Goal: Task Accomplishment & Management: Use online tool/utility

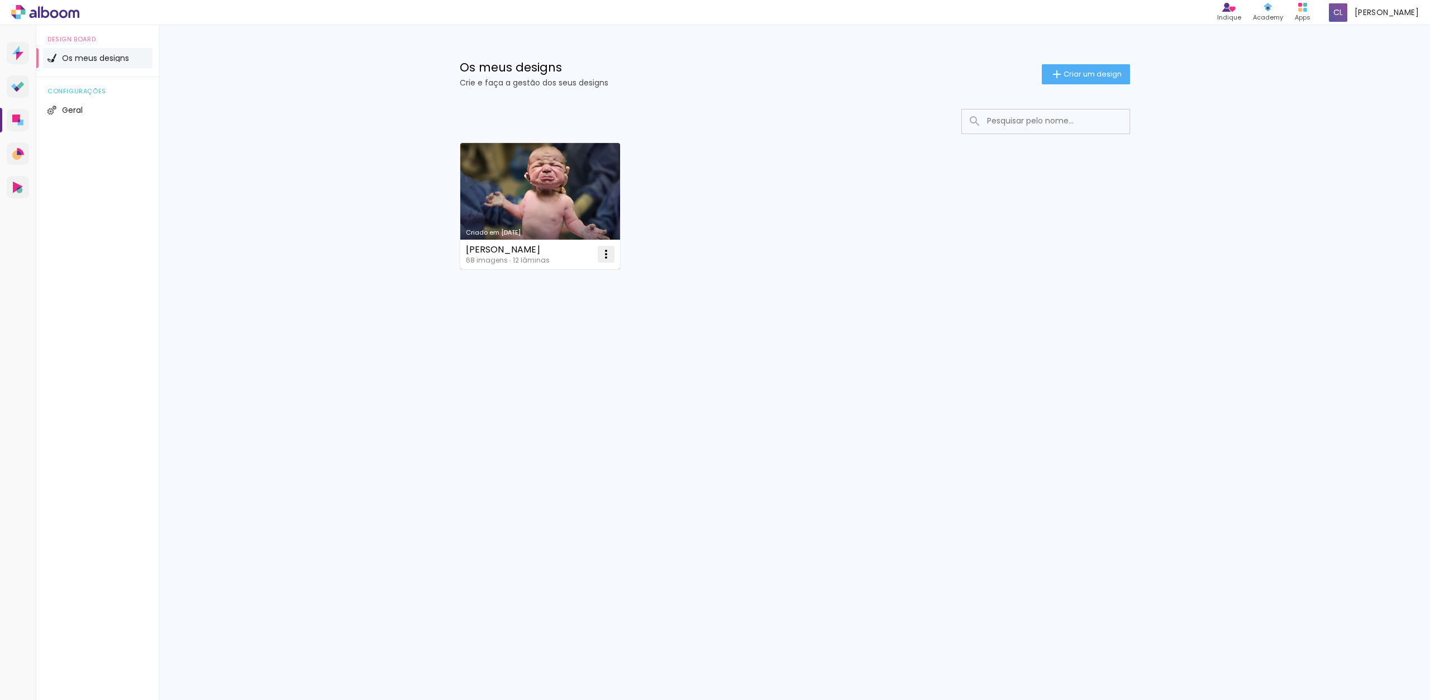
click at [606, 253] on iron-icon at bounding box center [606, 254] width 13 height 13
click at [577, 327] on paper-item "Excluir" at bounding box center [562, 328] width 110 height 22
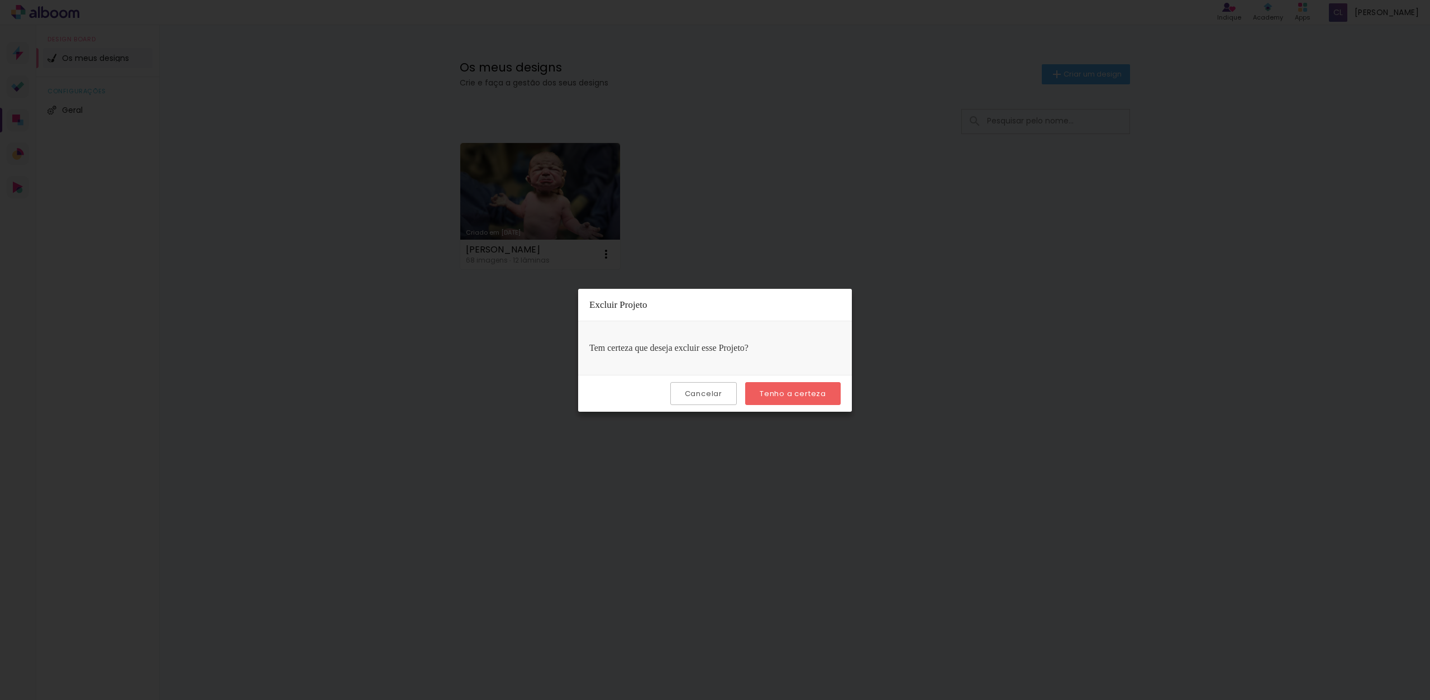
click at [0, 0] on slot "Tenho a certeza" at bounding box center [0, 0] width 0 height 0
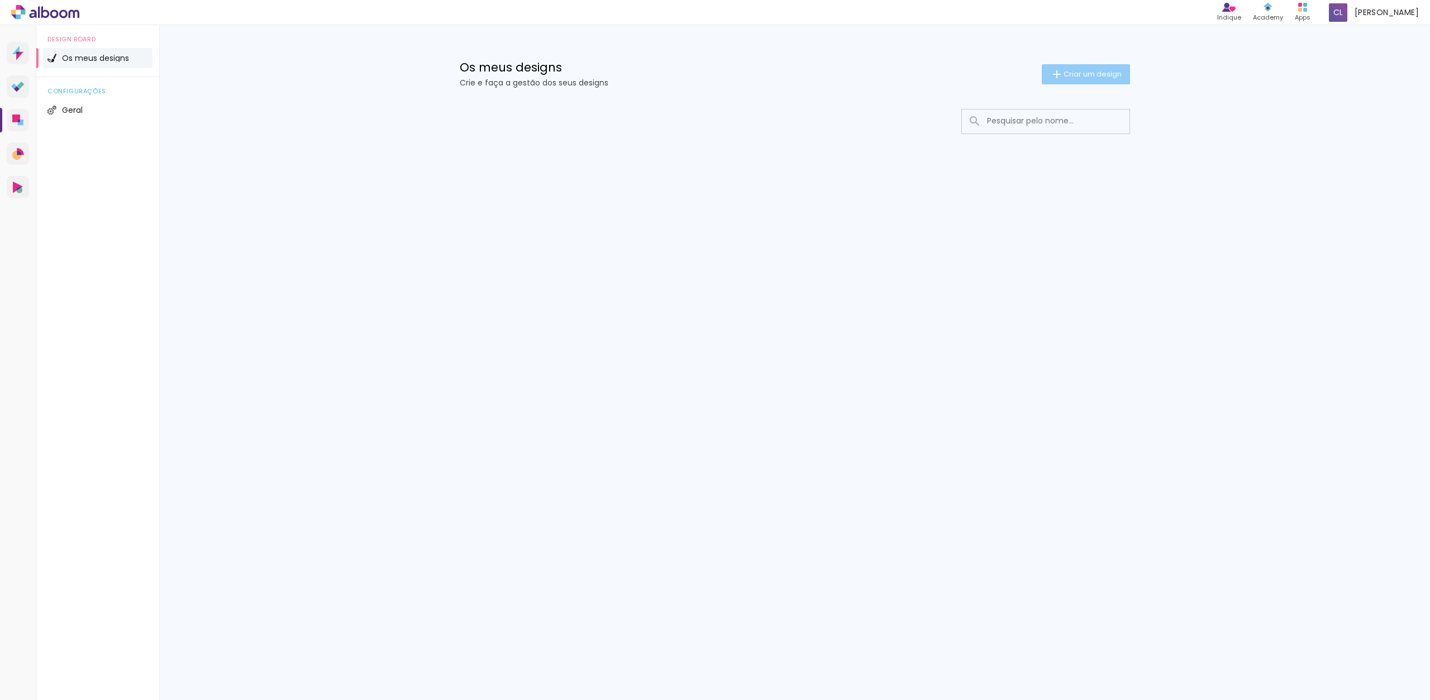
click at [1096, 79] on paper-button "Criar um design" at bounding box center [1086, 74] width 88 height 20
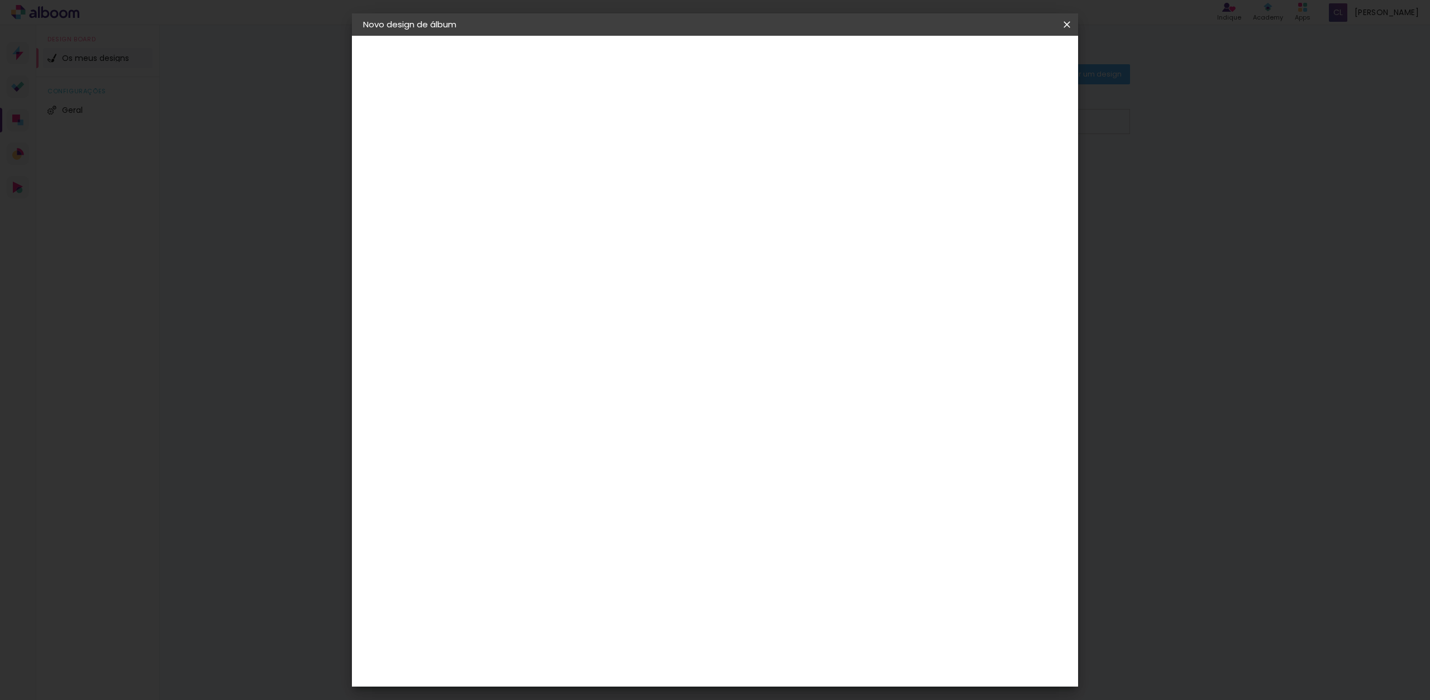
click at [546, 153] on input at bounding box center [546, 149] width 0 height 17
click at [546, 148] on input "Smash th Cake Isabela" at bounding box center [546, 149] width 0 height 17
type input "Smash the Cake Isabela"
type paper-input "Smash the Cake Isabela"
click at [0, 0] on slot "Avançar" at bounding box center [0, 0] width 0 height 0
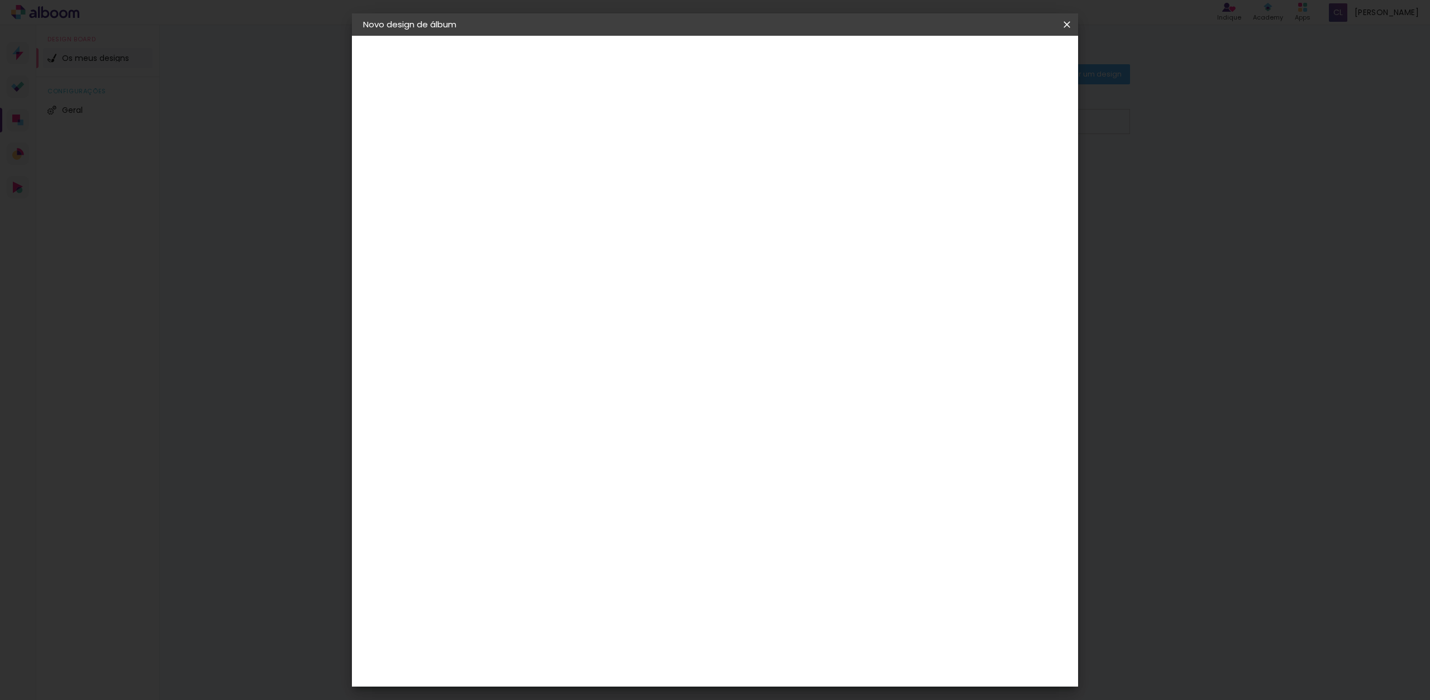
click at [599, 178] on input "Portugal" at bounding box center [558, 179] width 81 height 14
click at [583, 211] on input at bounding box center [563, 213] width 90 height 14
click at [590, 212] on input at bounding box center [563, 213] width 90 height 14
type input "drea"
type paper-input "drea"
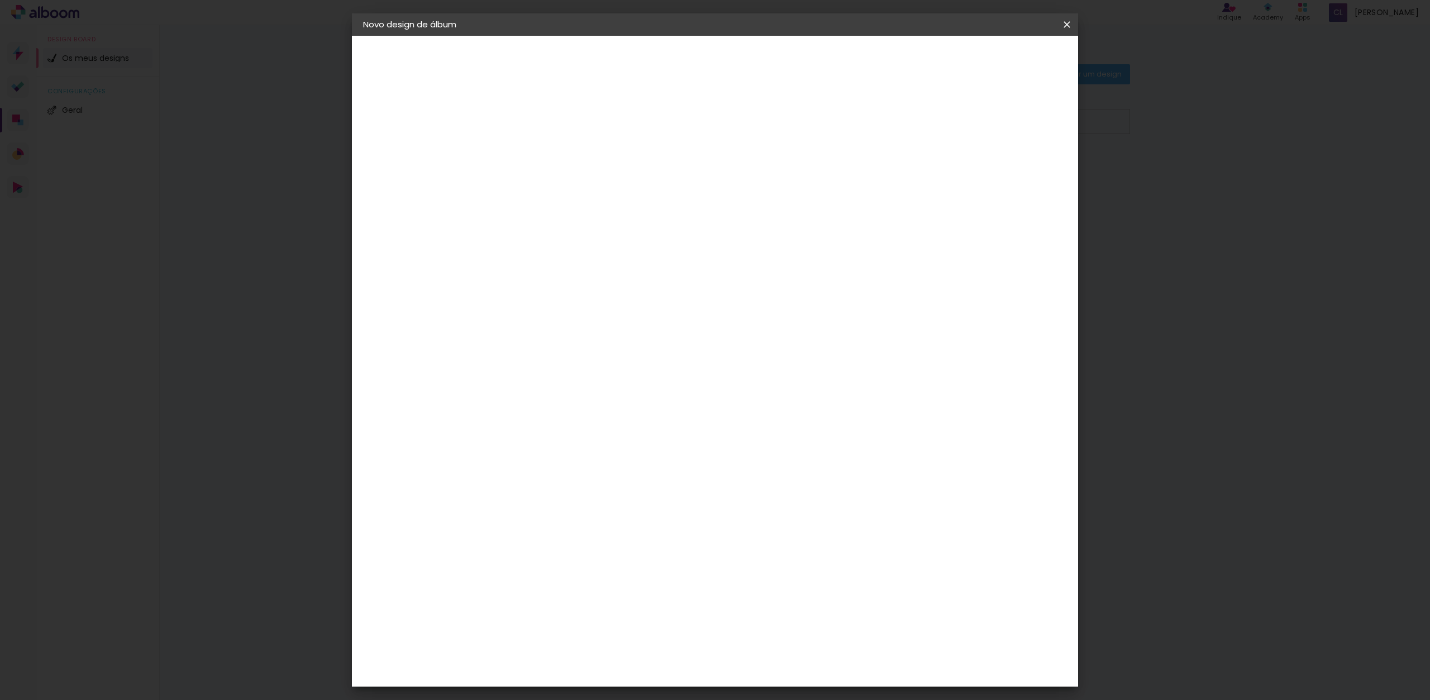
click at [586, 257] on div "DreambooksPro" at bounding box center [575, 252] width 73 height 9
click at [582, 257] on div "DreambooksPro" at bounding box center [575, 252] width 73 height 9
drag, startPoint x: 582, startPoint y: 257, endPoint x: 581, endPoint y: 248, distance: 9.1
click at [582, 257] on div "DreambooksPro" at bounding box center [575, 252] width 73 height 9
drag, startPoint x: 545, startPoint y: 212, endPoint x: 484, endPoint y: 206, distance: 61.3
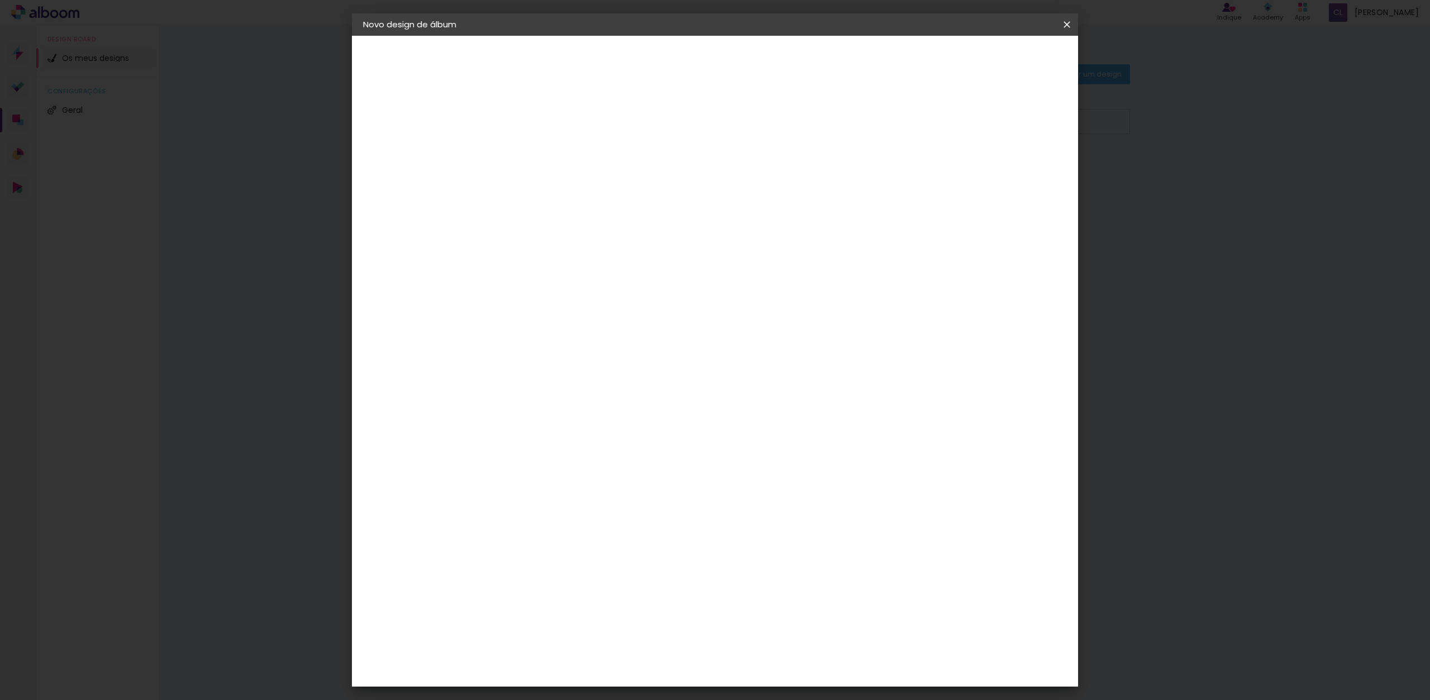
click at [491, 36] on quentale-album-spec "Iniciar design Iniciar design" at bounding box center [715, 36] width 726 height 0
click at [569, 250] on div "DreambooksPro" at bounding box center [575, 252] width 73 height 9
click at [0, 0] on slot "Avançar" at bounding box center [0, 0] width 0 height 0
click at [589, 186] on input "text" at bounding box center [568, 194] width 44 height 17
drag, startPoint x: 719, startPoint y: 187, endPoint x: 728, endPoint y: 185, distance: 9.6
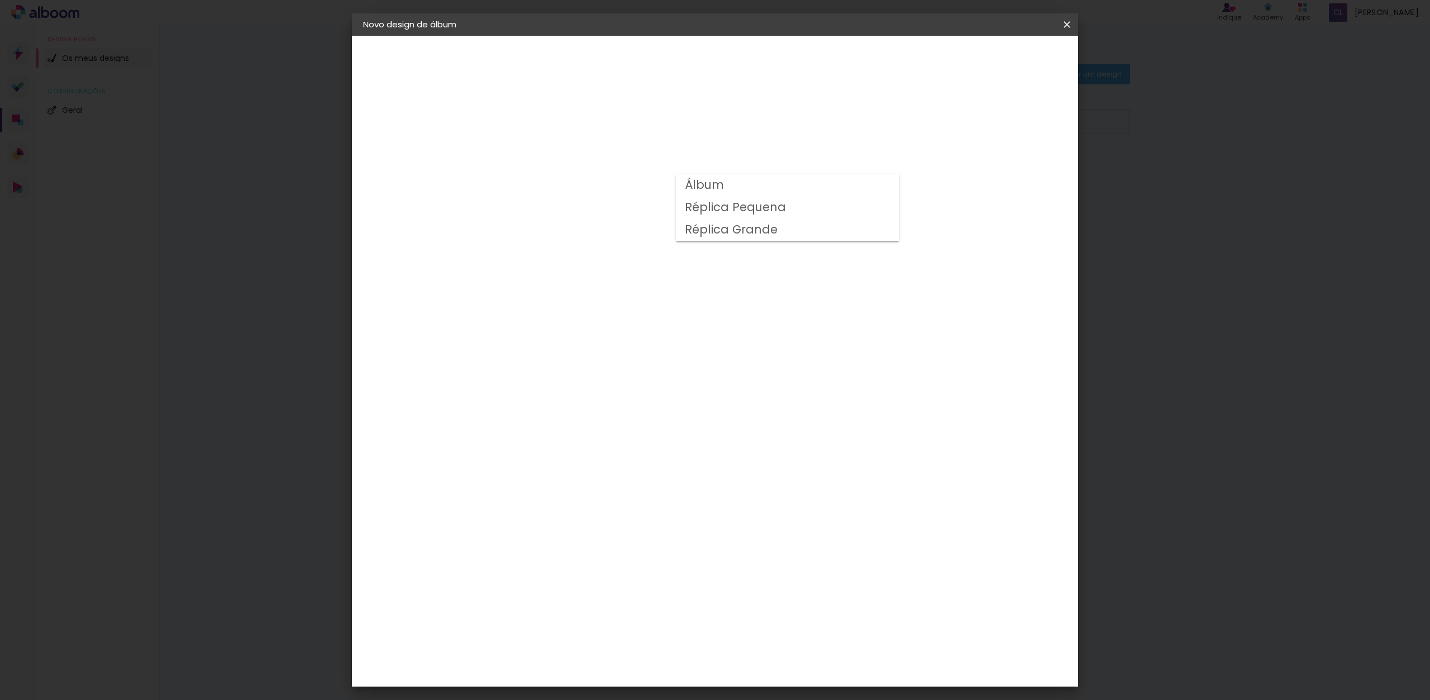
click at [0, 0] on slot "Álbum" at bounding box center [0, 0] width 0 height 0
type input "Álbum"
click at [621, 530] on span "25 × 25" at bounding box center [595, 541] width 52 height 23
click at [0, 0] on slot "Avançar" at bounding box center [0, 0] width 0 height 0
click at [928, 116] on div at bounding box center [923, 121] width 10 height 10
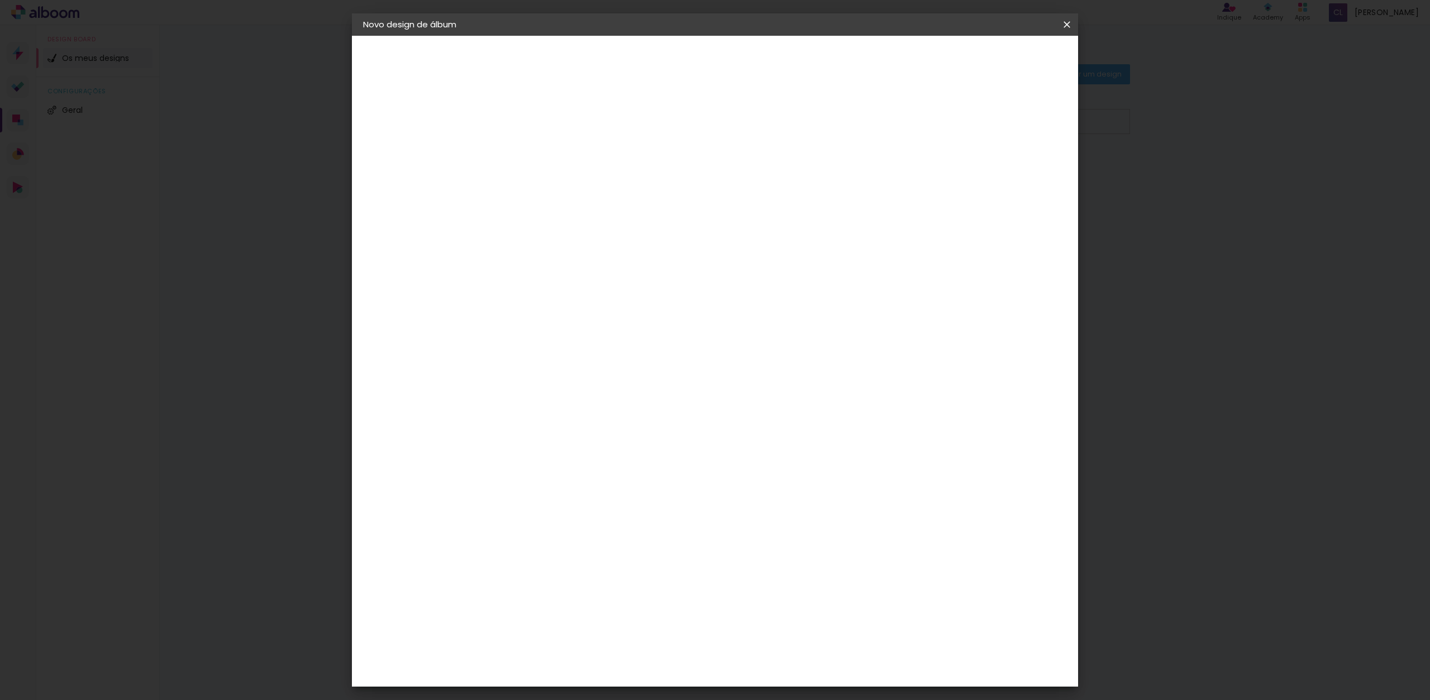
type paper-checkbox "on"
click at [997, 61] on span "Iniciar design" at bounding box center [971, 59] width 51 height 8
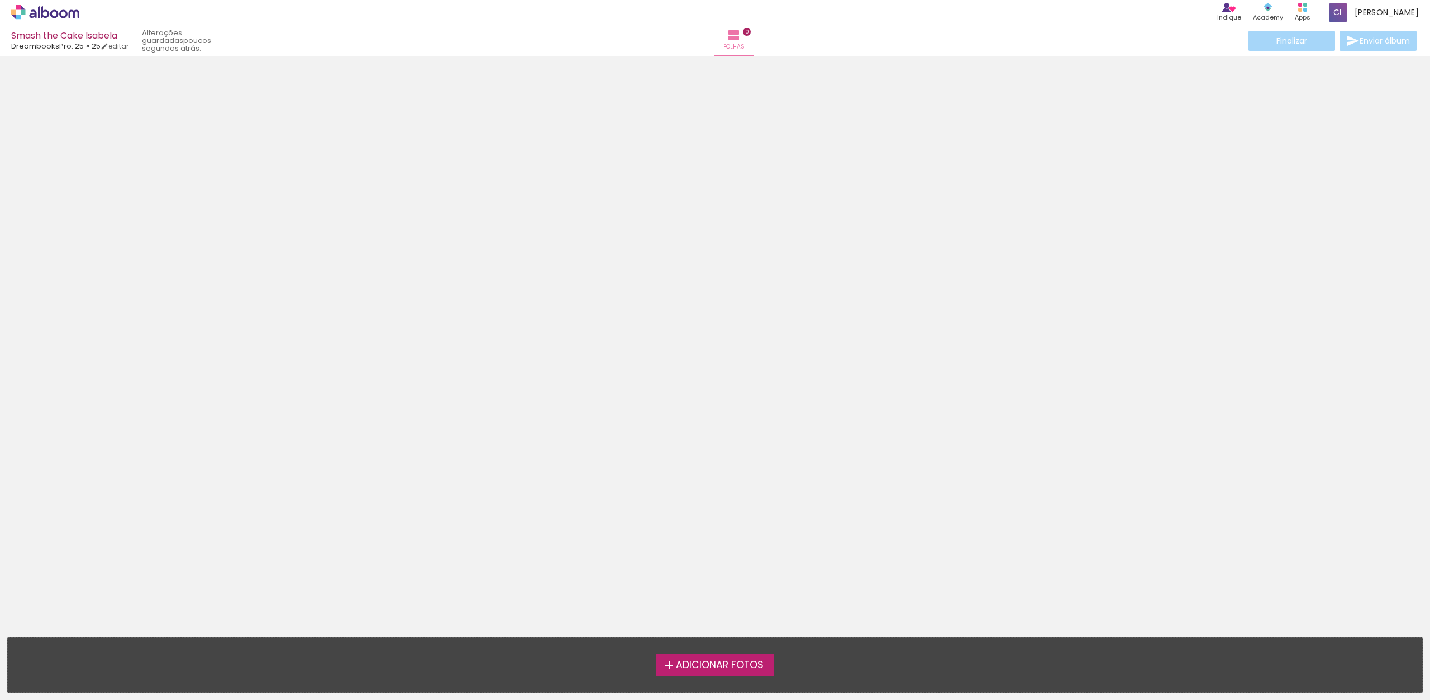
click at [754, 660] on span "Adicionar Fotos" at bounding box center [720, 665] width 88 height 10
click at [0, 0] on input "file" at bounding box center [0, 0] width 0 height 0
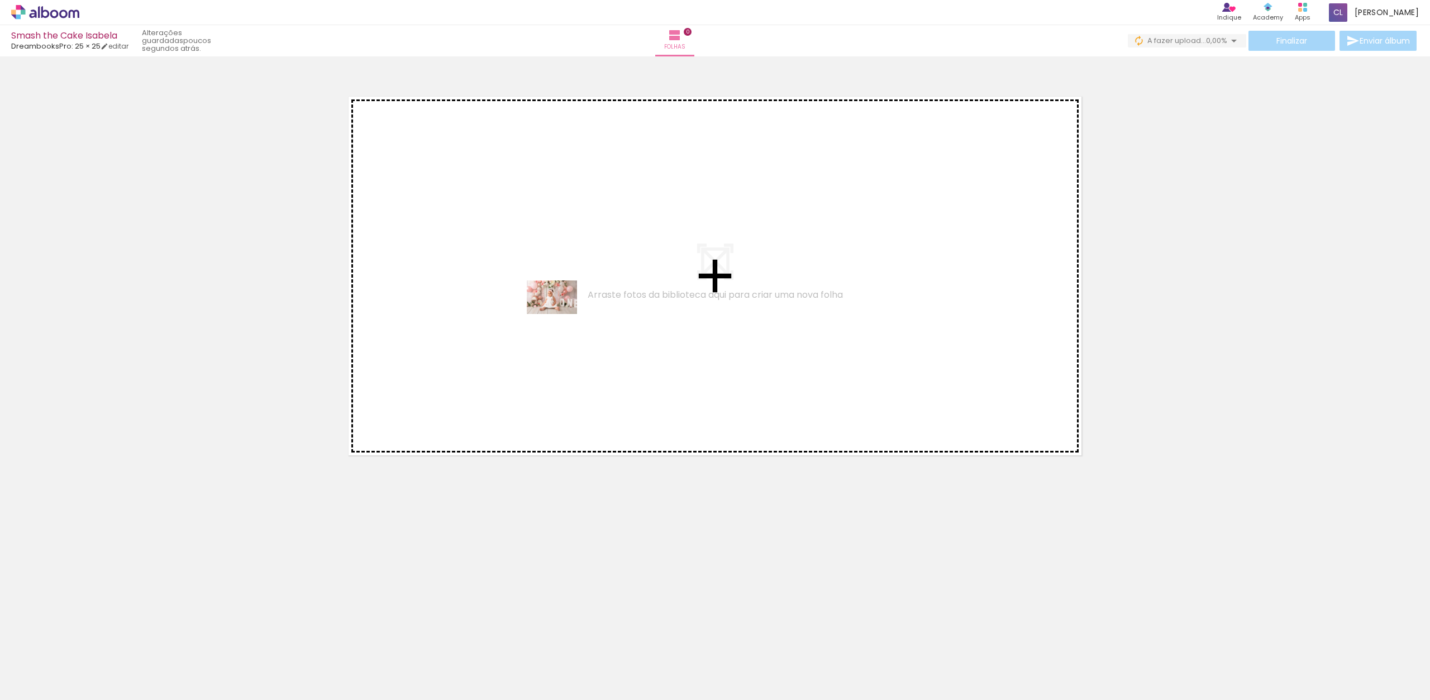
drag, startPoint x: 113, startPoint y: 670, endPoint x: 593, endPoint y: 258, distance: 632.7
click at [565, 311] on quentale-workspace at bounding box center [715, 350] width 1430 height 700
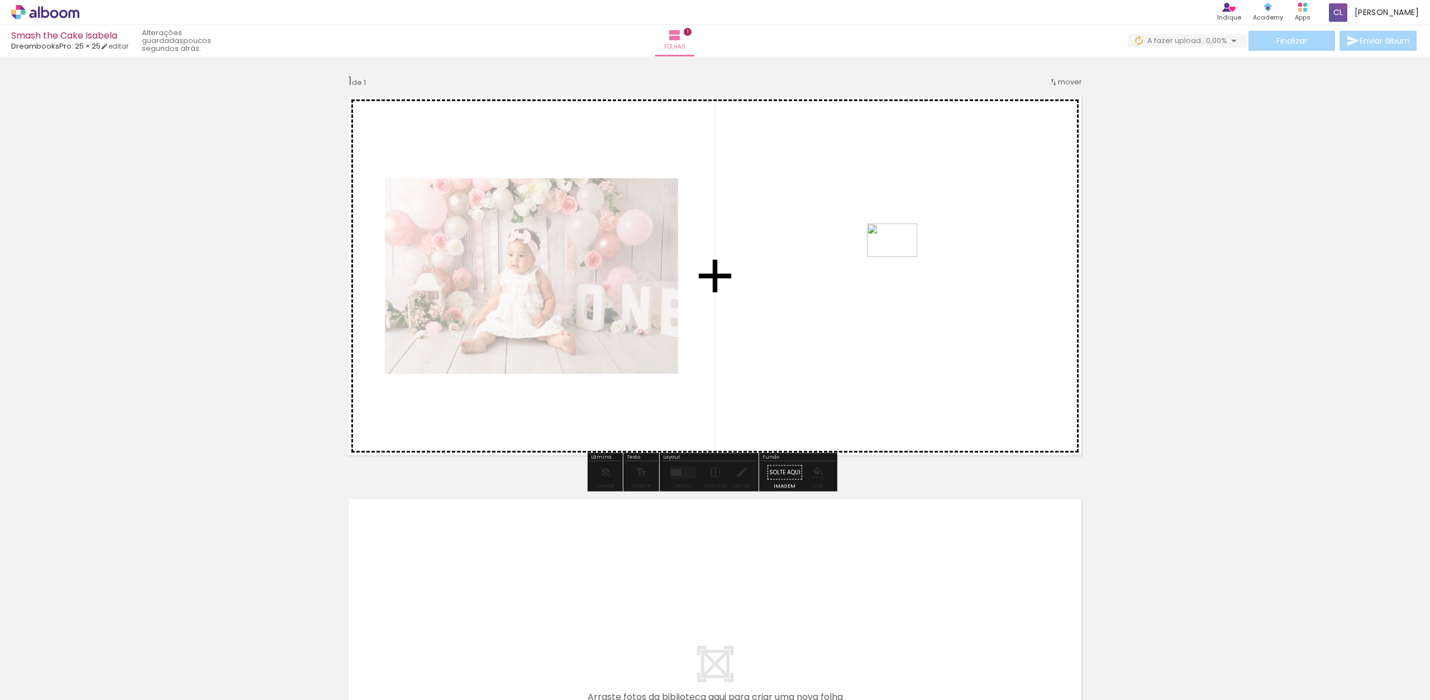
drag, startPoint x: 248, startPoint y: 614, endPoint x: 900, endPoint y: 255, distance: 744.2
click at [900, 255] on quentale-workspace at bounding box center [715, 350] width 1430 height 700
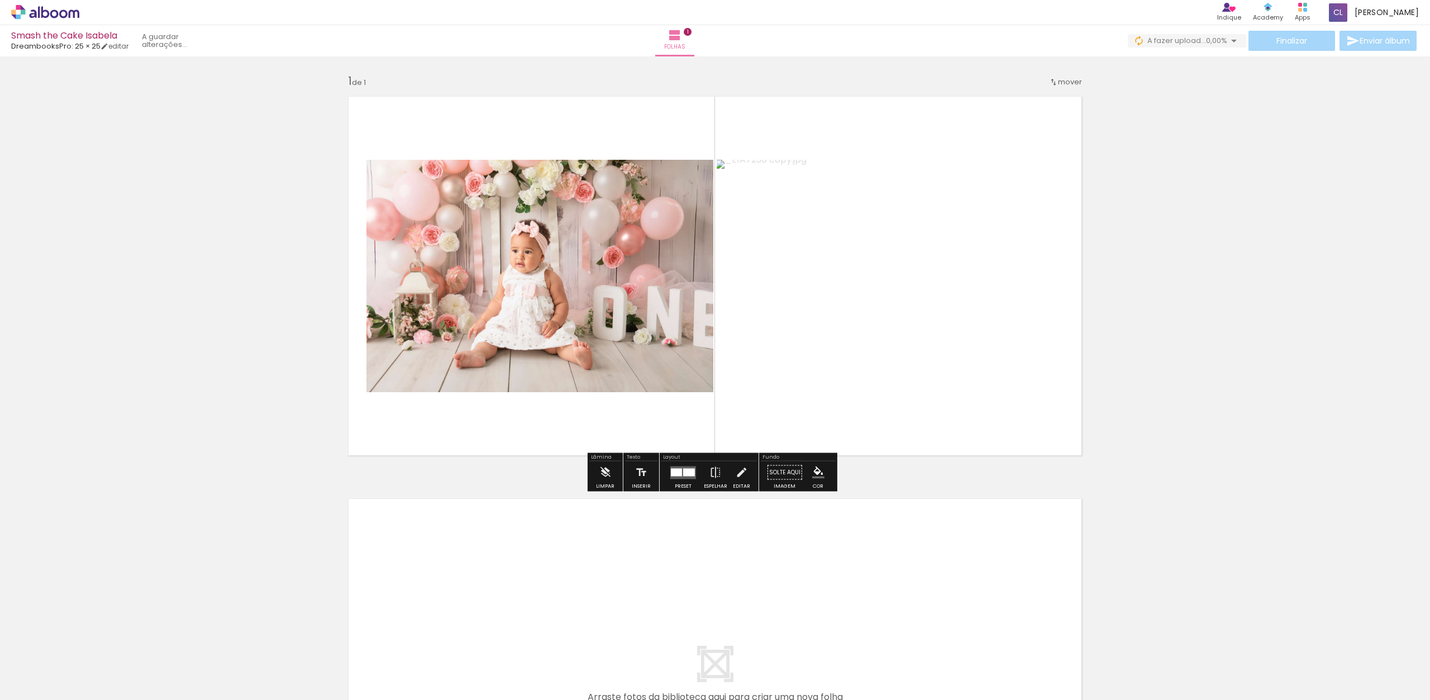
click at [678, 474] on div at bounding box center [676, 472] width 11 height 8
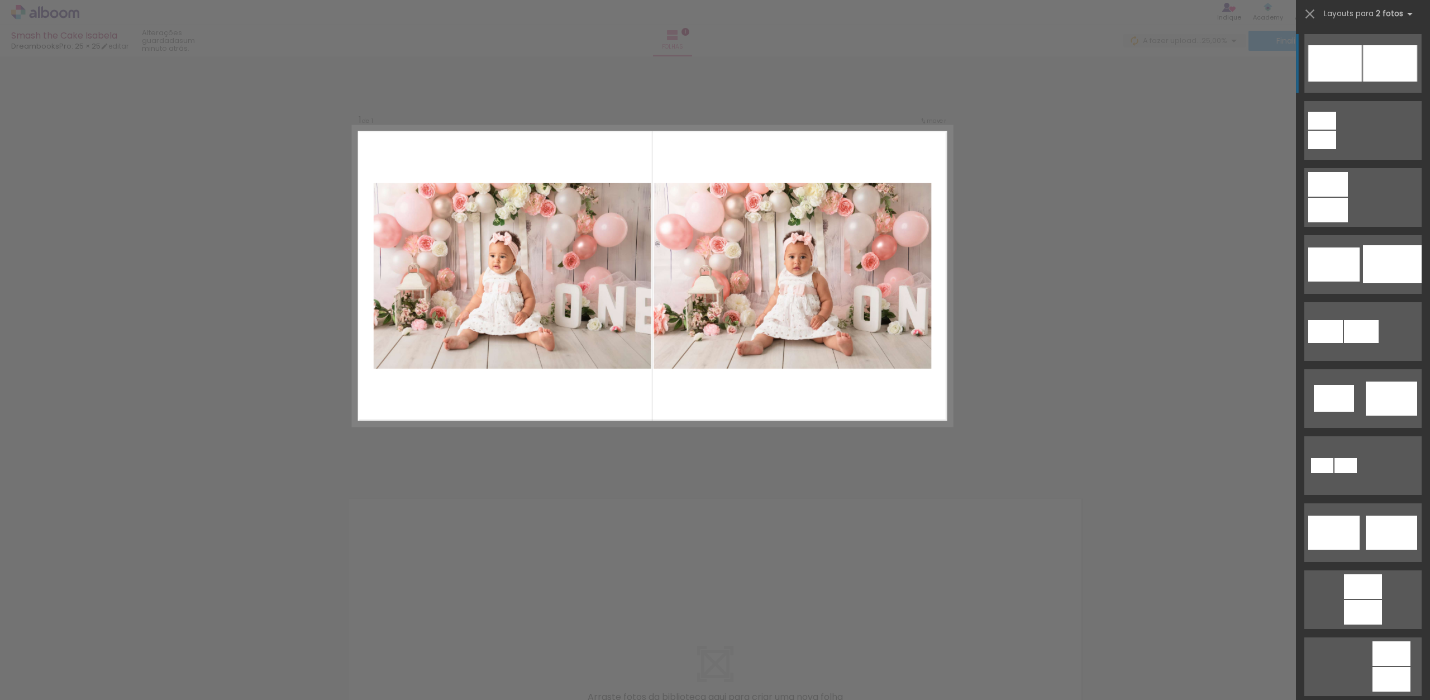
click at [1403, 7] on div "Layouts para 2 fotos A procurar layouts para mais de 2 fotos? É só colocar mais…" at bounding box center [1363, 14] width 134 height 28
click at [1403, 15] on iron-icon at bounding box center [1409, 13] width 13 height 13
click at [1401, 16] on b "2 fotos" at bounding box center [1396, 13] width 41 height 11
click at [1409, 14] on iron-icon at bounding box center [1409, 13] width 13 height 13
click at [1410, 15] on iron-icon at bounding box center [1409, 13] width 13 height 13
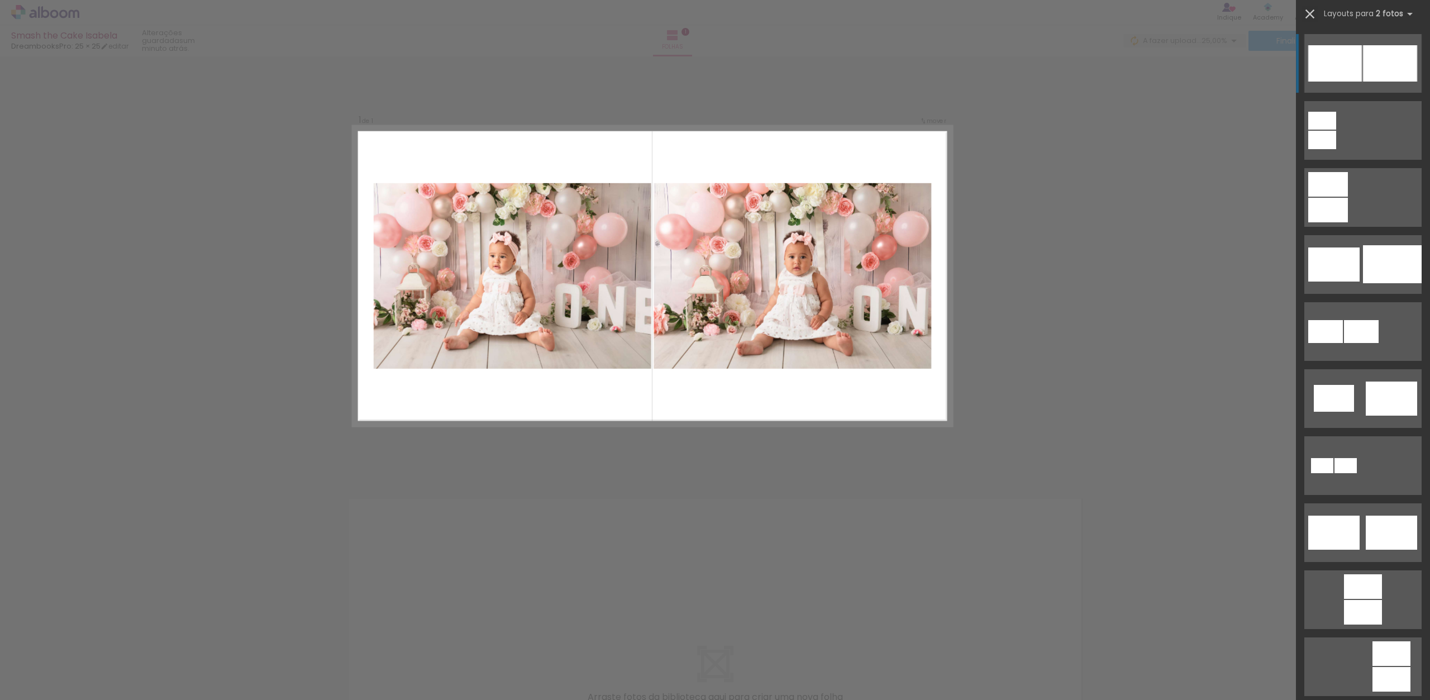
click at [1309, 15] on iron-icon at bounding box center [1310, 14] width 16 height 16
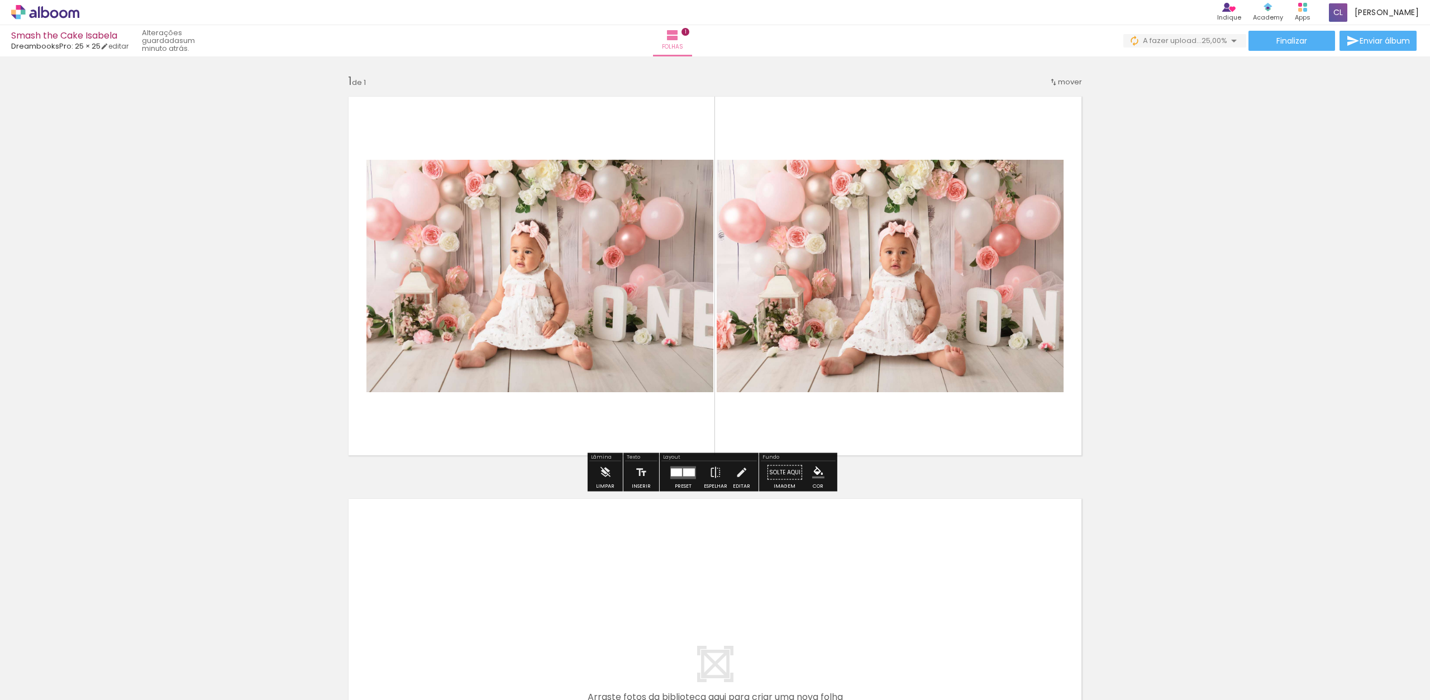
click at [602, 305] on quentale-photo at bounding box center [540, 276] width 347 height 232
drag, startPoint x: 630, startPoint y: 179, endPoint x: 626, endPoint y: 198, distance: 19.4
click at [629, 202] on quentale-layouter at bounding box center [715, 276] width 749 height 374
click at [636, 189] on quentale-photo at bounding box center [540, 276] width 347 height 232
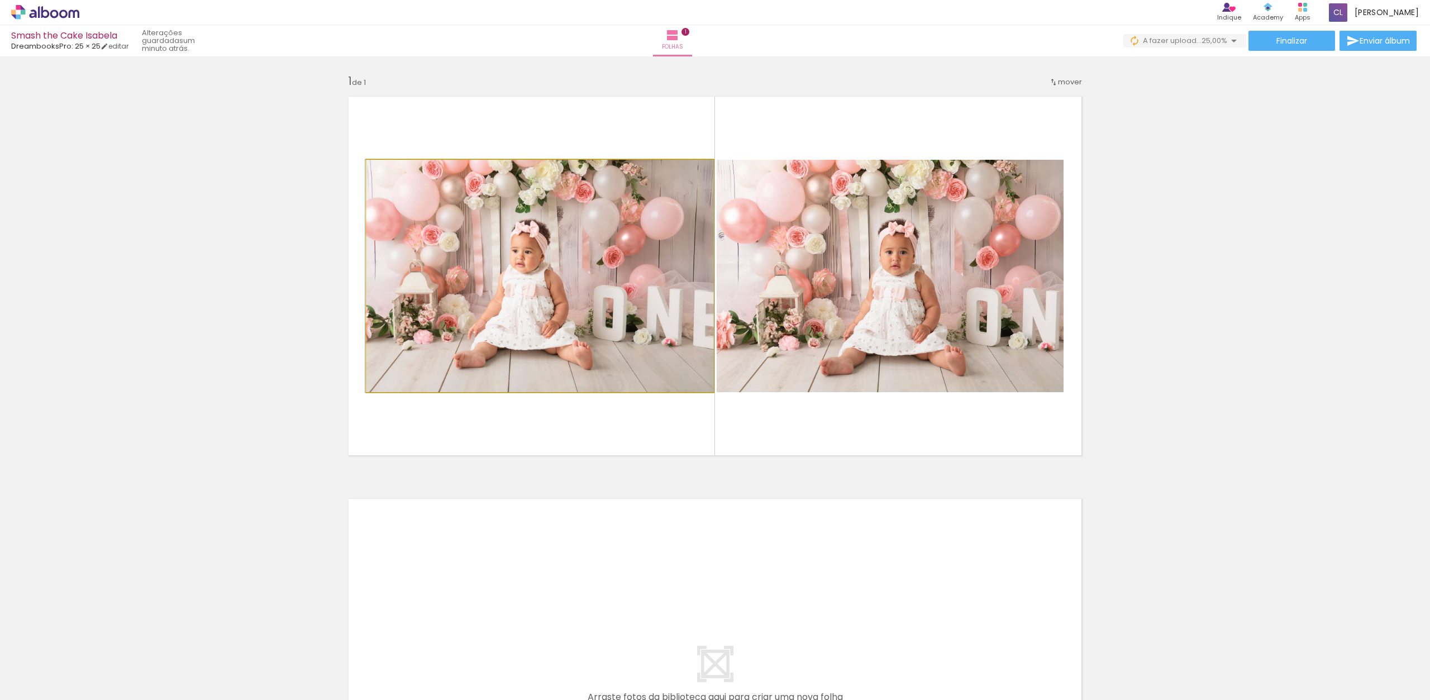
click at [645, 193] on quentale-photo at bounding box center [540, 276] width 347 height 232
click at [651, 198] on quentale-photo at bounding box center [540, 276] width 347 height 232
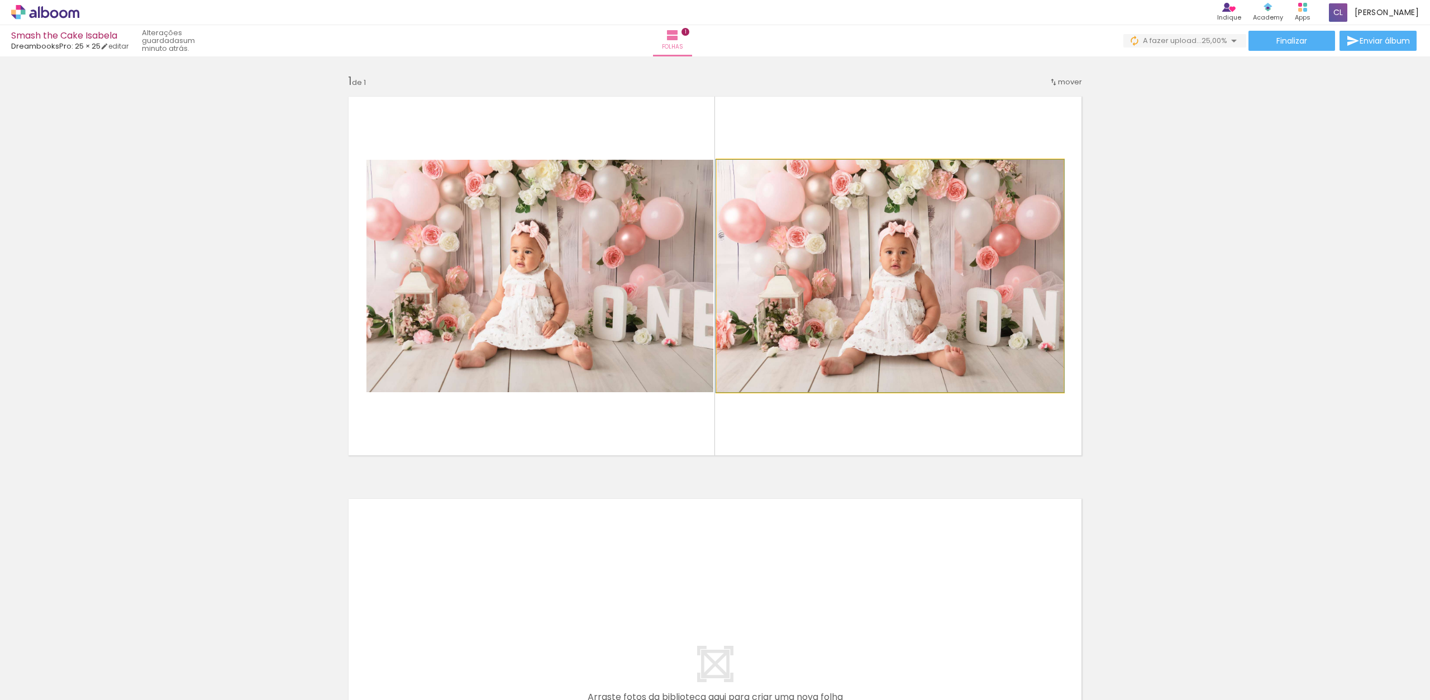
click at [880, 218] on quentale-photo at bounding box center [890, 276] width 347 height 232
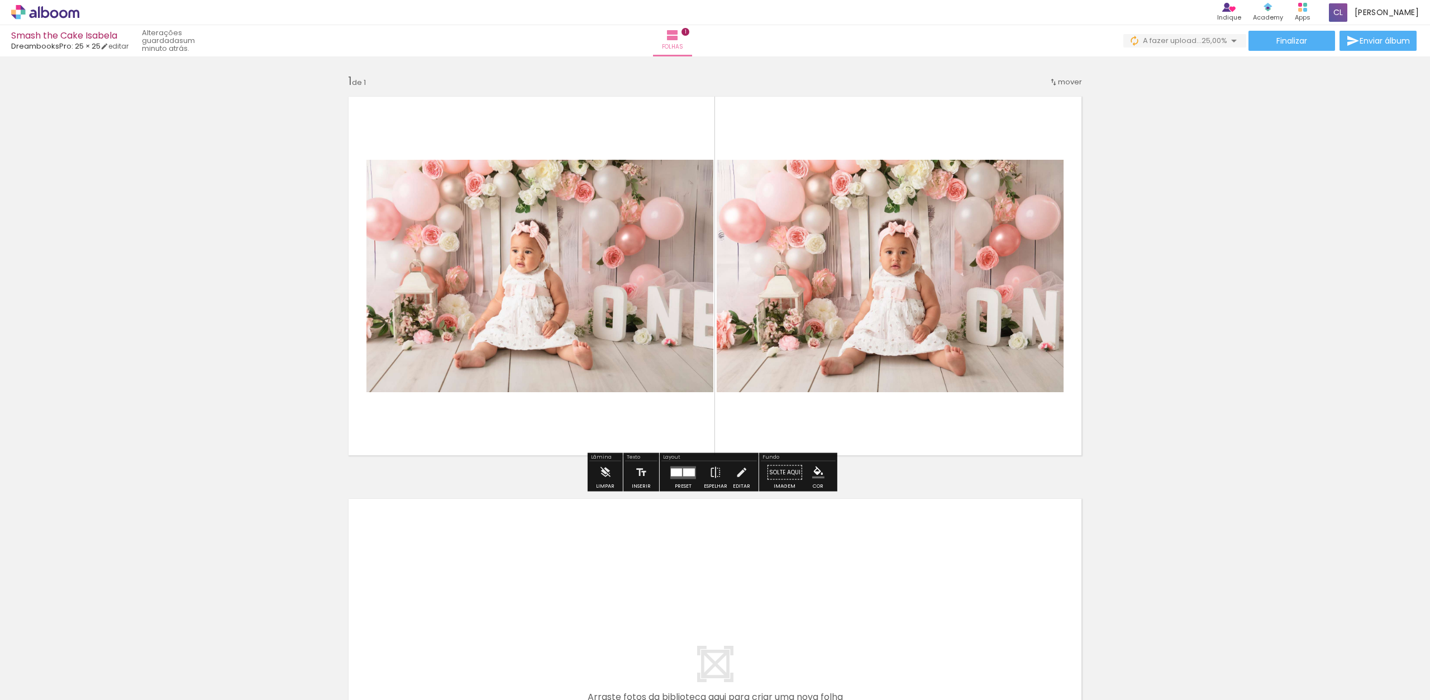
click at [1019, 245] on quentale-photo at bounding box center [890, 276] width 347 height 232
click at [677, 479] on div at bounding box center [683, 473] width 30 height 22
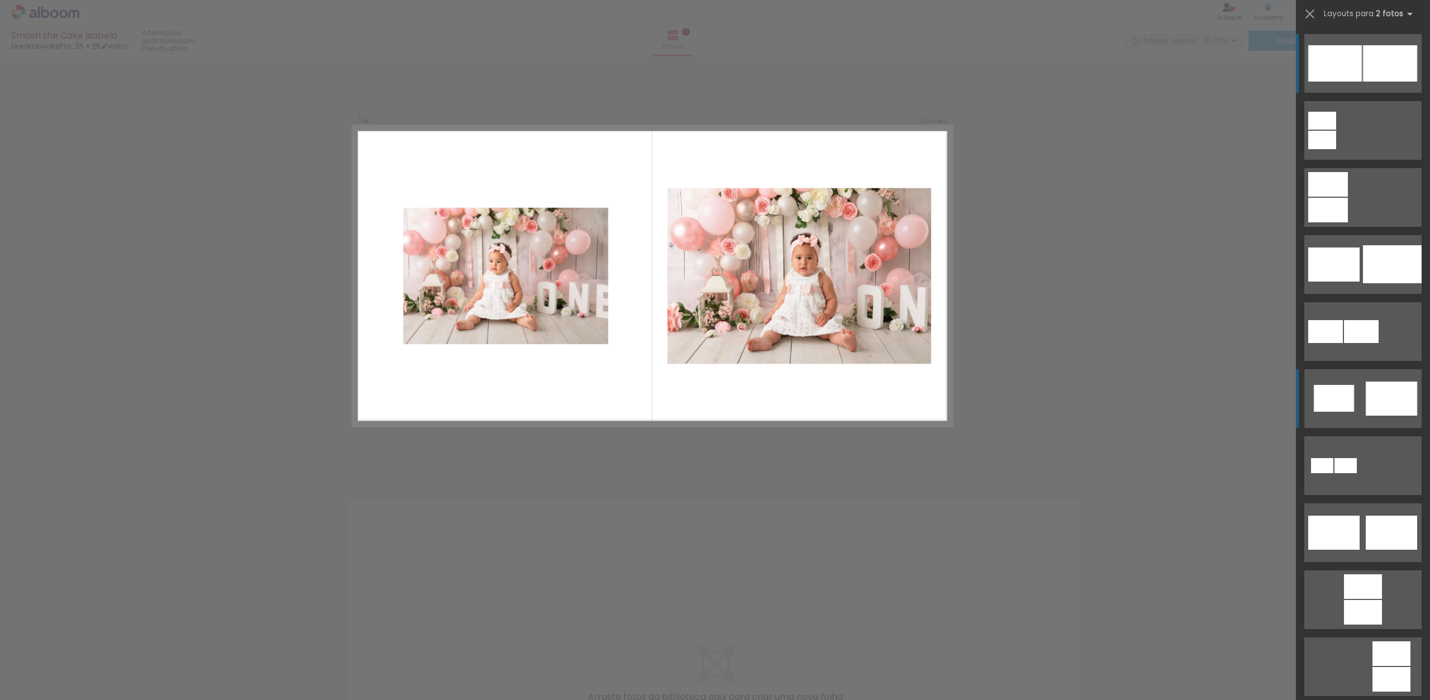
click at [1376, 82] on div at bounding box center [1390, 63] width 54 height 36
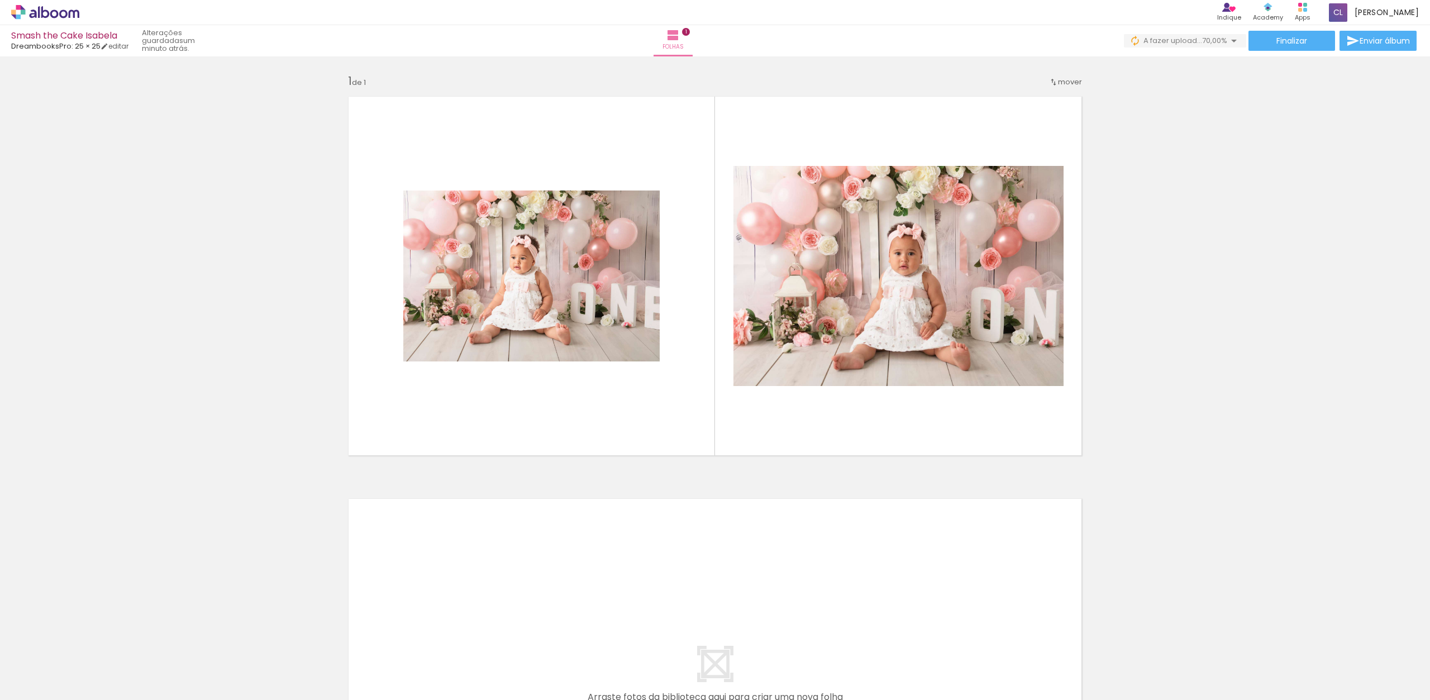
click at [440, 576] on quentale-layouter at bounding box center [715, 678] width 749 height 374
click at [450, 578] on quentale-layouter at bounding box center [715, 678] width 749 height 374
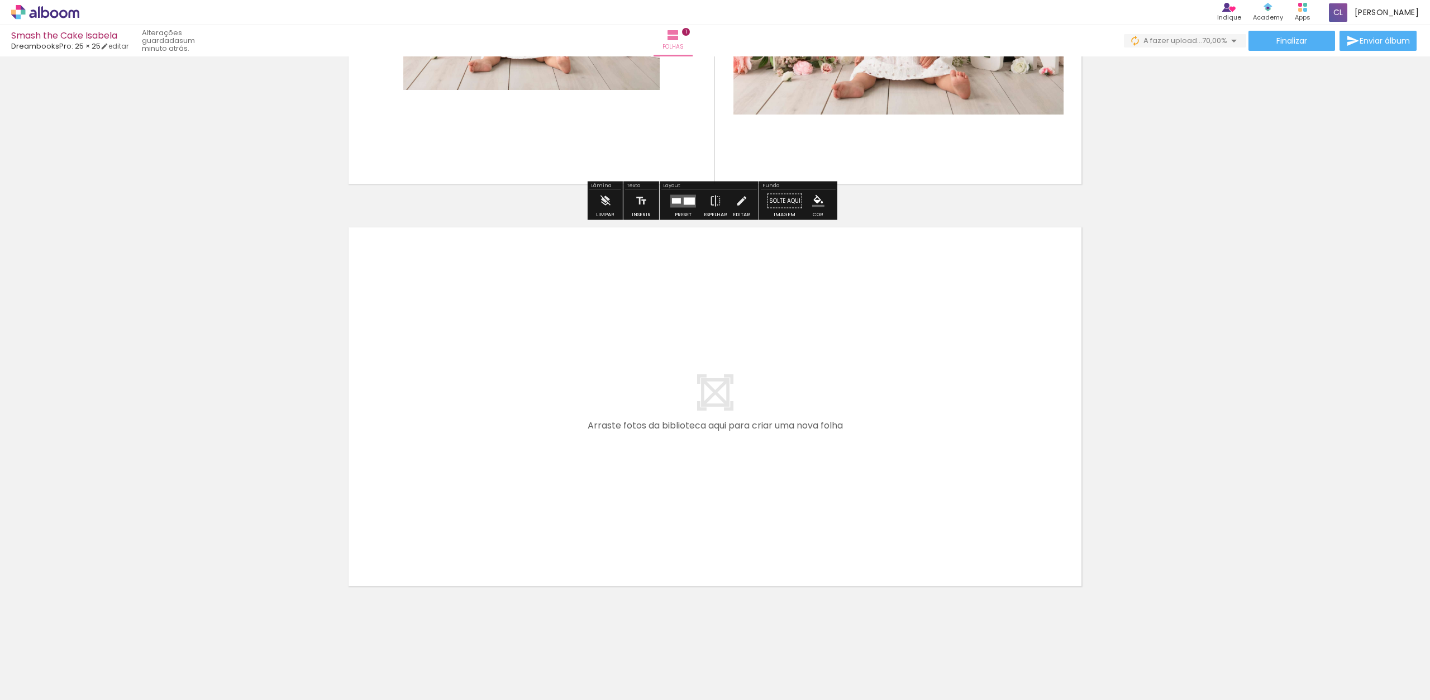
scroll to position [274, 0]
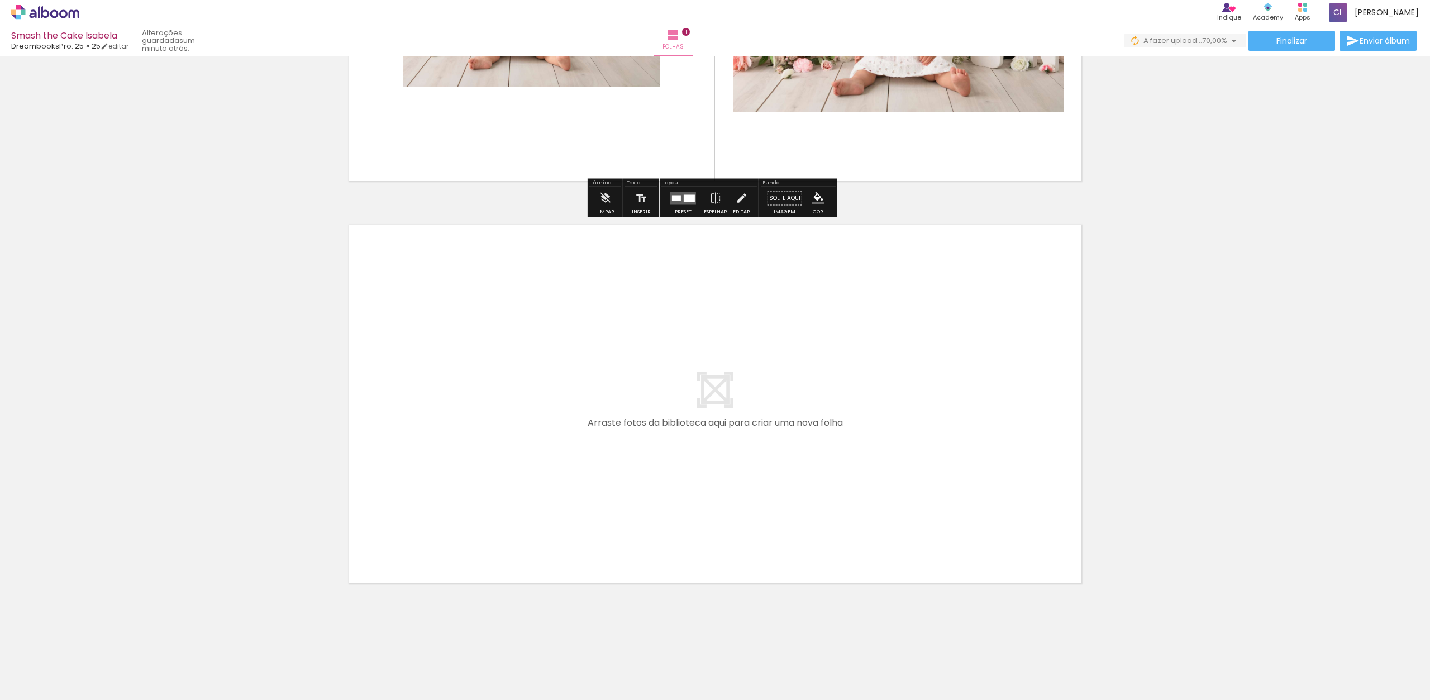
click at [748, 361] on quentale-layouter at bounding box center [715, 404] width 749 height 374
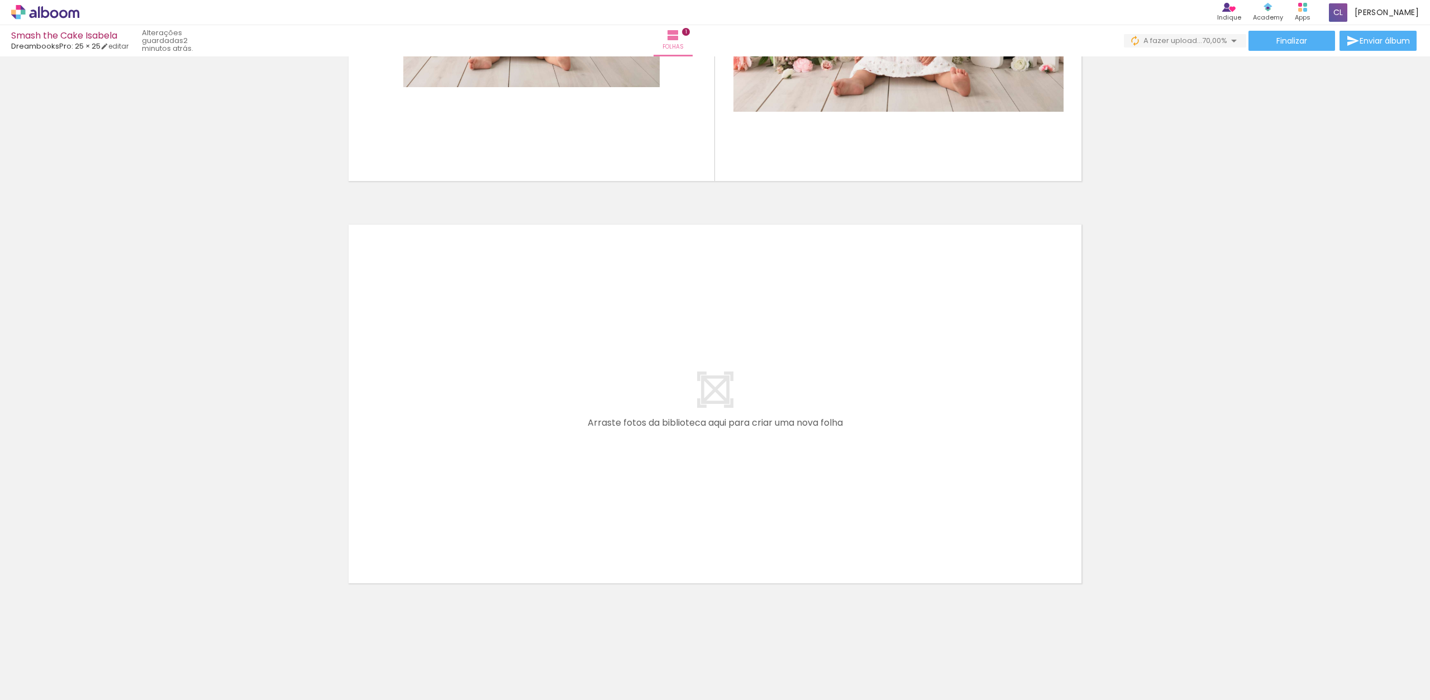
click at [137, 669] on div at bounding box center [112, 663] width 50 height 34
click at [137, 658] on div at bounding box center [112, 663] width 50 height 34
click at [137, 656] on div at bounding box center [112, 663] width 50 height 34
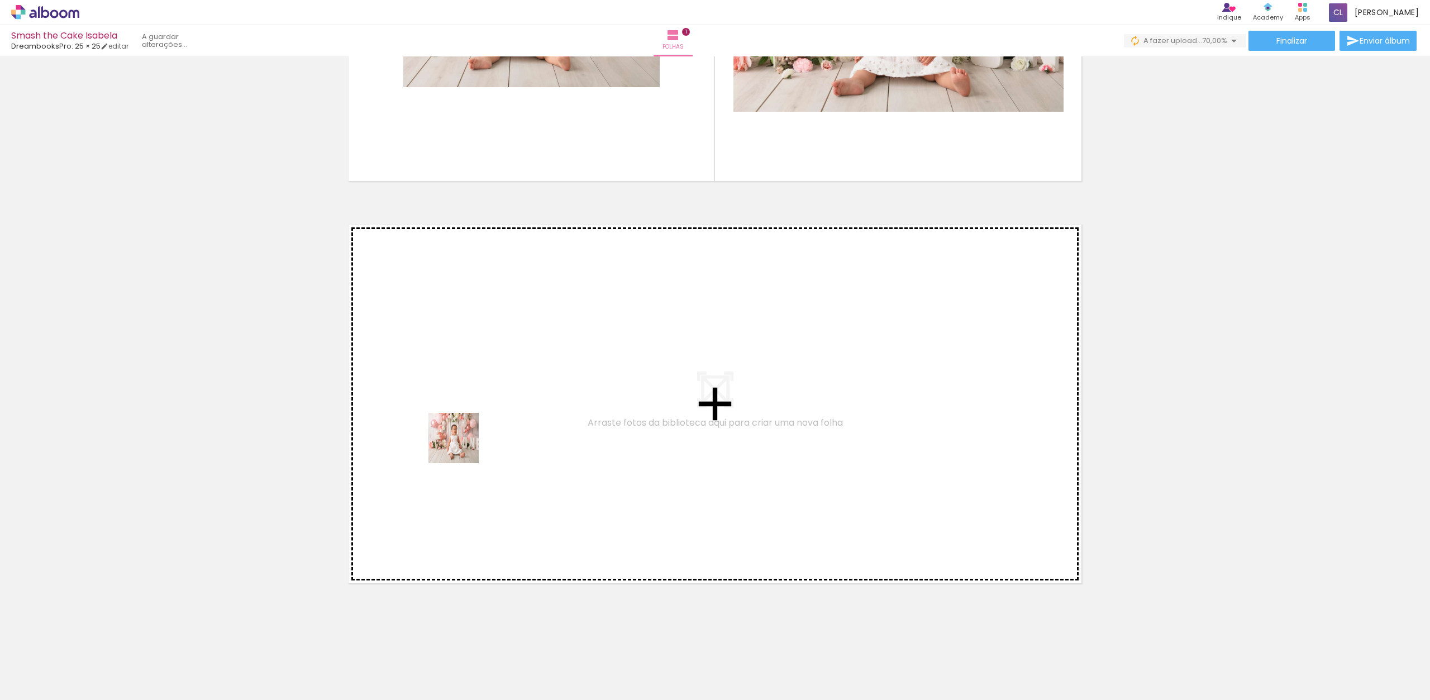
drag, startPoint x: 237, startPoint y: 667, endPoint x: 480, endPoint y: 413, distance: 351.3
click at [480, 413] on quentale-workspace at bounding box center [715, 350] width 1430 height 700
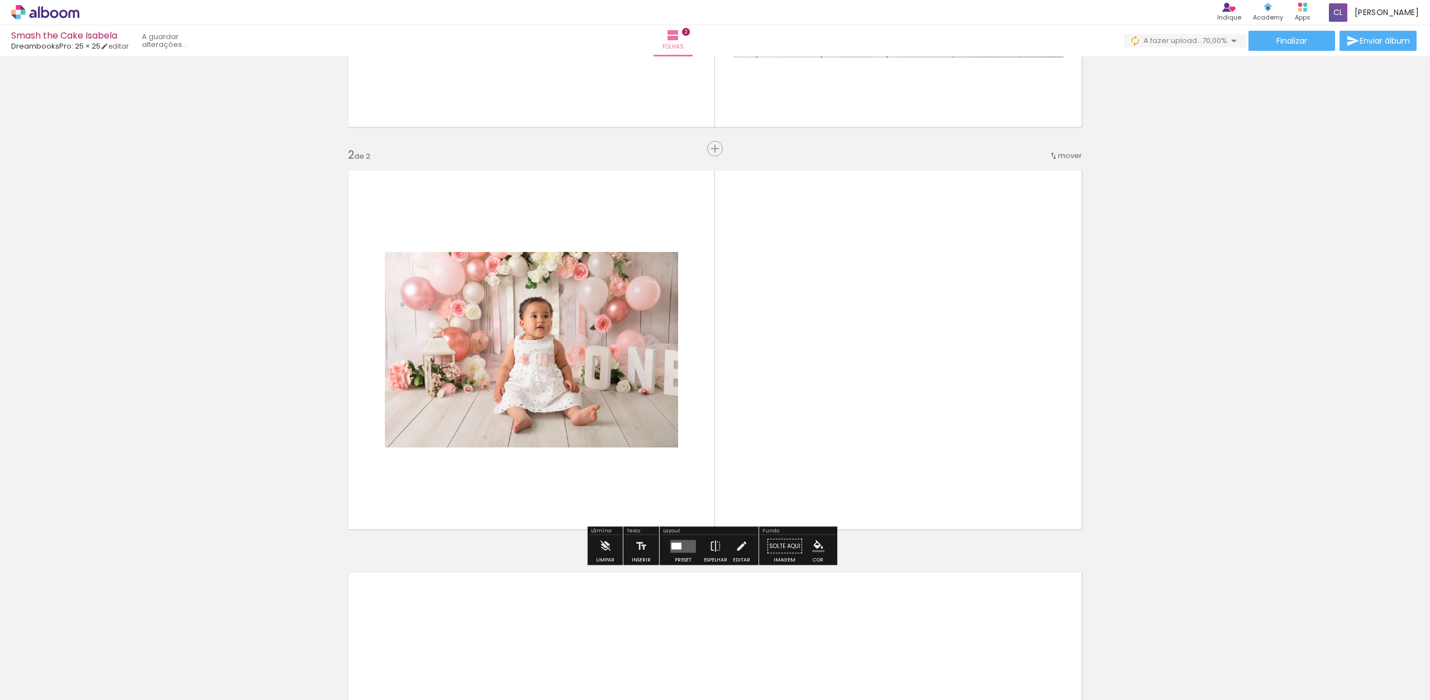
scroll to position [335, 0]
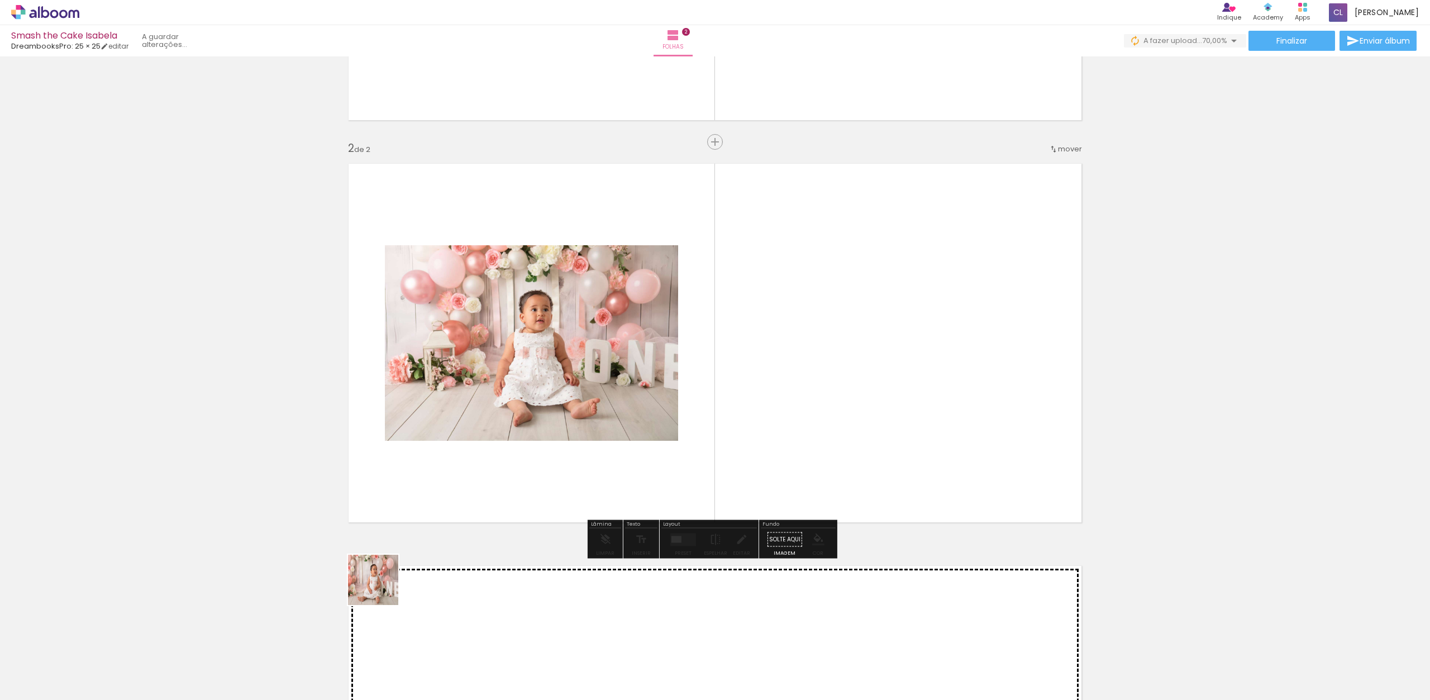
drag, startPoint x: 313, startPoint y: 664, endPoint x: 458, endPoint y: 479, distance: 234.8
click at [467, 465] on quentale-workspace at bounding box center [715, 350] width 1430 height 700
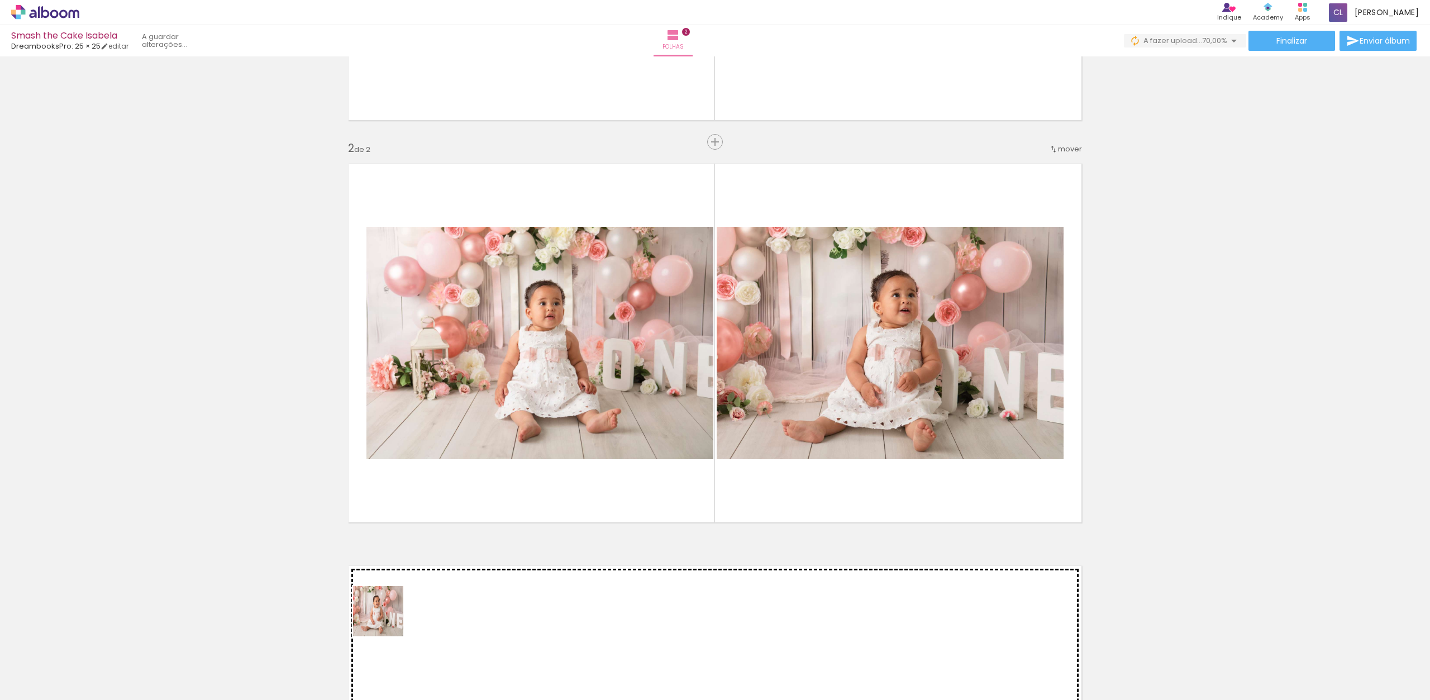
drag, startPoint x: 366, startPoint y: 665, endPoint x: 494, endPoint y: 422, distance: 274.2
click at [503, 423] on quentale-workspace at bounding box center [715, 350] width 1430 height 700
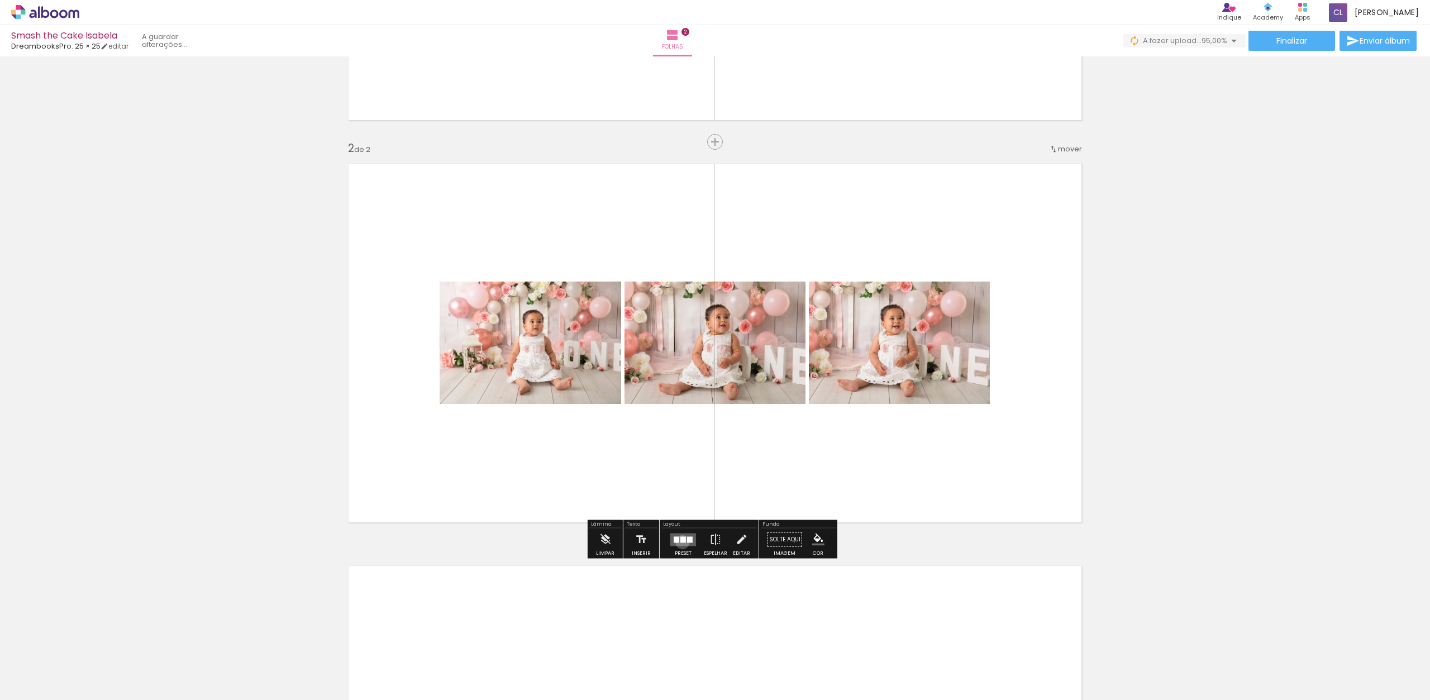
click at [681, 542] on div at bounding box center [684, 539] width 6 height 6
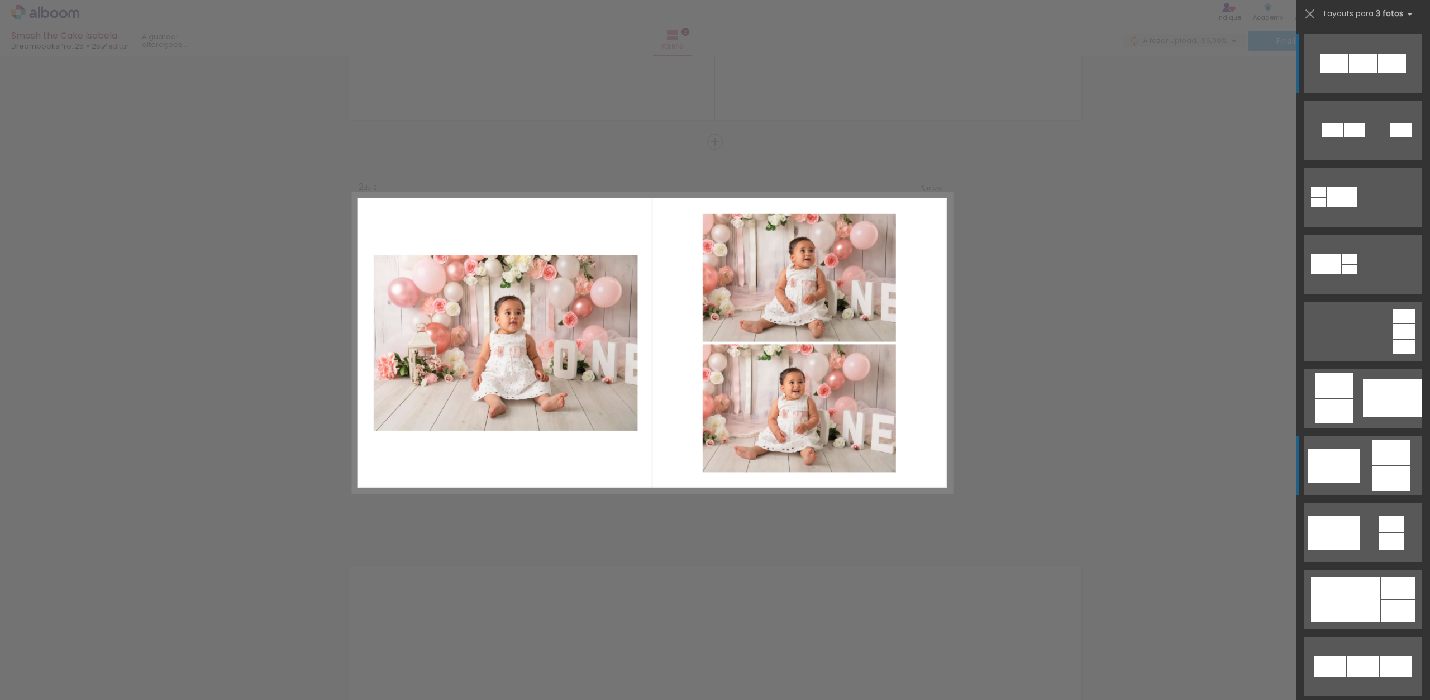
click at [1367, 93] on quentale-layouter at bounding box center [1363, 63] width 117 height 59
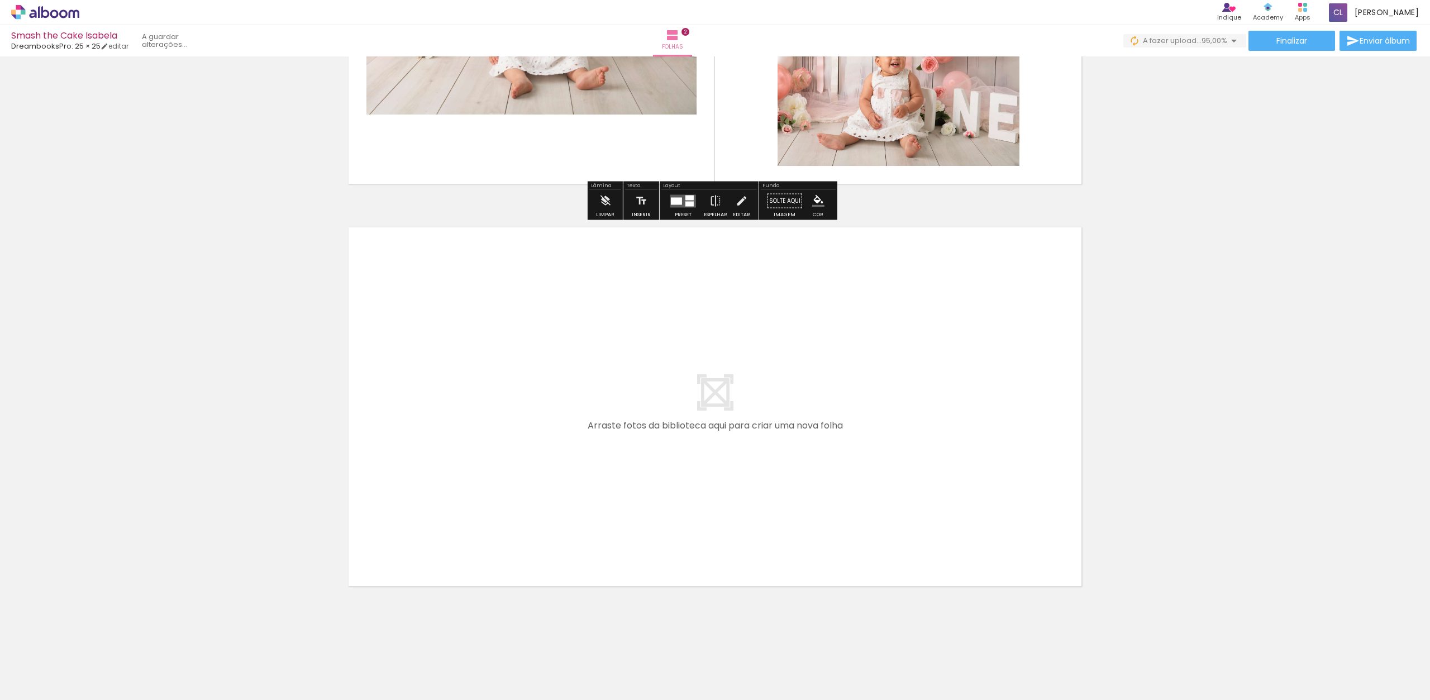
scroll to position [677, 0]
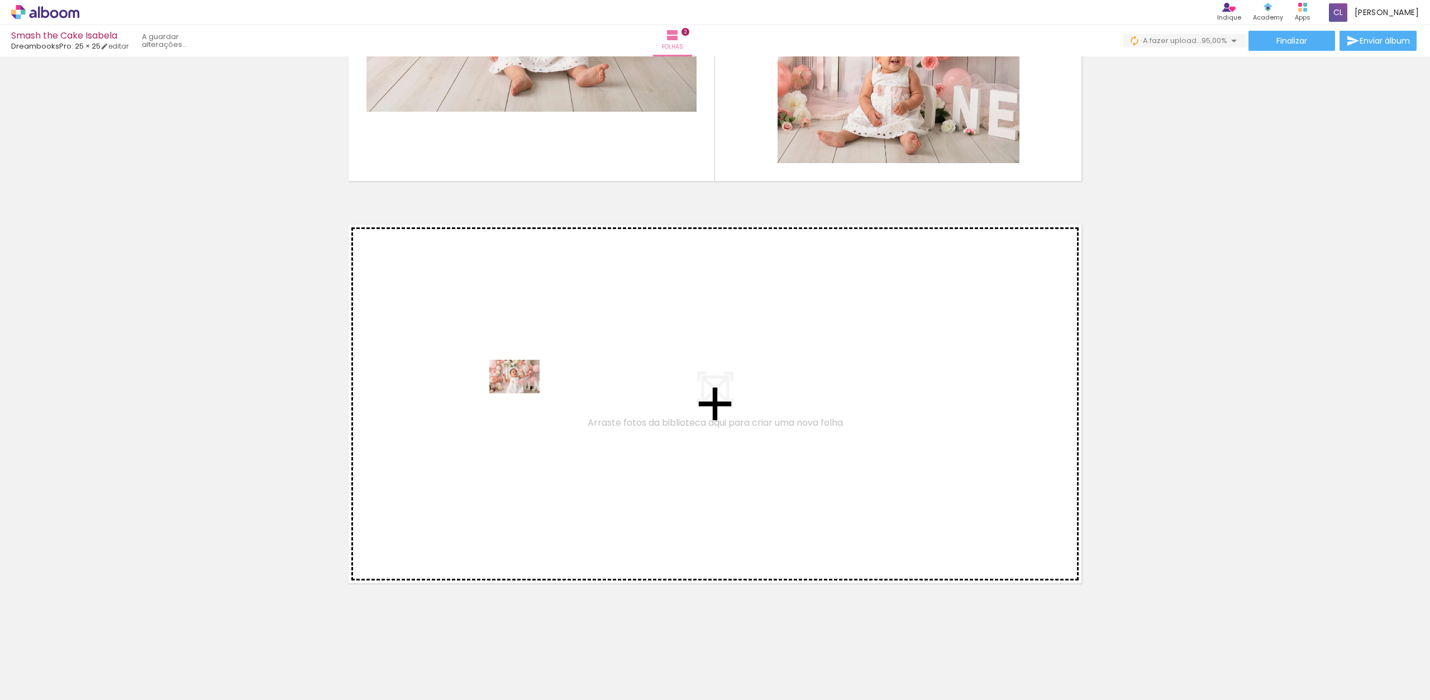
drag, startPoint x: 433, startPoint y: 659, endPoint x: 522, endPoint y: 388, distance: 284.6
click at [522, 388] on quentale-workspace at bounding box center [715, 350] width 1430 height 700
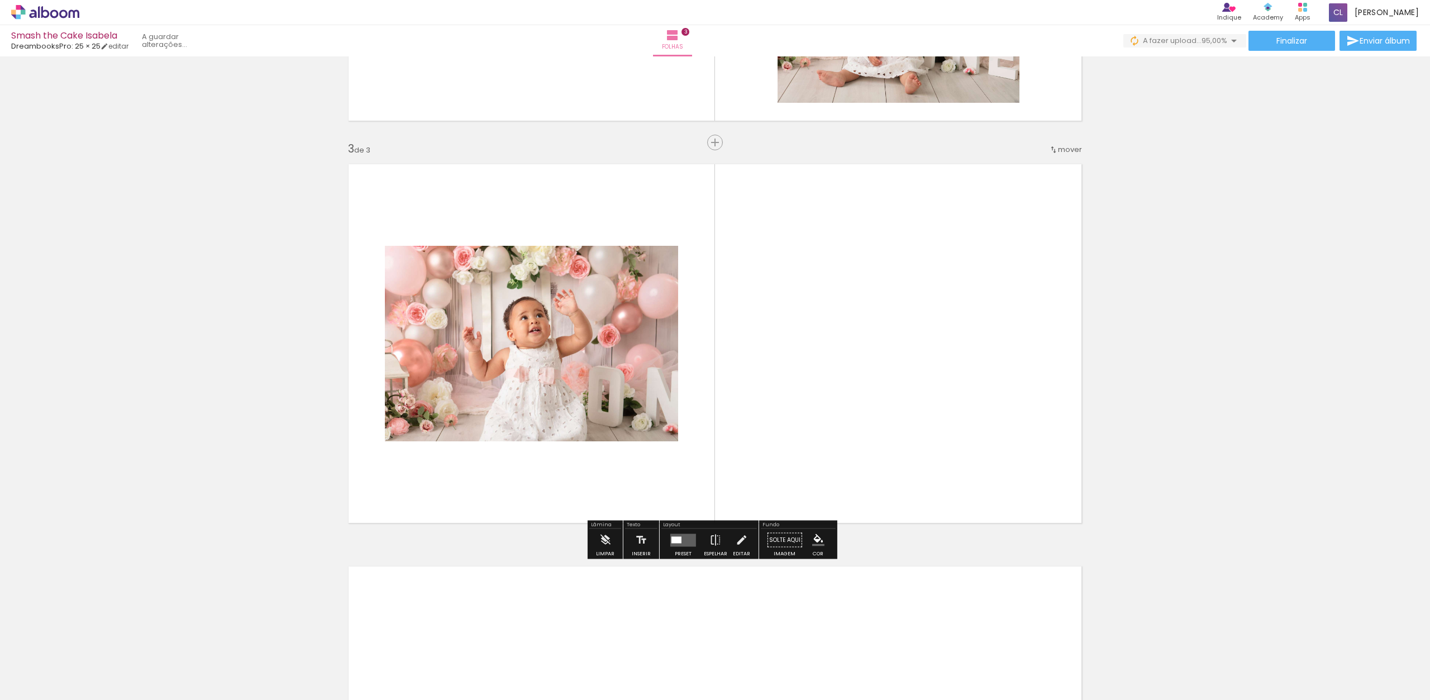
scroll to position [738, 0]
click at [656, 387] on div at bounding box center [531, 343] width 293 height 196
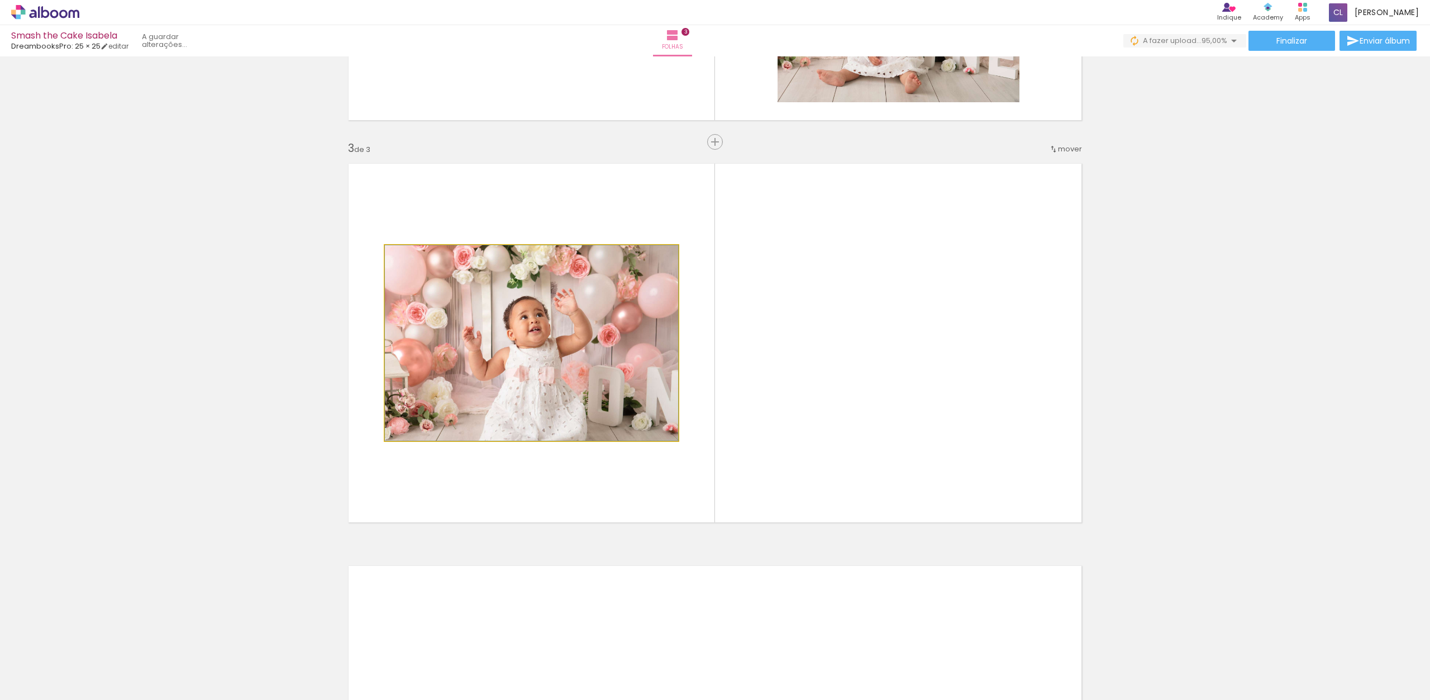
drag, startPoint x: 640, startPoint y: 376, endPoint x: 702, endPoint y: 416, distance: 73.6
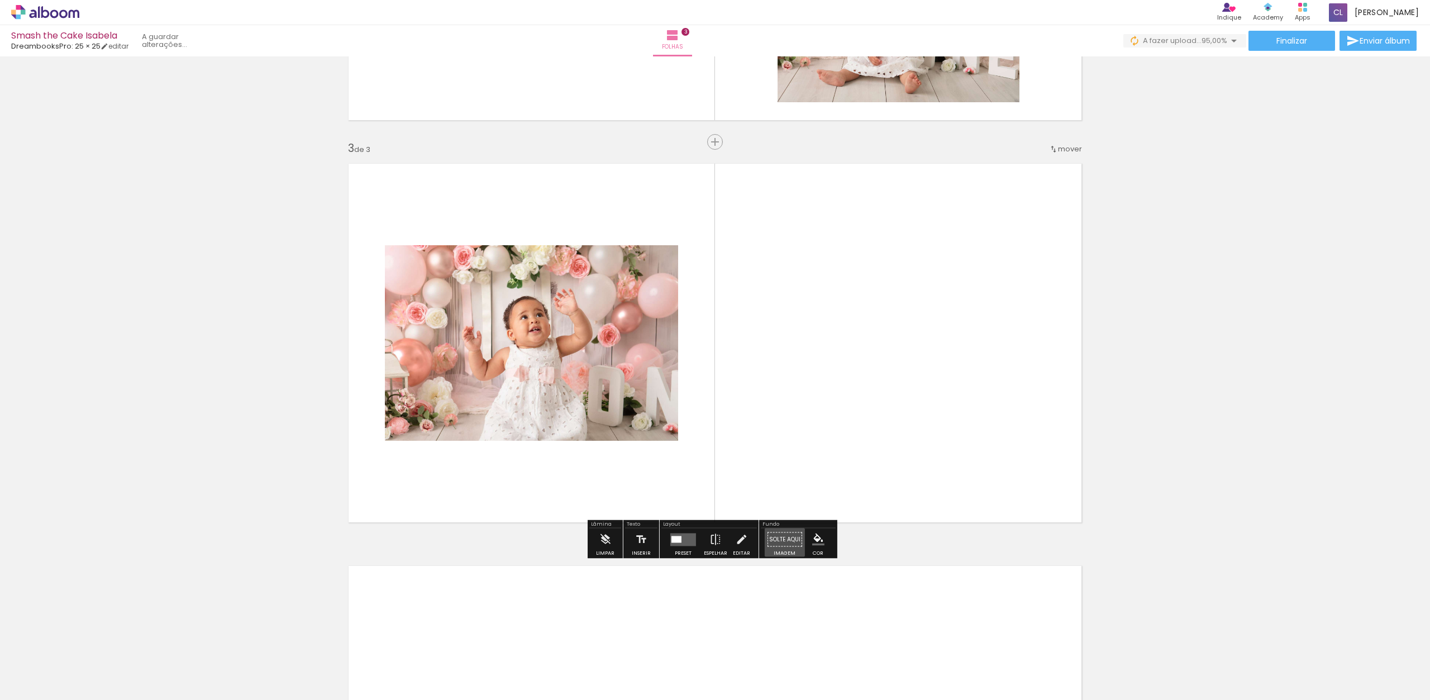
click at [782, 536] on paper-button "Solte aqui Imagem" at bounding box center [785, 543] width 40 height 28
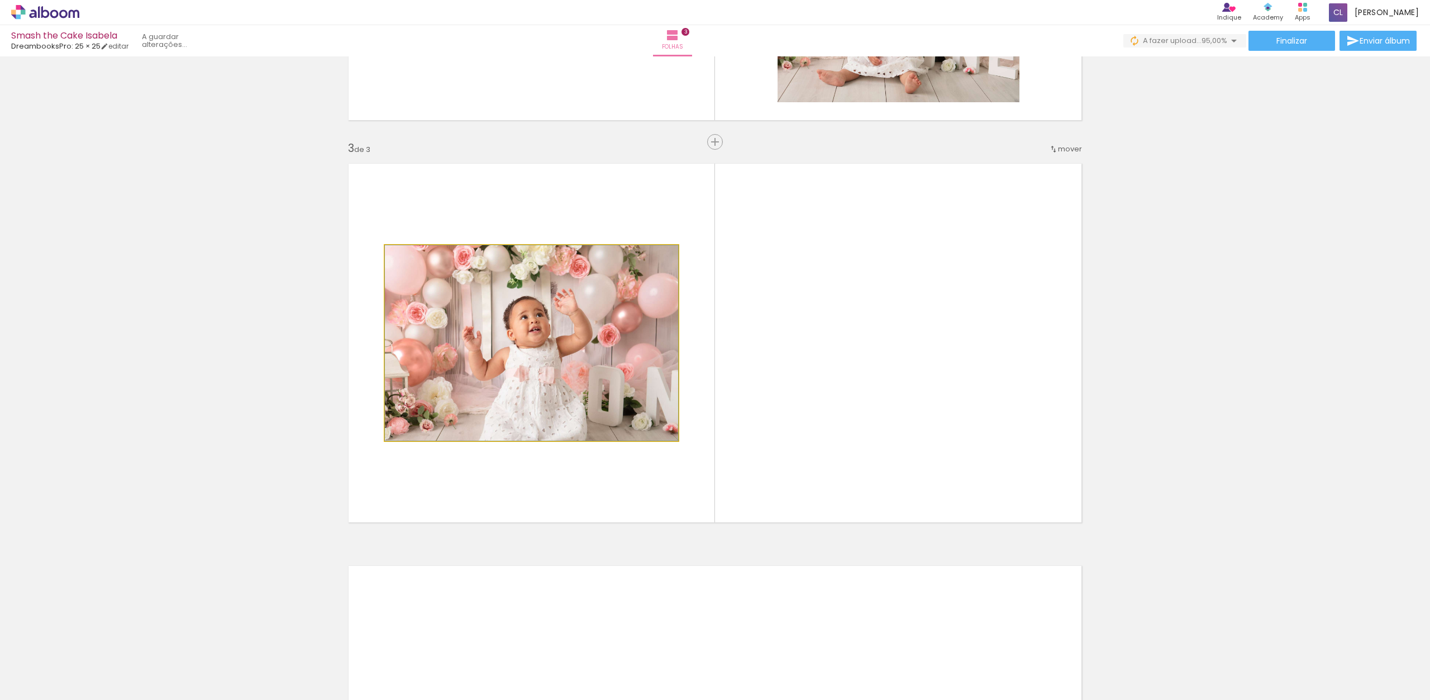
drag, startPoint x: 651, startPoint y: 412, endPoint x: 609, endPoint y: 372, distance: 58.5
click at [609, 372] on div at bounding box center [531, 343] width 293 height 196
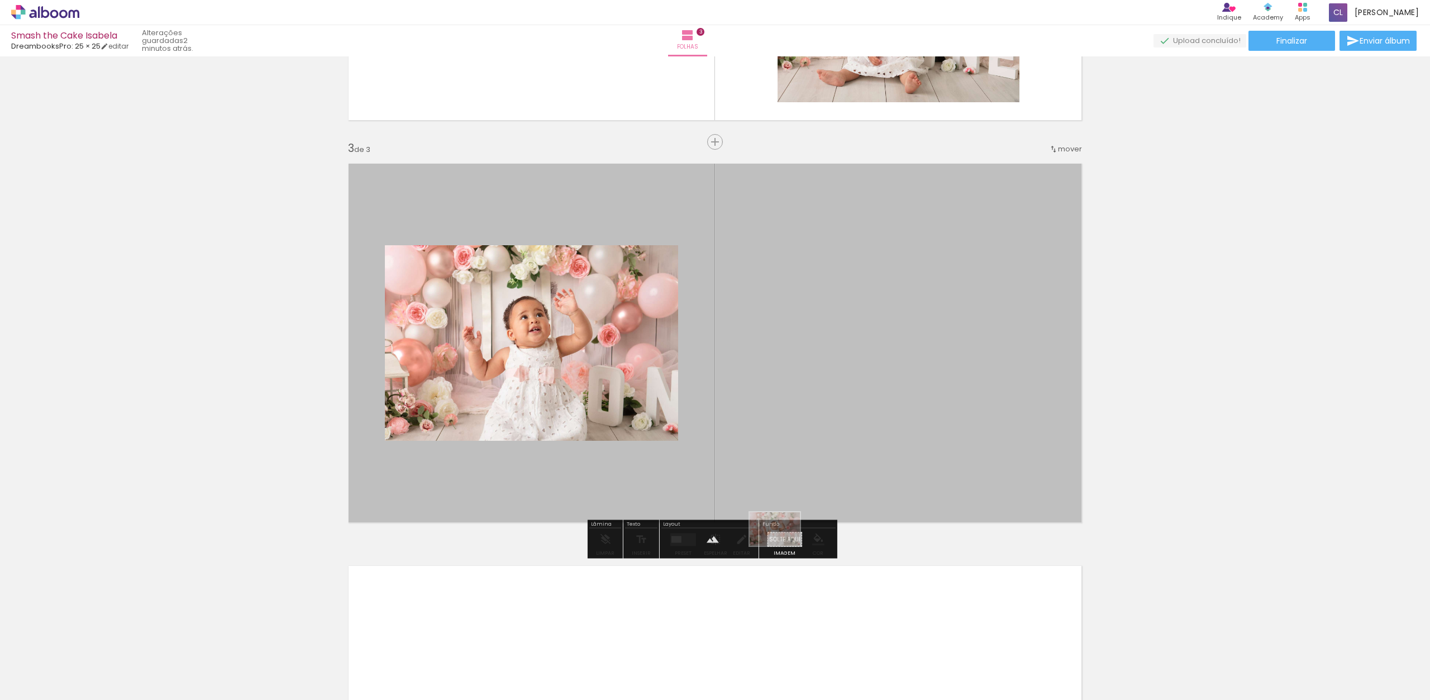
drag, startPoint x: 553, startPoint y: 616, endPoint x: 780, endPoint y: 546, distance: 237.3
click at [783, 546] on quentale-workspace at bounding box center [715, 350] width 1430 height 700
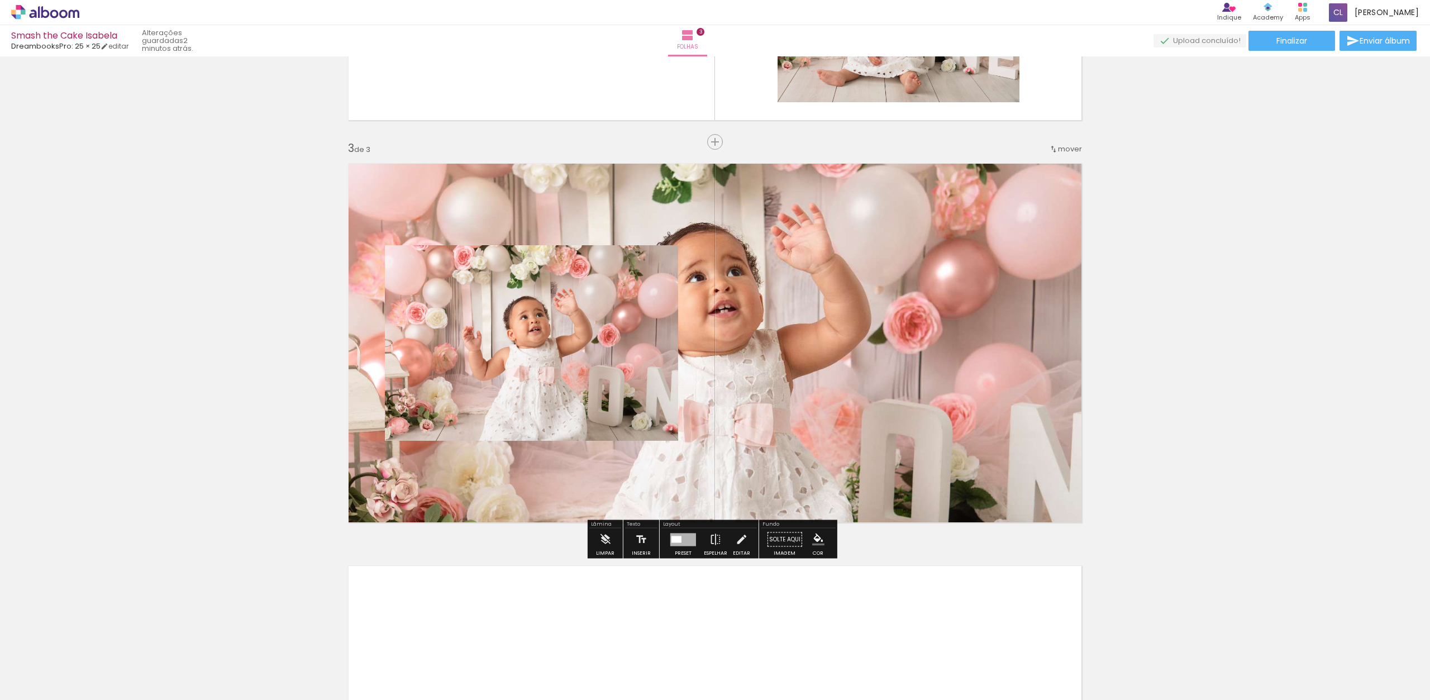
click at [624, 334] on quentale-photo at bounding box center [531, 343] width 293 height 196
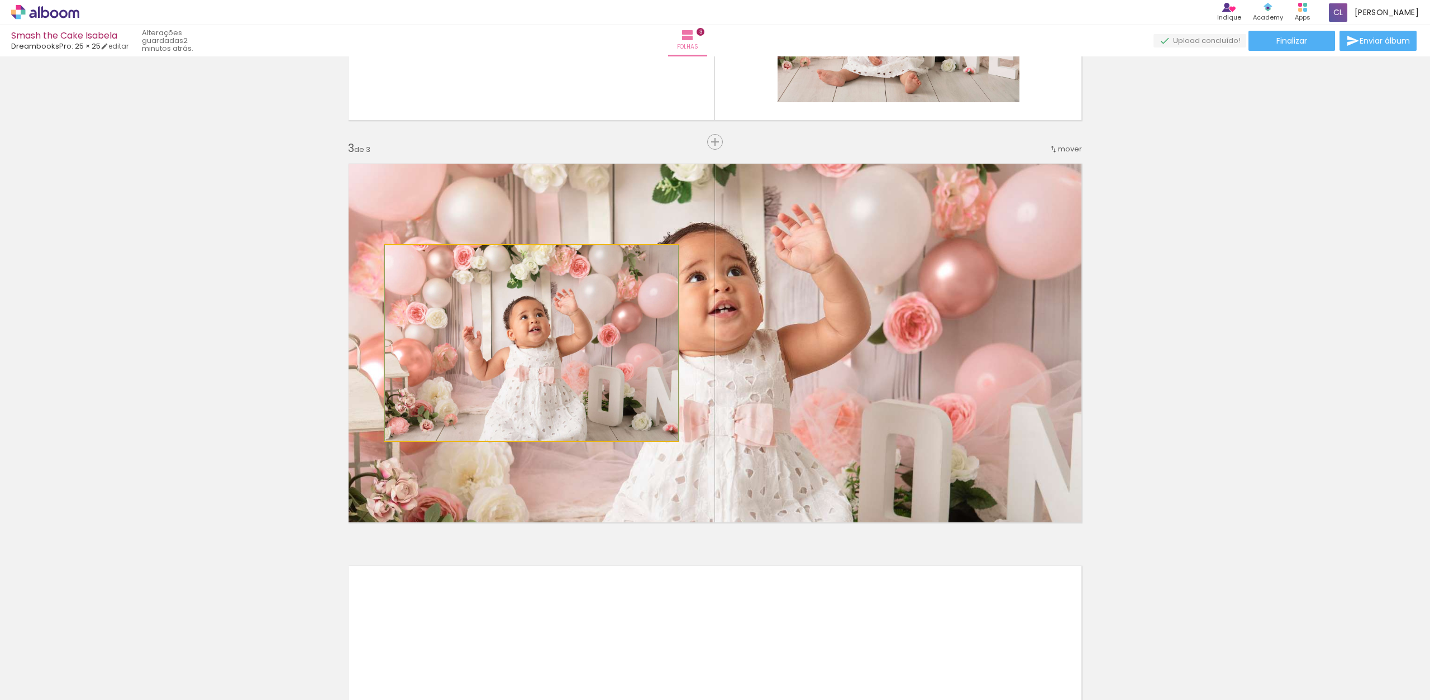
click at [641, 320] on quentale-photo at bounding box center [531, 343] width 293 height 196
click at [641, 317] on quentale-photo at bounding box center [531, 343] width 293 height 196
drag, startPoint x: 633, startPoint y: 315, endPoint x: 629, endPoint y: 329, distance: 14.7
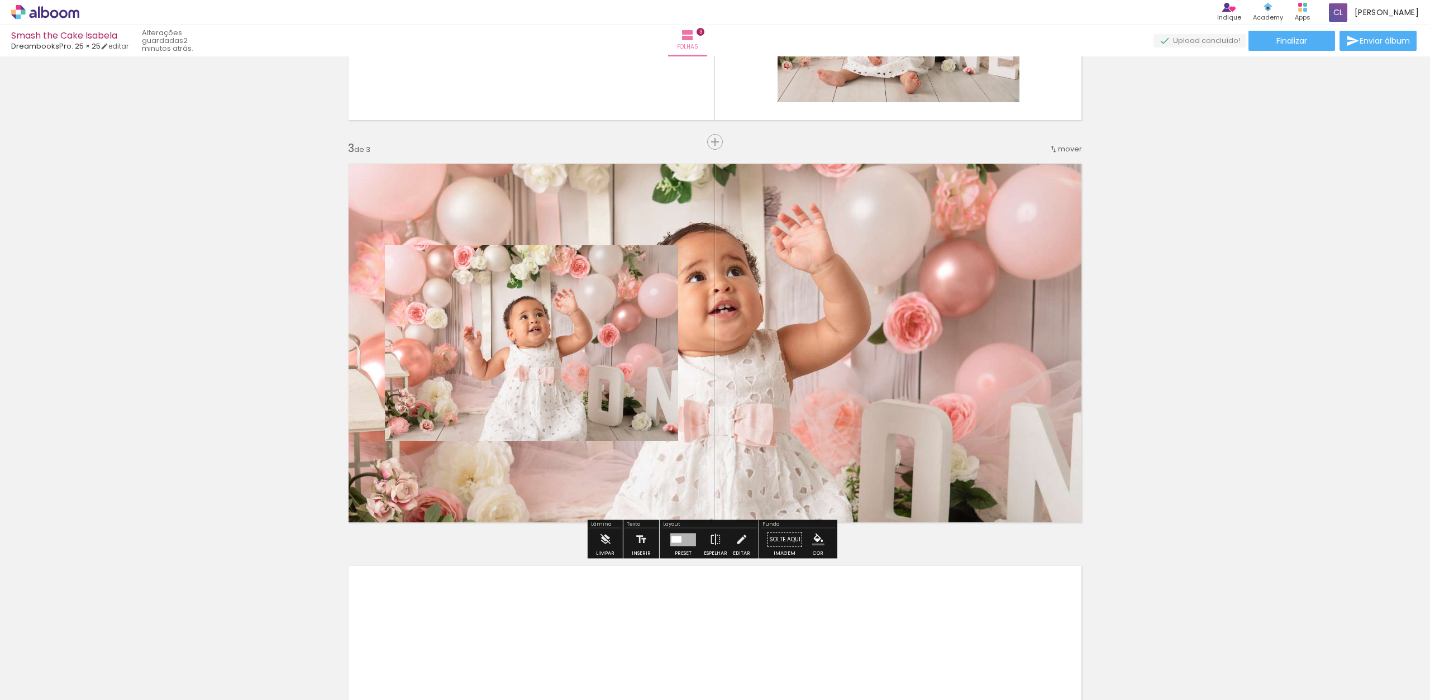
click at [636, 294] on quentale-photo at bounding box center [531, 343] width 293 height 196
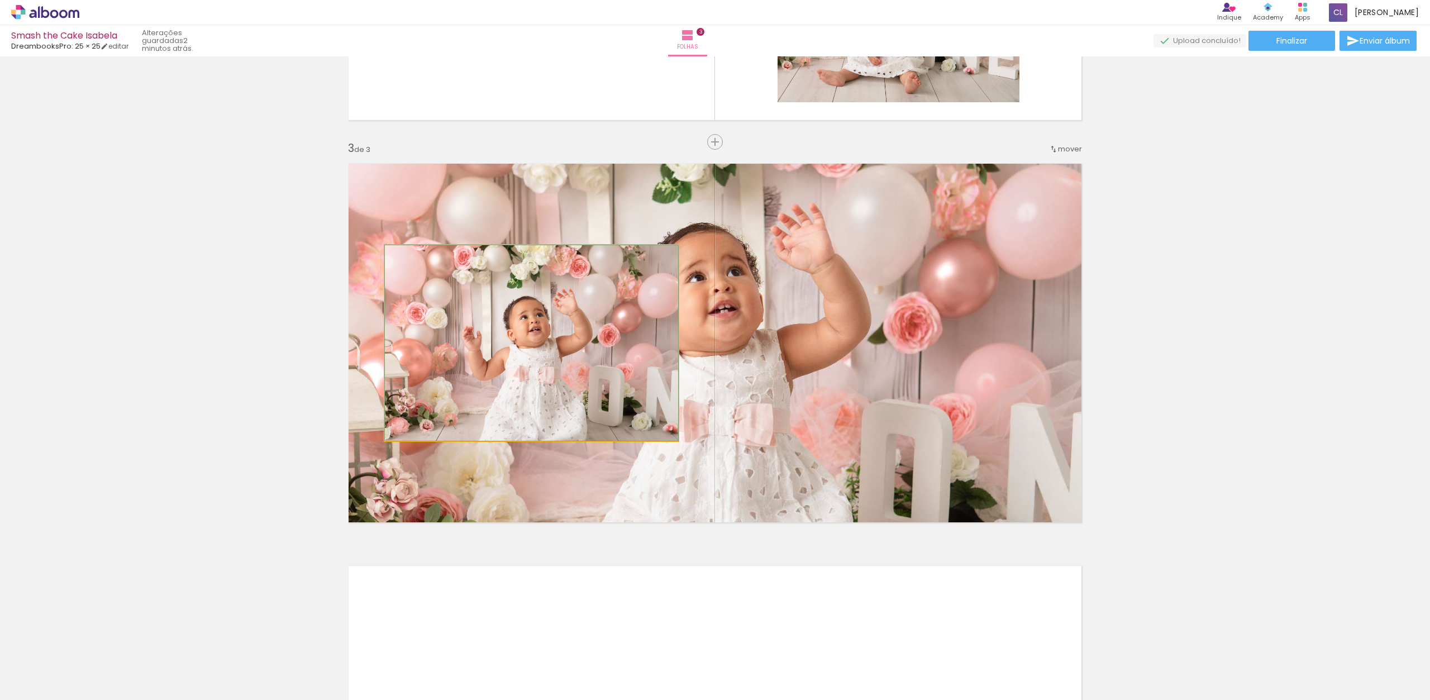
drag, startPoint x: 614, startPoint y: 389, endPoint x: 611, endPoint y: 356, distance: 33.7
drag, startPoint x: 641, startPoint y: 353, endPoint x: 634, endPoint y: 356, distance: 7.5
click at [639, 355] on quentale-photo at bounding box center [531, 343] width 293 height 196
click at [626, 365] on quentale-photo at bounding box center [531, 343] width 293 height 196
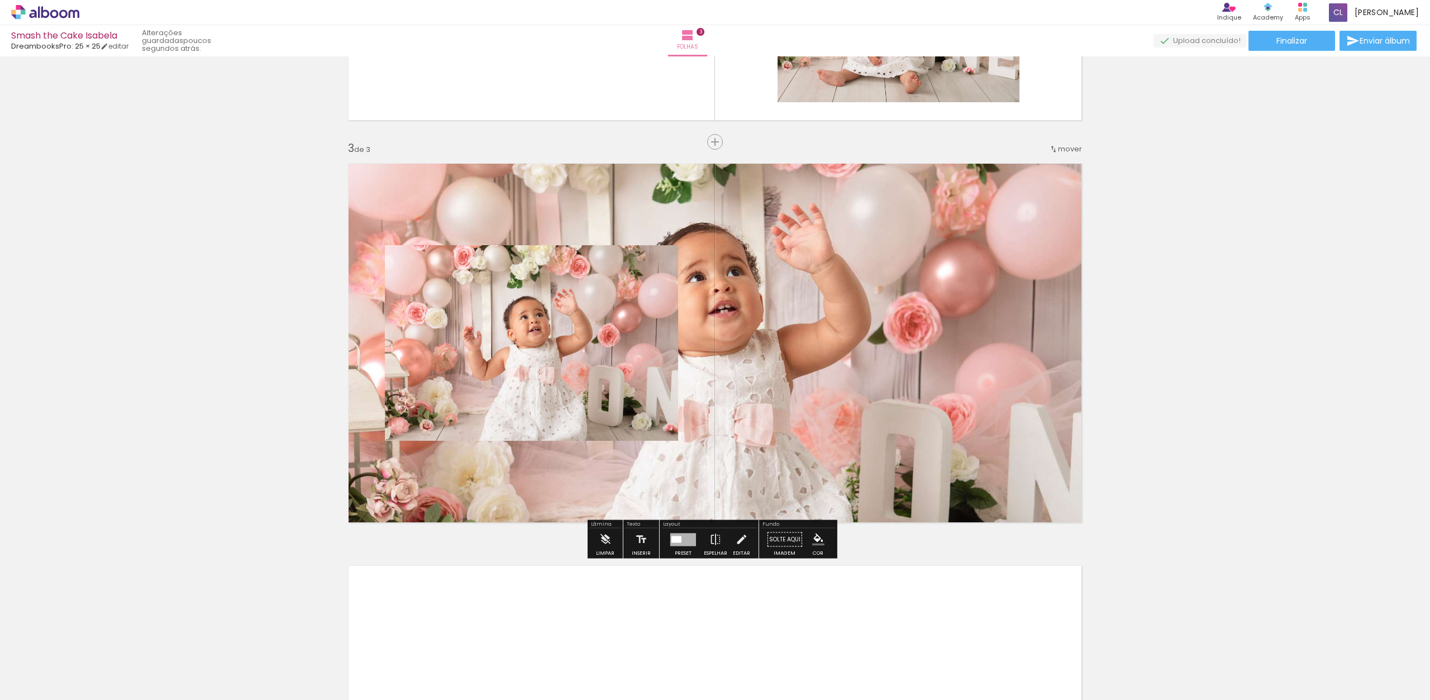
click at [736, 538] on iron-icon at bounding box center [741, 540] width 12 height 22
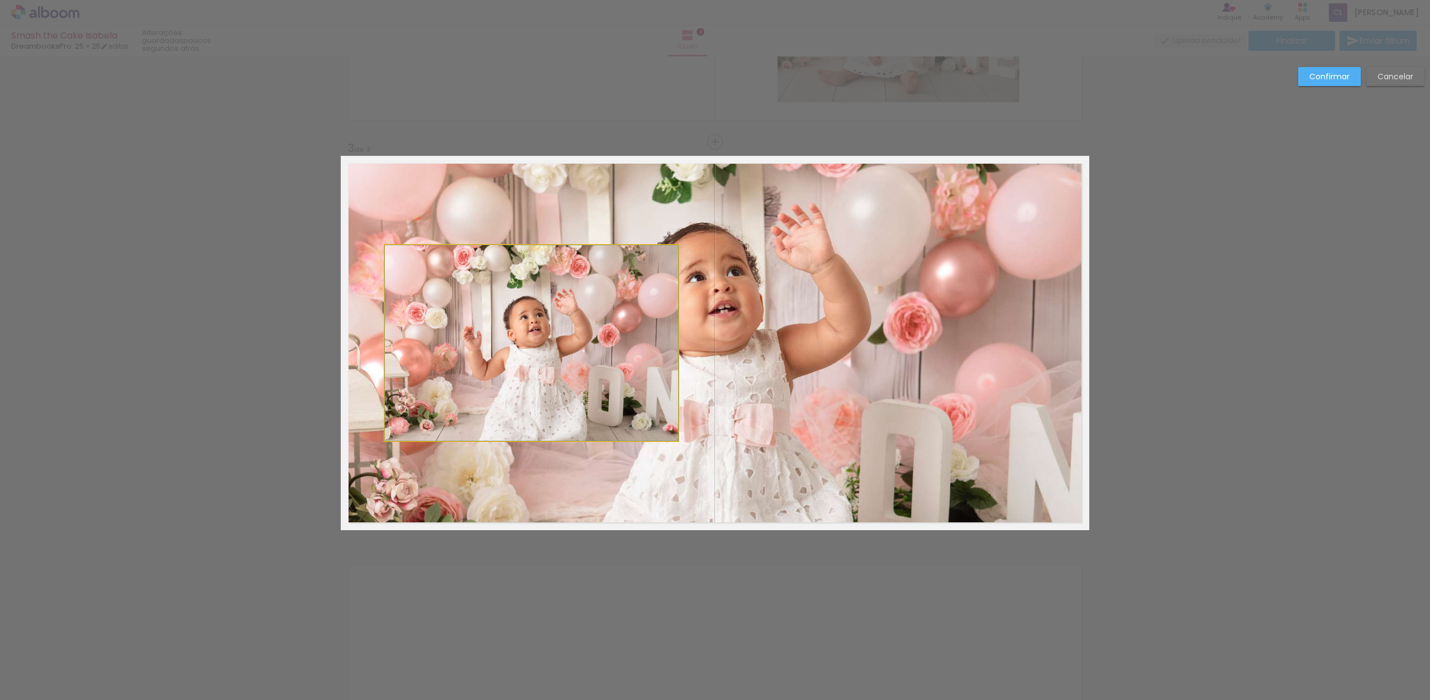
drag, startPoint x: 635, startPoint y: 322, endPoint x: 632, endPoint y: 339, distance: 17.1
click at [635, 322] on quentale-photo at bounding box center [531, 343] width 293 height 196
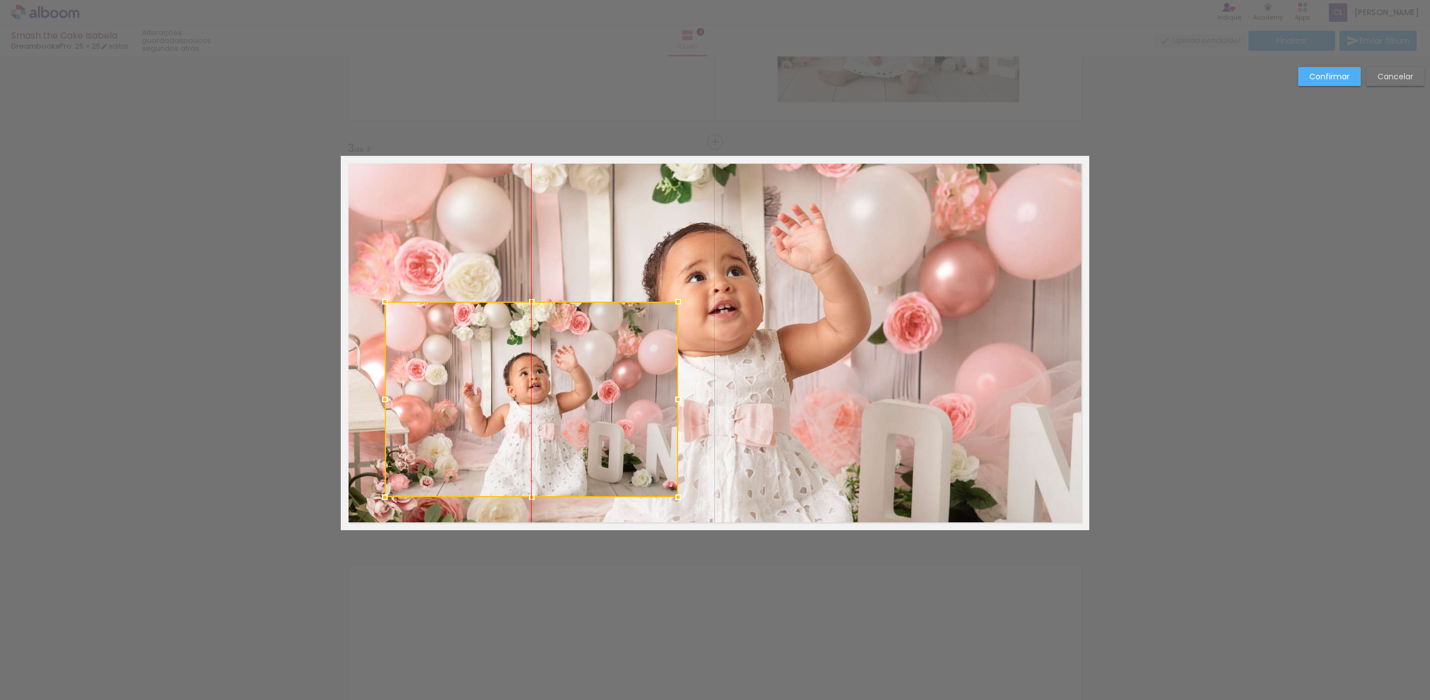
drag, startPoint x: 631, startPoint y: 336, endPoint x: 641, endPoint y: 397, distance: 61.7
click at [641, 397] on div at bounding box center [531, 400] width 293 height 196
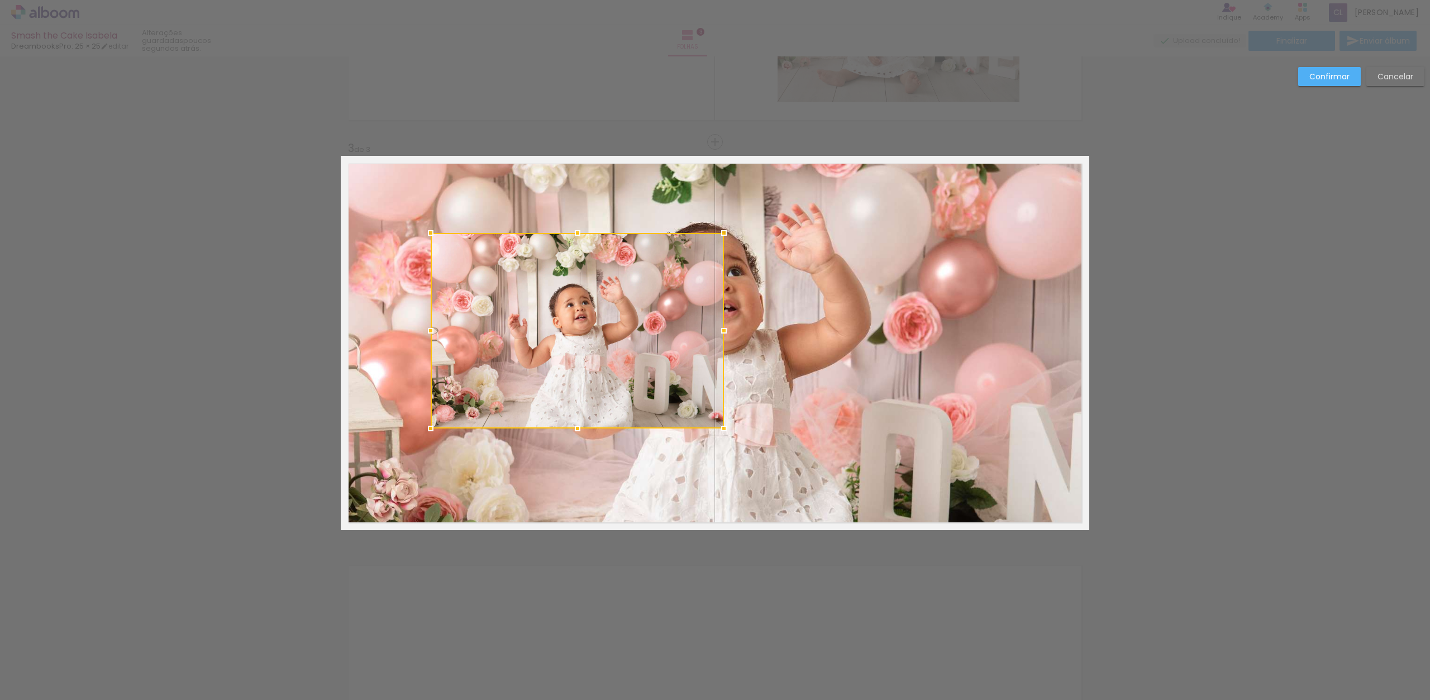
drag, startPoint x: 636, startPoint y: 401, endPoint x: 670, endPoint y: 308, distance: 99.0
click at [670, 308] on div at bounding box center [577, 331] width 293 height 196
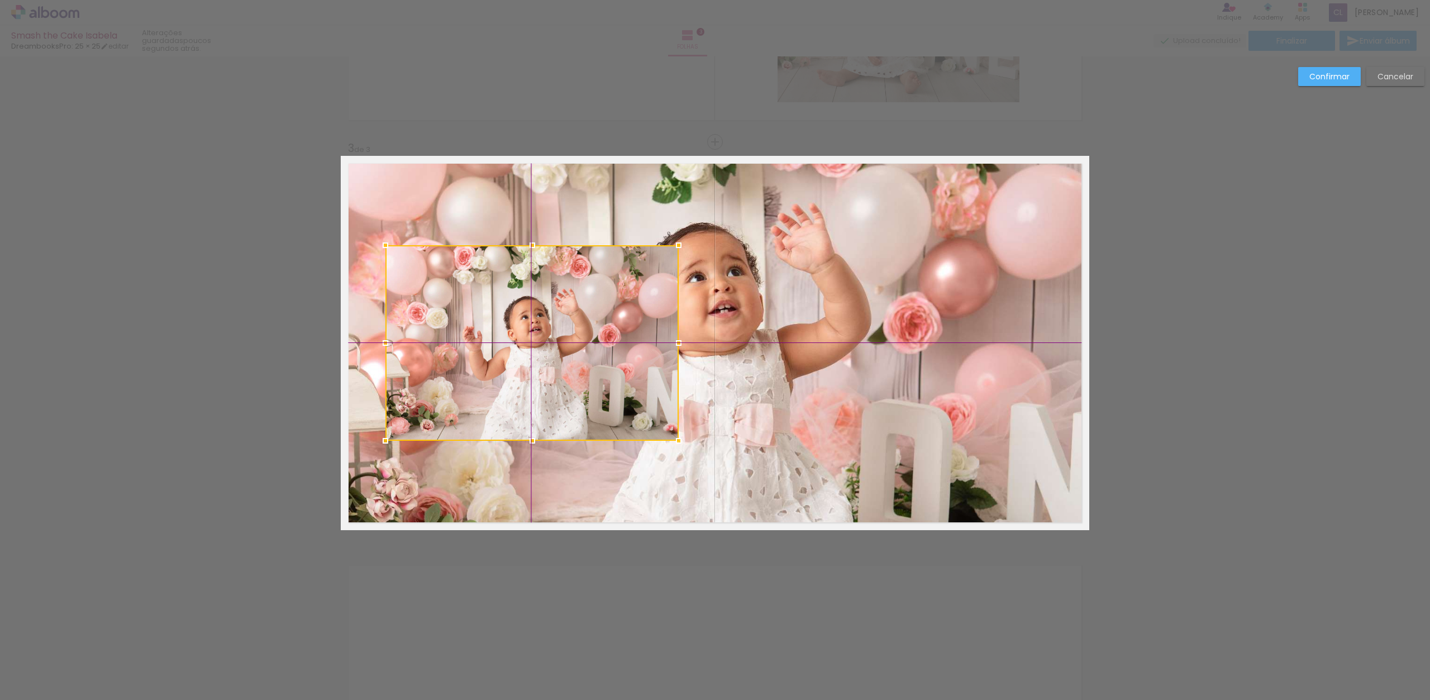
click at [625, 291] on div at bounding box center [532, 343] width 293 height 196
click at [0, 0] on slot "Confirmar" at bounding box center [0, 0] width 0 height 0
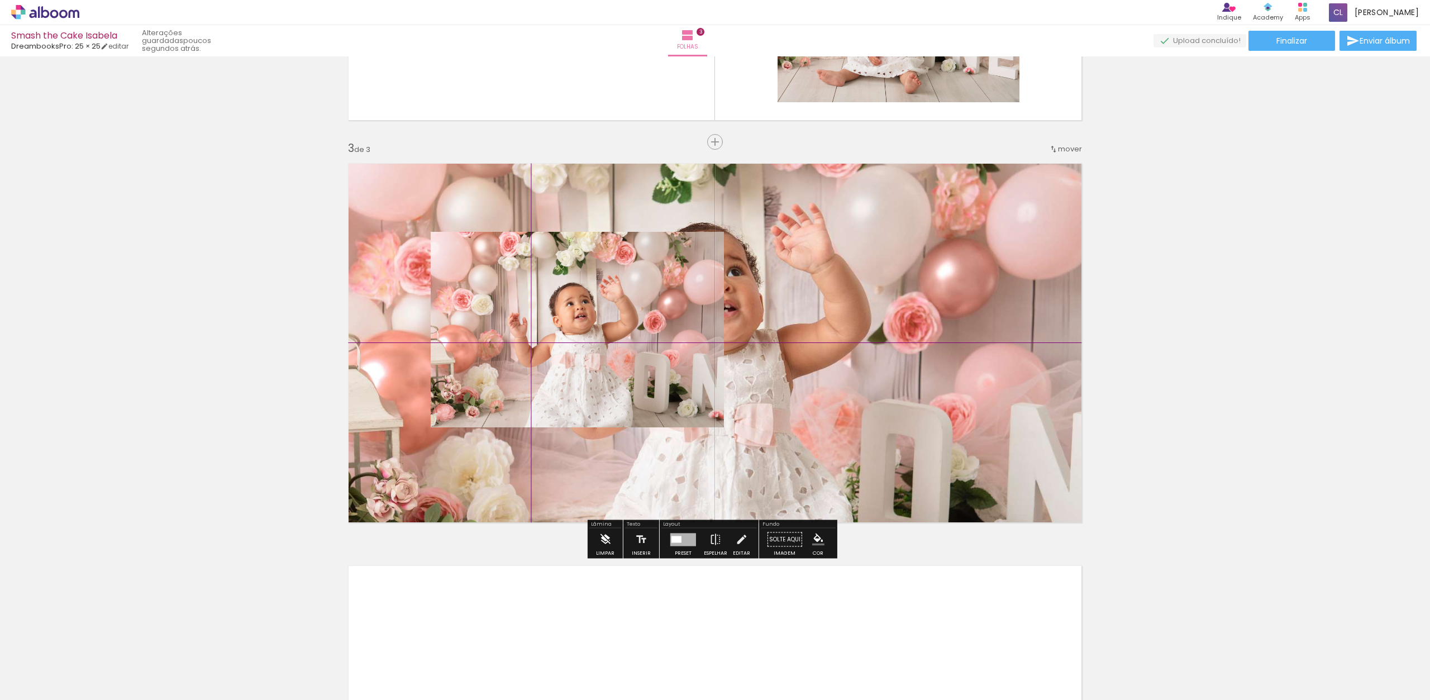
click at [608, 536] on iron-icon at bounding box center [605, 540] width 12 height 22
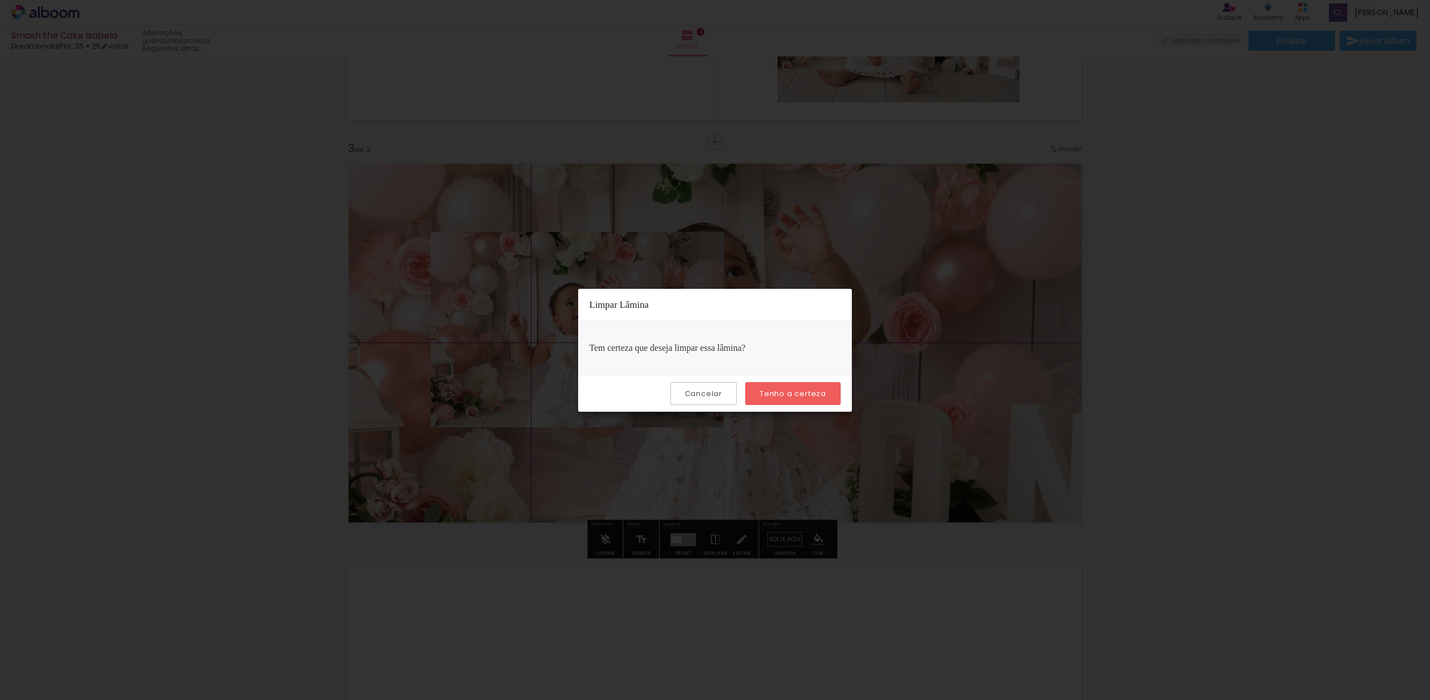
click at [0, 0] on slot "Tenho a certeza" at bounding box center [0, 0] width 0 height 0
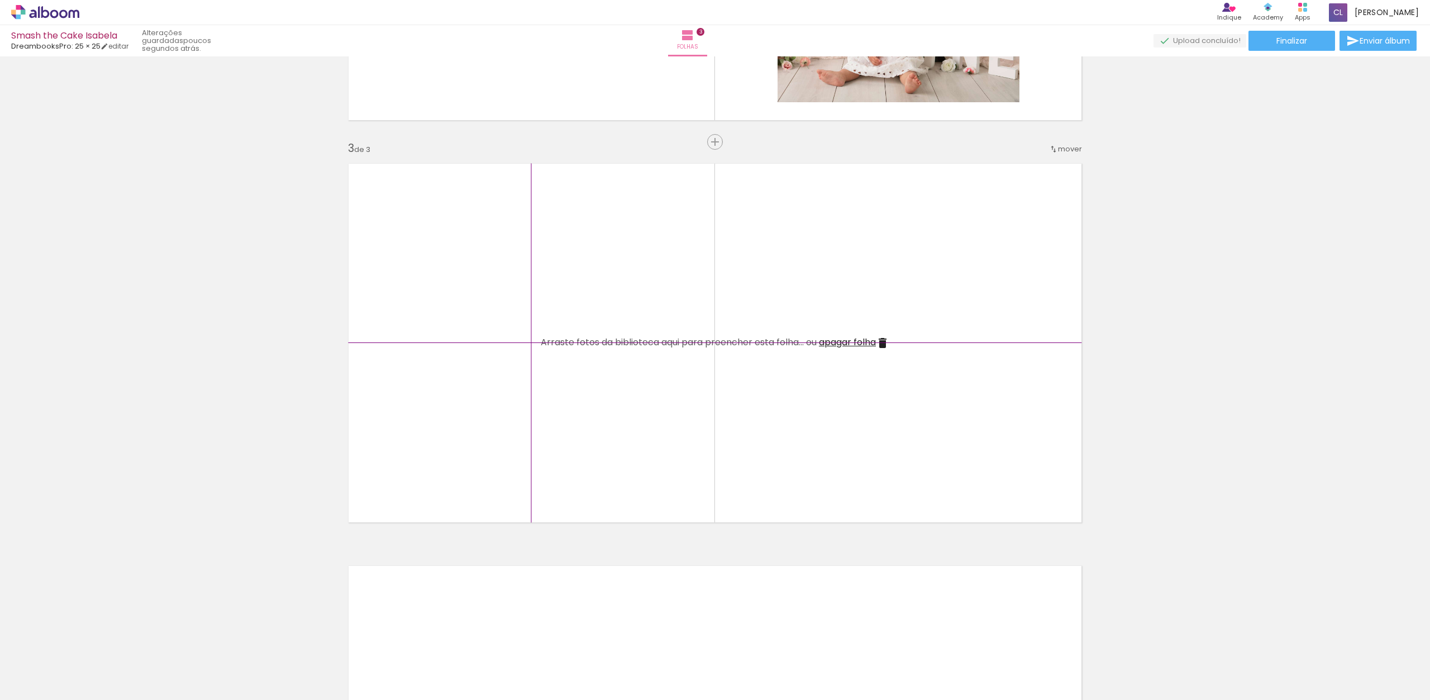
click at [1055, 262] on quentale-layouter at bounding box center [715, 343] width 749 height 374
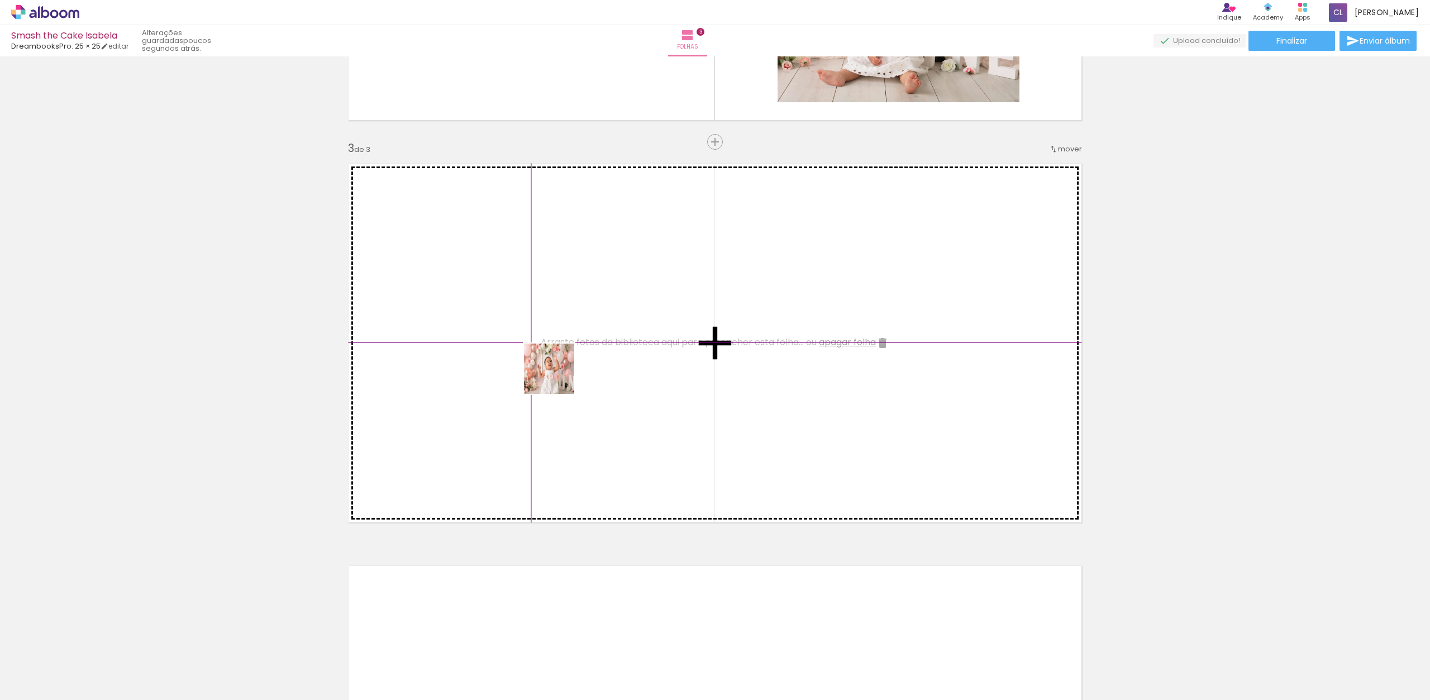
drag, startPoint x: 477, startPoint y: 564, endPoint x: 560, endPoint y: 372, distance: 210.2
click at [560, 372] on quentale-workspace at bounding box center [715, 350] width 1430 height 700
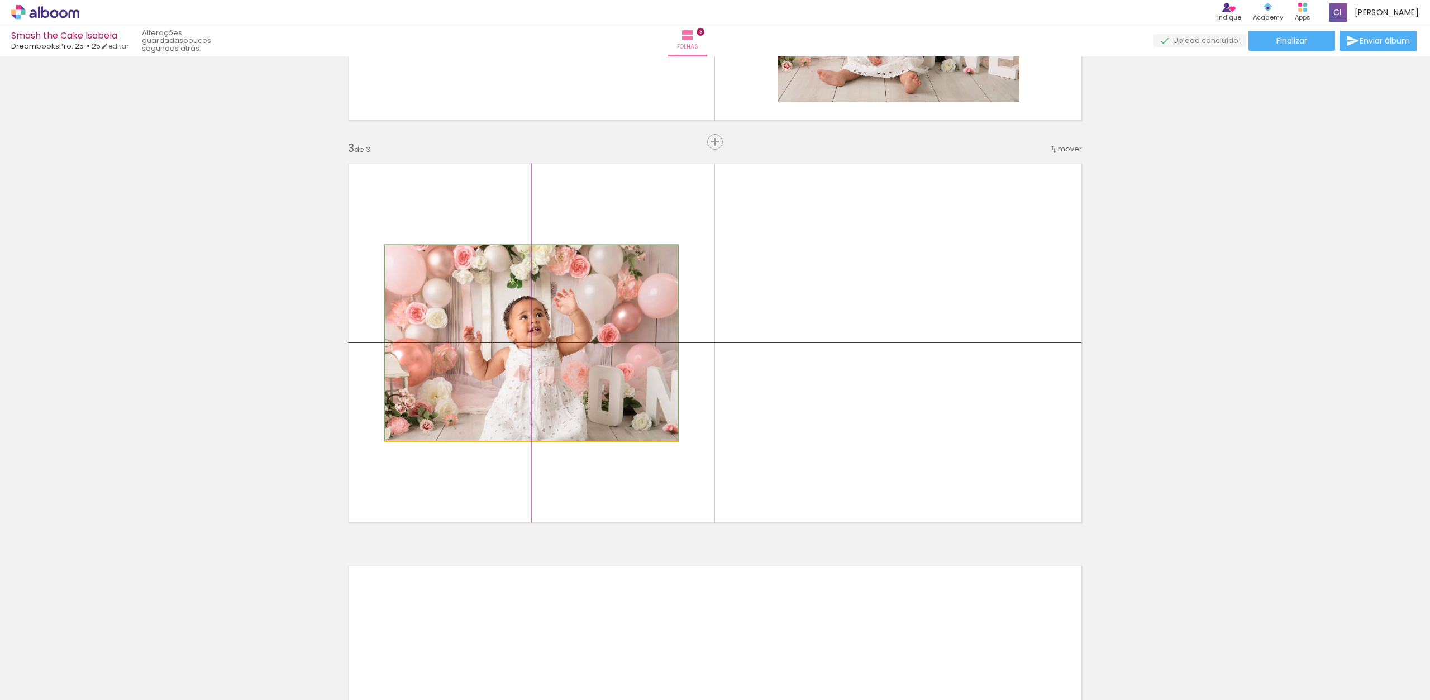
click at [651, 413] on quentale-photo at bounding box center [531, 343] width 293 height 196
drag, startPoint x: 683, startPoint y: 435, endPoint x: 624, endPoint y: 391, distance: 74.2
click at [649, 377] on quentale-photo at bounding box center [531, 343] width 293 height 196
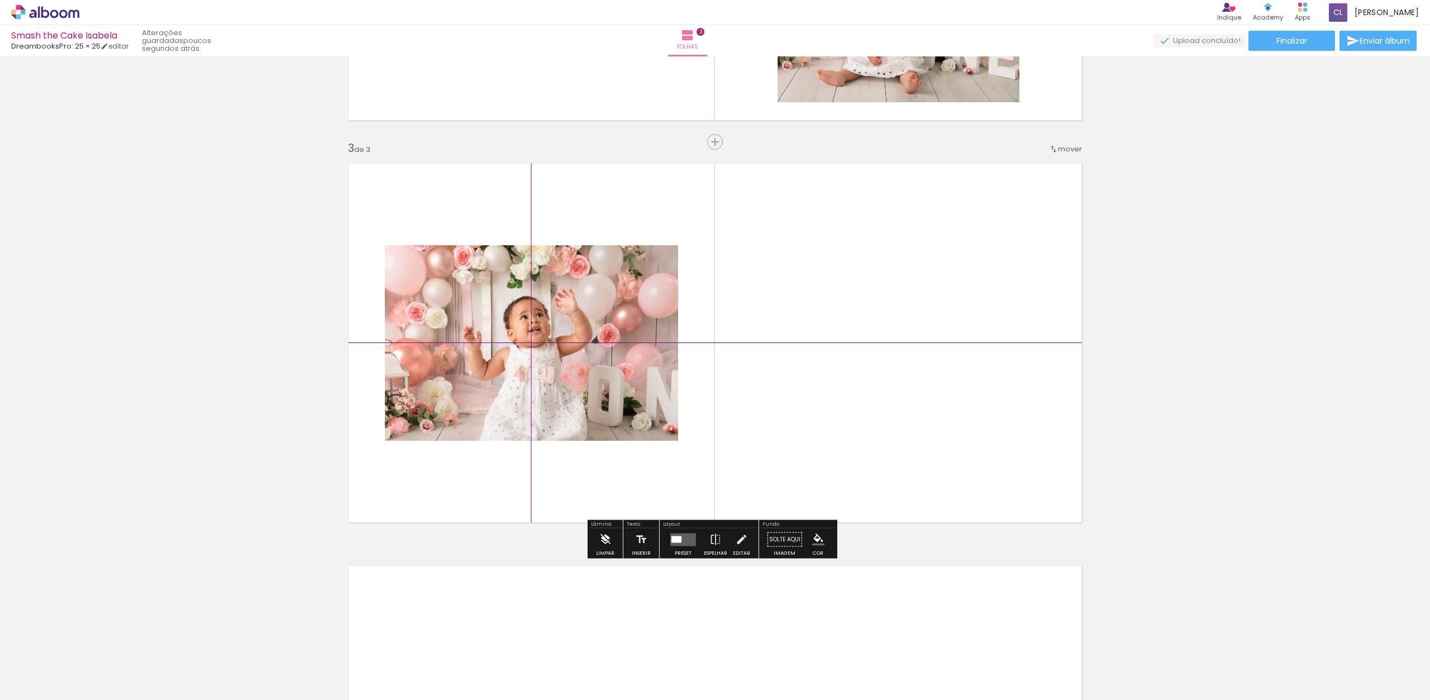
click at [607, 537] on iron-icon at bounding box center [605, 540] width 12 height 22
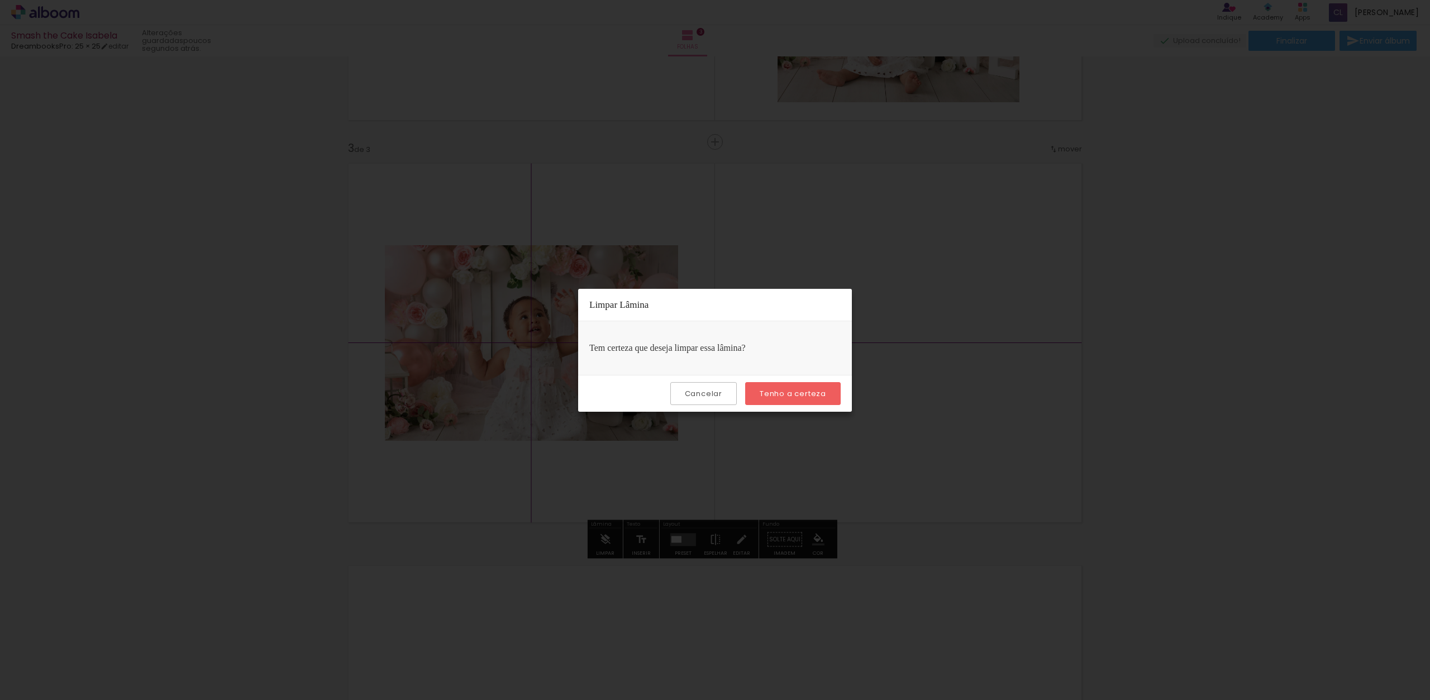
click at [0, 0] on slot "Tenho a certeza" at bounding box center [0, 0] width 0 height 0
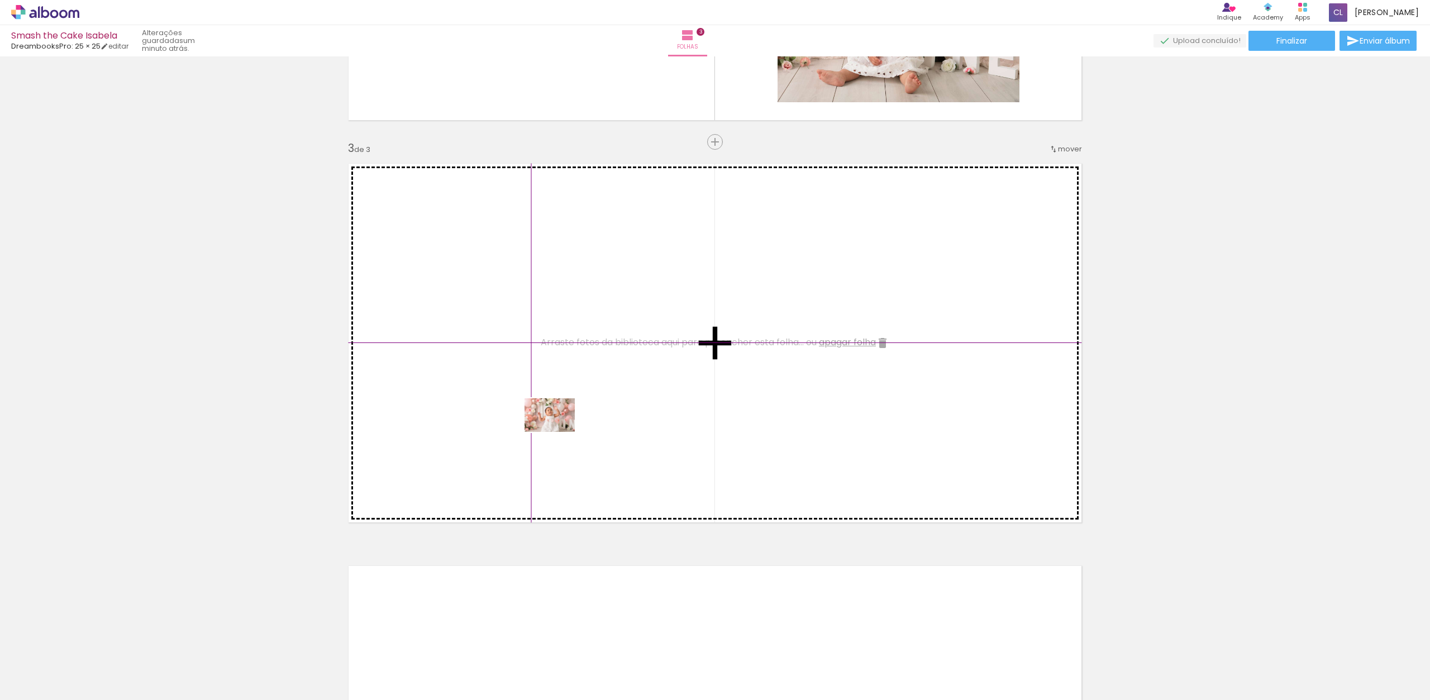
drag, startPoint x: 451, startPoint y: 629, endPoint x: 563, endPoint y: 426, distance: 231.6
click at [563, 426] on quentale-workspace at bounding box center [715, 350] width 1430 height 700
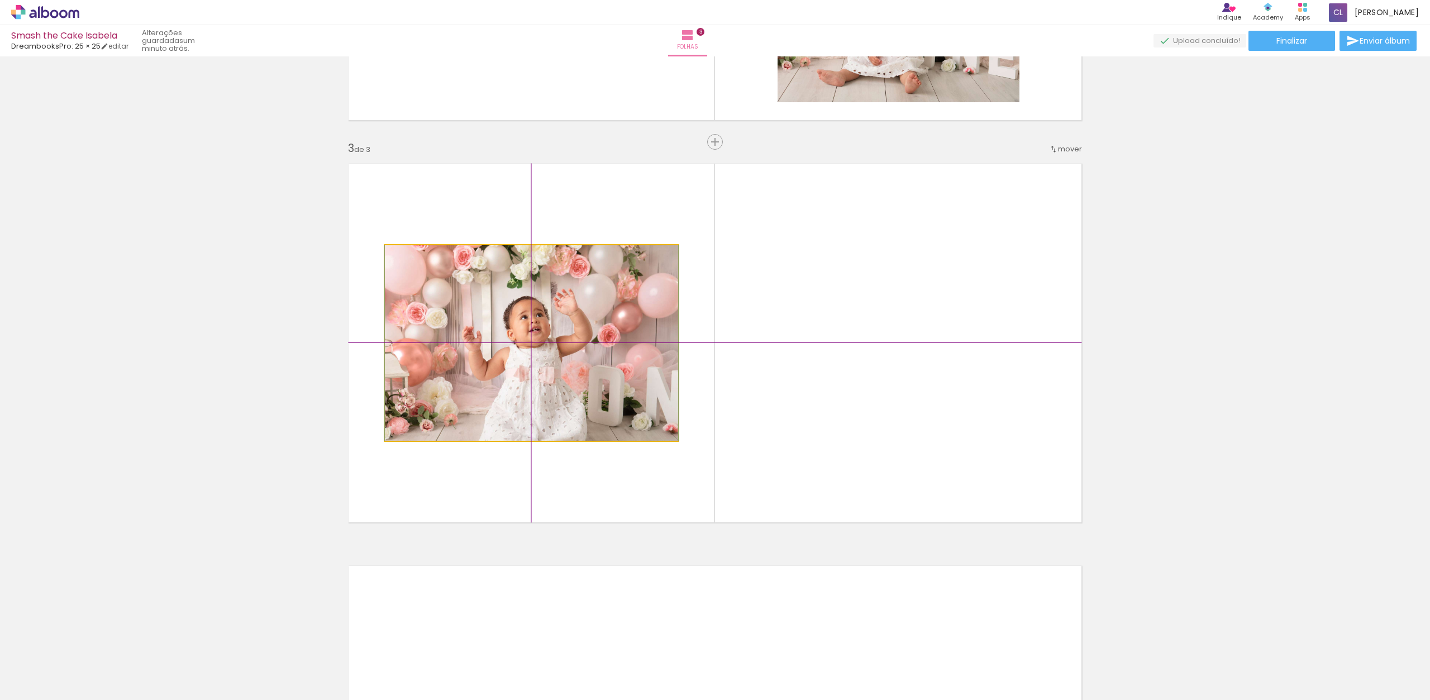
click at [649, 414] on quentale-photo at bounding box center [531, 343] width 293 height 196
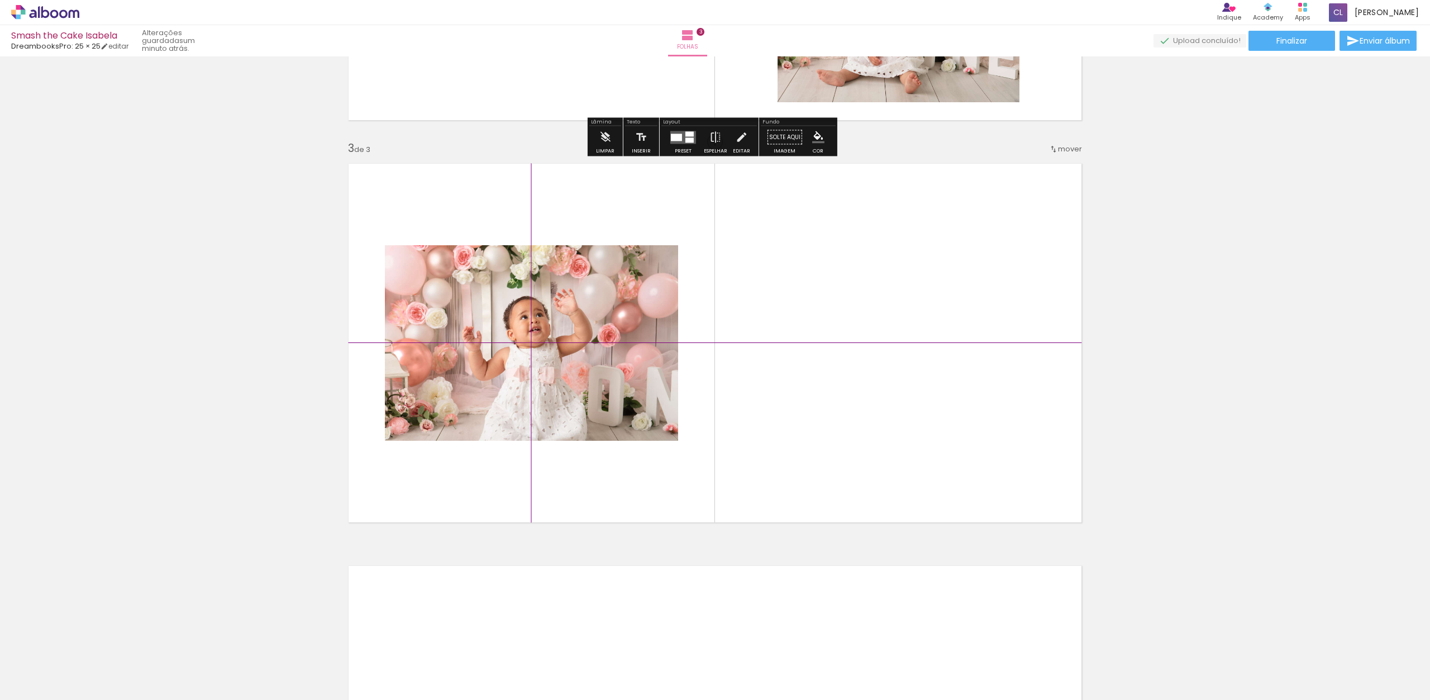
click at [686, 139] on div at bounding box center [690, 139] width 8 height 5
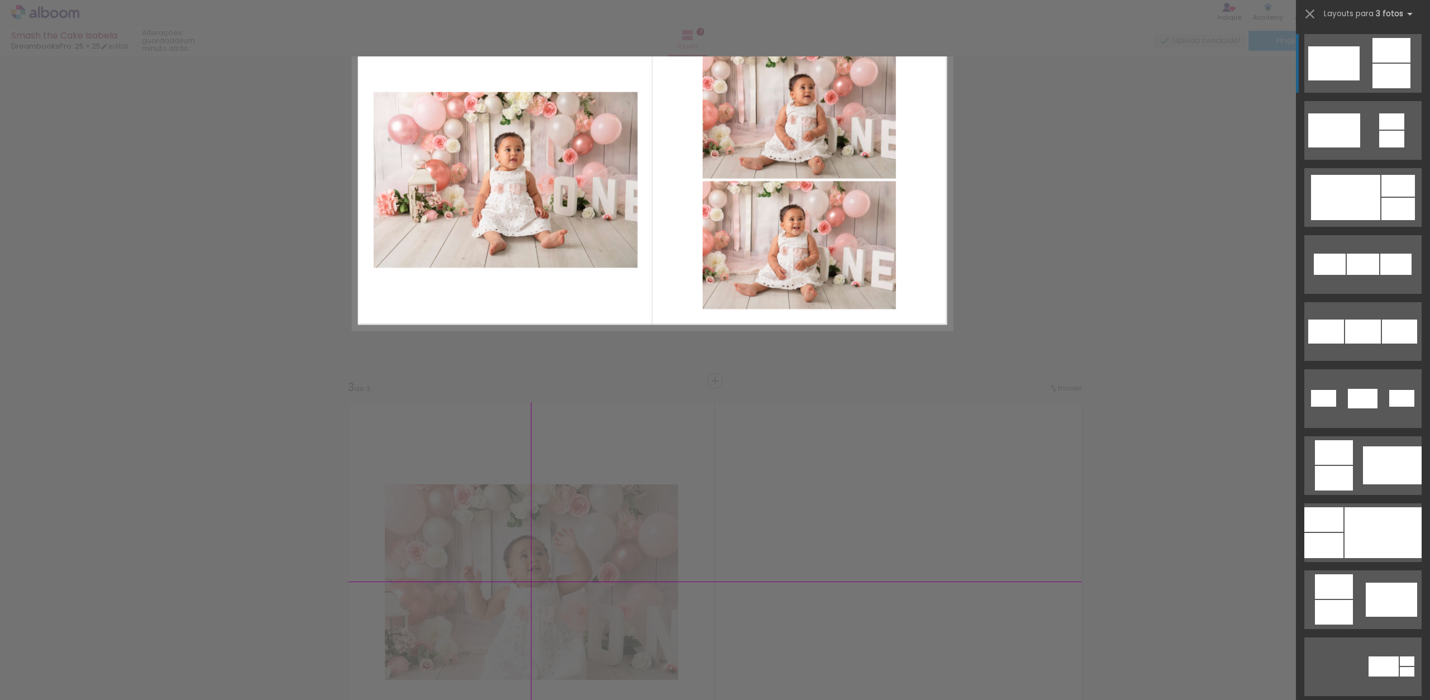
scroll to position [335, 0]
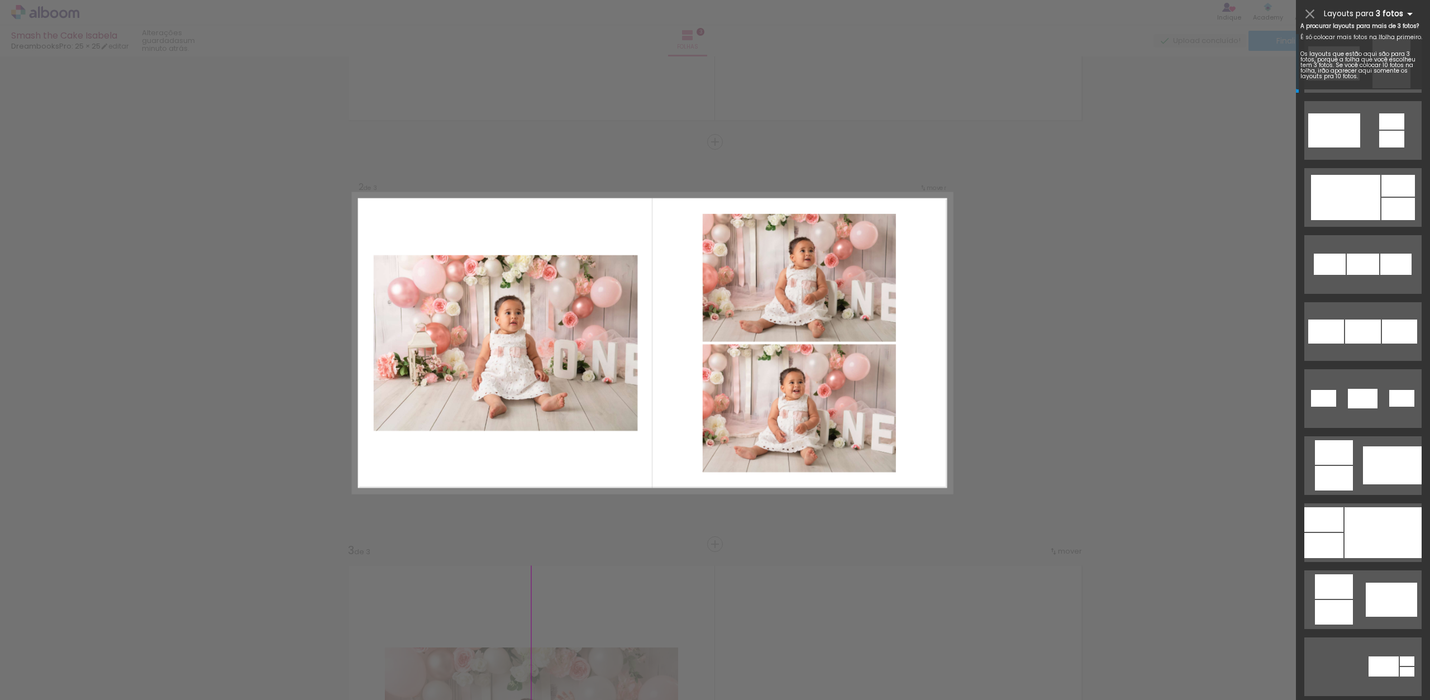
click at [1412, 14] on iron-icon at bounding box center [1409, 13] width 13 height 13
click at [1403, 18] on iron-icon at bounding box center [1409, 13] width 13 height 13
click at [1406, 15] on iron-icon at bounding box center [1409, 13] width 13 height 13
click at [1409, 15] on iron-icon at bounding box center [1409, 13] width 13 height 13
click at [1403, 14] on iron-icon at bounding box center [1409, 13] width 13 height 13
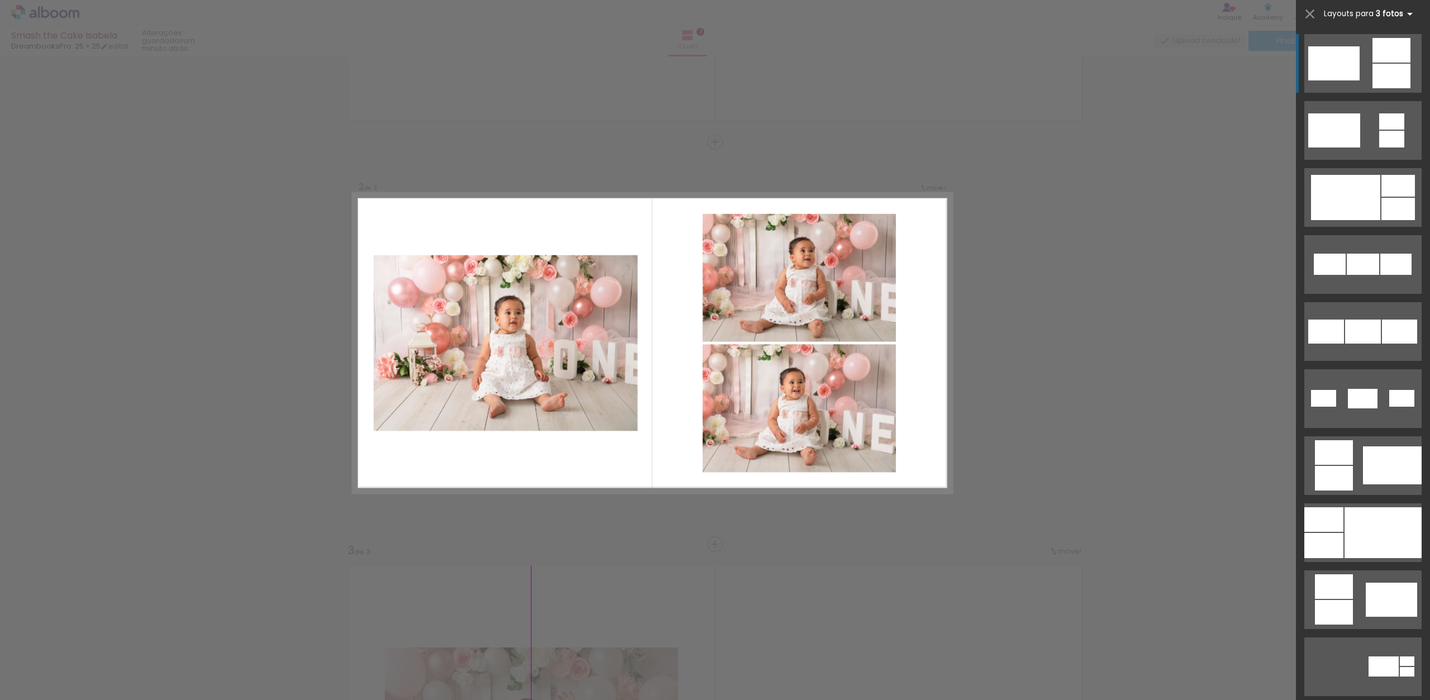
click at [1403, 14] on iron-icon at bounding box center [1409, 13] width 13 height 13
click at [1358, 12] on span "Layouts para" at bounding box center [1349, 13] width 50 height 11
click at [1357, 12] on span "Layouts para" at bounding box center [1349, 13] width 50 height 11
drag, startPoint x: 1355, startPoint y: 11, endPoint x: 1345, endPoint y: 12, distance: 10.1
click at [1355, 11] on span "Layouts para" at bounding box center [1349, 13] width 50 height 11
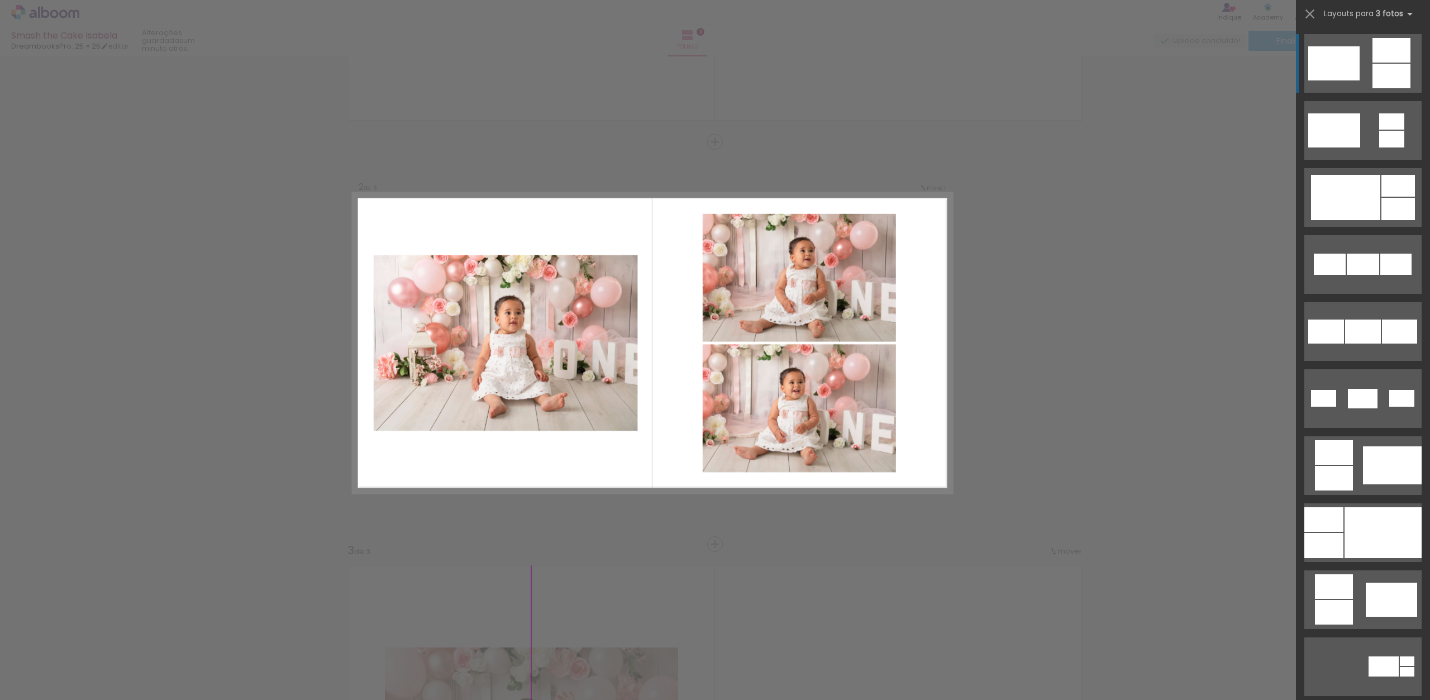
drag, startPoint x: 1125, startPoint y: 132, endPoint x: 1015, endPoint y: 216, distance: 139.1
click at [1125, 132] on div "Confirmar Cancelar" at bounding box center [715, 539] width 1430 height 1636
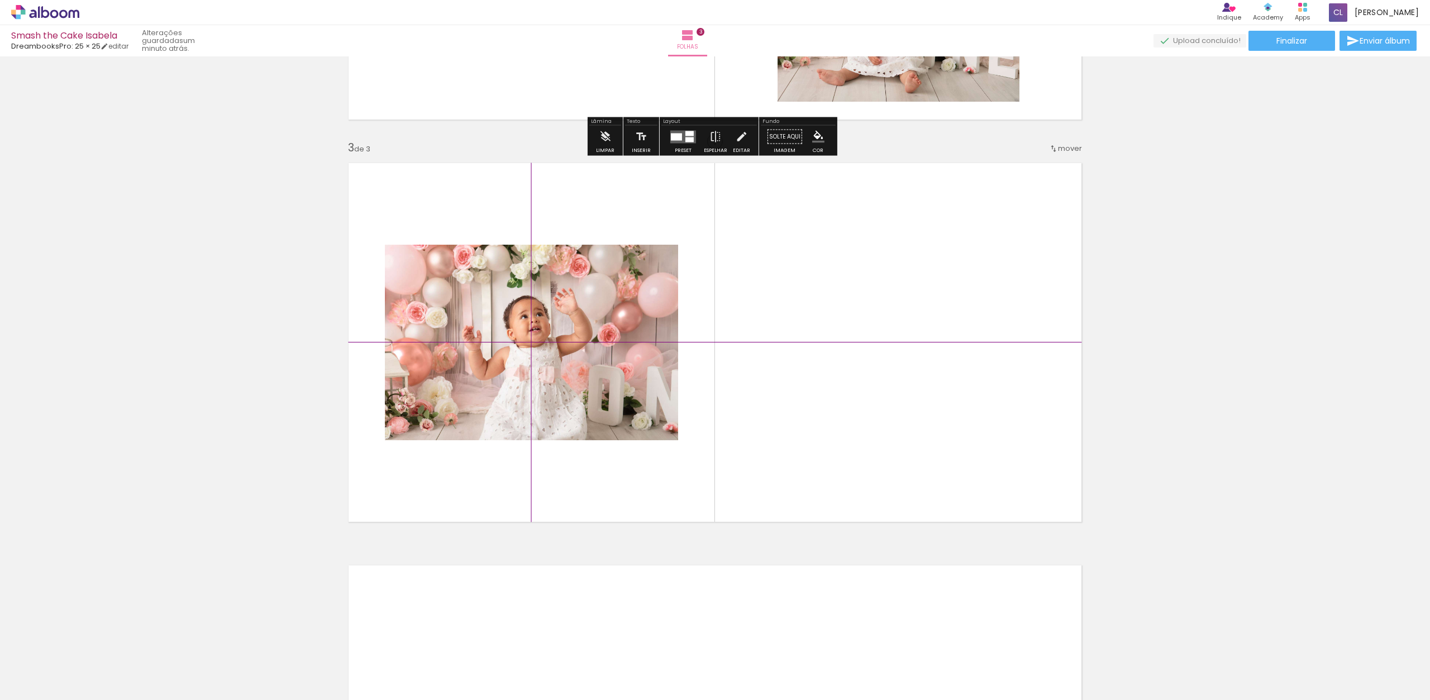
scroll to position [854, 0]
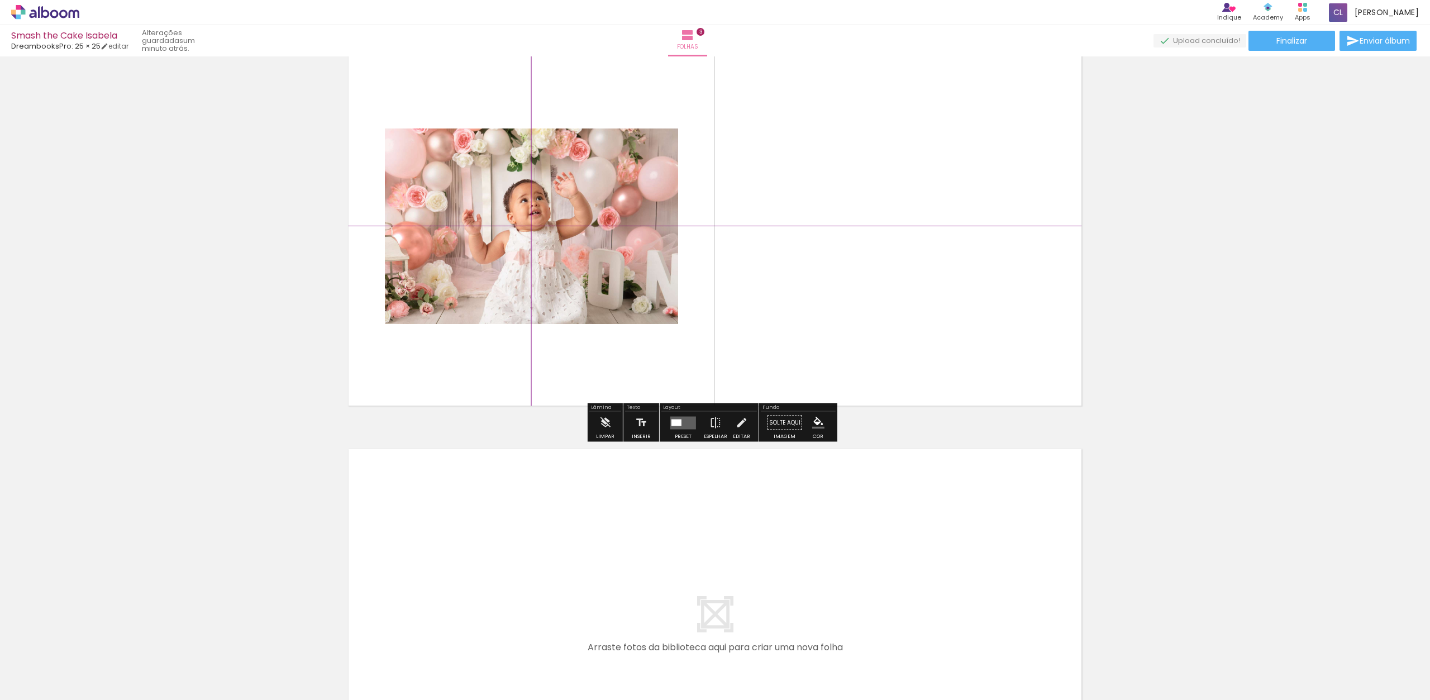
click at [667, 298] on quentale-photo at bounding box center [531, 227] width 293 height 196
click at [663, 308] on quentale-photo at bounding box center [531, 227] width 293 height 196
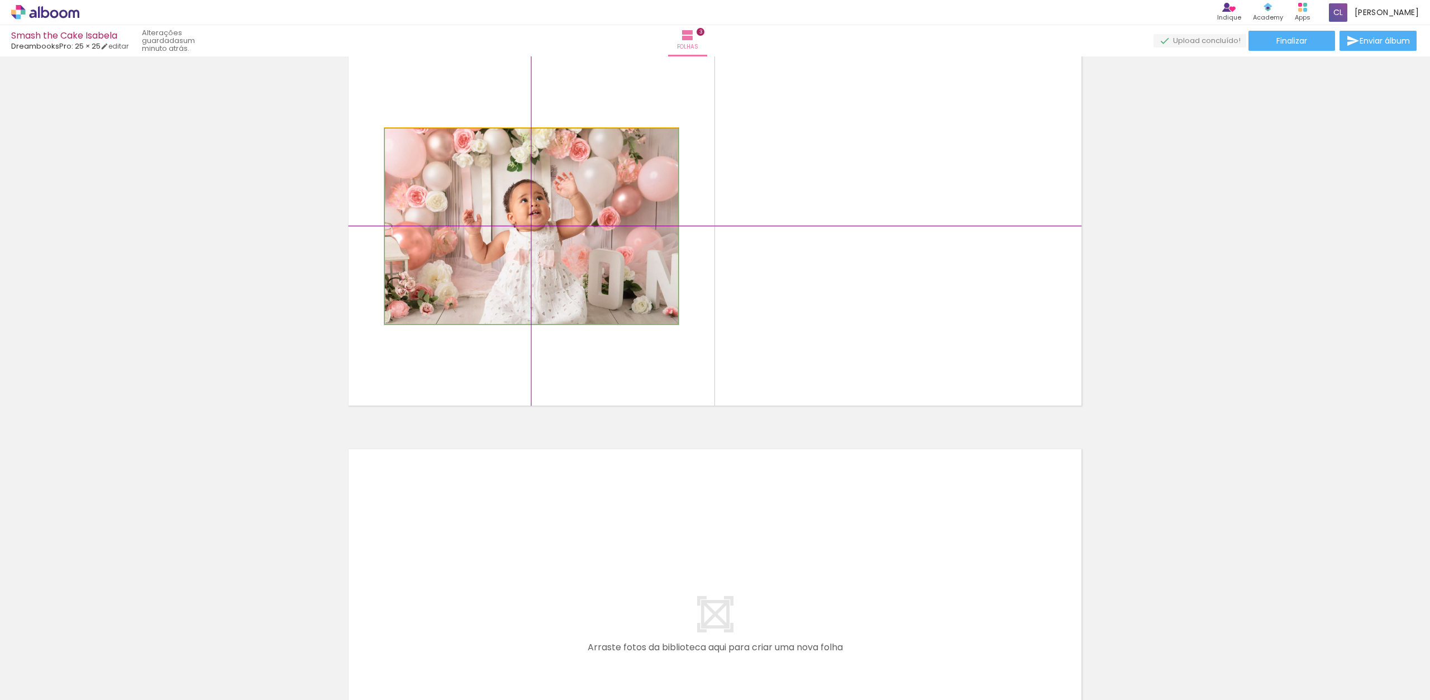
click at [643, 299] on quentale-photo at bounding box center [531, 227] width 293 height 196
click at [644, 299] on quentale-photo at bounding box center [531, 227] width 293 height 196
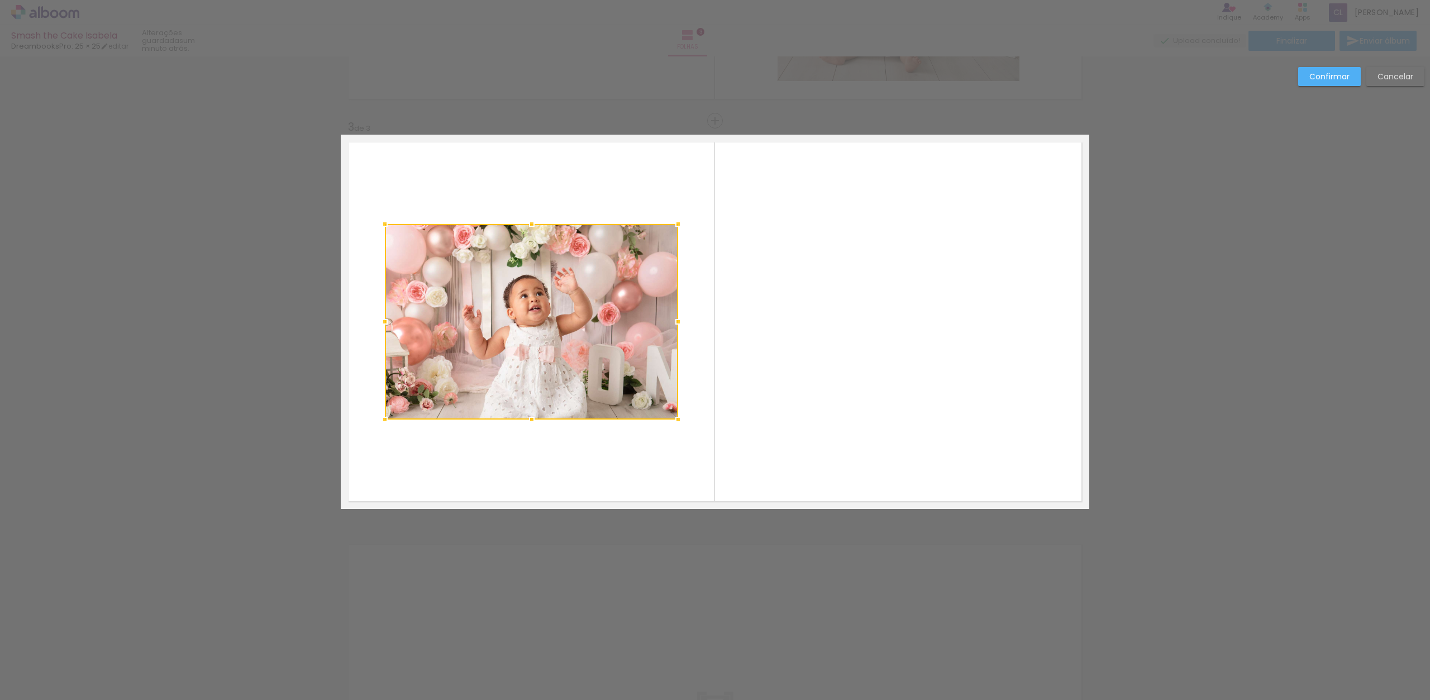
scroll to position [738, 0]
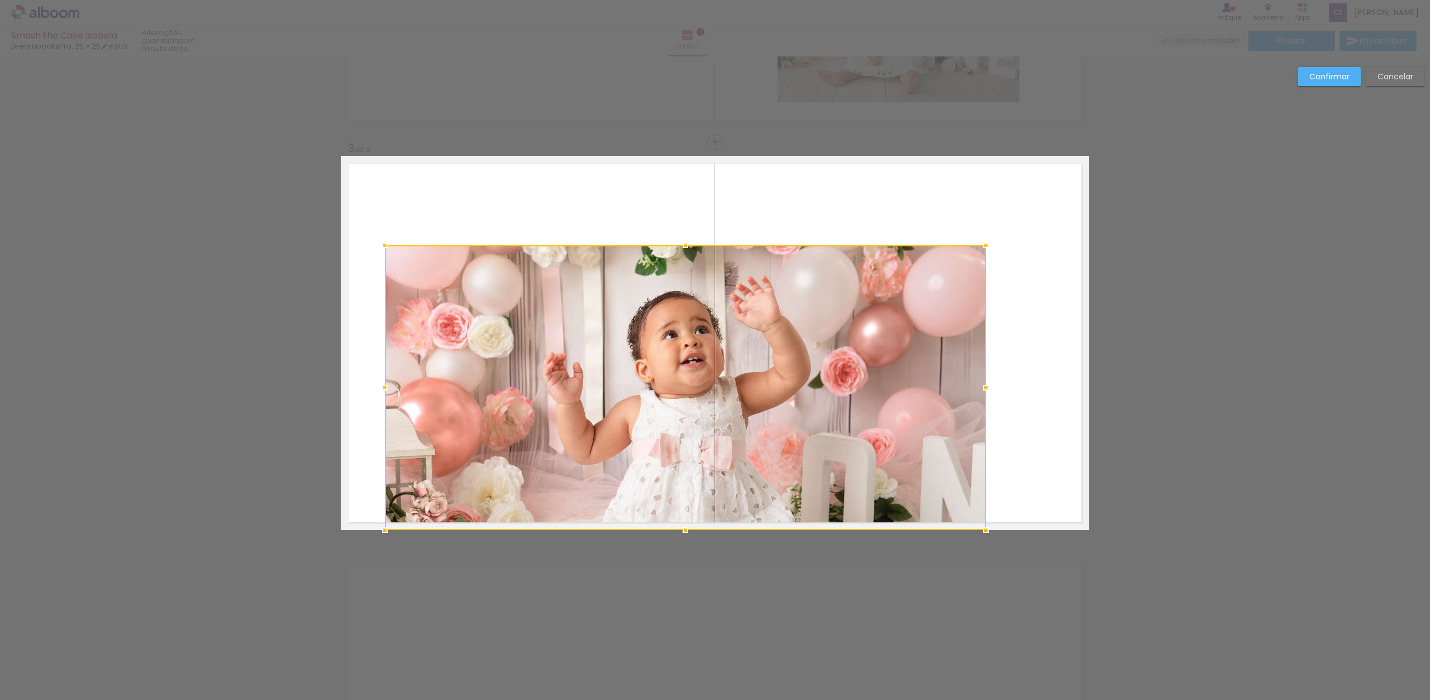
drag, startPoint x: 673, startPoint y: 441, endPoint x: 968, endPoint y: 440, distance: 295.0
click at [978, 556] on div "Inserir folha 1 de 3 Inserir folha 2 de 3 Inserir folha 3 de 3 Confirmar Cancel…" at bounding box center [715, 137] width 1430 height 1636
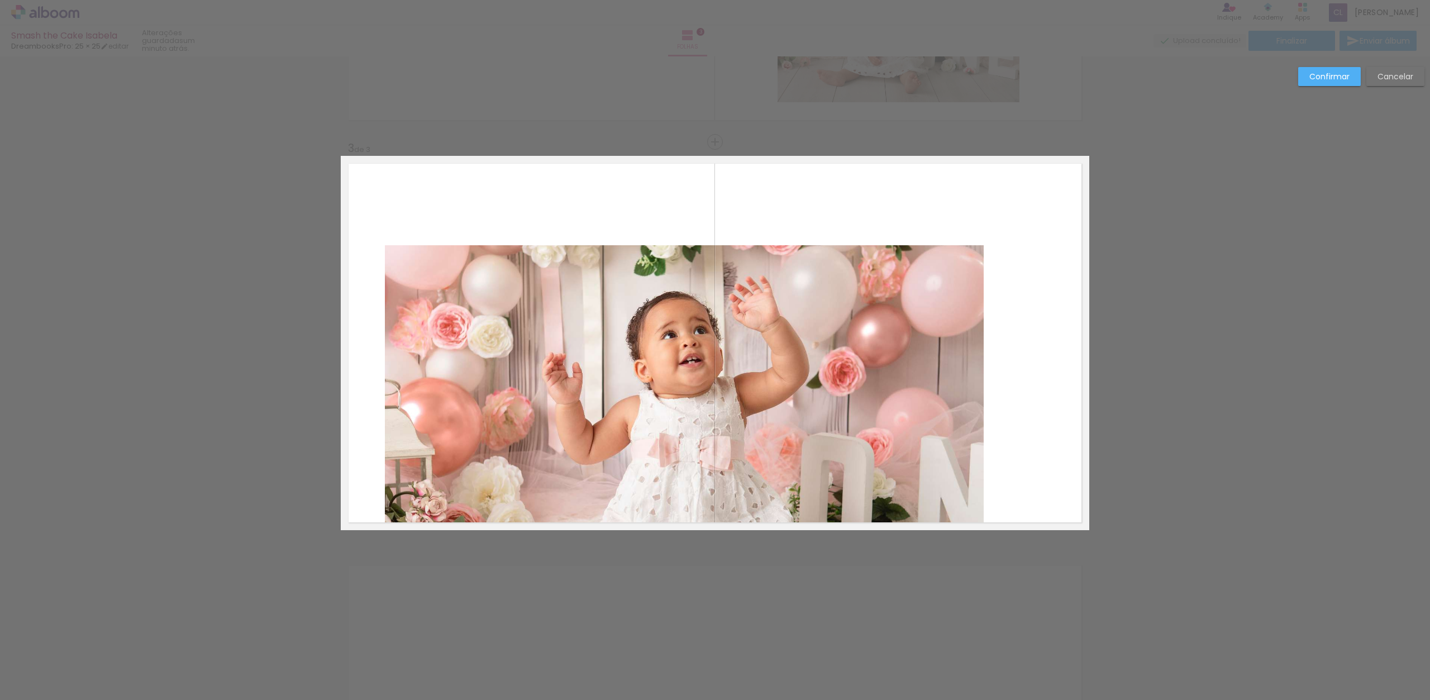
drag, startPoint x: 689, startPoint y: 244, endPoint x: 915, endPoint y: 208, distance: 228.4
click at [692, 203] on quentale-layouter at bounding box center [715, 343] width 749 height 374
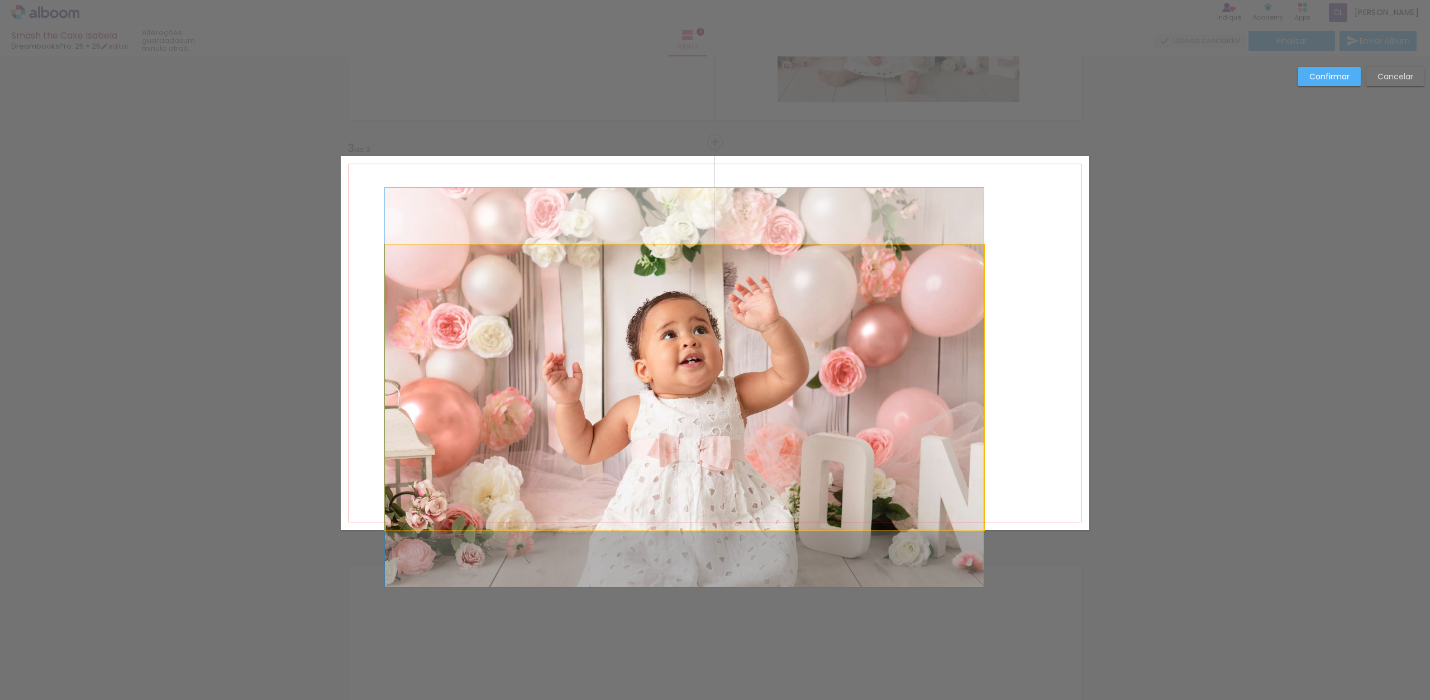
drag, startPoint x: 973, startPoint y: 255, endPoint x: 981, endPoint y: 251, distance: 8.5
click at [972, 256] on quentale-photo at bounding box center [684, 387] width 599 height 285
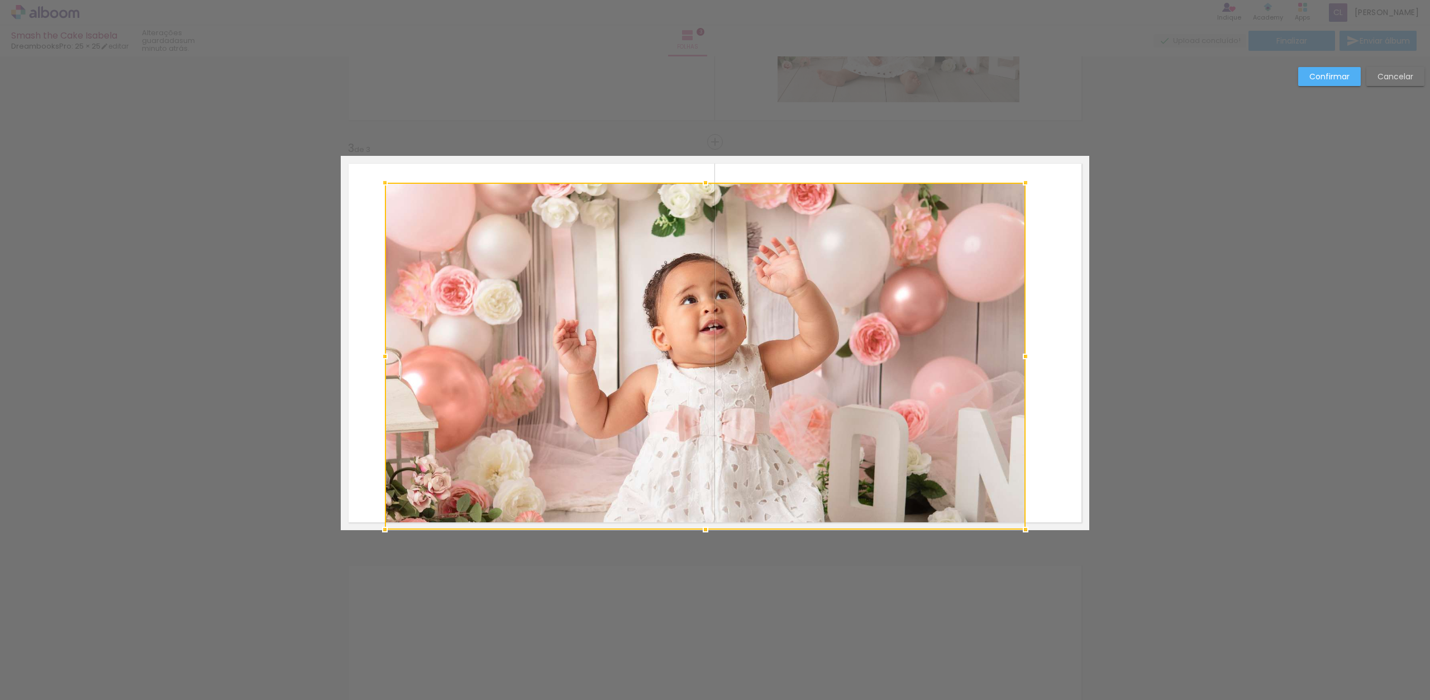
drag, startPoint x: 980, startPoint y: 244, endPoint x: 1015, endPoint y: 123, distance: 125.6
click at [1021, 124] on div "Inserir folha 1 de 3 Inserir folha 2 de 3 Inserir folha 3 de 3 Confirmar Cancel…" at bounding box center [715, 137] width 1430 height 1636
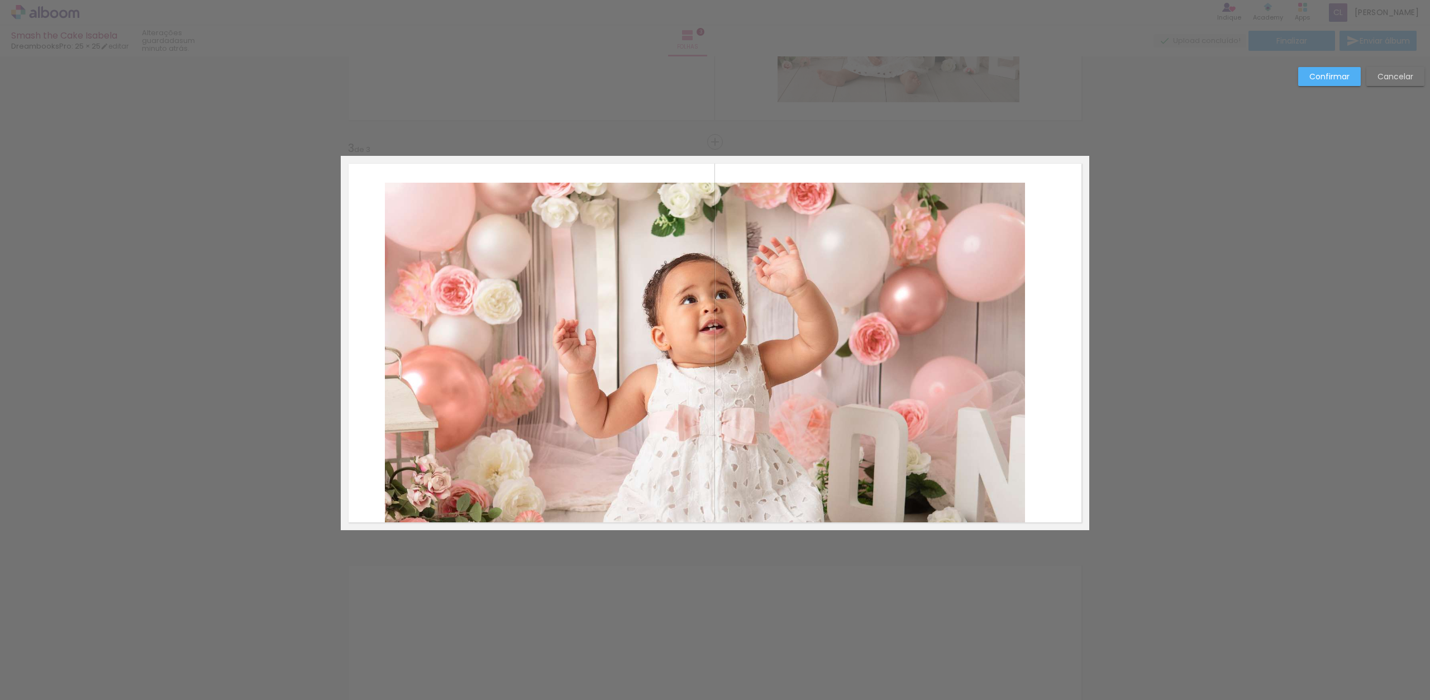
click at [846, 431] on quentale-photo at bounding box center [705, 356] width 640 height 347
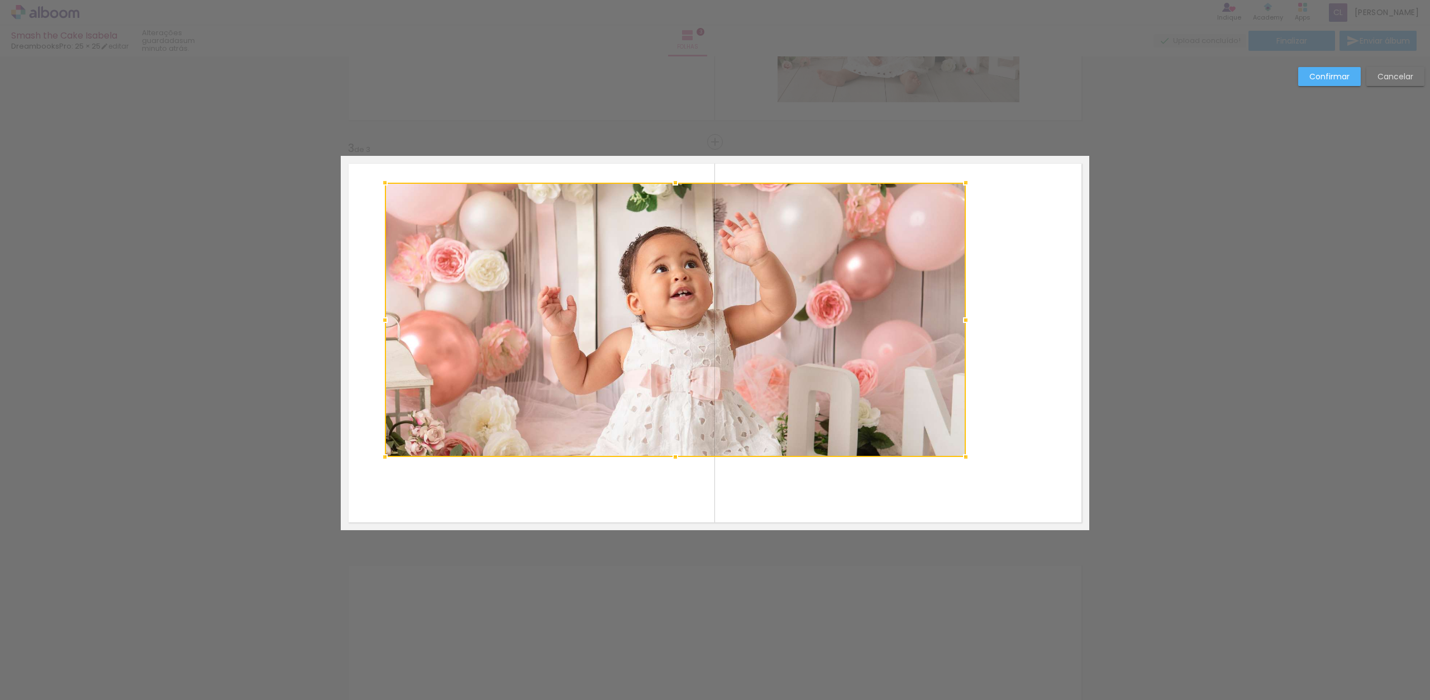
drag, startPoint x: 1022, startPoint y: 531, endPoint x: 906, endPoint y: 483, distance: 126.0
click at [939, 479] on album-spread "3 de 3" at bounding box center [715, 343] width 749 height 374
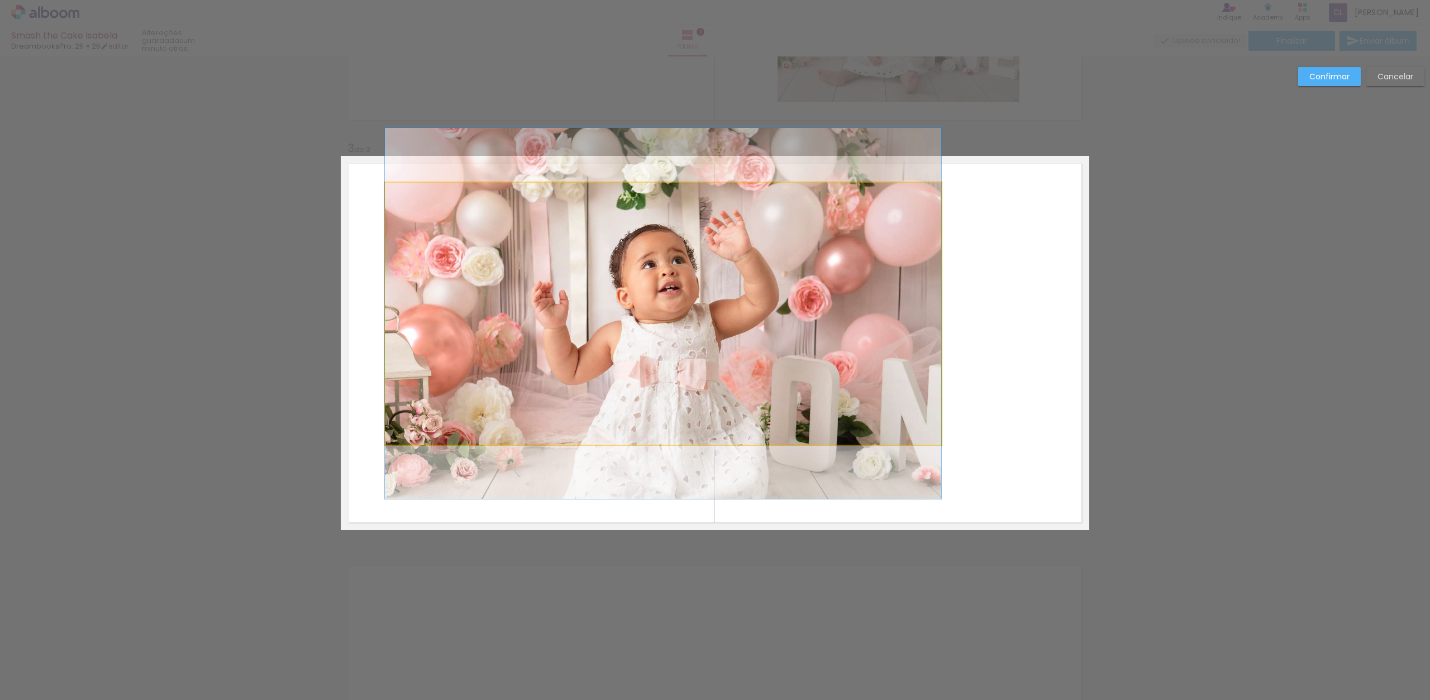
click at [658, 438] on quentale-photo at bounding box center [663, 314] width 556 height 262
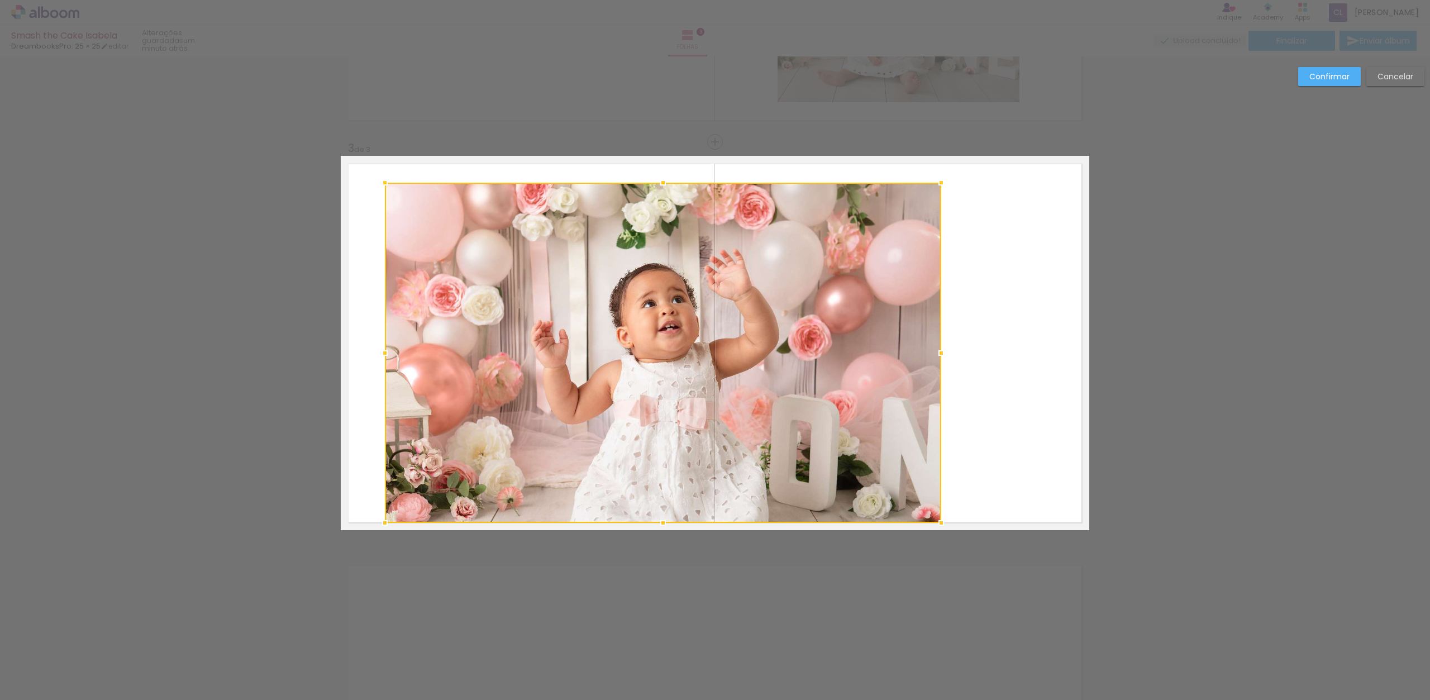
drag, startPoint x: 658, startPoint y: 445, endPoint x: 649, endPoint y: 529, distance: 84.3
click at [652, 525] on div at bounding box center [663, 523] width 22 height 22
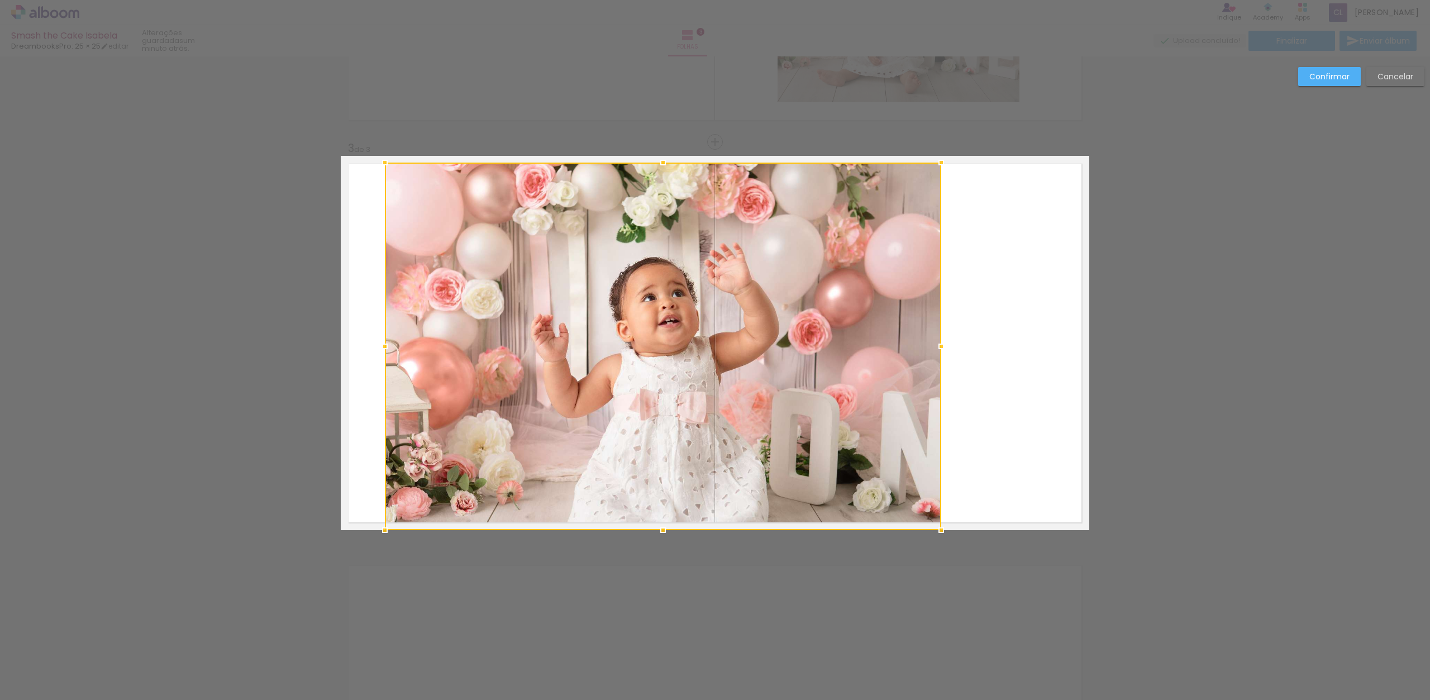
drag, startPoint x: 659, startPoint y: 183, endPoint x: 658, endPoint y: 169, distance: 14.6
click at [659, 169] on div at bounding box center [663, 162] width 22 height 22
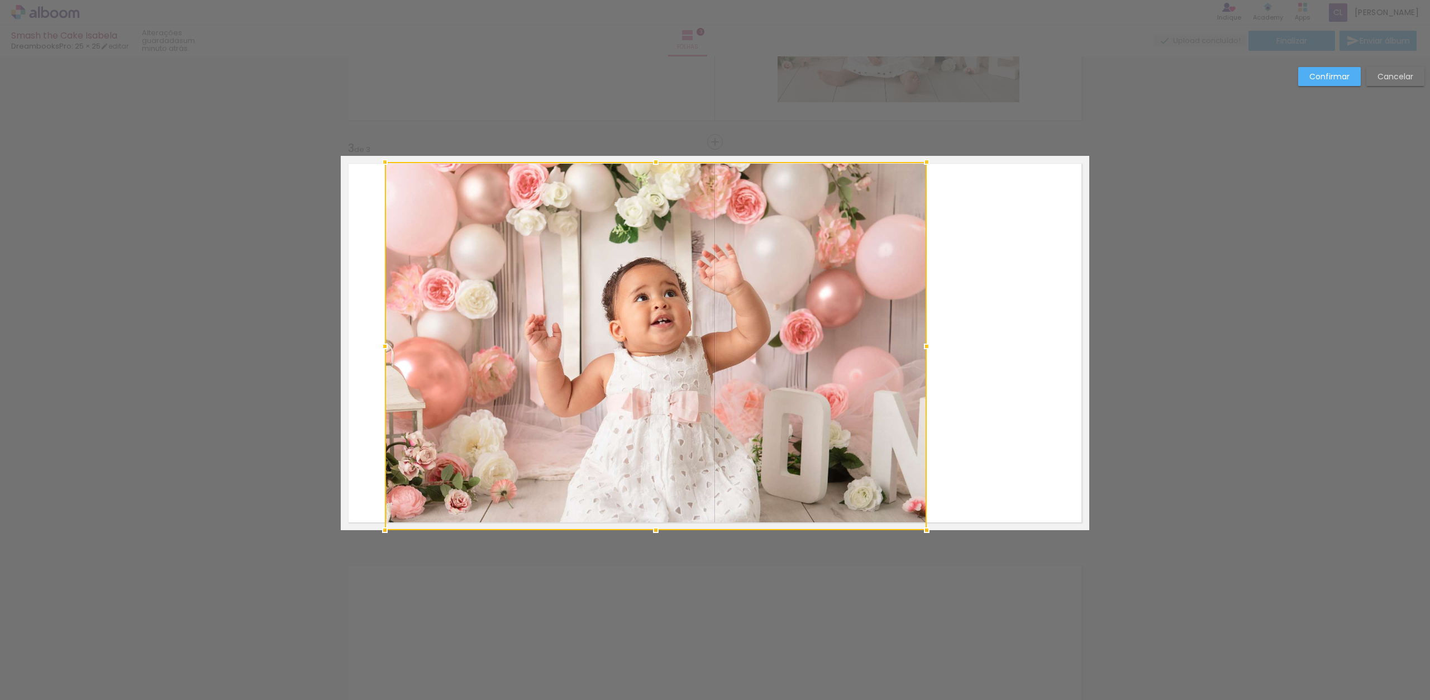
drag, startPoint x: 938, startPoint y: 343, endPoint x: 922, endPoint y: 345, distance: 16.4
click at [926, 345] on div at bounding box center [927, 346] width 22 height 22
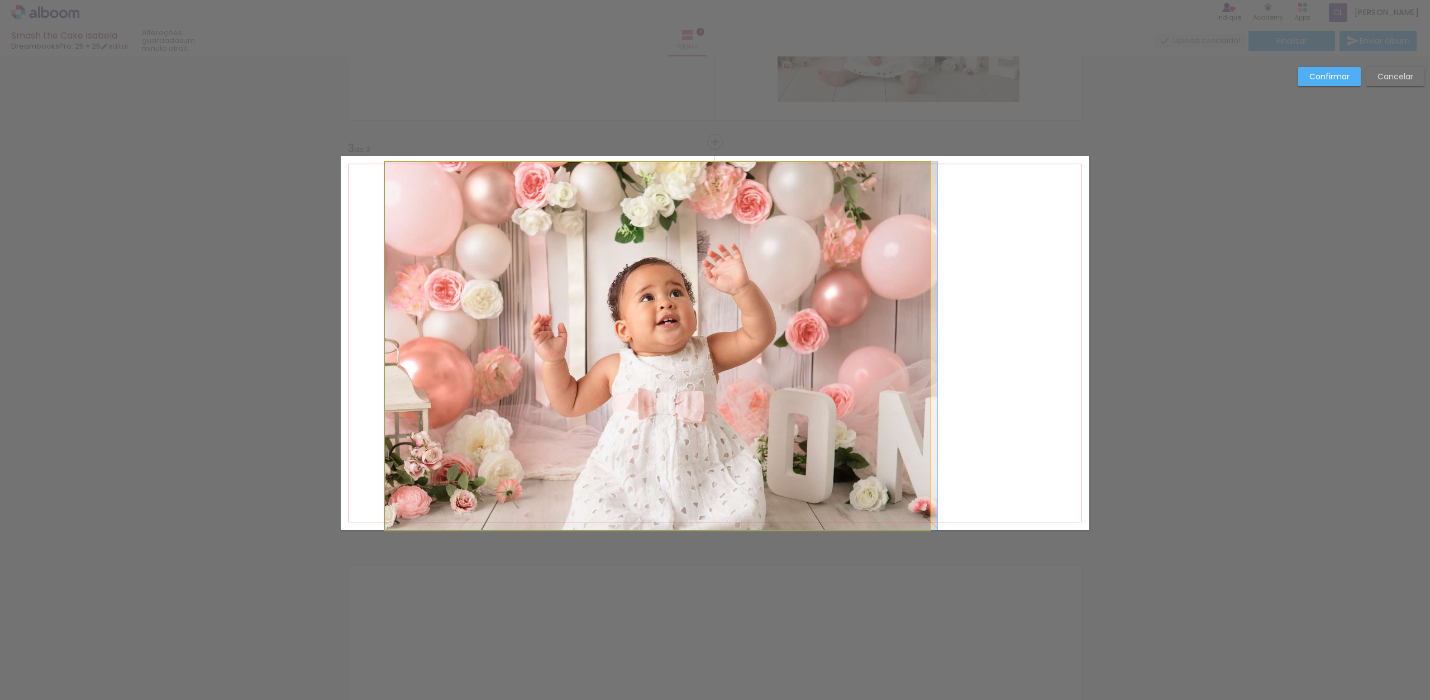
drag, startPoint x: 800, startPoint y: 349, endPoint x: 835, endPoint y: 350, distance: 34.7
drag, startPoint x: 832, startPoint y: 346, endPoint x: 831, endPoint y: 370, distance: 23.5
click at [825, 369] on div at bounding box center [656, 346] width 545 height 368
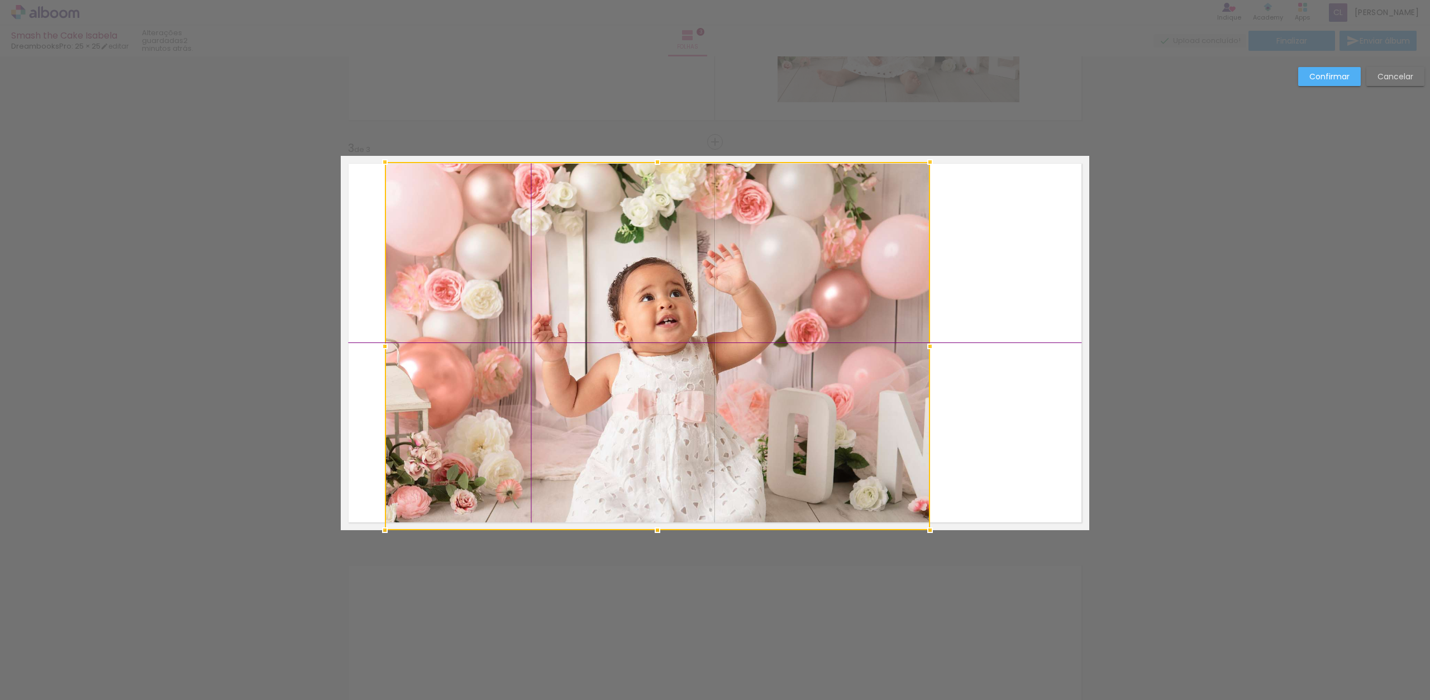
click at [584, 358] on div at bounding box center [657, 346] width 545 height 368
click at [0, 0] on slot "Confirmar" at bounding box center [0, 0] width 0 height 0
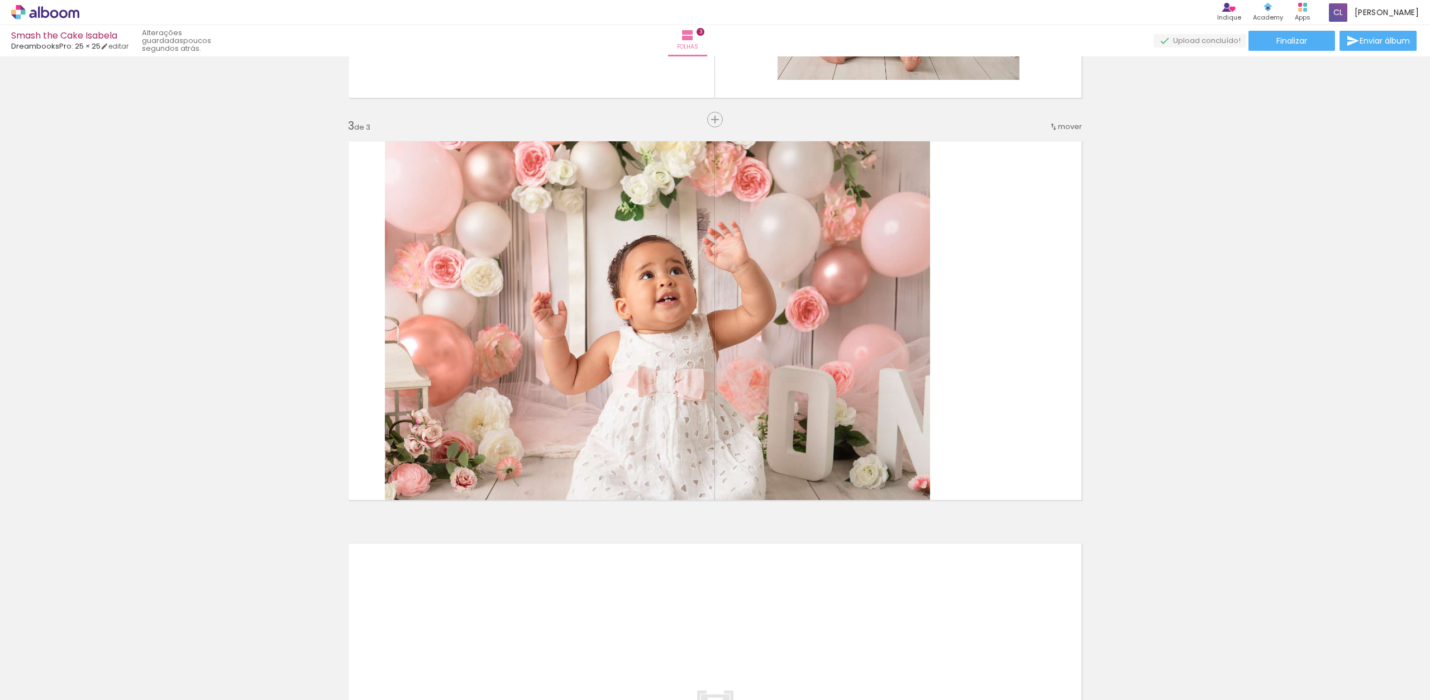
scroll to position [729, 0]
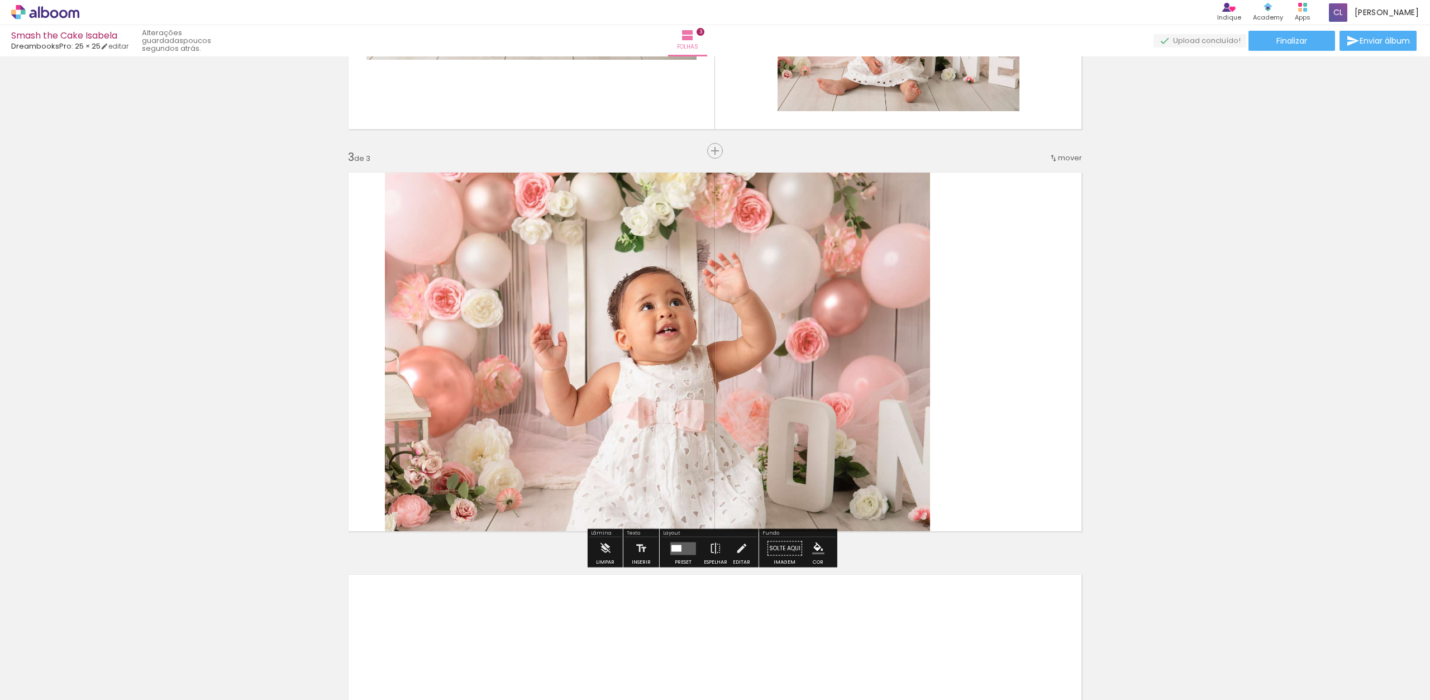
click at [900, 269] on quentale-photo at bounding box center [657, 355] width 545 height 368
click at [891, 275] on div at bounding box center [661, 355] width 553 height 368
click at [792, 315] on quentale-photo at bounding box center [657, 355] width 545 height 368
click at [735, 552] on iron-icon at bounding box center [741, 548] width 12 height 22
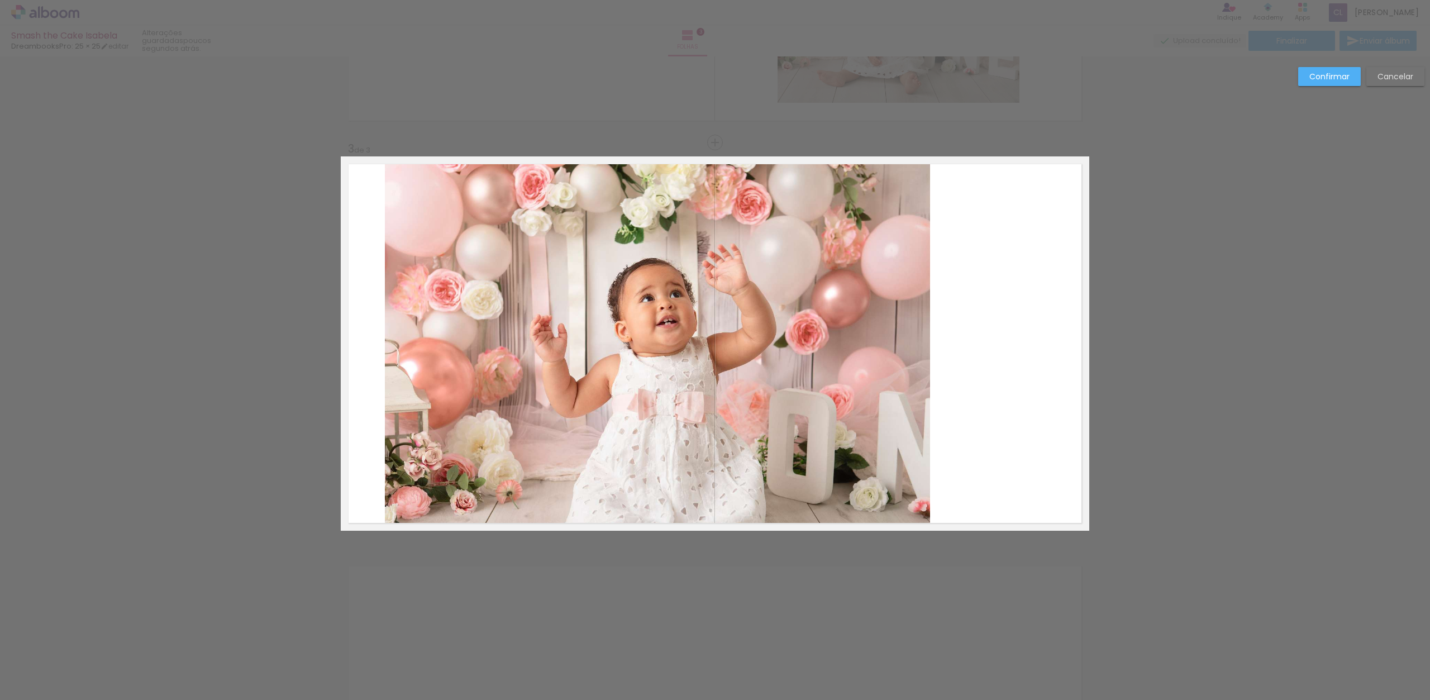
scroll to position [738, 0]
drag, startPoint x: 965, startPoint y: 254, endPoint x: 899, endPoint y: 284, distance: 73.0
click at [900, 283] on quentale-layouter at bounding box center [715, 343] width 749 height 374
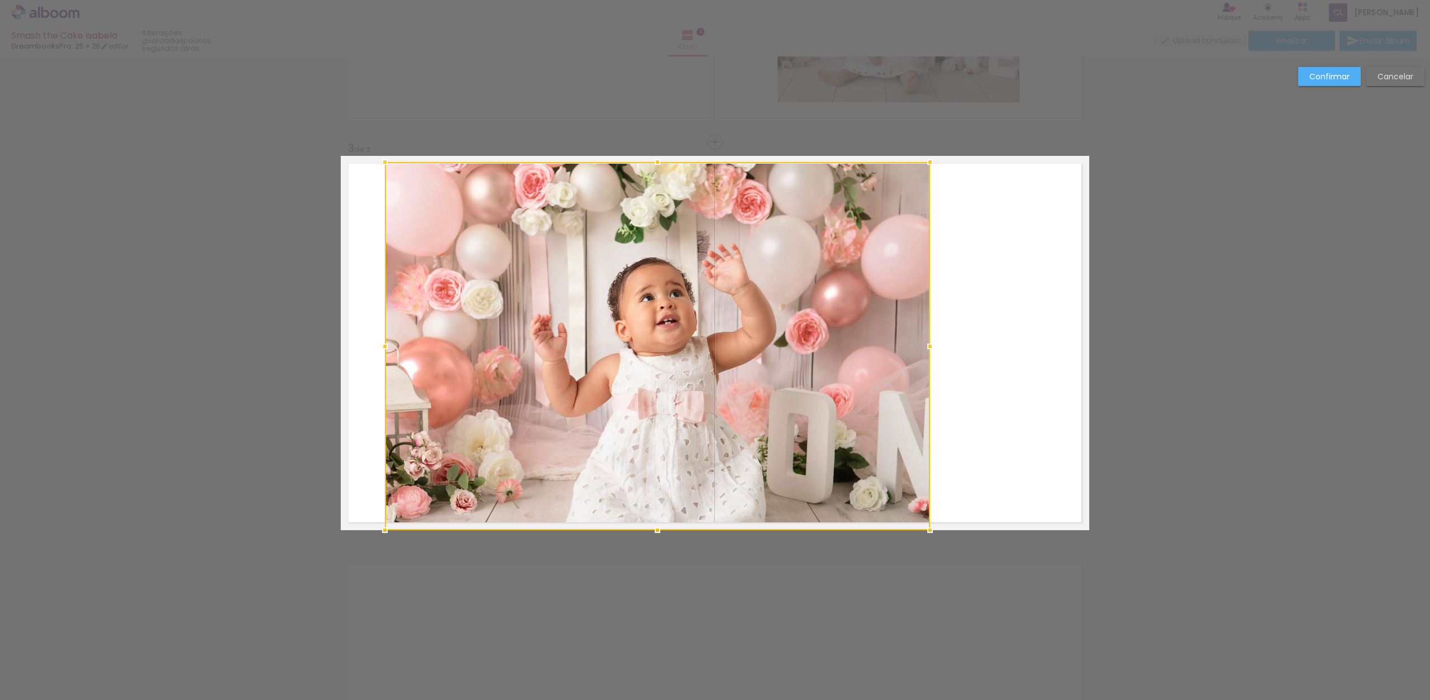
click at [902, 283] on div at bounding box center [657, 346] width 545 height 368
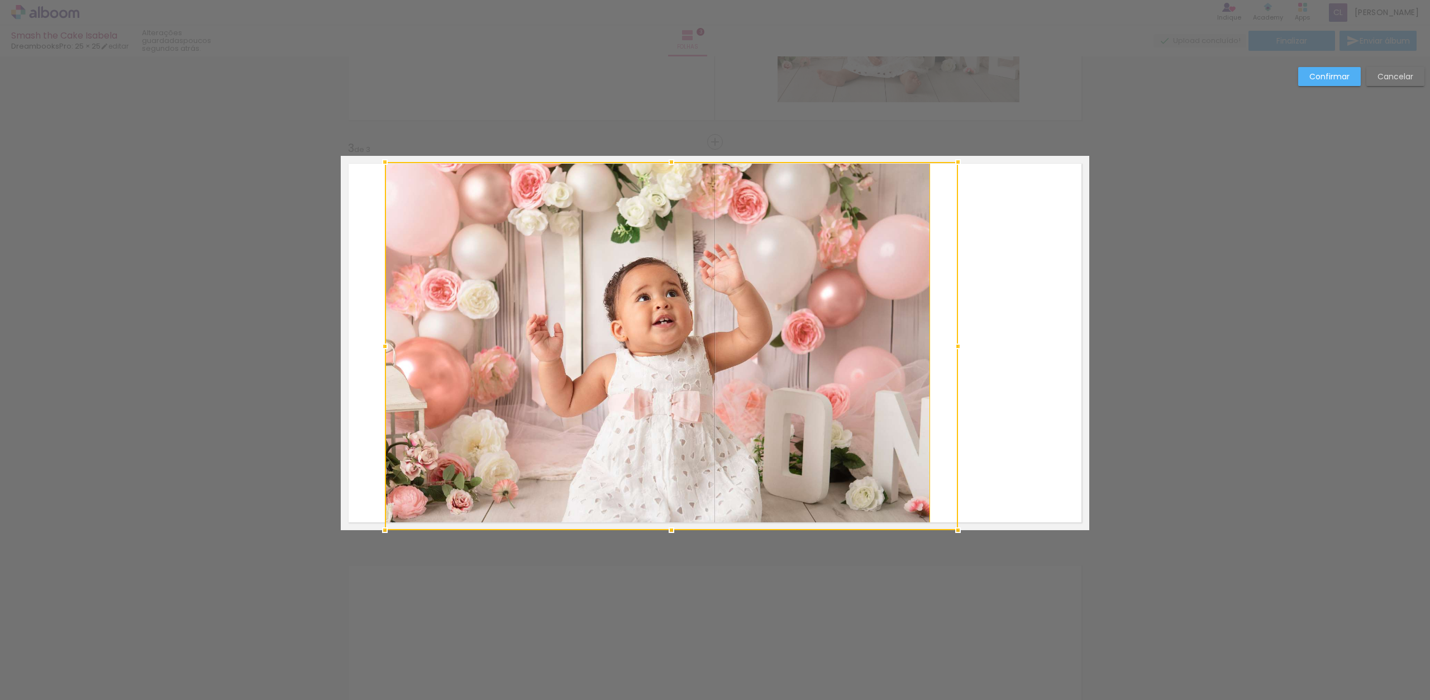
drag, startPoint x: 925, startPoint y: 162, endPoint x: 1187, endPoint y: 115, distance: 266.3
click at [1192, 115] on div "Inserir folha 1 de 3 Inserir folha 2 de 3 Inserir folha 3 de 3 Confirmar Cancel…" at bounding box center [715, 137] width 1430 height 1636
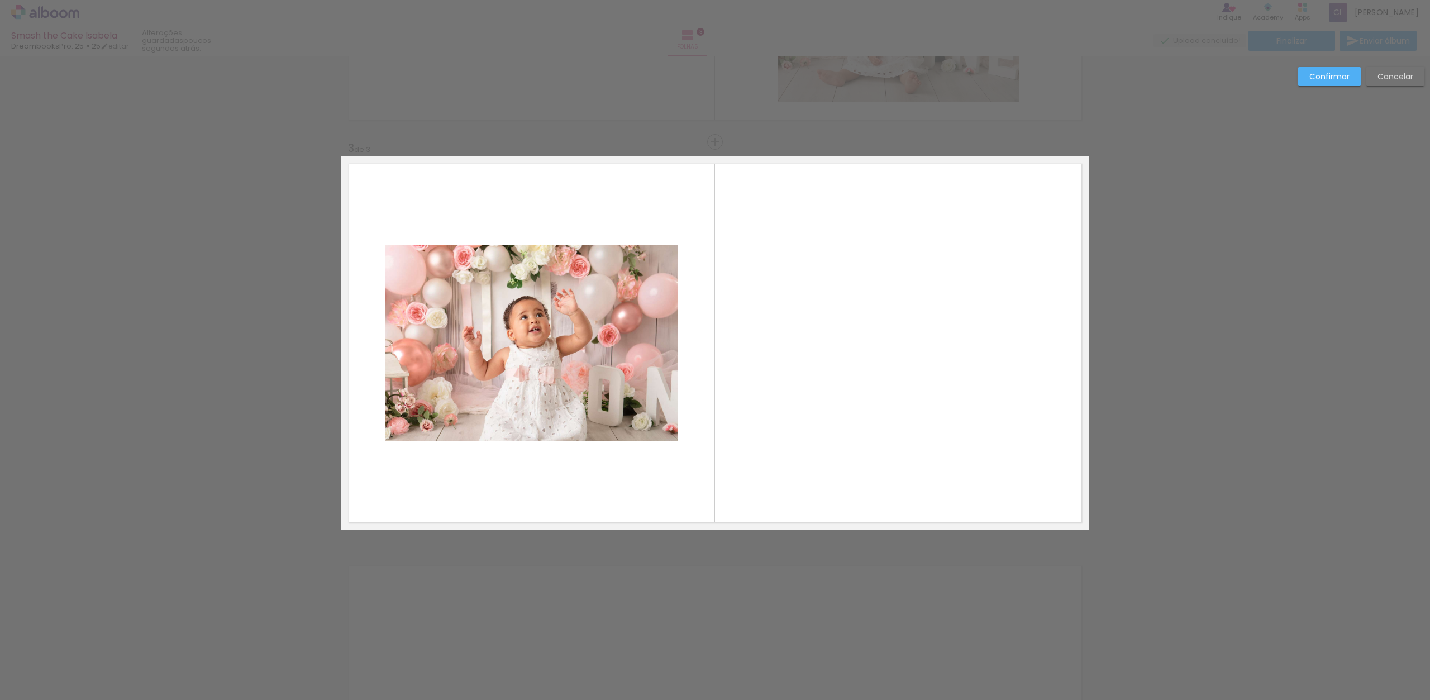
click at [662, 346] on quentale-photo at bounding box center [531, 343] width 293 height 196
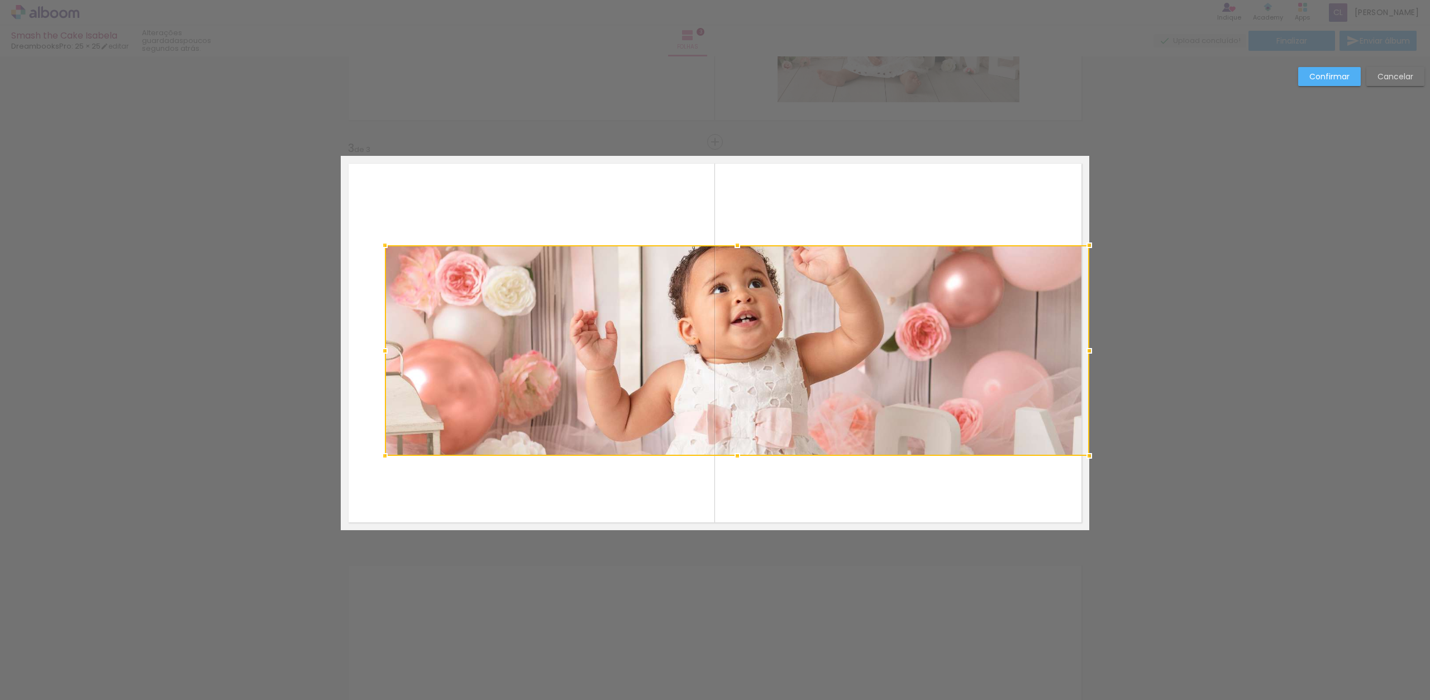
drag, startPoint x: 672, startPoint y: 439, endPoint x: 971, endPoint y: 496, distance: 304.3
click at [977, 496] on album-spread "3 de 3" at bounding box center [715, 343] width 749 height 374
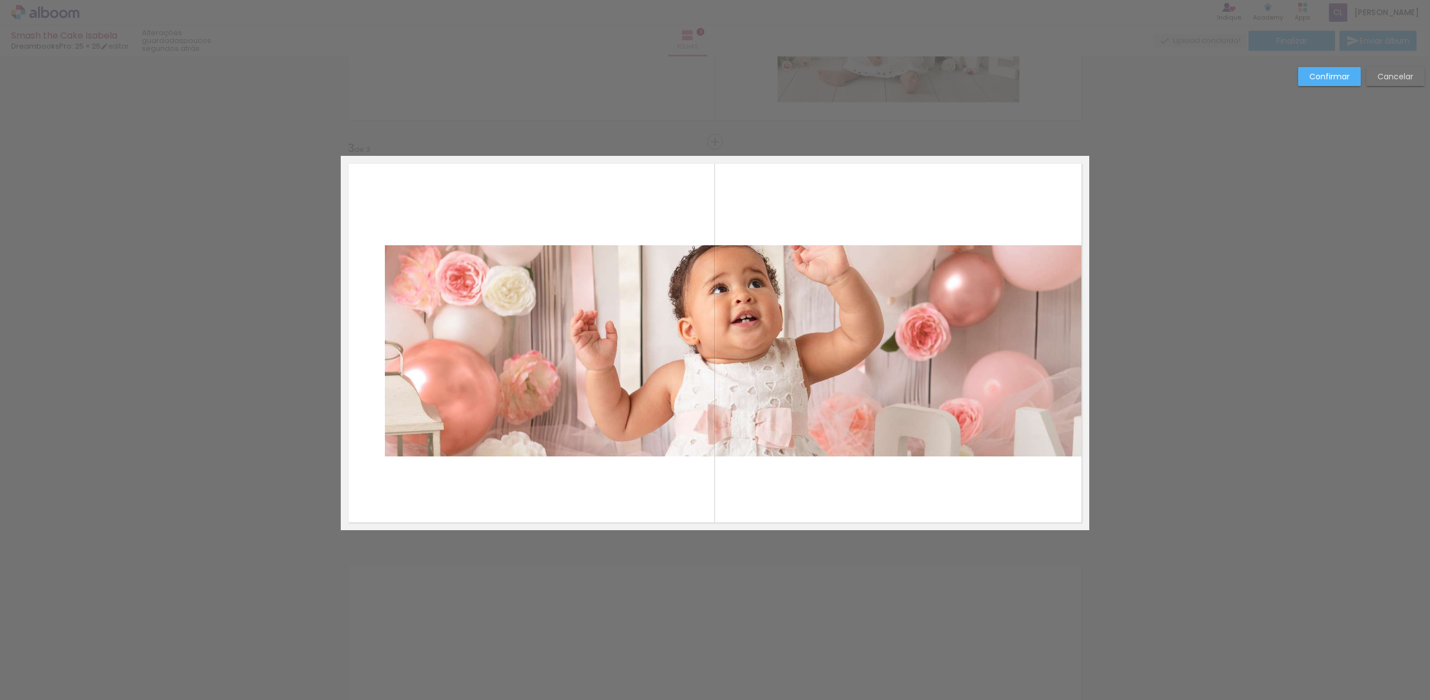
drag, startPoint x: 362, startPoint y: 227, endPoint x: 407, endPoint y: 268, distance: 60.9
click at [409, 268] on quentale-layouter at bounding box center [715, 343] width 749 height 374
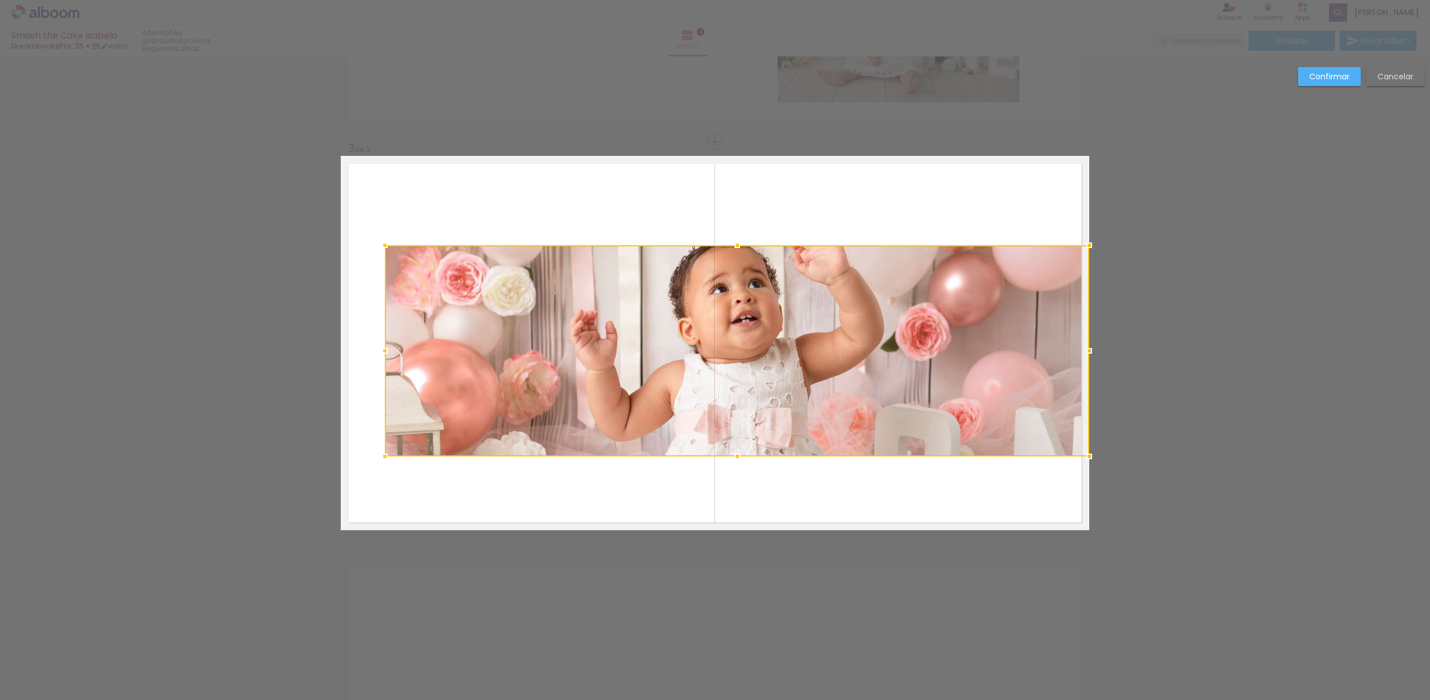
click at [400, 268] on div at bounding box center [737, 350] width 705 height 211
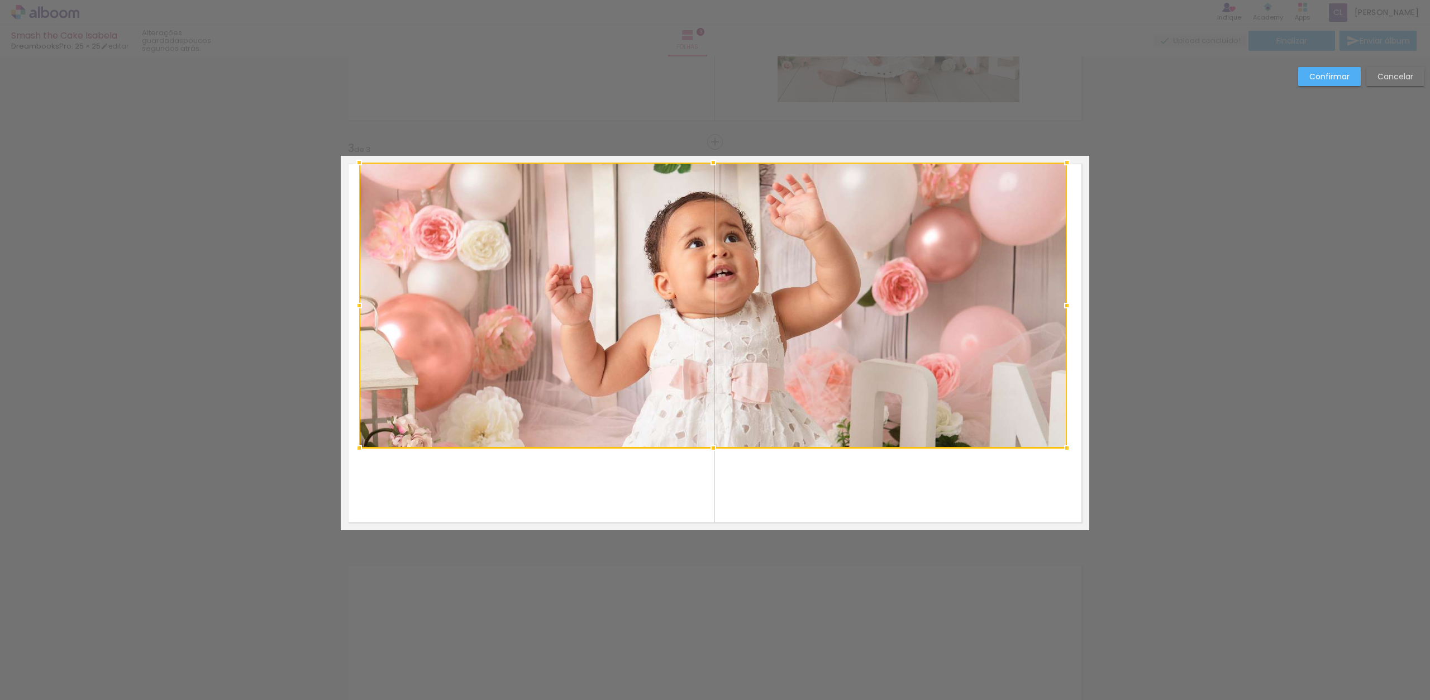
drag, startPoint x: 360, startPoint y: 238, endPoint x: 293, endPoint y: 160, distance: 102.2
click at [296, 159] on div "Inserir folha 1 de 3 Inserir folha 2 de 3 Inserir folha 3 de 3 Confirmar Cancel…" at bounding box center [715, 137] width 1430 height 1636
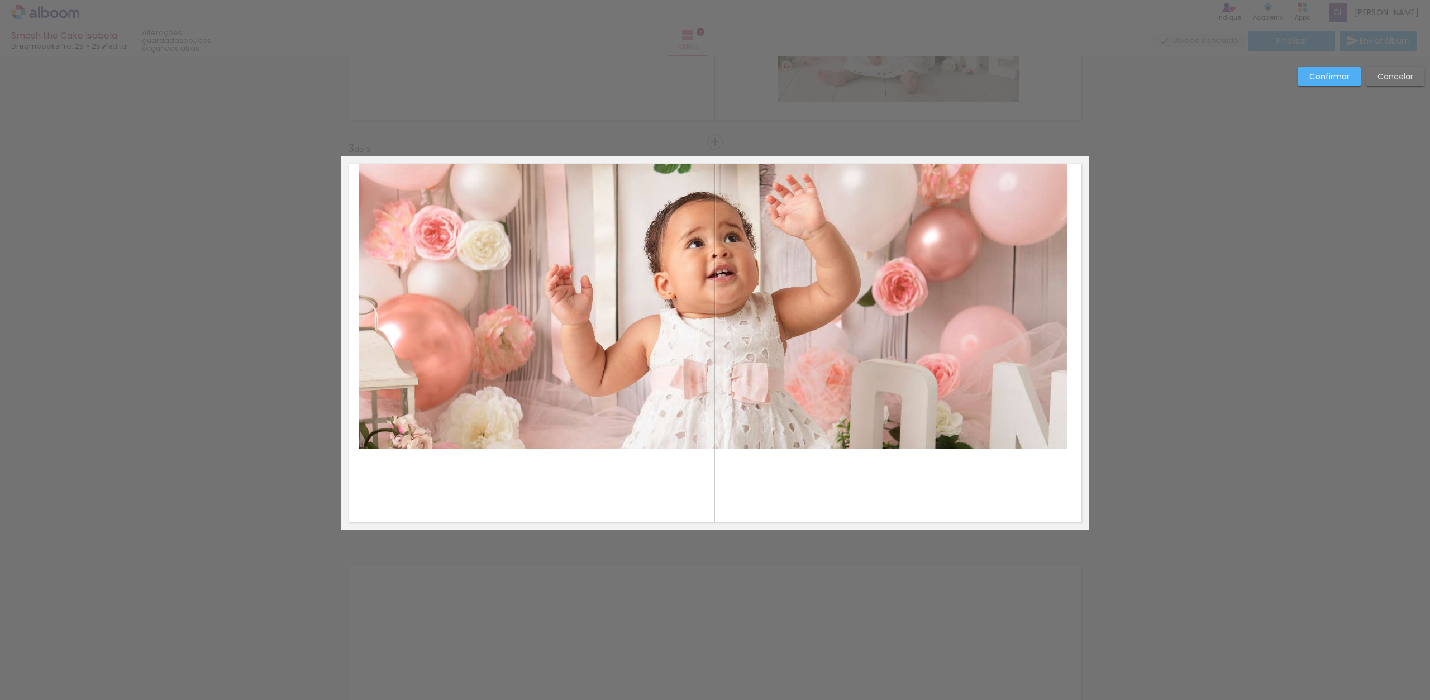
click at [1059, 444] on quentale-photo at bounding box center [713, 306] width 708 height 286
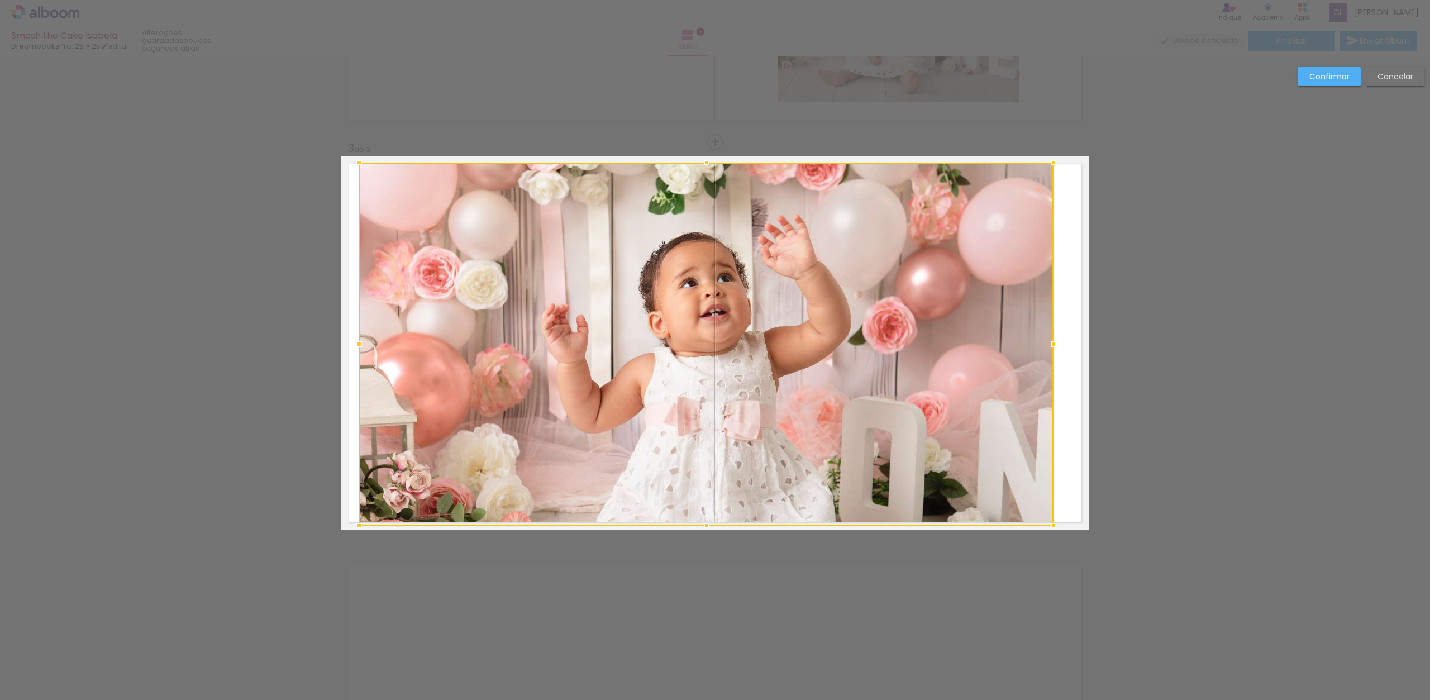
drag, startPoint x: 1058, startPoint y: 446, endPoint x: 1140, endPoint y: 522, distance: 111.9
click at [1145, 522] on div "Inserir folha 1 de 3 Inserir folha 2 de 3 Inserir folha 3 de 3 Confirmar Cancel…" at bounding box center [715, 137] width 1430 height 1636
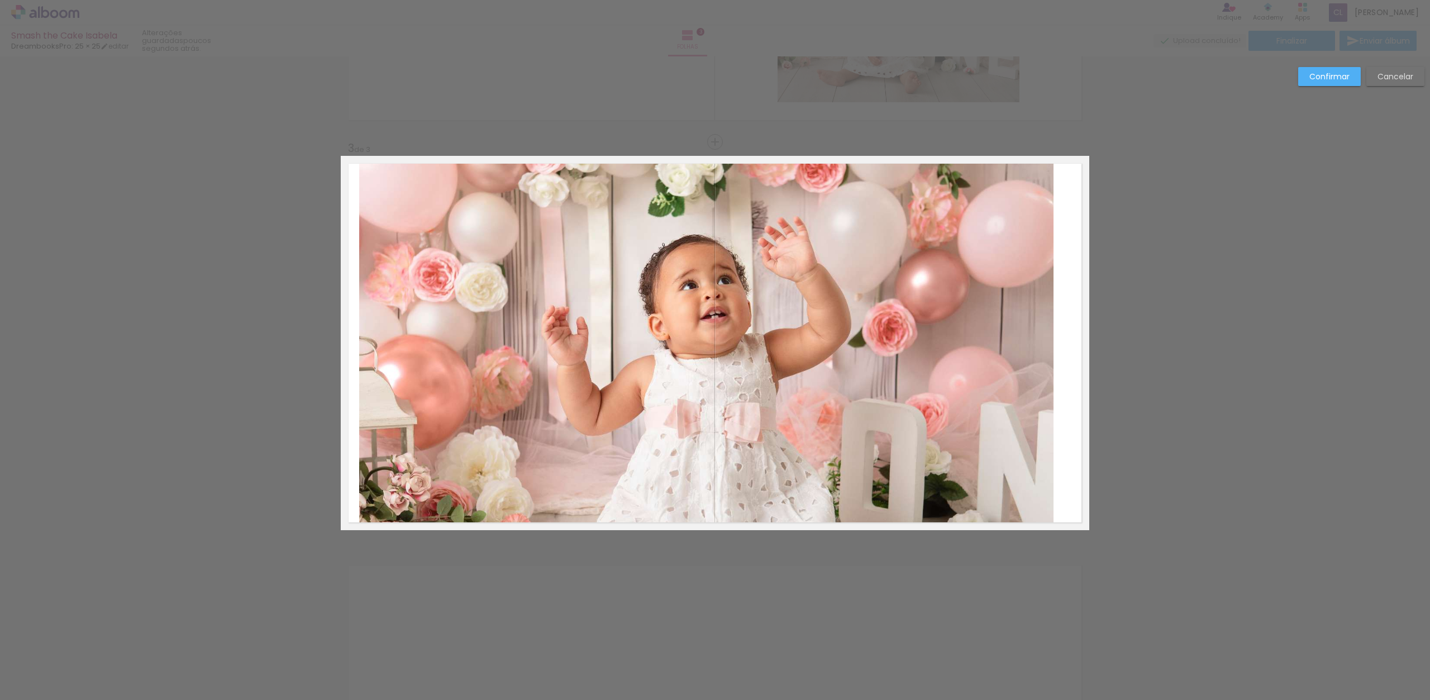
drag, startPoint x: 1060, startPoint y: 352, endPoint x: 1034, endPoint y: 357, distance: 26.2
click at [1036, 357] on quentale-layouter at bounding box center [715, 343] width 749 height 374
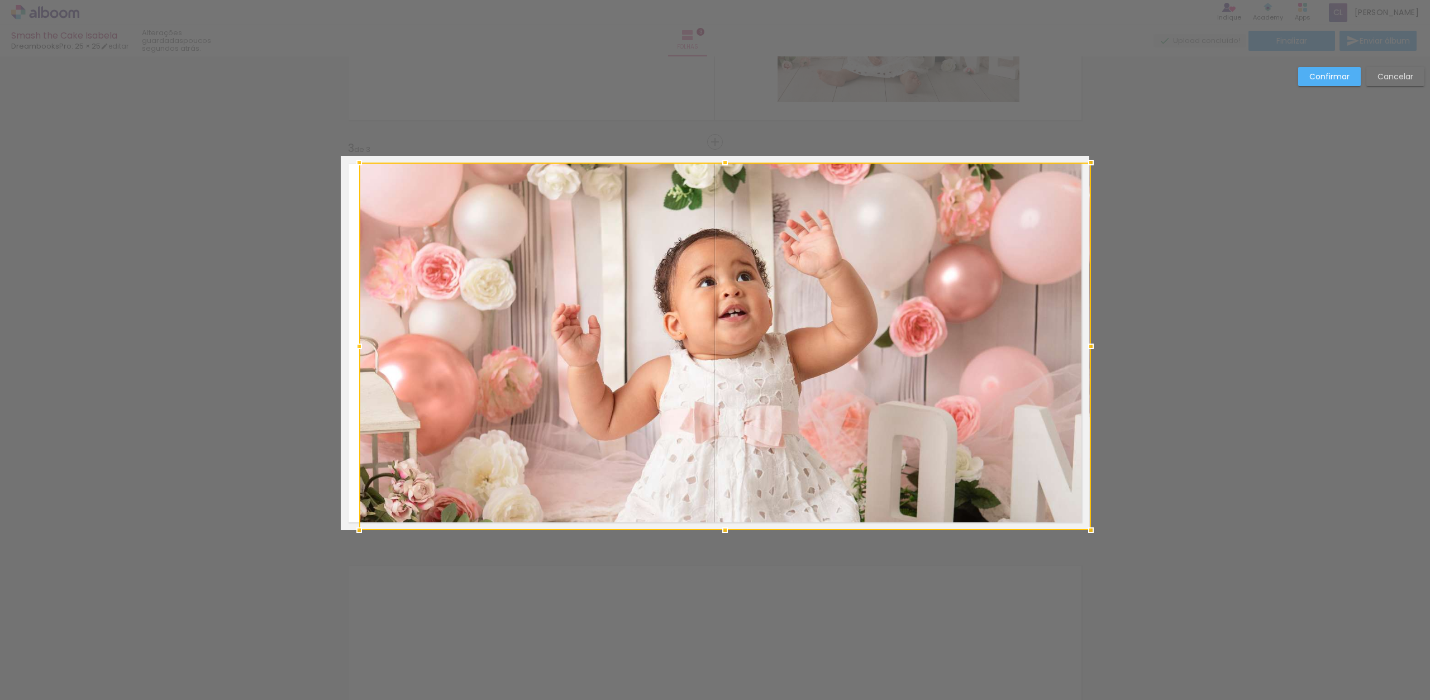
drag, startPoint x: 1049, startPoint y: 346, endPoint x: 1030, endPoint y: 345, distance: 19.0
click at [1026, 345] on div at bounding box center [725, 347] width 732 height 368
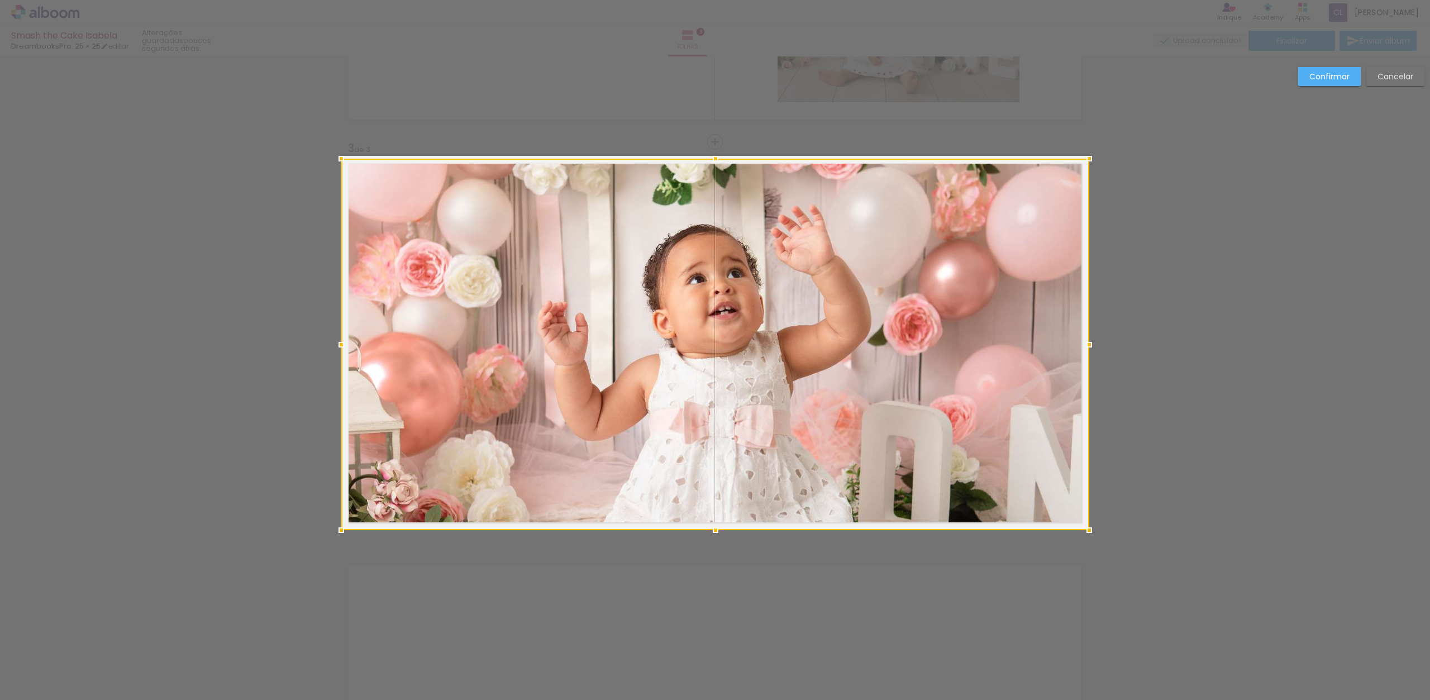
drag, startPoint x: 356, startPoint y: 159, endPoint x: 327, endPoint y: 156, distance: 29.2
click at [331, 156] on div at bounding box center [341, 159] width 22 height 22
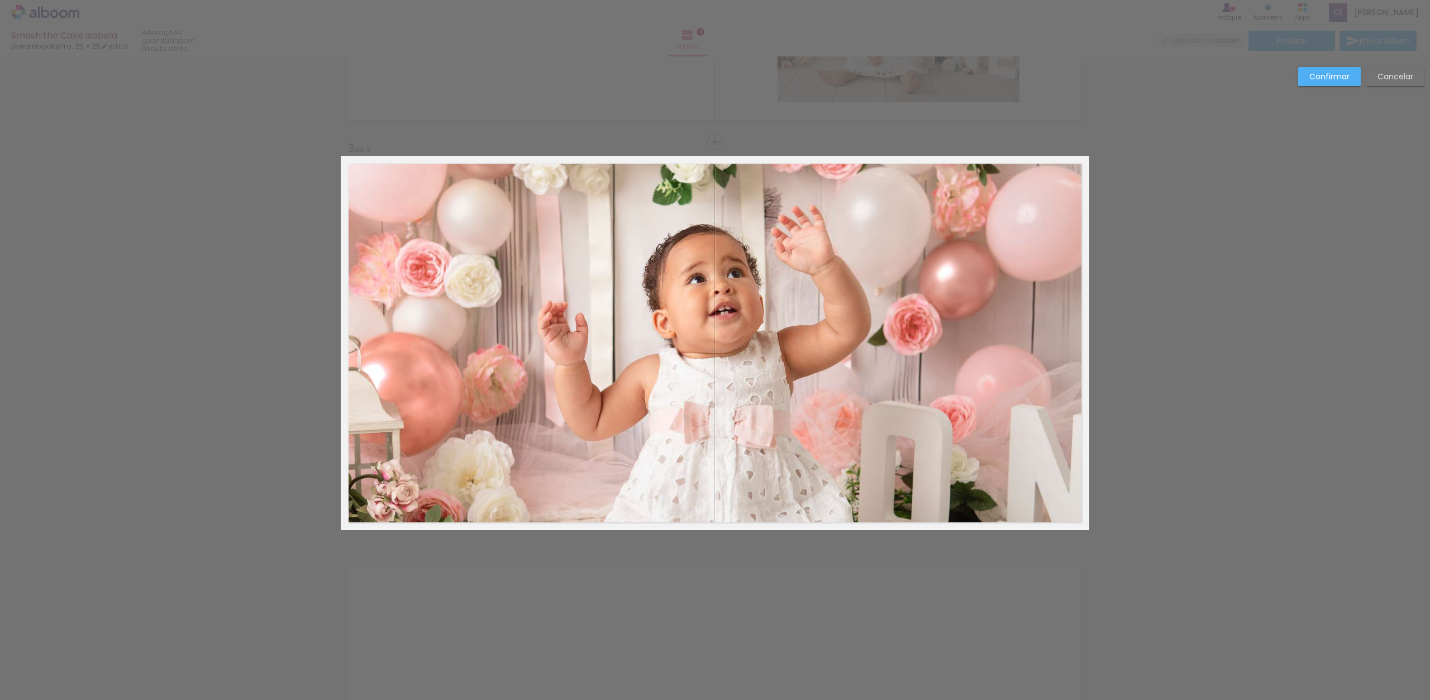
click at [783, 357] on album-spread "3 de 3" at bounding box center [715, 343] width 749 height 374
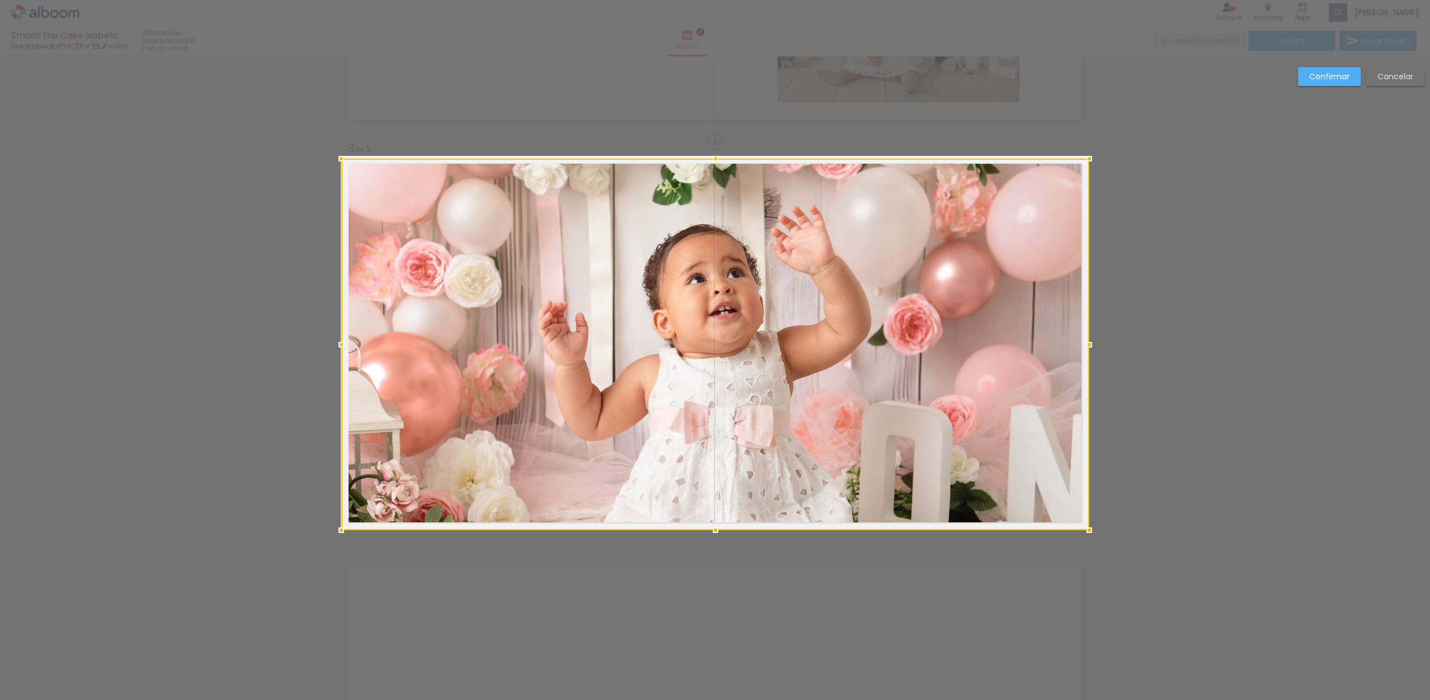
click at [799, 354] on div at bounding box center [715, 345] width 748 height 372
click at [800, 354] on div at bounding box center [715, 344] width 748 height 372
drag, startPoint x: 805, startPoint y: 355, endPoint x: 766, endPoint y: 346, distance: 39.5
click at [754, 355] on div at bounding box center [715, 343] width 748 height 372
drag, startPoint x: 767, startPoint y: 347, endPoint x: 721, endPoint y: 329, distance: 48.7
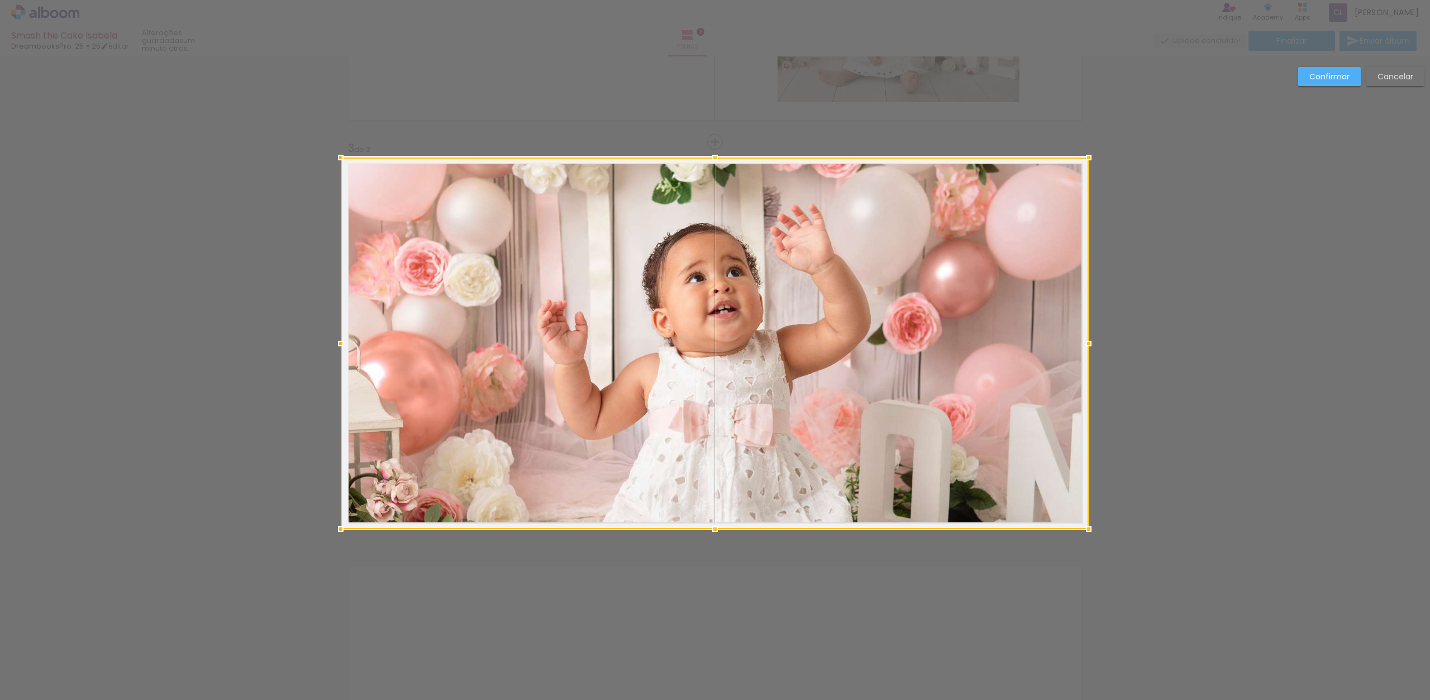
click at [722, 330] on div at bounding box center [715, 344] width 748 height 372
drag, startPoint x: 772, startPoint y: 341, endPoint x: 767, endPoint y: 375, distance: 34.0
click at [770, 369] on div at bounding box center [715, 345] width 748 height 372
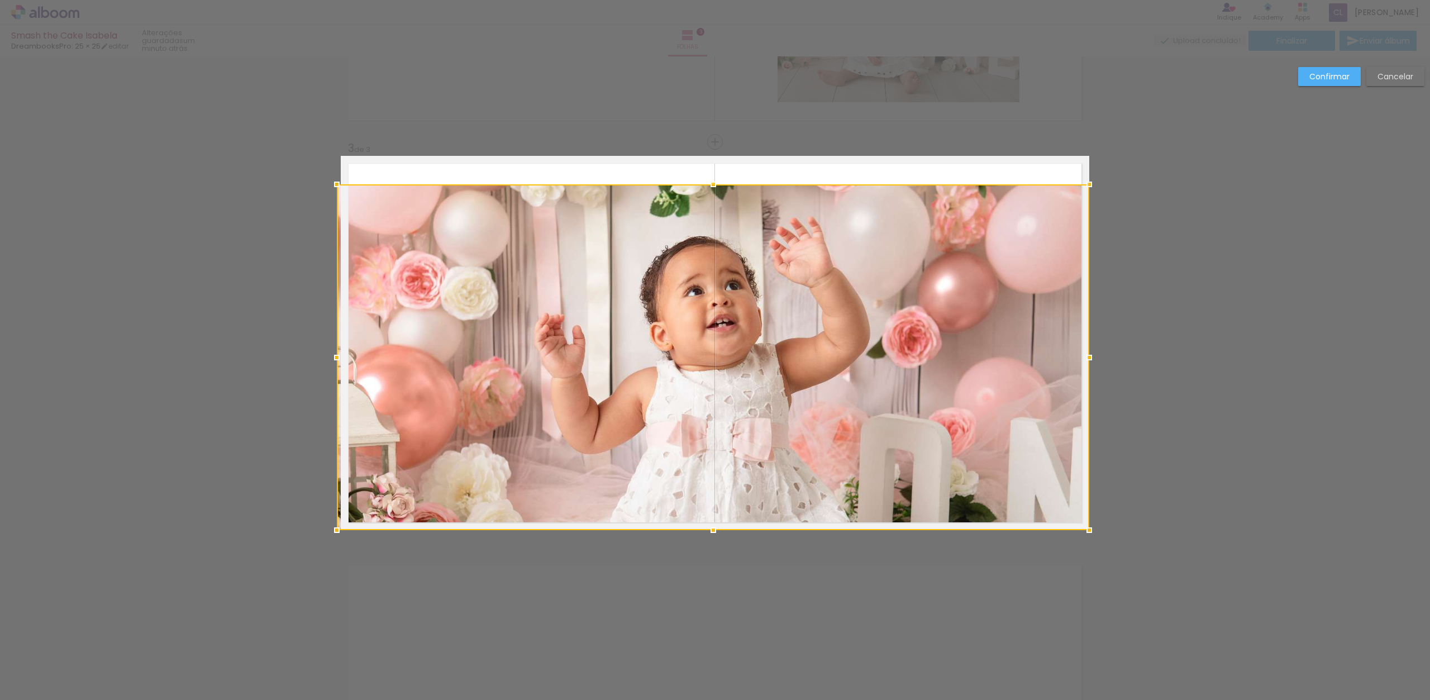
drag, startPoint x: 339, startPoint y: 154, endPoint x: 321, endPoint y: 126, distance: 33.2
click at [320, 120] on div "Inserir folha 1 de 3 Inserir folha 2 de 3 Inserir folha 3 de 3 Confirmar Cancel…" at bounding box center [715, 137] width 1430 height 1636
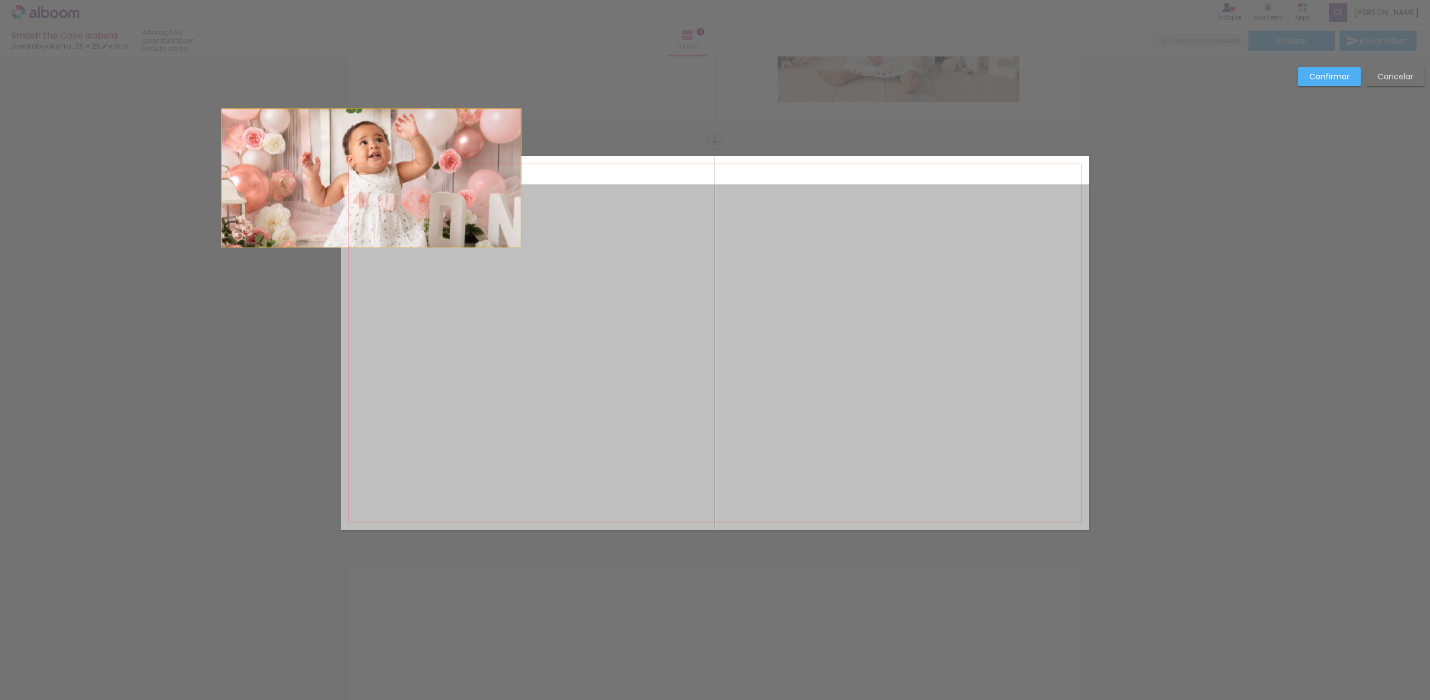
drag, startPoint x: 376, startPoint y: 202, endPoint x: 366, endPoint y: 183, distance: 22.0
click at [367, 179] on quentale-layouter at bounding box center [715, 343] width 749 height 374
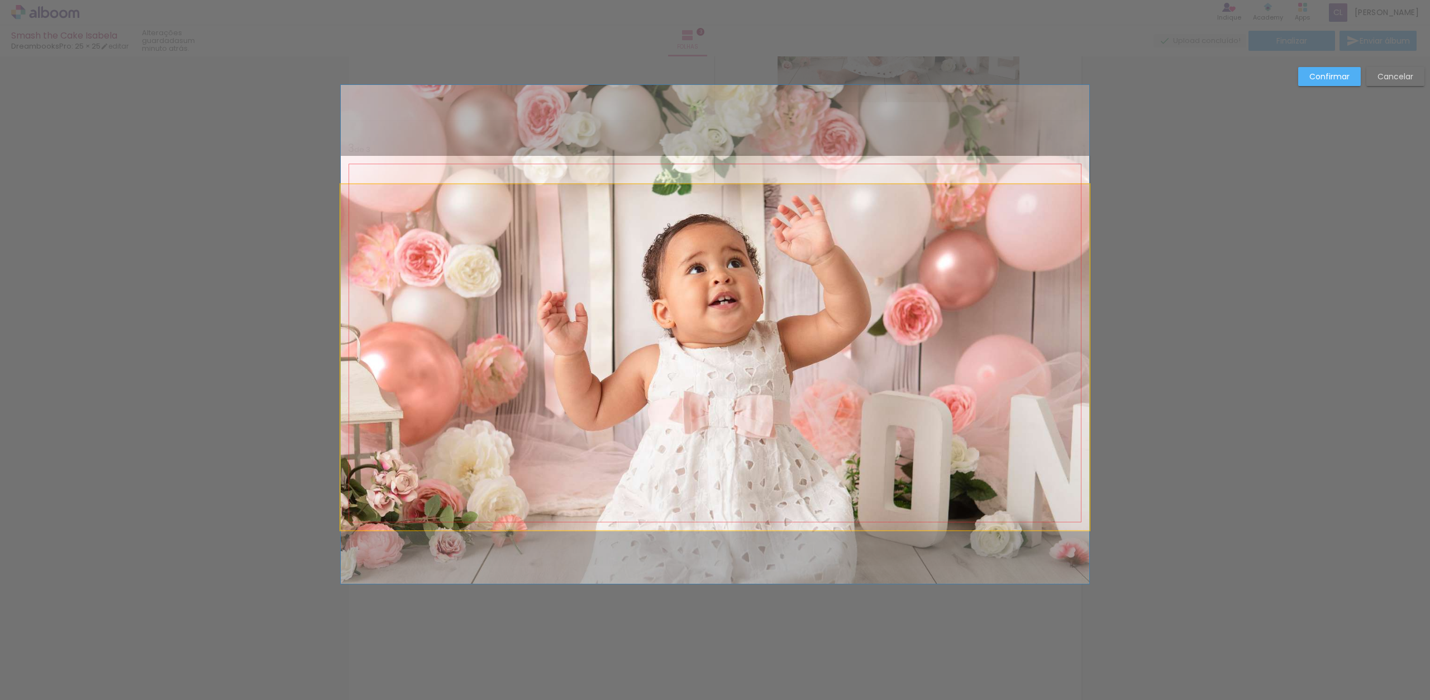
click at [405, 234] on quentale-photo at bounding box center [715, 357] width 749 height 346
click at [406, 234] on div at bounding box center [713, 357] width 753 height 346
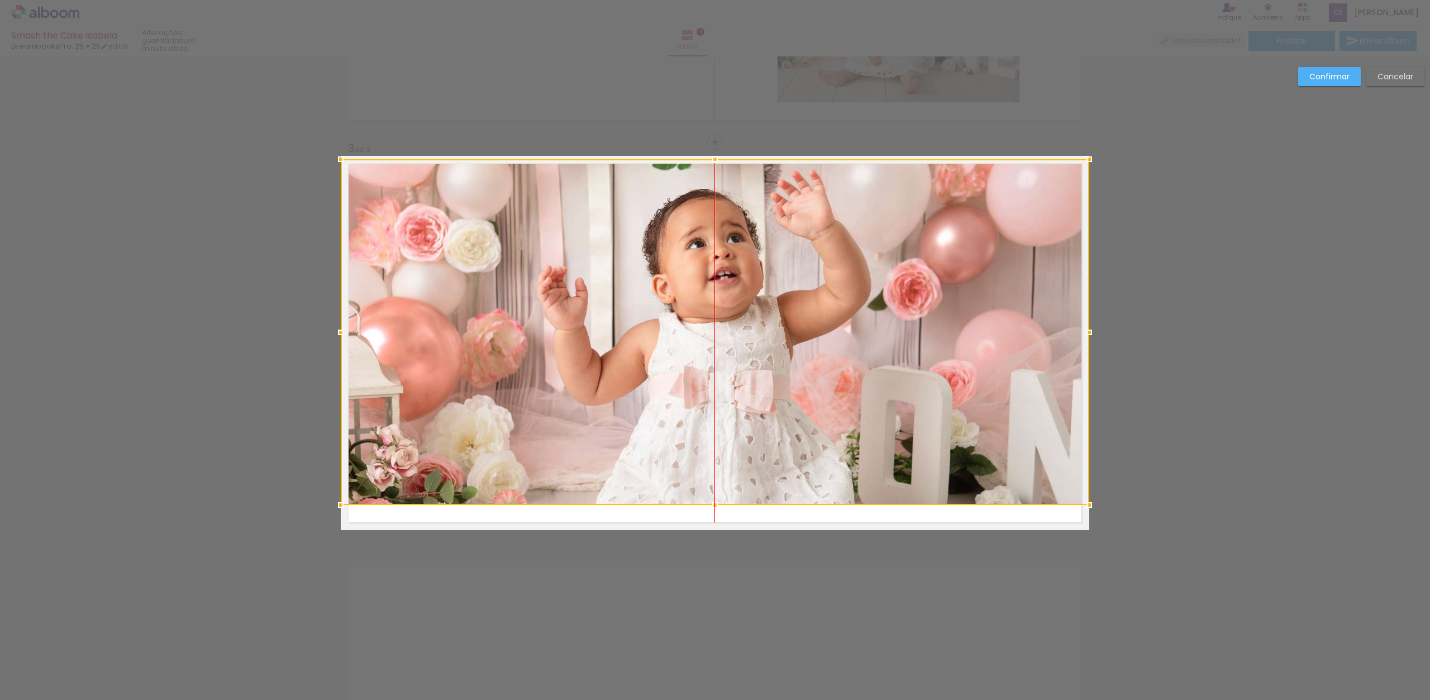
drag, startPoint x: 407, startPoint y: 236, endPoint x: 402, endPoint y: 213, distance: 23.5
click at [401, 216] on div at bounding box center [715, 332] width 749 height 346
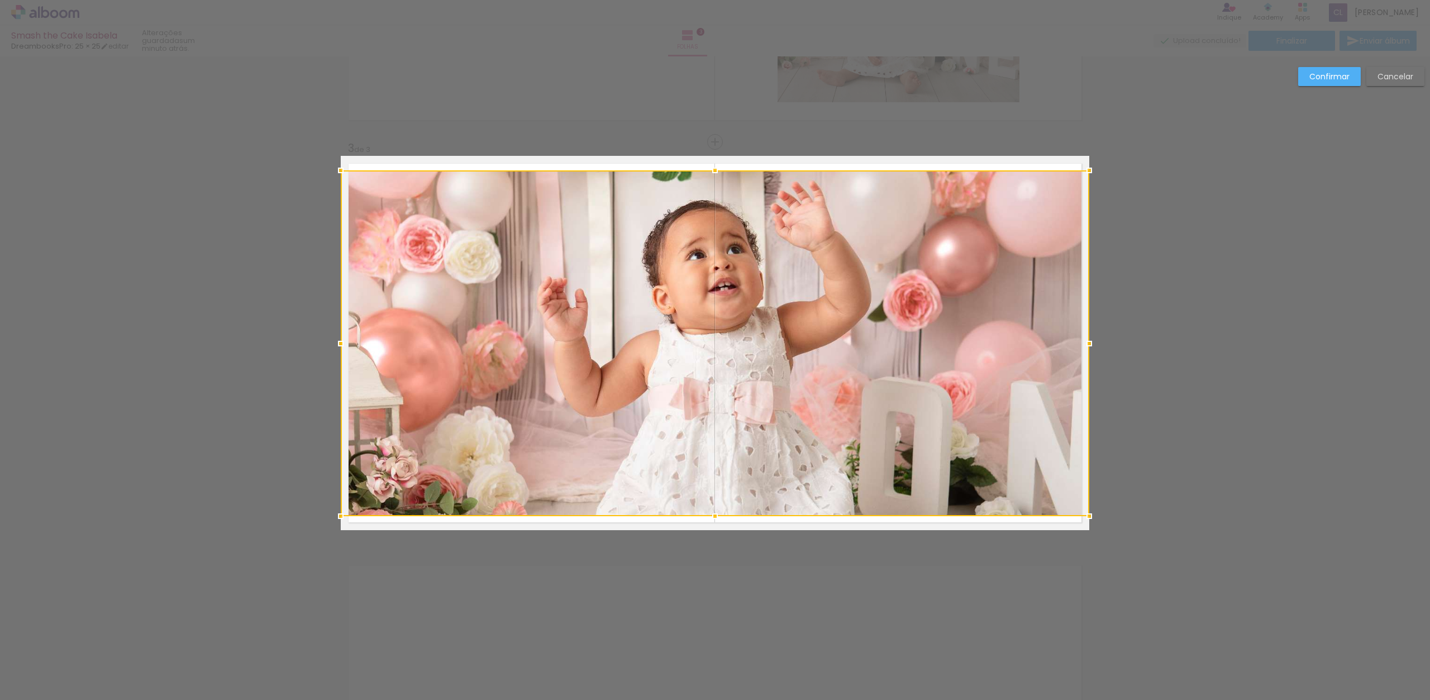
click at [0, 0] on slot "Cancelar" at bounding box center [0, 0] width 0 height 0
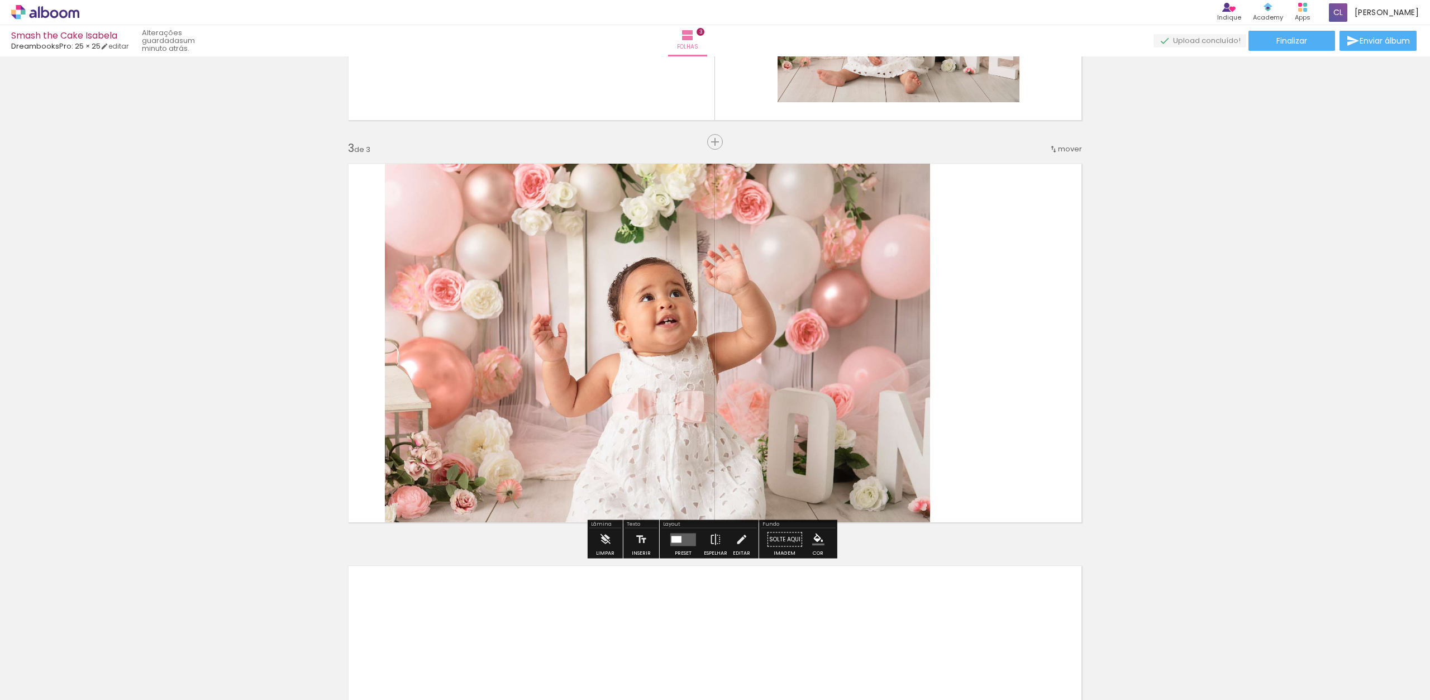
click at [1113, 211] on div "Inserir folha 1 de 3 Inserir folha 2 de 3 Inserir folha 3 de 3" at bounding box center [715, 128] width 1430 height 1610
click at [821, 365] on quentale-photo at bounding box center [657, 346] width 545 height 368
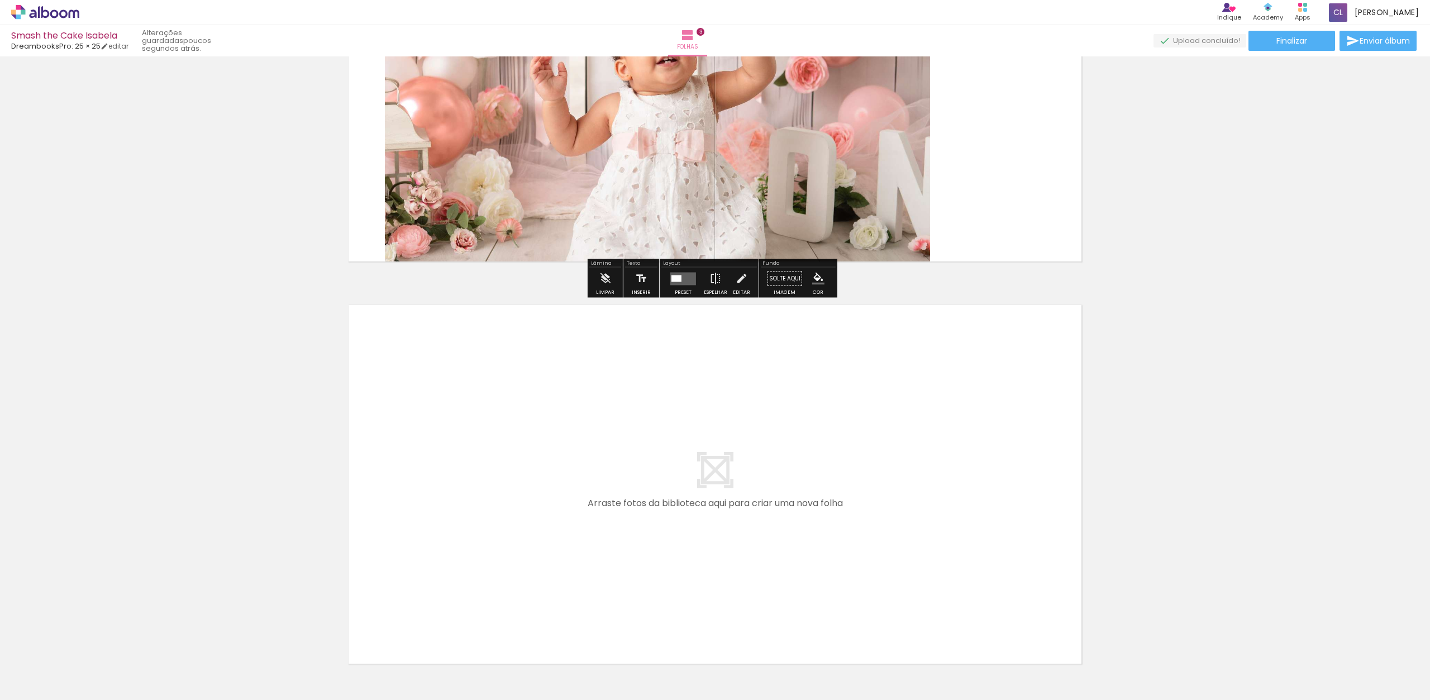
scroll to position [1079, 0]
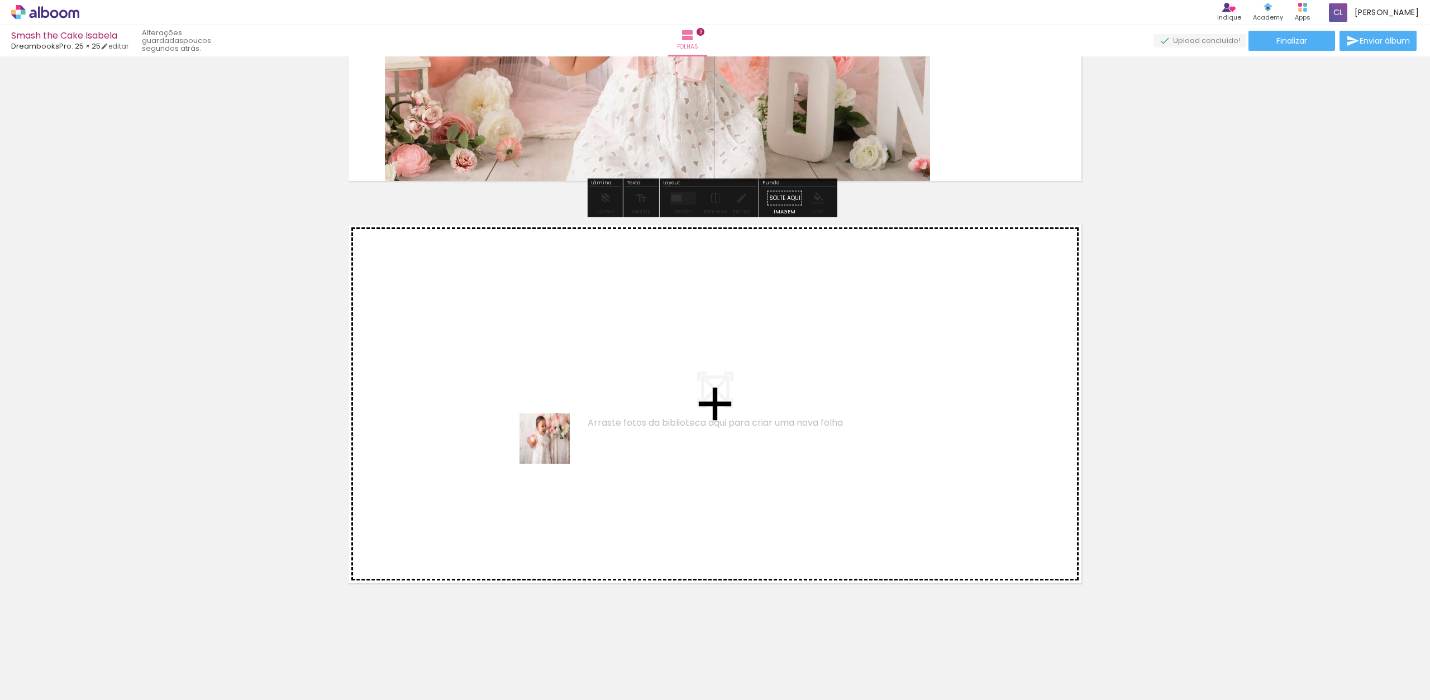
drag, startPoint x: 497, startPoint y: 661, endPoint x: 552, endPoint y: 410, distance: 257.4
click at [552, 410] on quentale-workspace at bounding box center [715, 350] width 1430 height 700
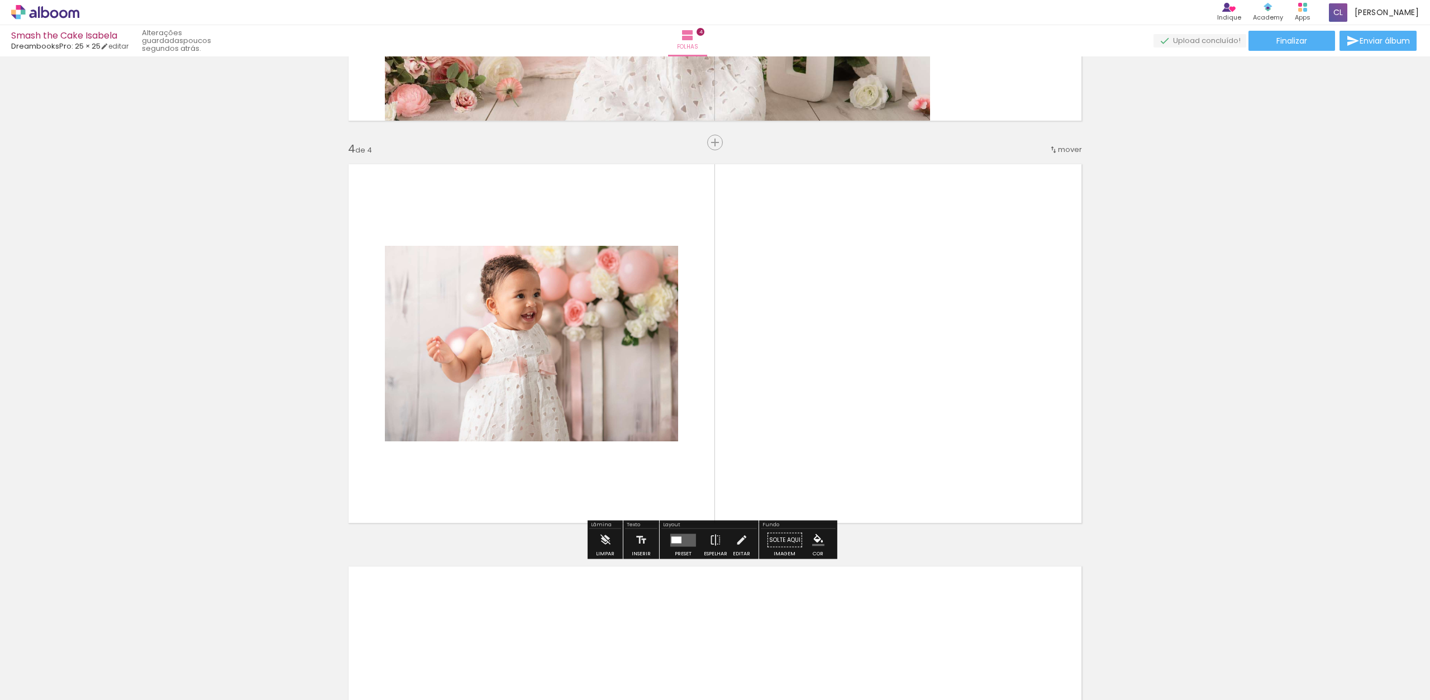
scroll to position [1140, 0]
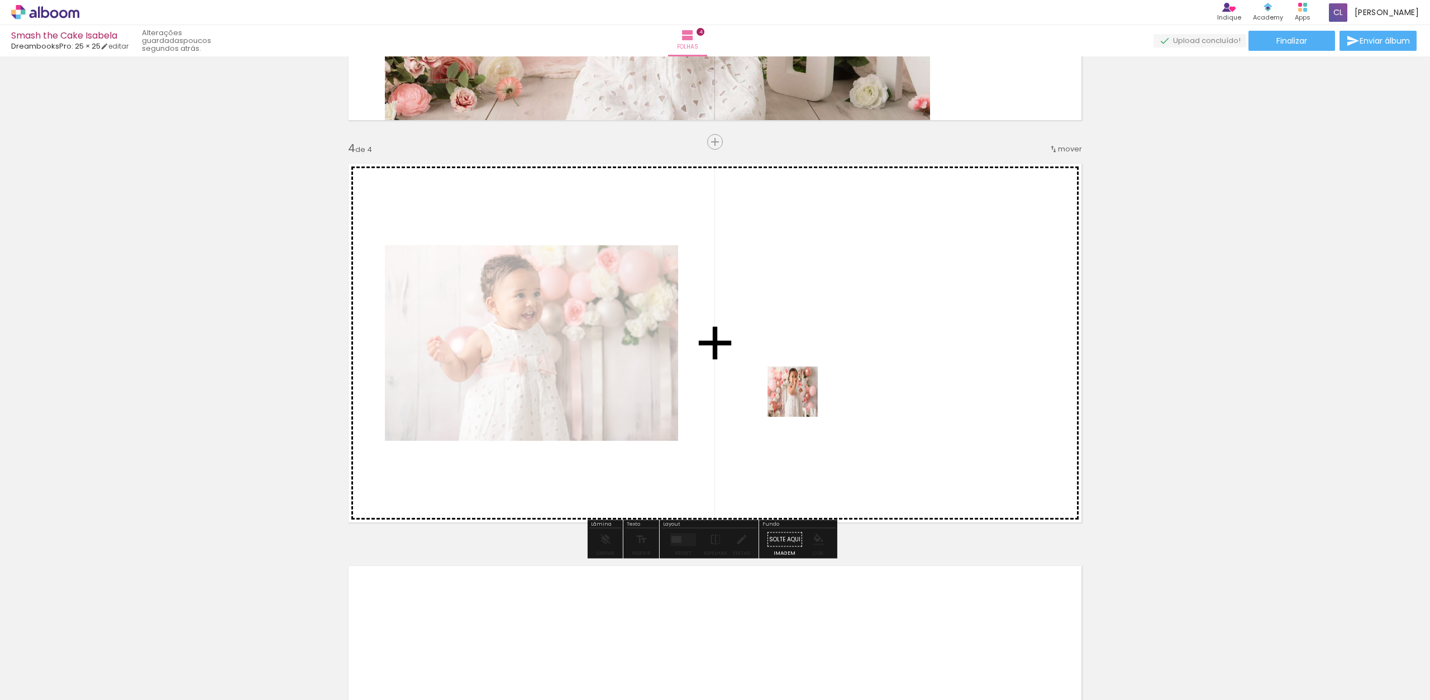
drag, startPoint x: 554, startPoint y: 667, endPoint x: 827, endPoint y: 364, distance: 407.4
click at [827, 364] on quentale-workspace at bounding box center [715, 350] width 1430 height 700
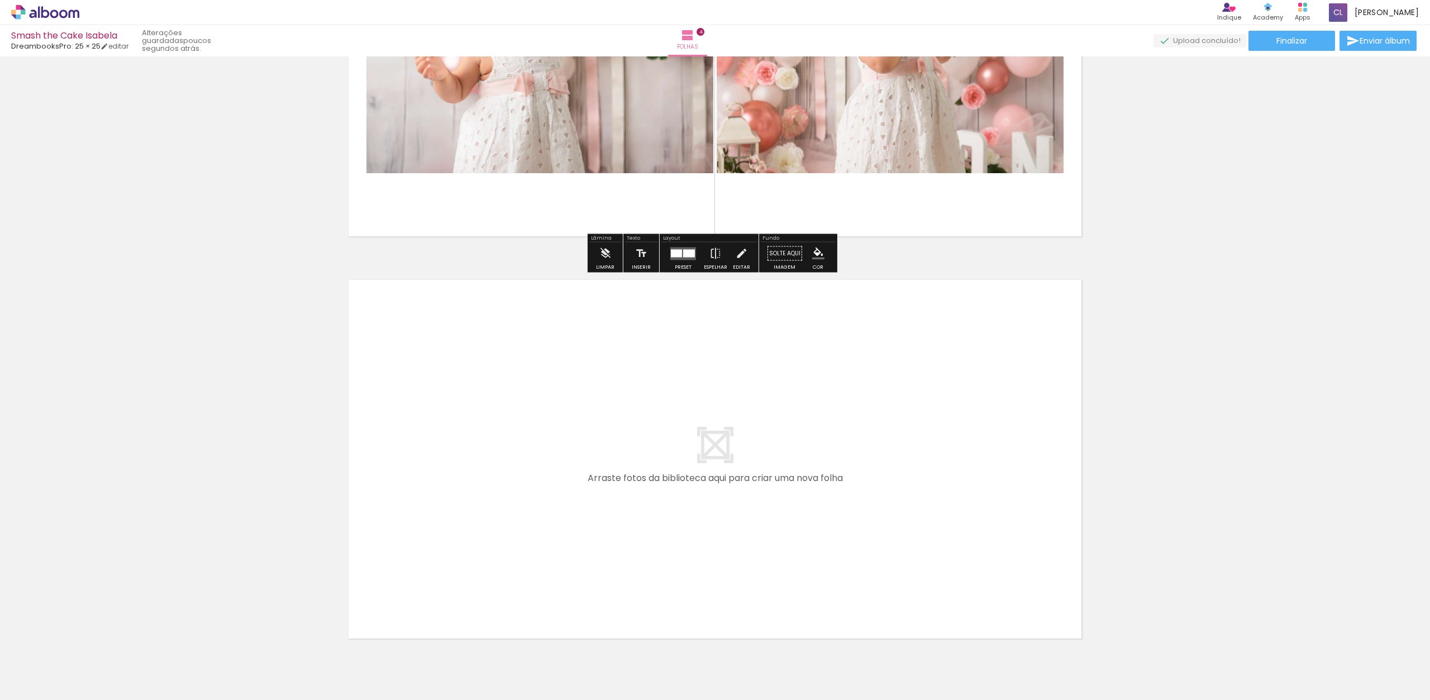
scroll to position [1429, 0]
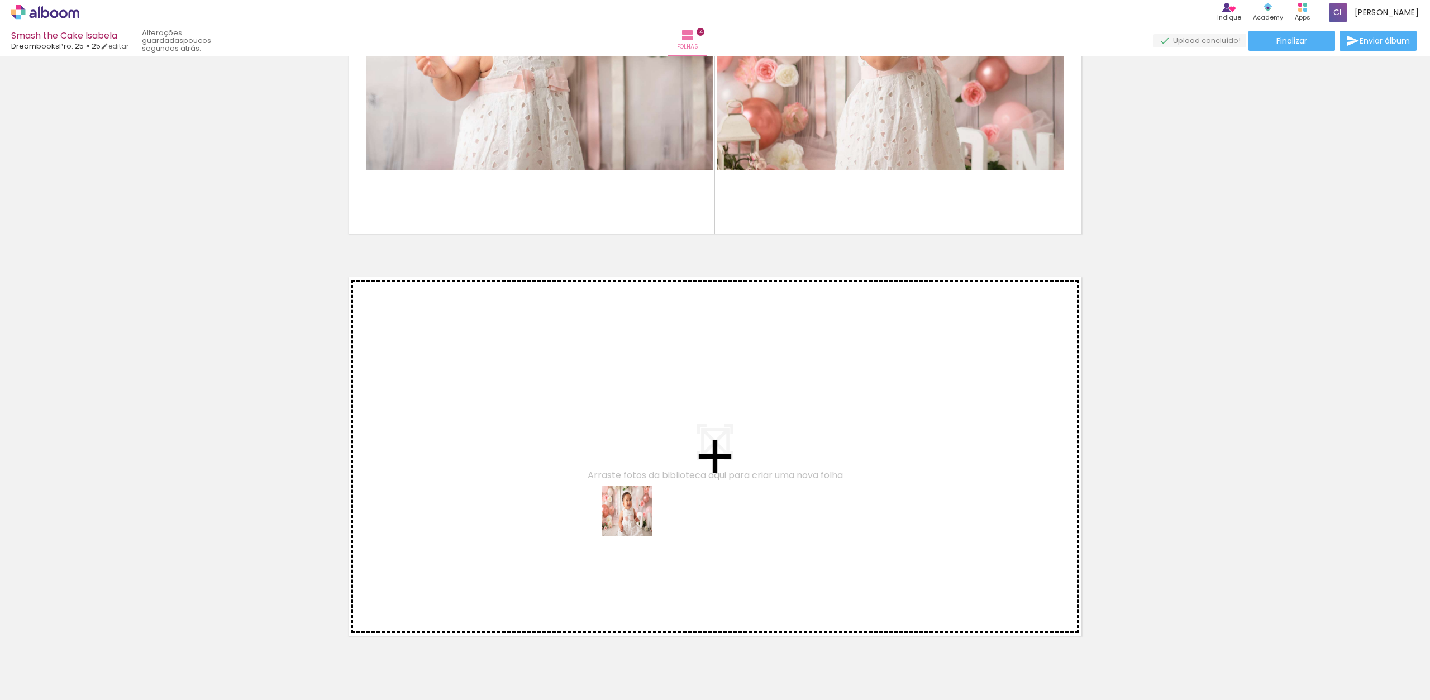
drag, startPoint x: 619, startPoint y: 662, endPoint x: 632, endPoint y: 469, distance: 193.2
click at [632, 469] on quentale-workspace at bounding box center [715, 350] width 1430 height 700
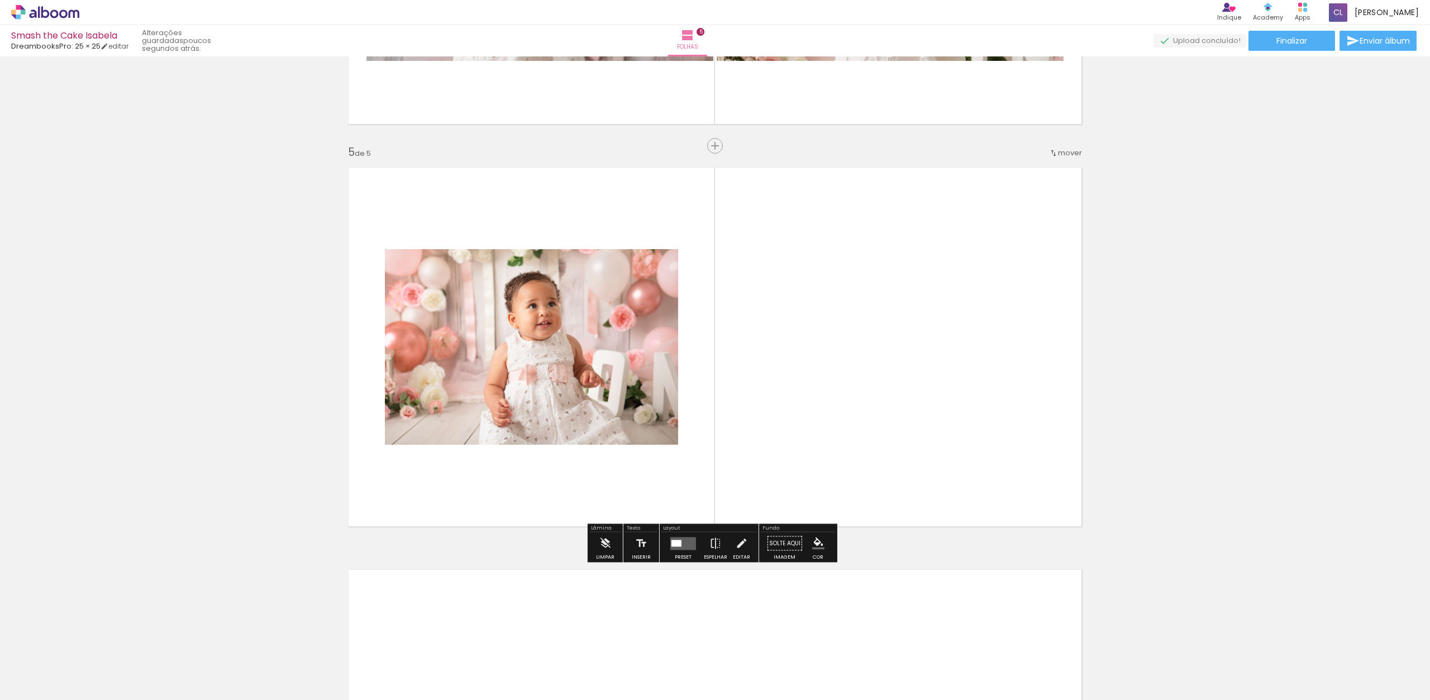
scroll to position [1542, 0]
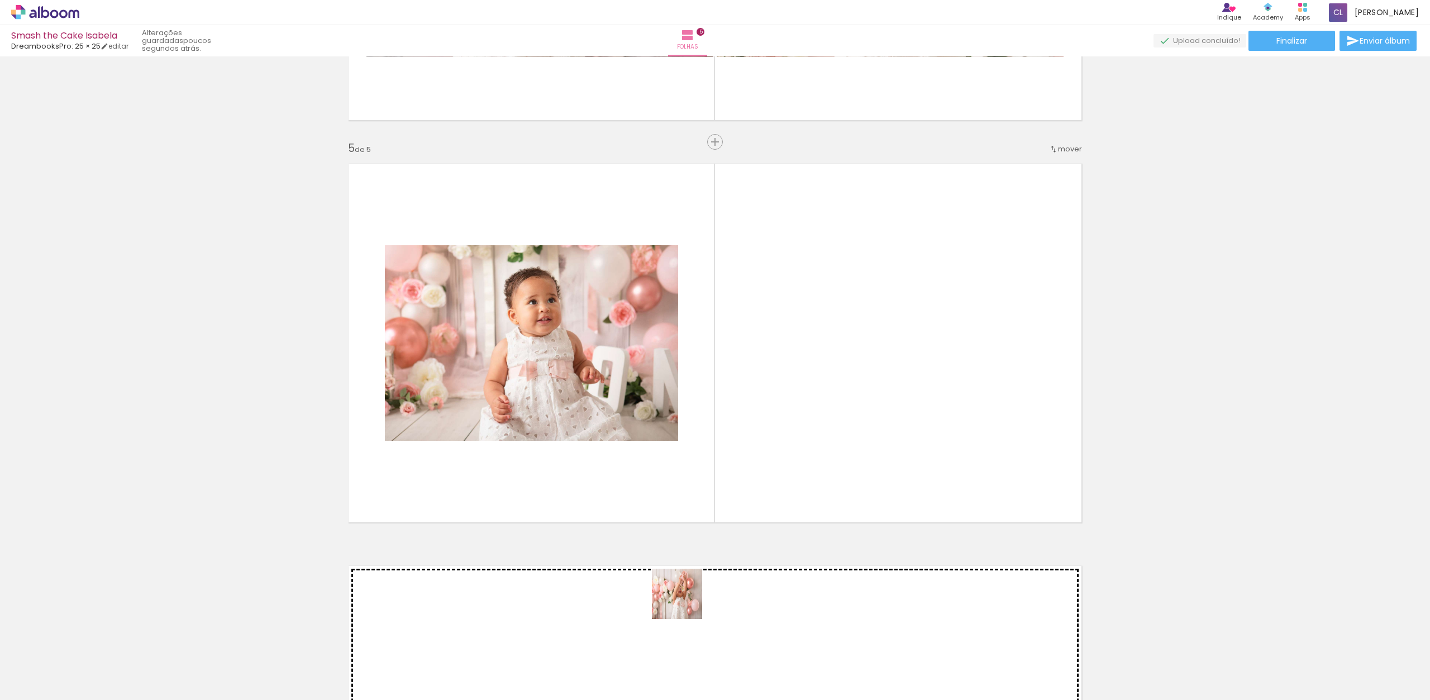
drag, startPoint x: 667, startPoint y: 660, endPoint x: 812, endPoint y: 360, distance: 333.3
click at [812, 360] on quentale-workspace at bounding box center [715, 350] width 1430 height 700
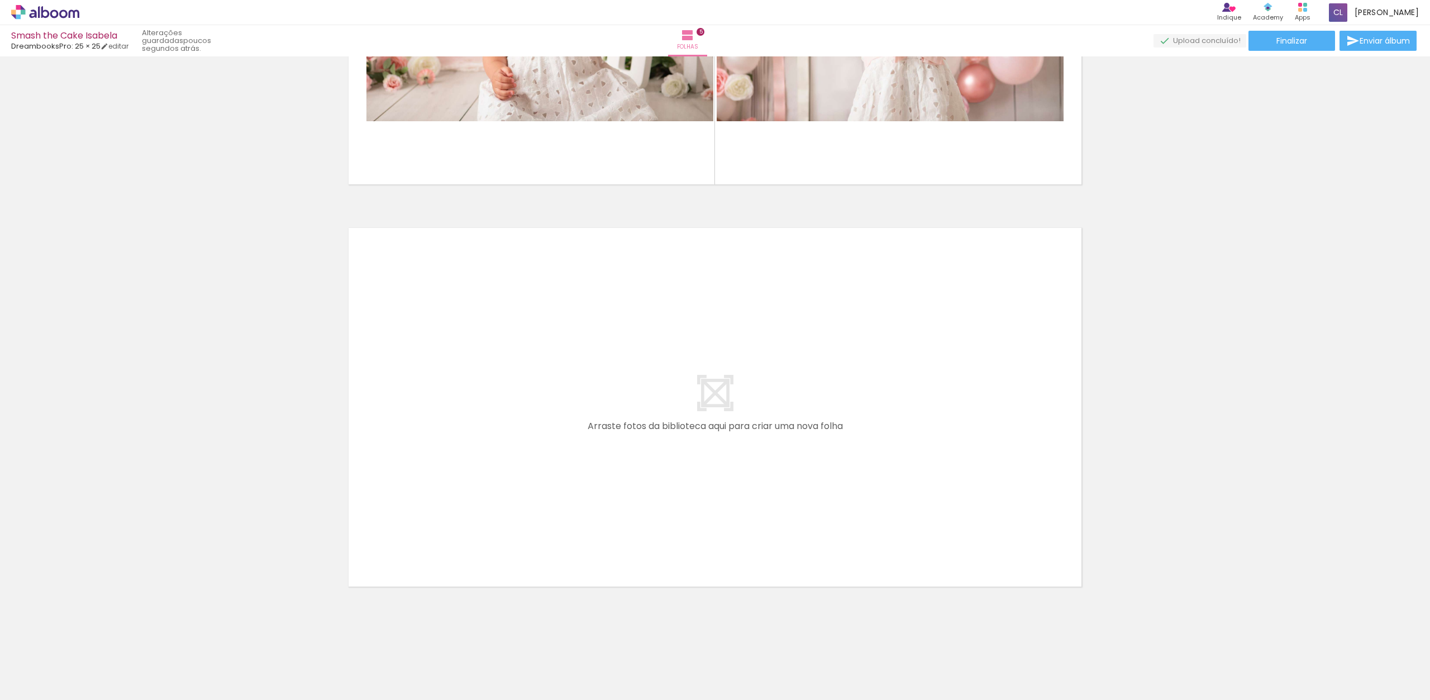
scroll to position [1883, 0]
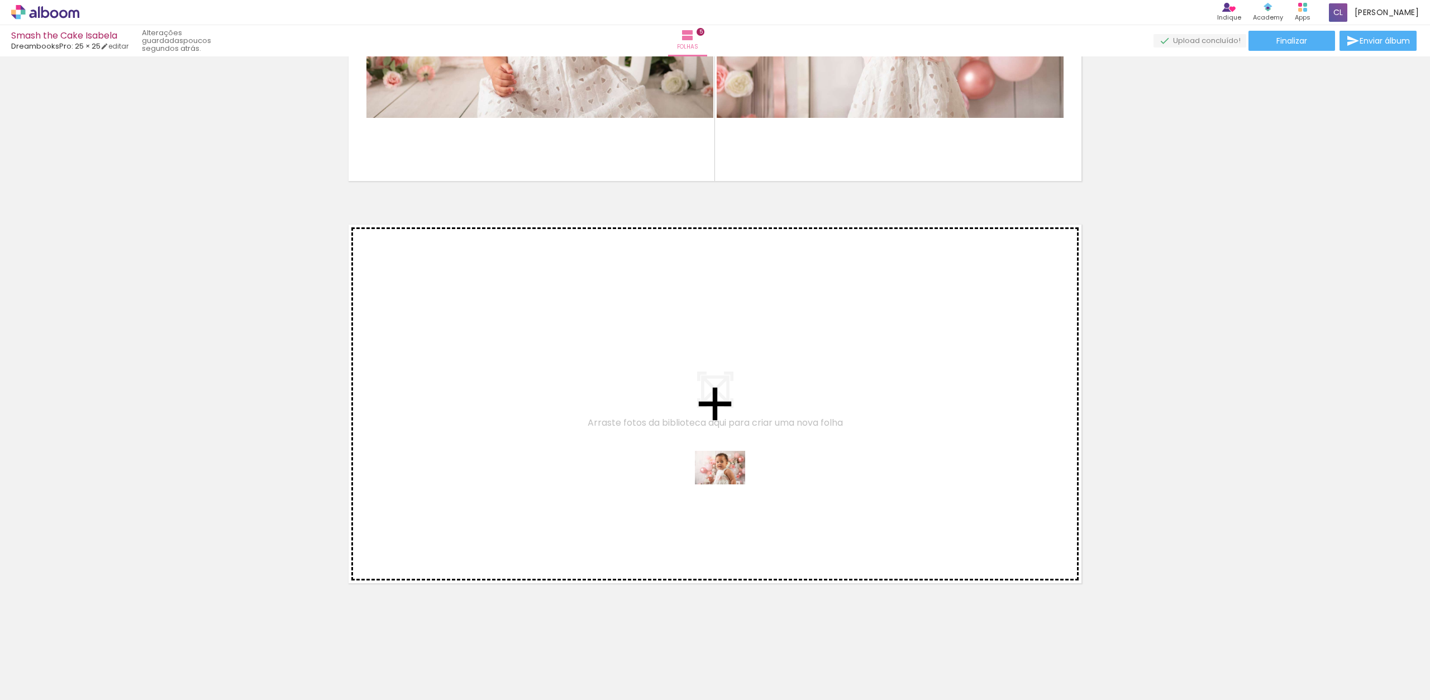
drag, startPoint x: 747, startPoint y: 657, endPoint x: 721, endPoint y: 448, distance: 210.6
click at [721, 448] on quentale-workspace at bounding box center [715, 350] width 1430 height 700
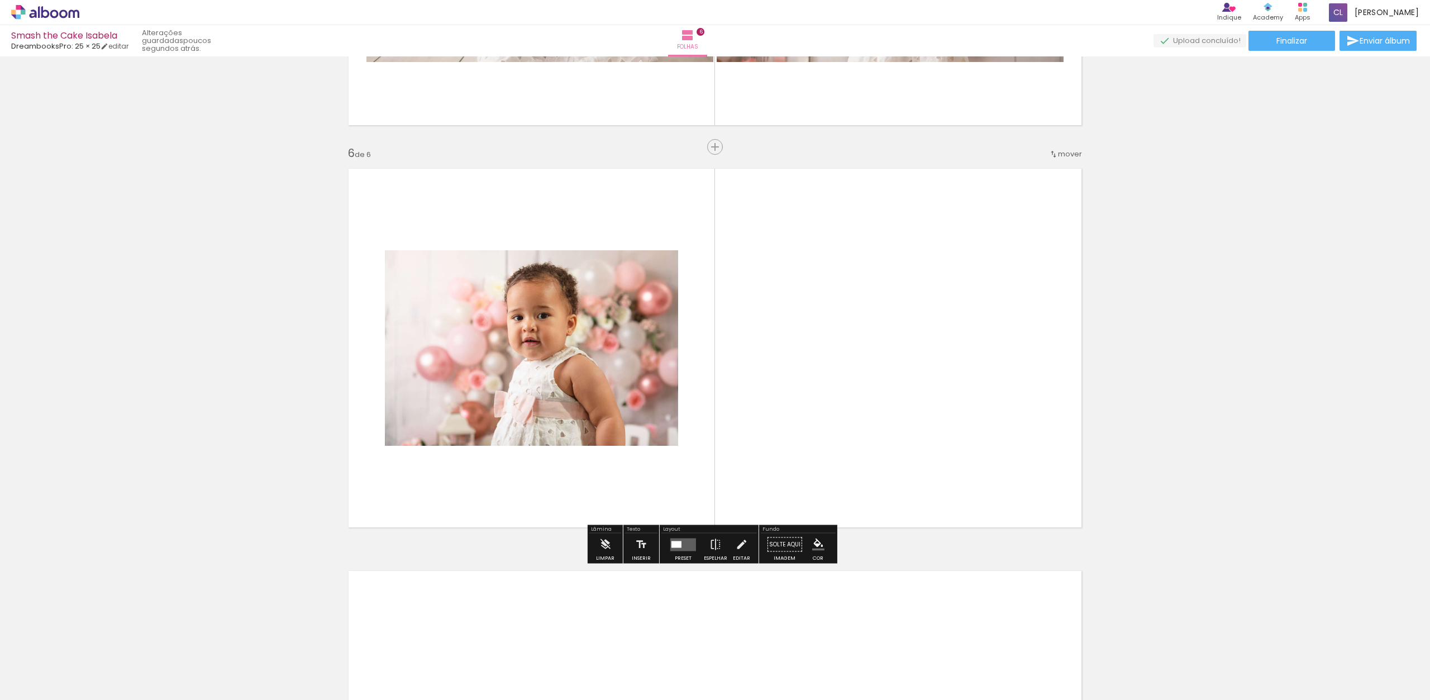
scroll to position [1944, 0]
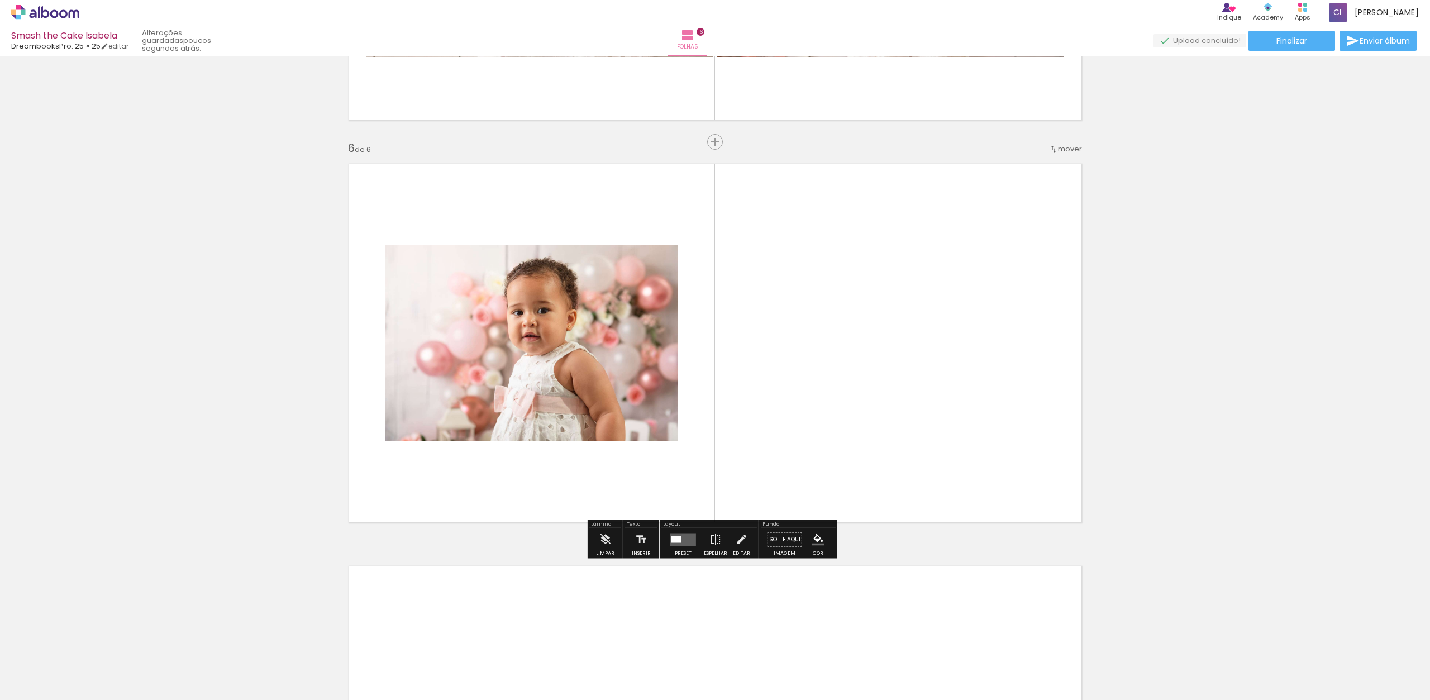
click at [664, 270] on quentale-photo at bounding box center [531, 343] width 293 height 196
click at [739, 539] on iron-icon at bounding box center [741, 540] width 12 height 22
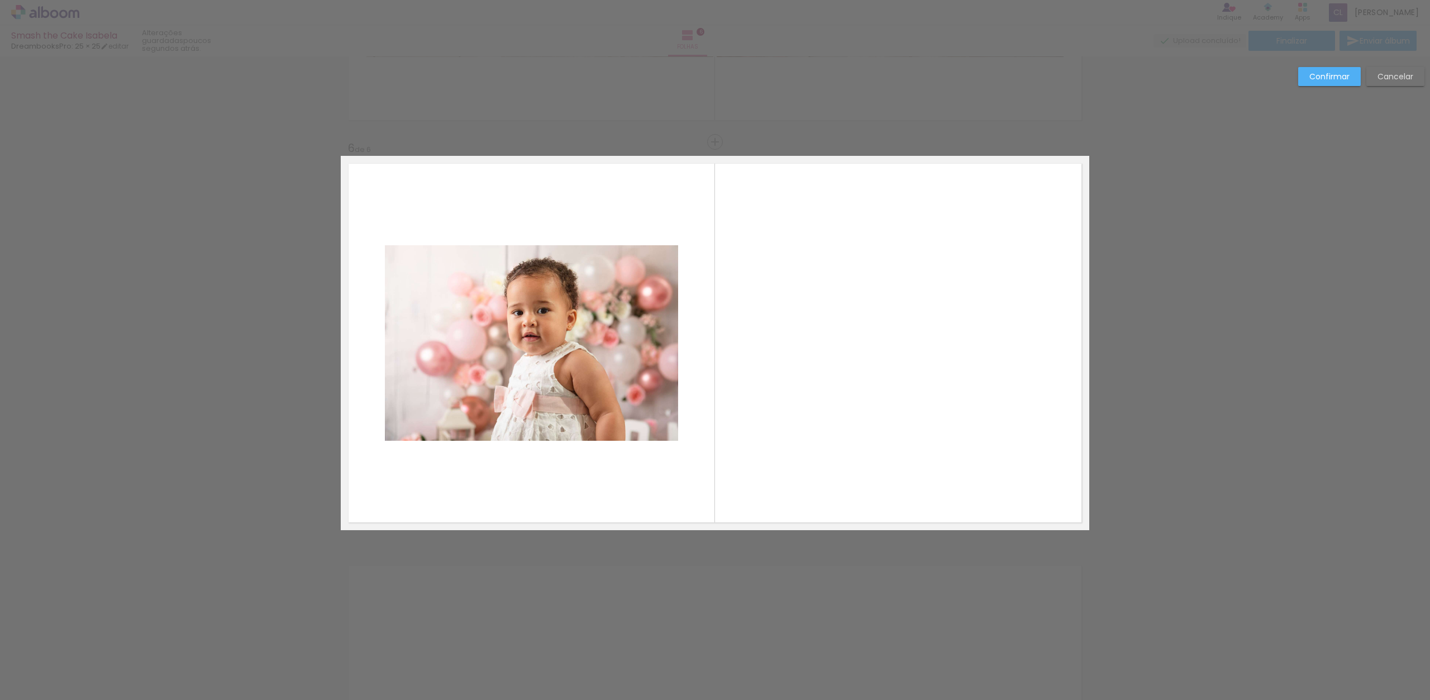
click at [0, 0] on slot "Cancelar" at bounding box center [0, 0] width 0 height 0
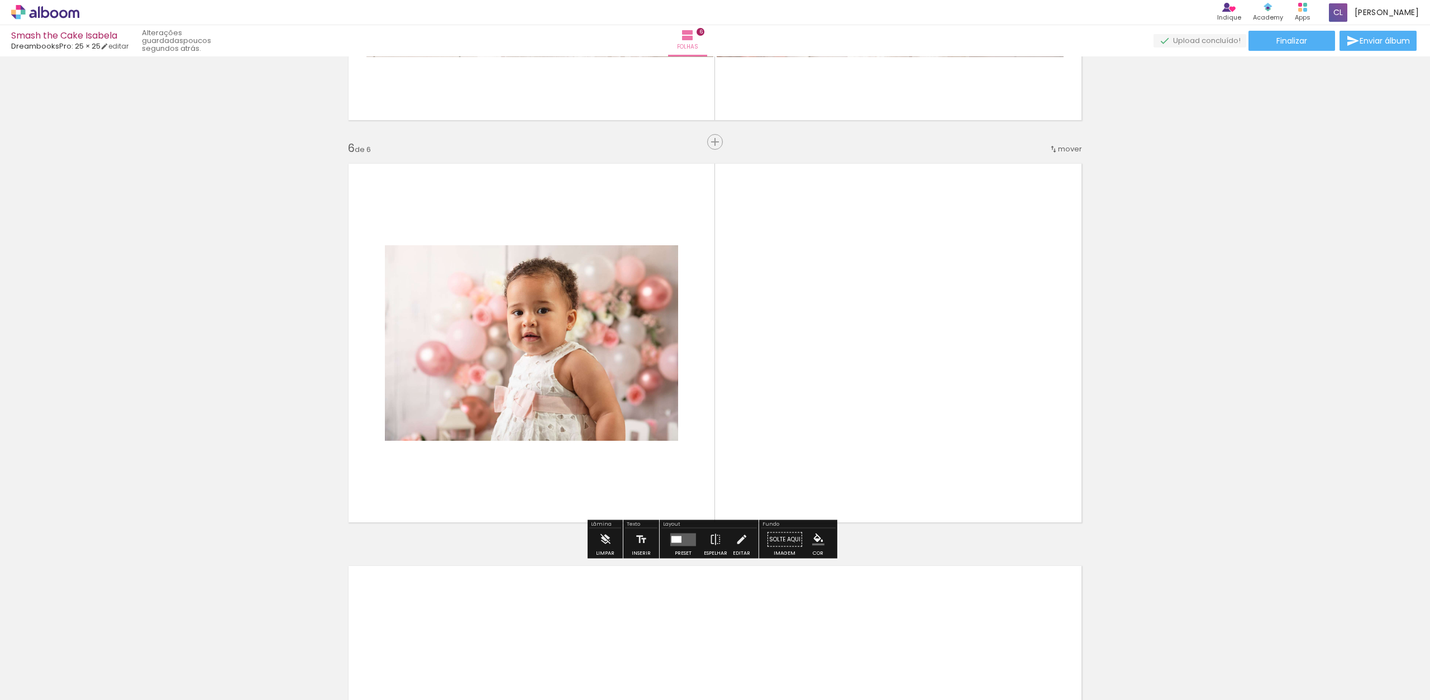
click at [635, 310] on quentale-photo at bounding box center [531, 343] width 293 height 196
drag, startPoint x: 677, startPoint y: 533, endPoint x: 678, endPoint y: 526, distance: 6.9
click at [677, 533] on quentale-layouter at bounding box center [683, 539] width 26 height 13
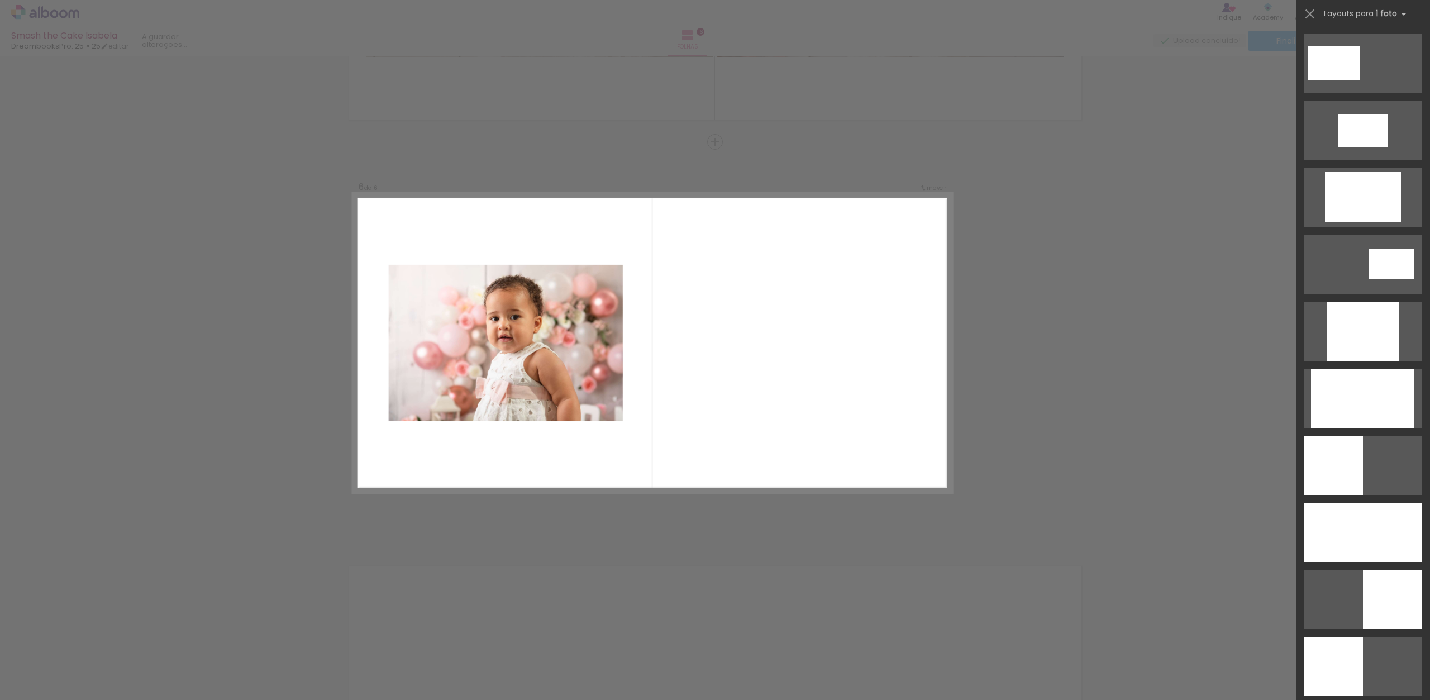
scroll to position [0, 0]
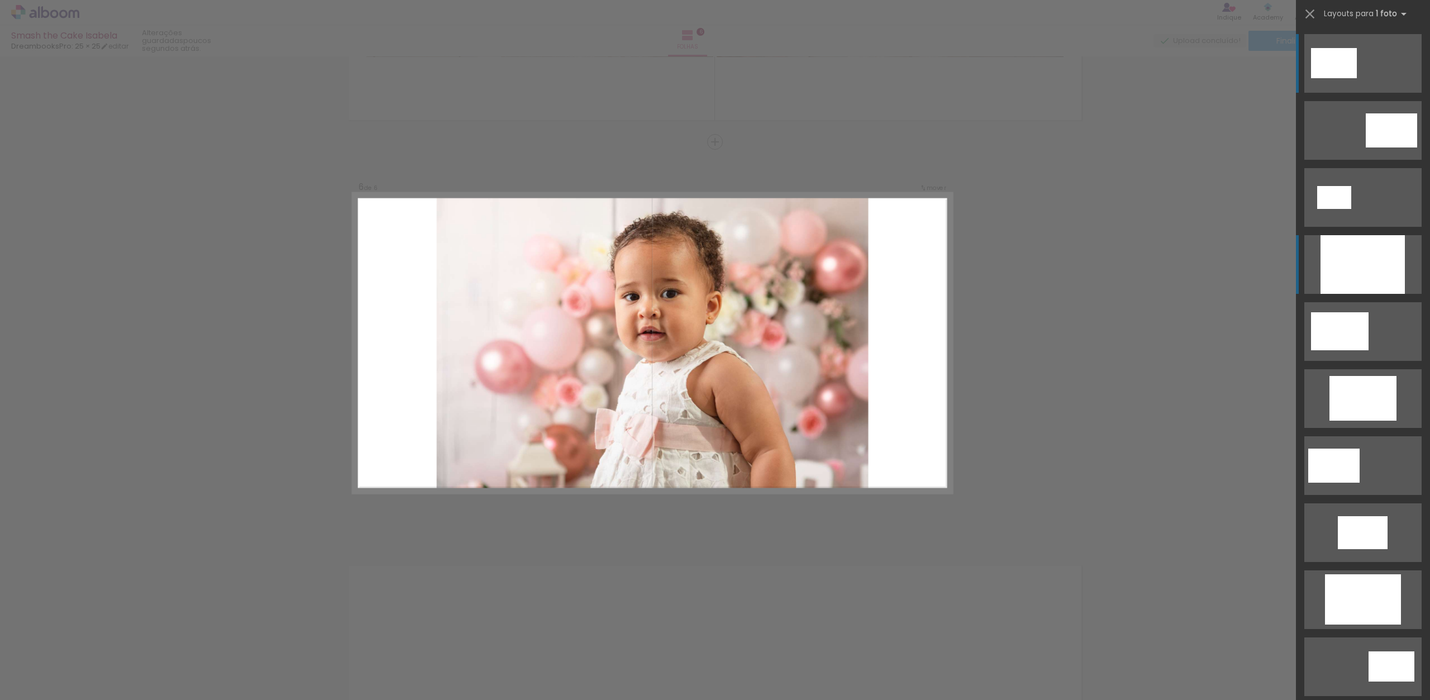
click at [1361, 252] on div at bounding box center [1363, 264] width 84 height 59
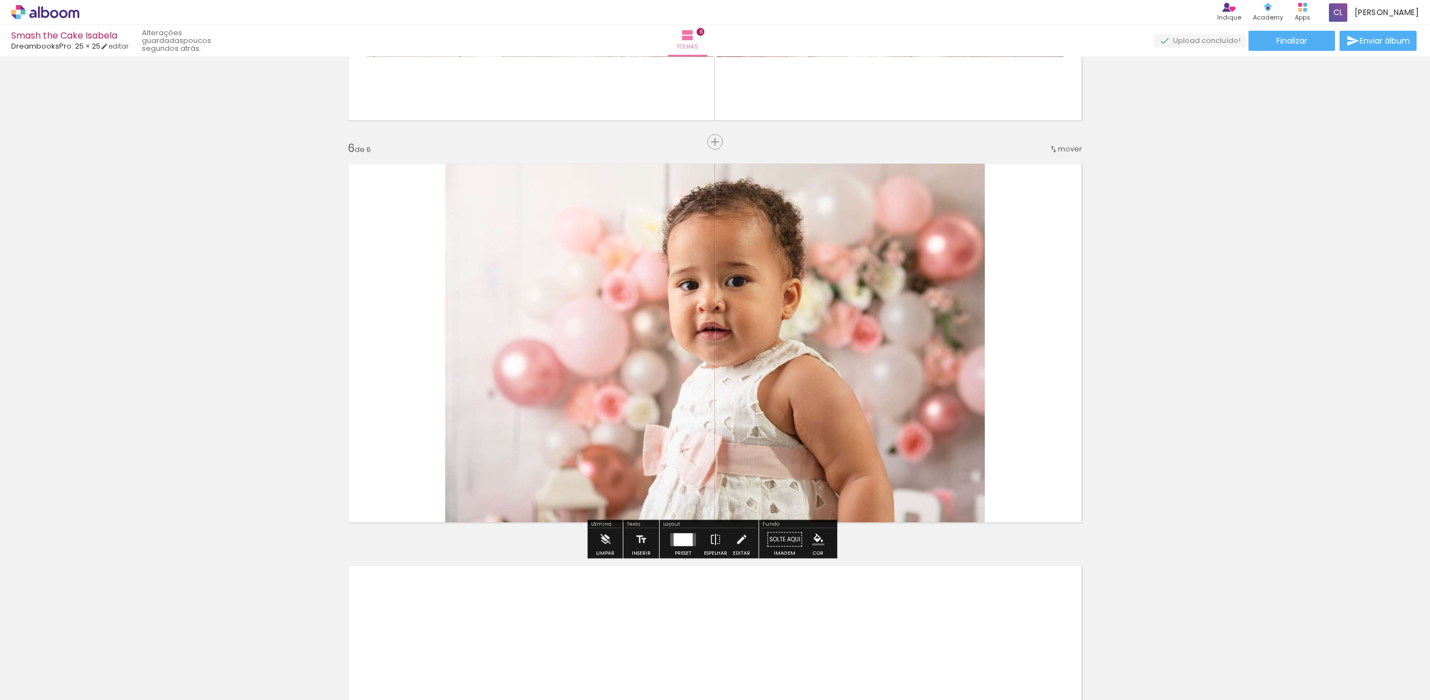
click at [683, 544] on div at bounding box center [683, 539] width 19 height 13
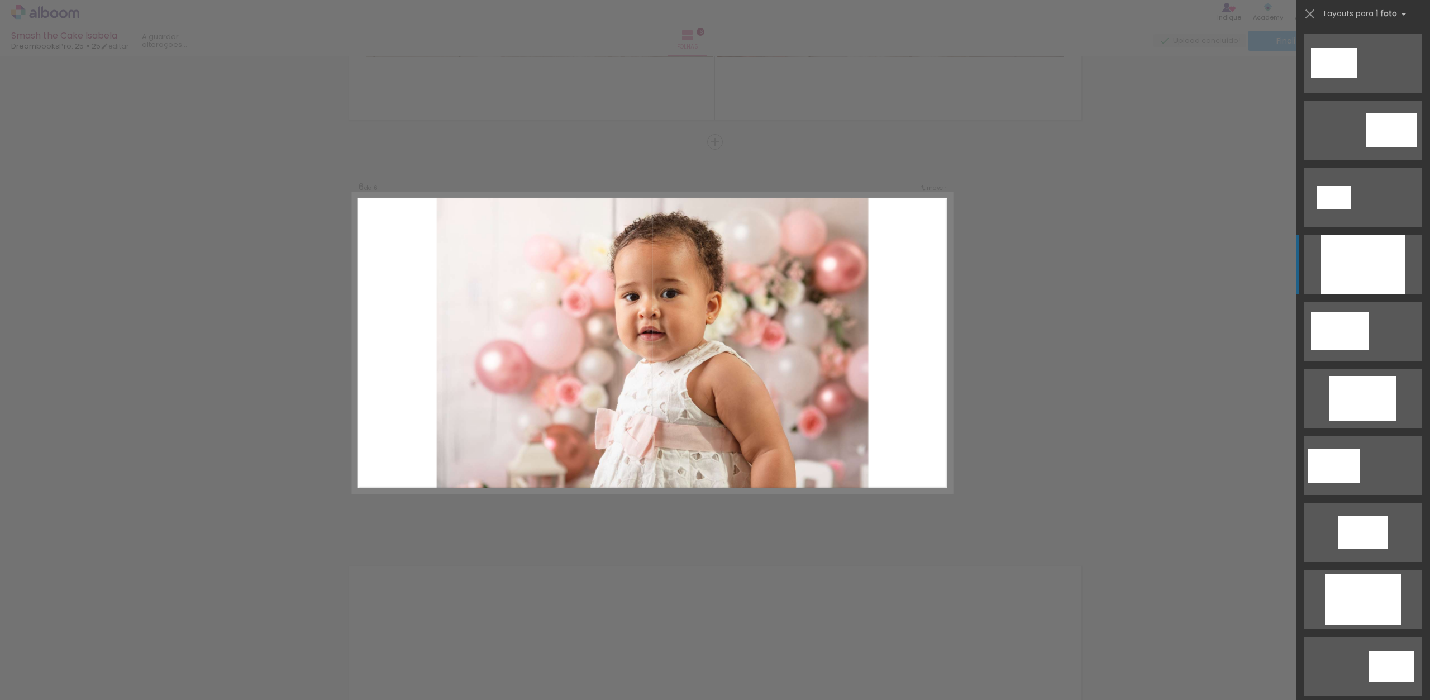
scroll to position [201, 0]
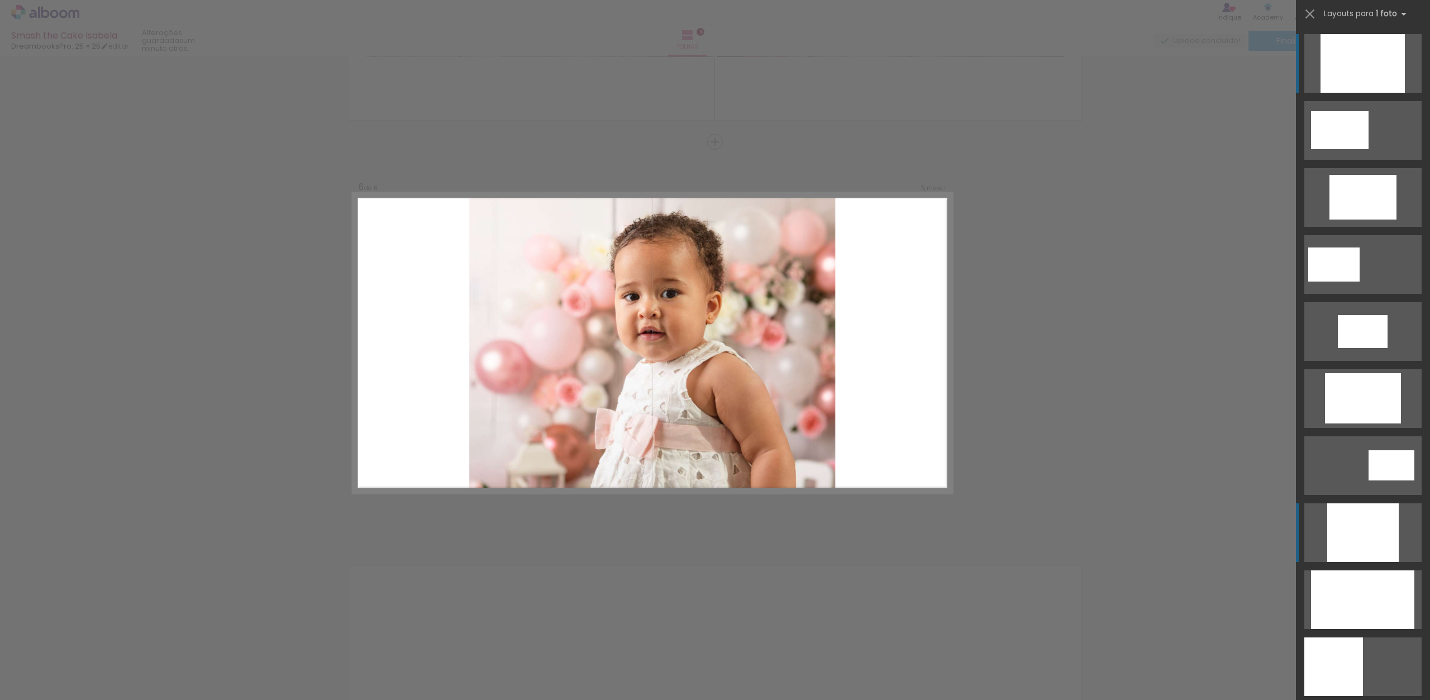
click at [1357, 93] on div at bounding box center [1363, 63] width 84 height 59
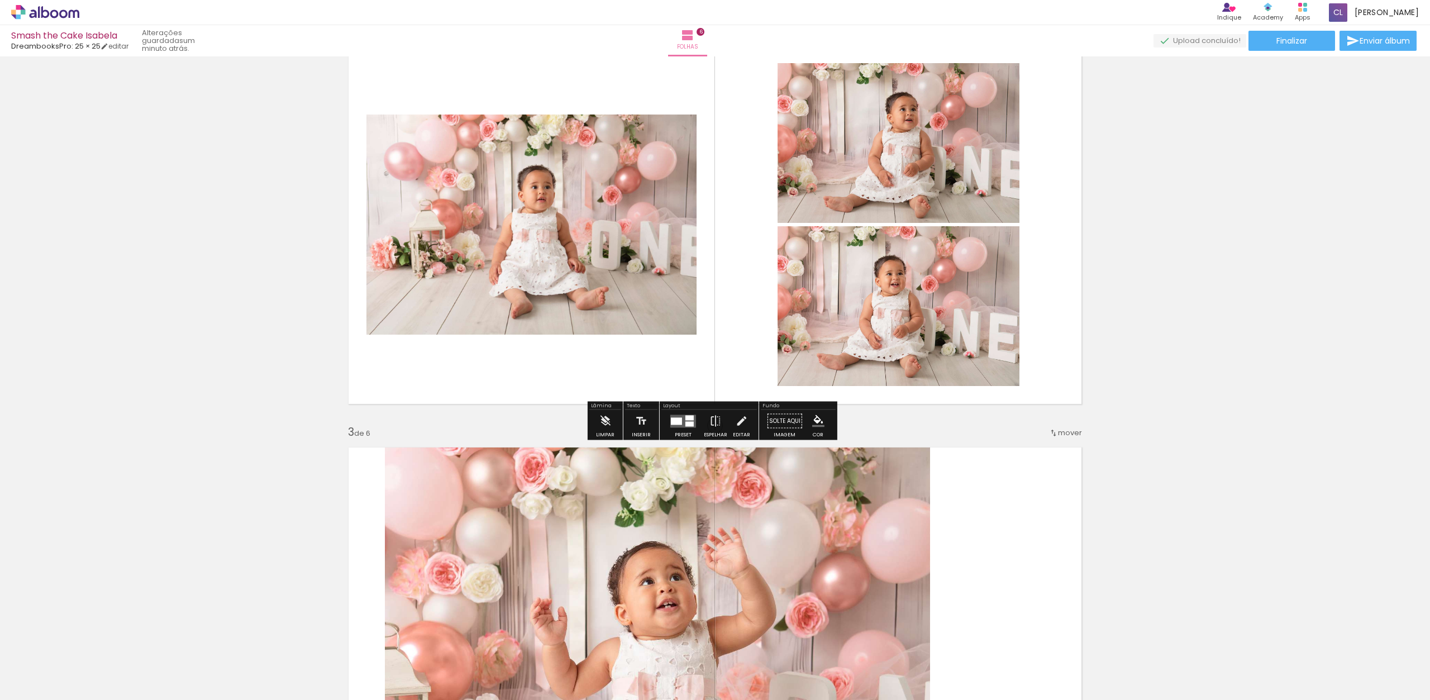
scroll to position [453, 0]
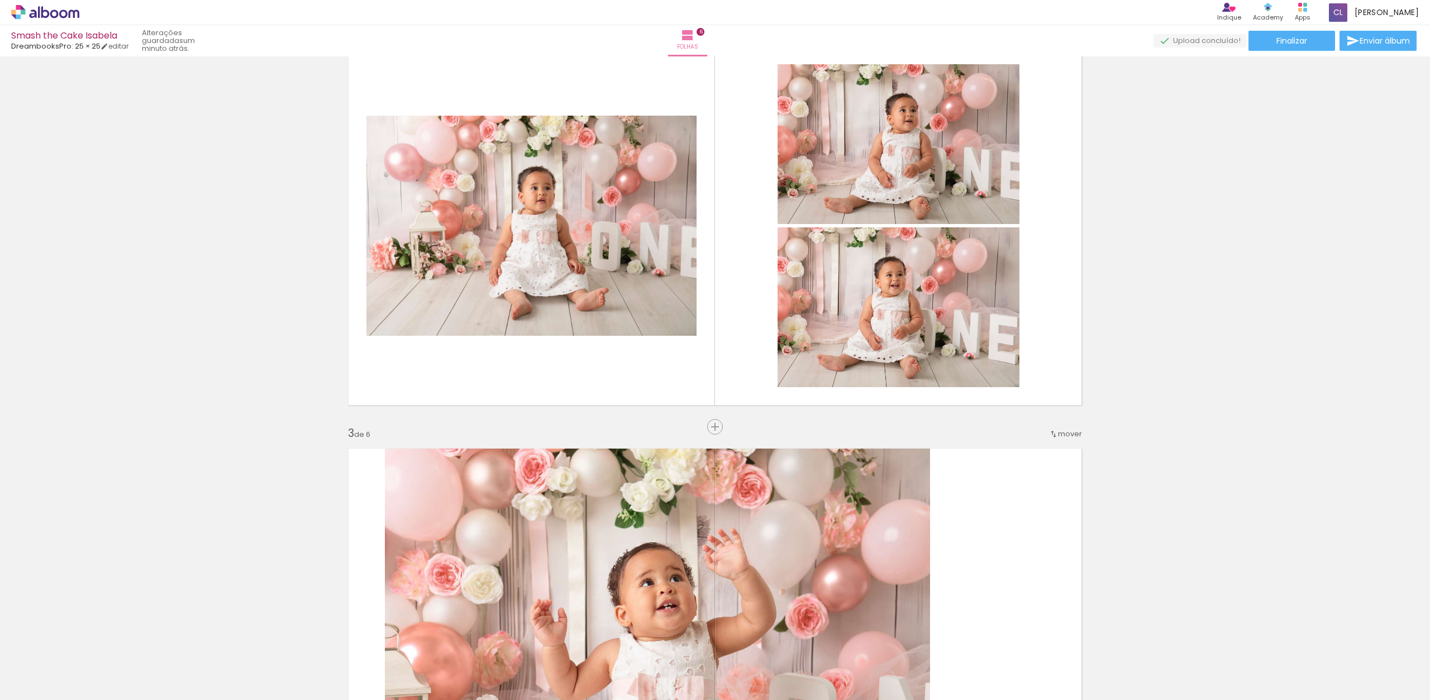
drag, startPoint x: 977, startPoint y: 492, endPoint x: 896, endPoint y: 499, distance: 80.7
click at [900, 503] on quentale-layouter at bounding box center [715, 628] width 749 height 374
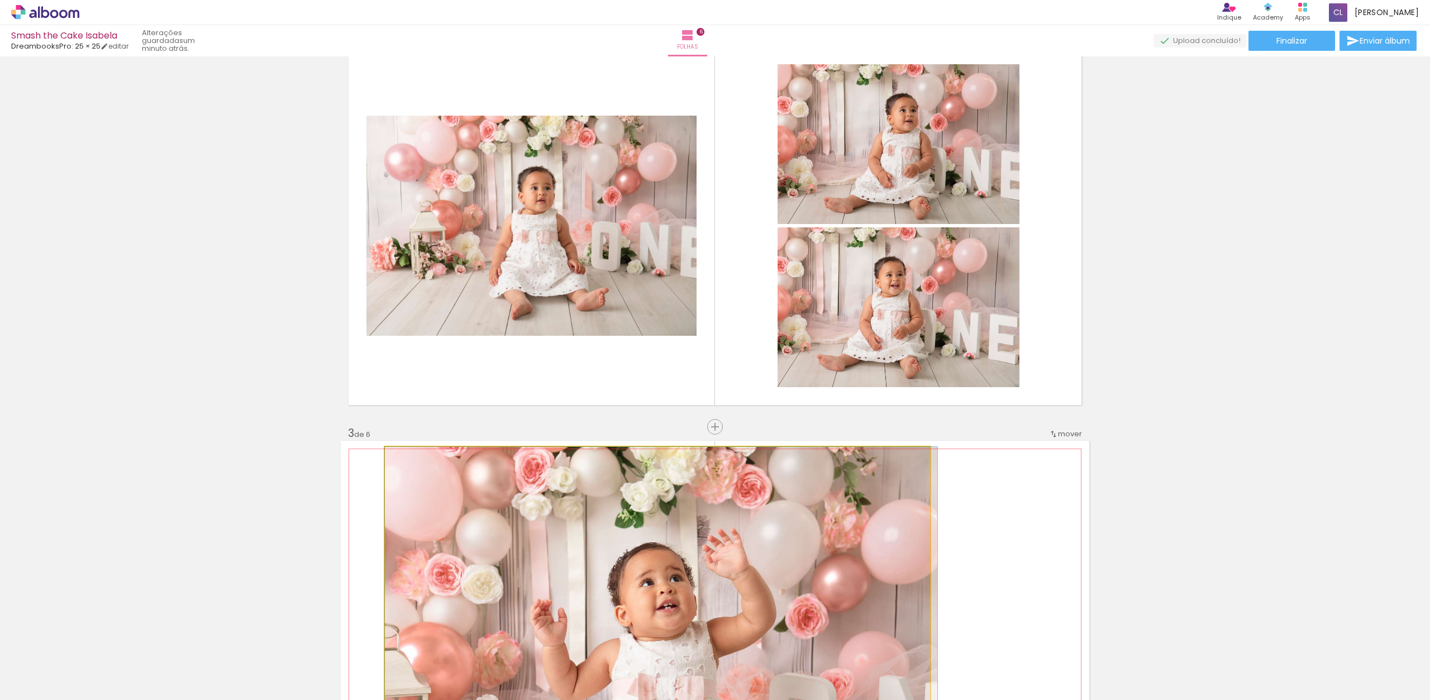
click at [905, 483] on quentale-photo at bounding box center [657, 631] width 545 height 368
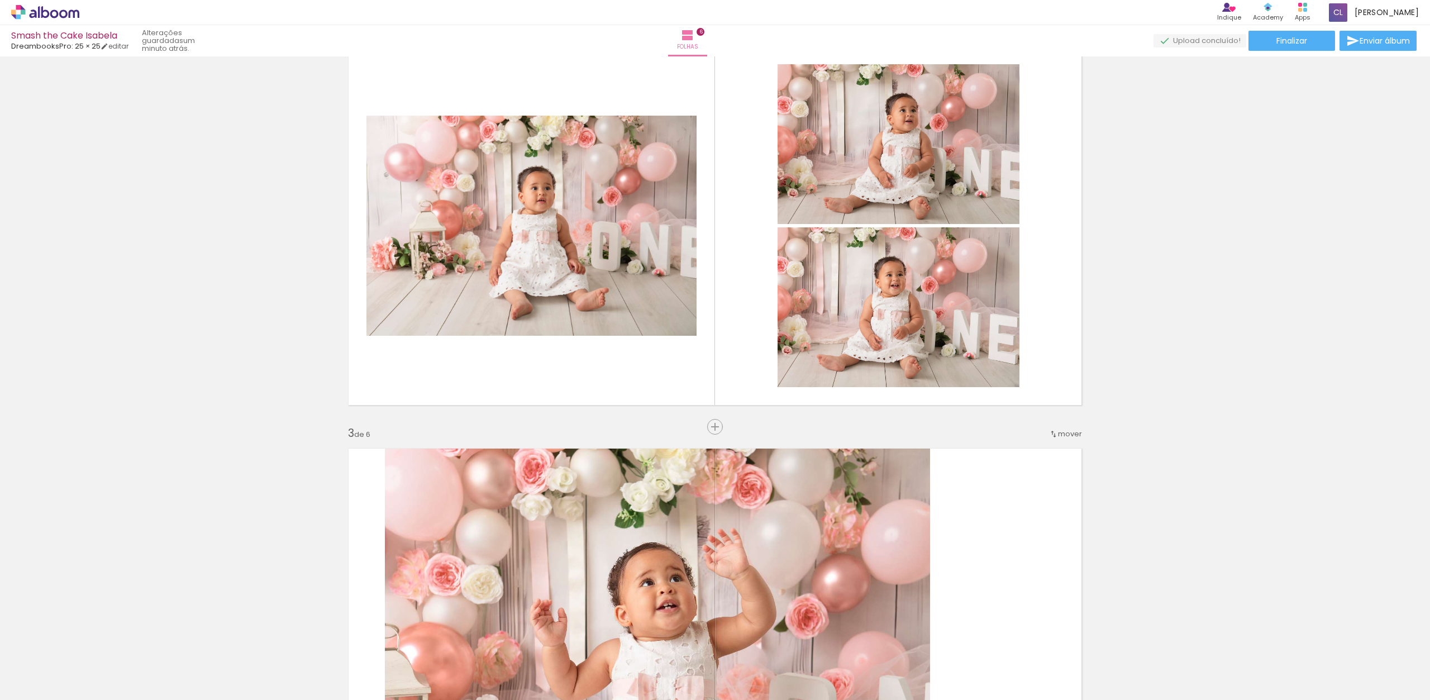
click at [894, 496] on quentale-photo at bounding box center [657, 631] width 545 height 368
click at [871, 501] on quentale-photo at bounding box center [657, 631] width 545 height 368
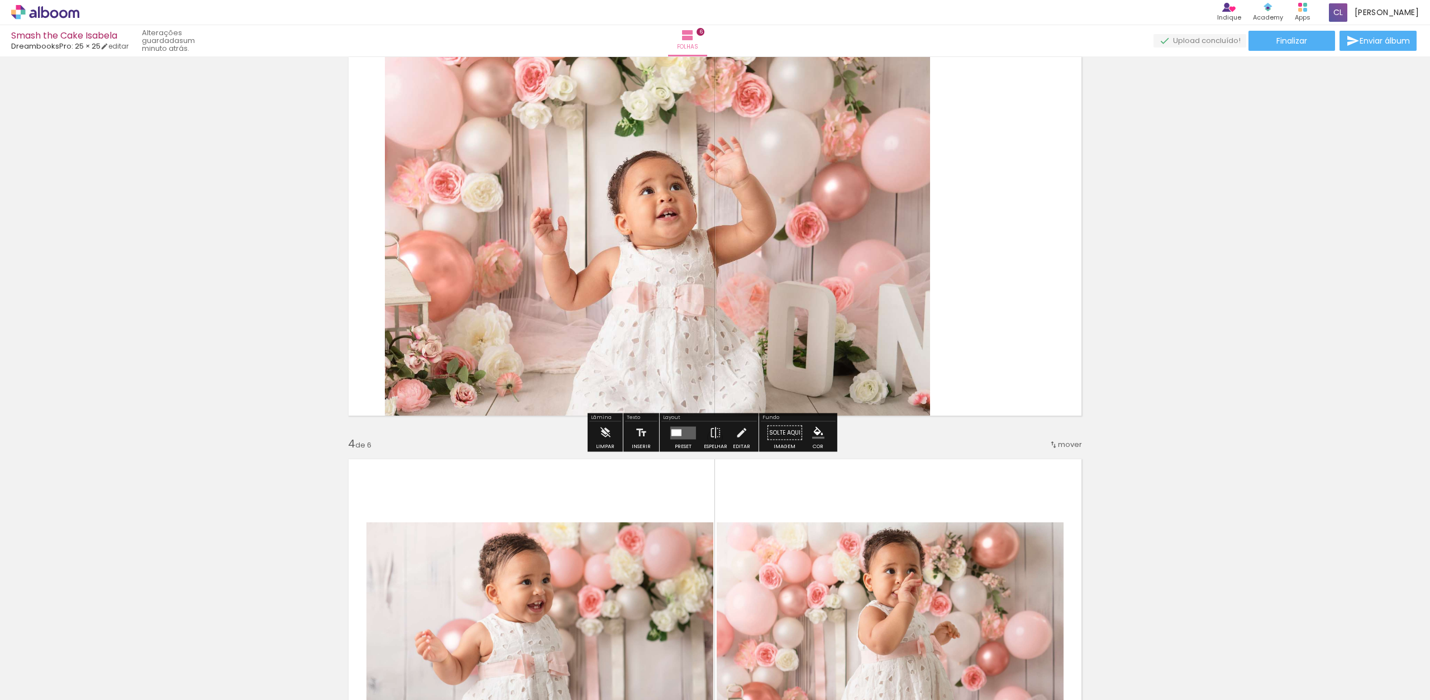
scroll to position [843, 0]
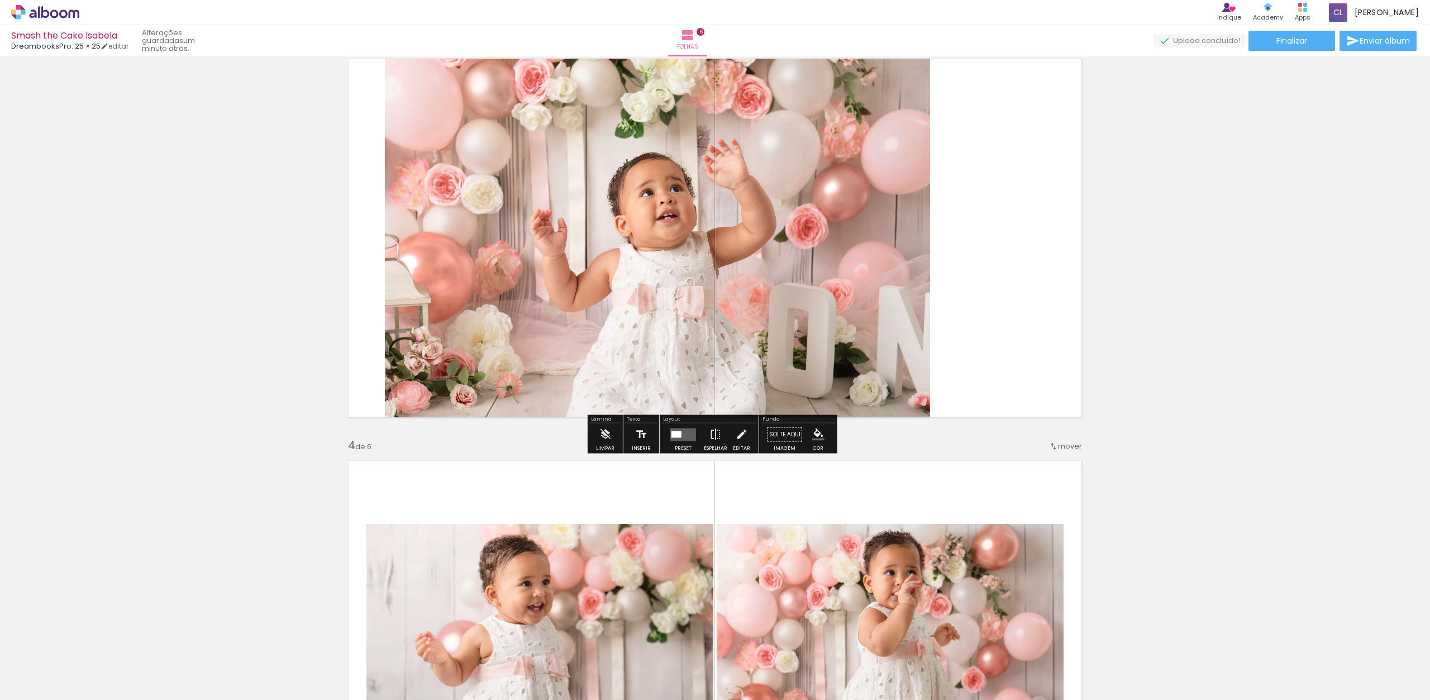
click at [682, 437] on quentale-layouter at bounding box center [683, 434] width 26 height 13
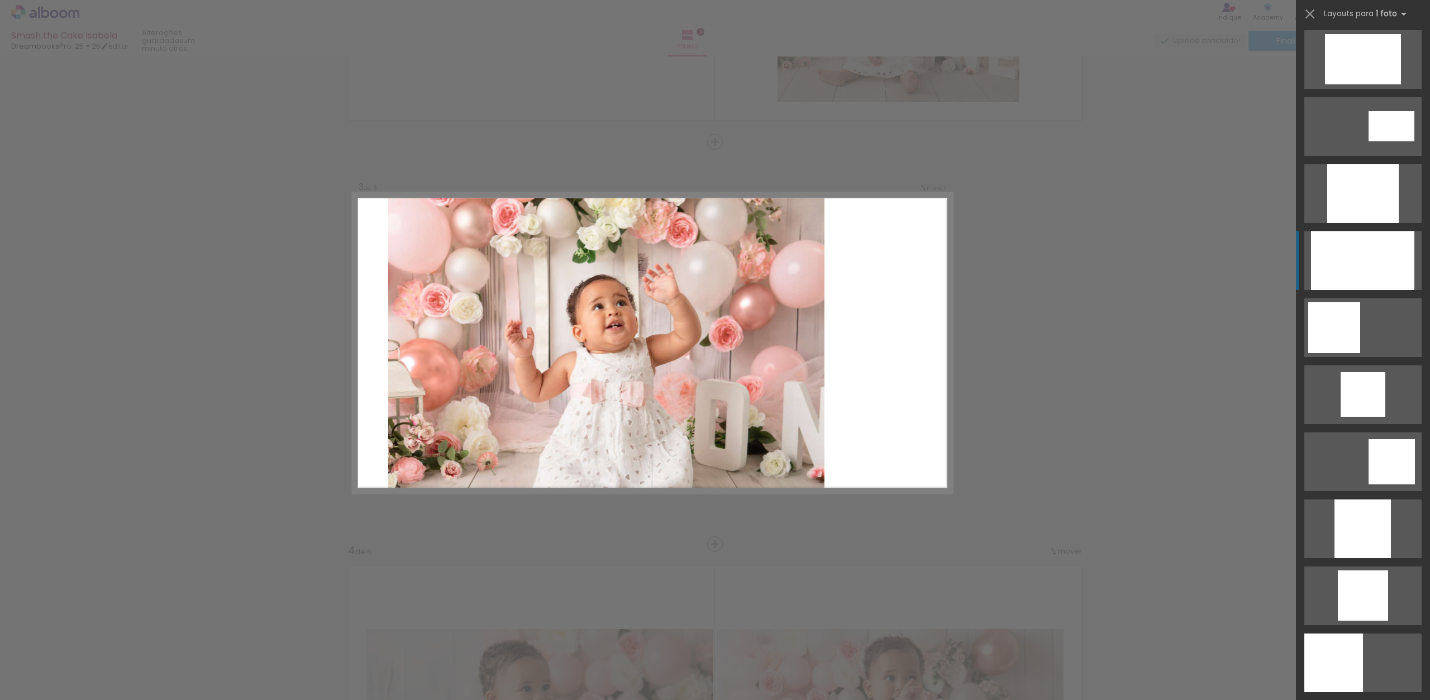
scroll to position [531, 0]
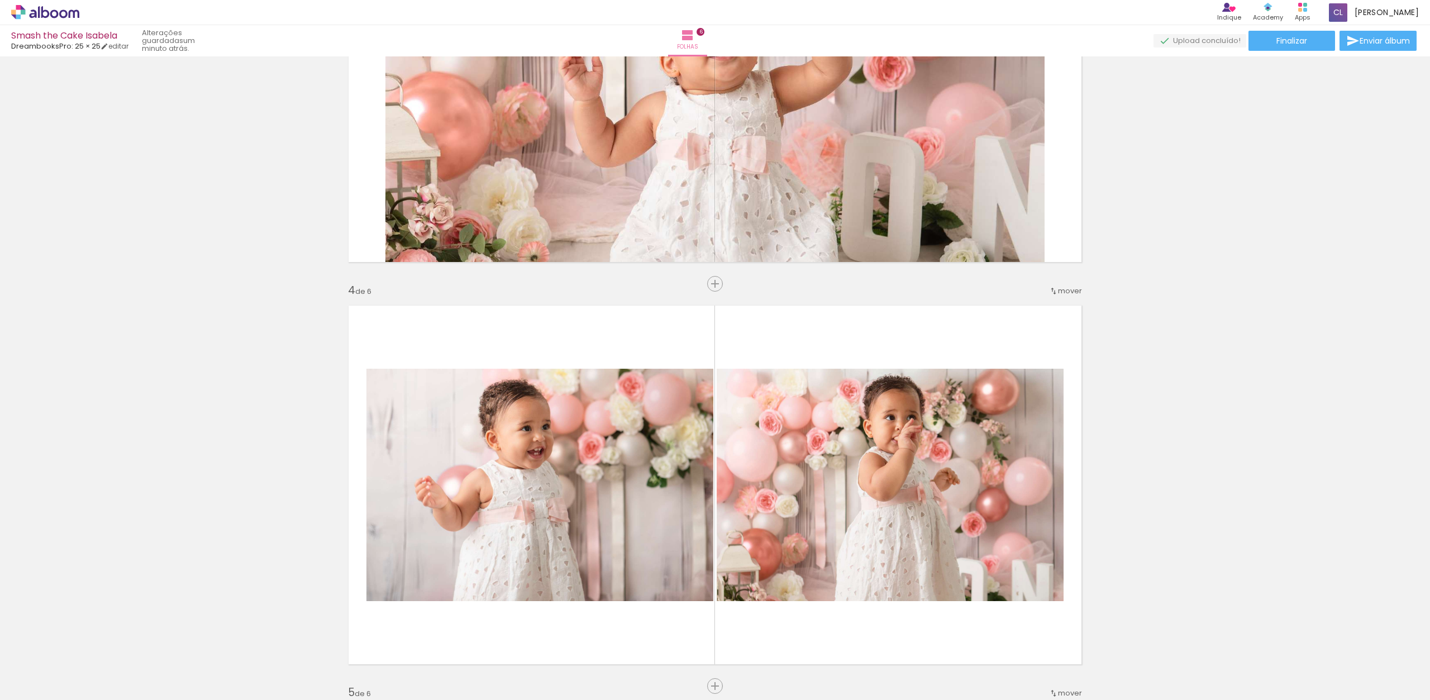
scroll to position [1010, 0]
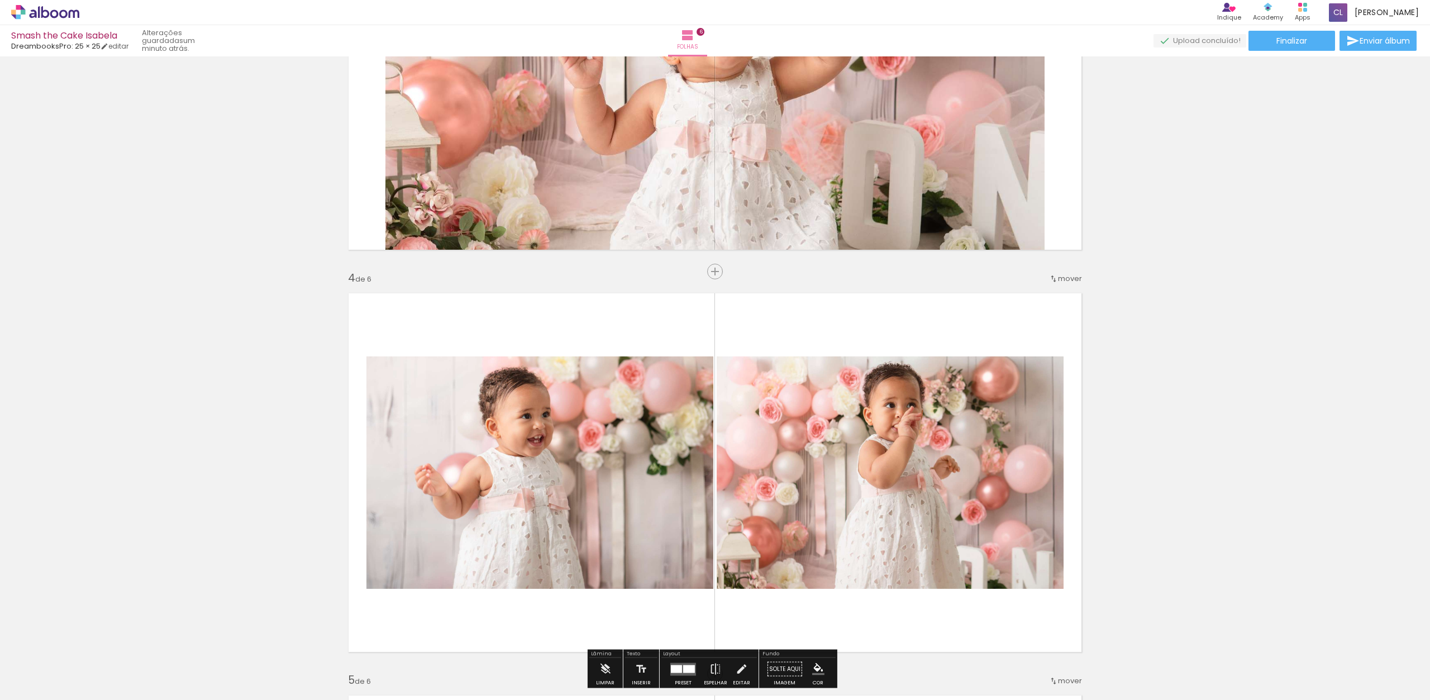
drag, startPoint x: 865, startPoint y: 322, endPoint x: 857, endPoint y: 325, distance: 9.4
click at [864, 322] on quentale-layouter at bounding box center [715, 473] width 749 height 374
click at [1139, 364] on div "Inserir folha 1 de 6 Inserir folha 2 de 6 Inserir folha 3 de 6 Inserir folha 4 …" at bounding box center [715, 458] width 1430 height 2816
click at [1019, 374] on quentale-photo at bounding box center [890, 472] width 347 height 232
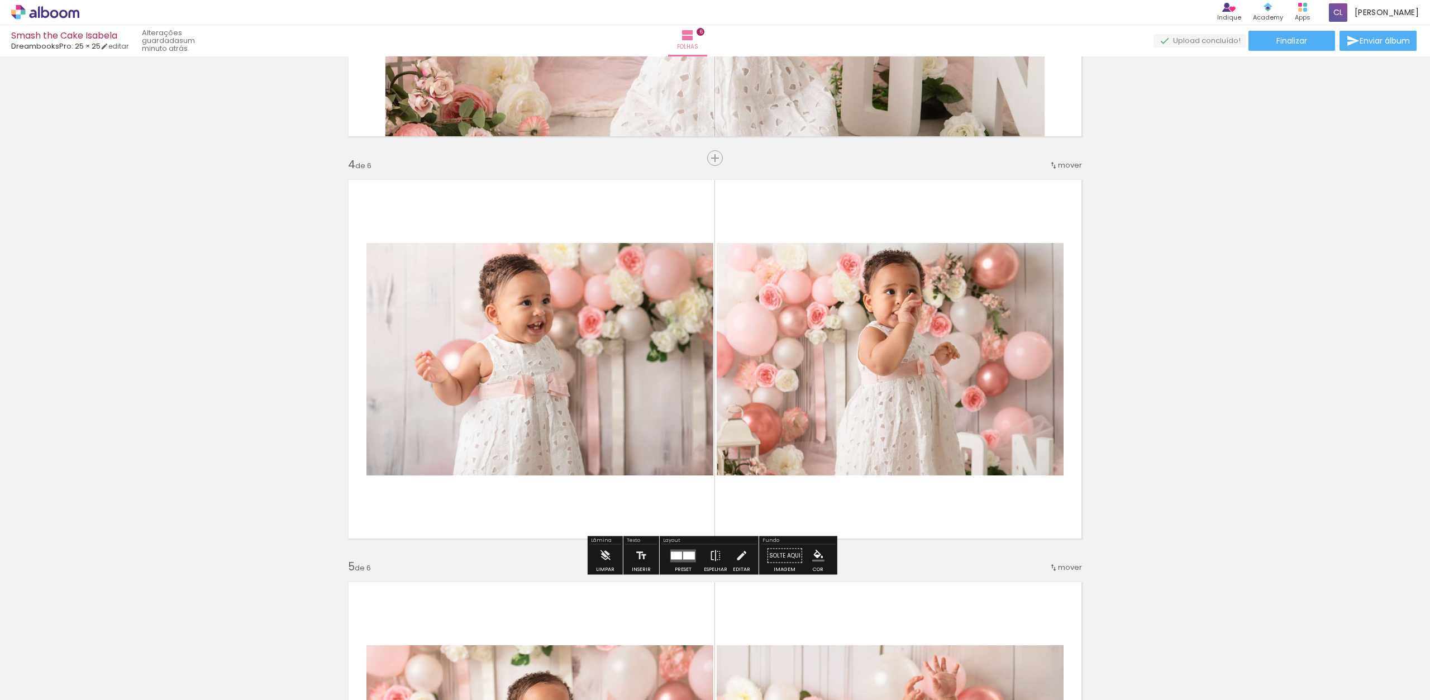
scroll to position [1138, 0]
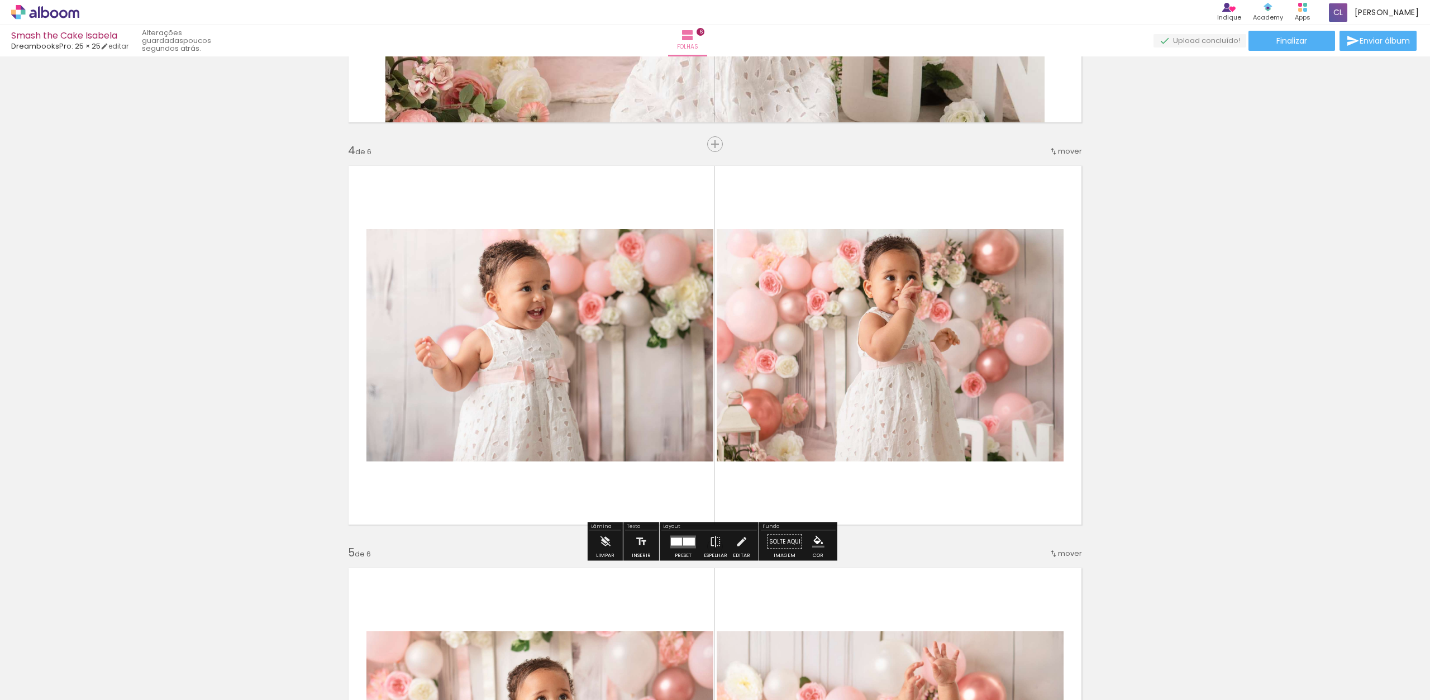
click at [676, 545] on div at bounding box center [676, 541] width 11 height 8
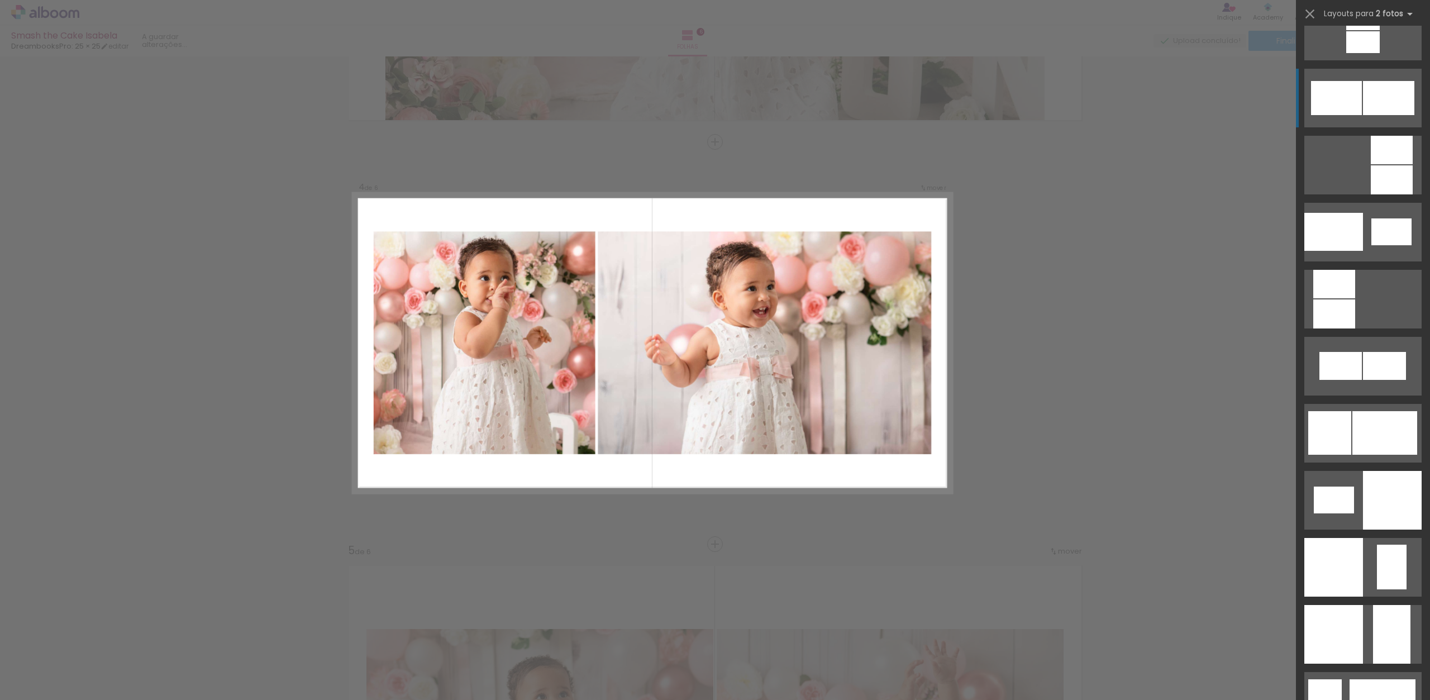
scroll to position [1139, 0]
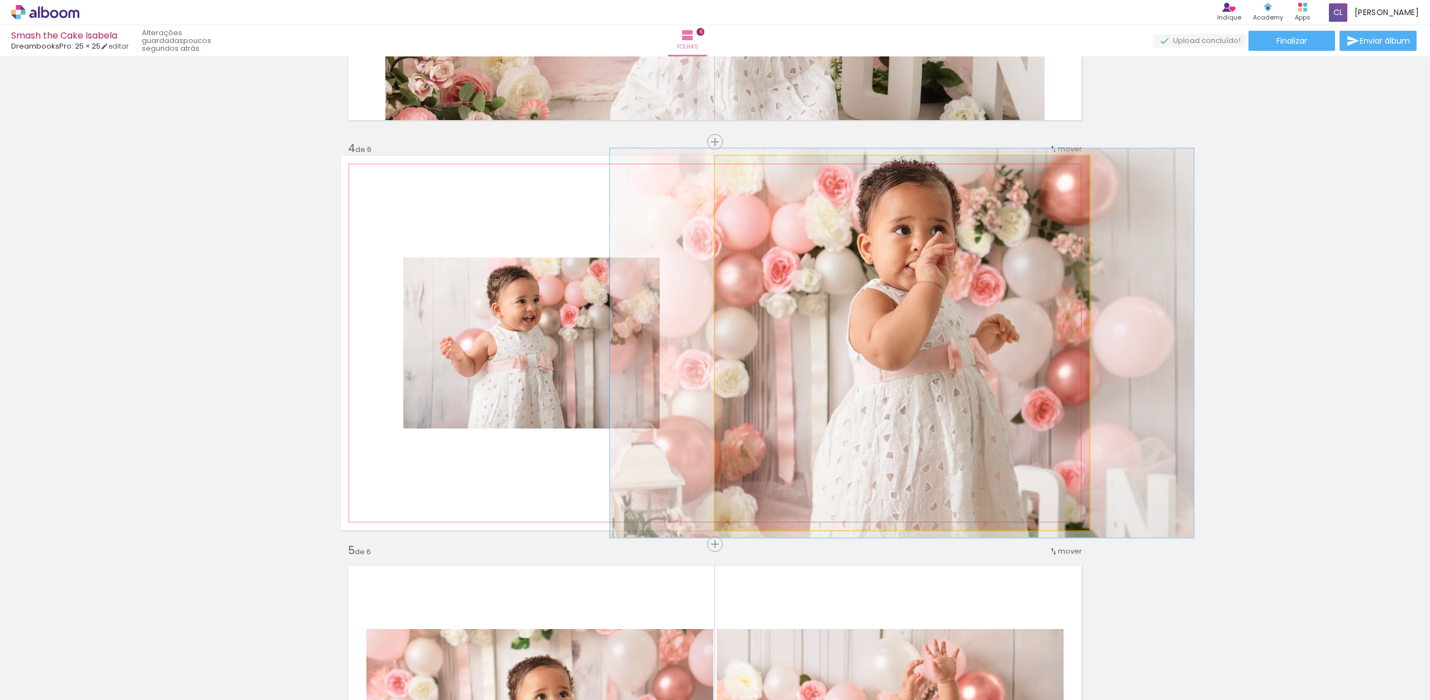
type paper-slider "104"
click at [739, 169] on div at bounding box center [743, 168] width 10 height 10
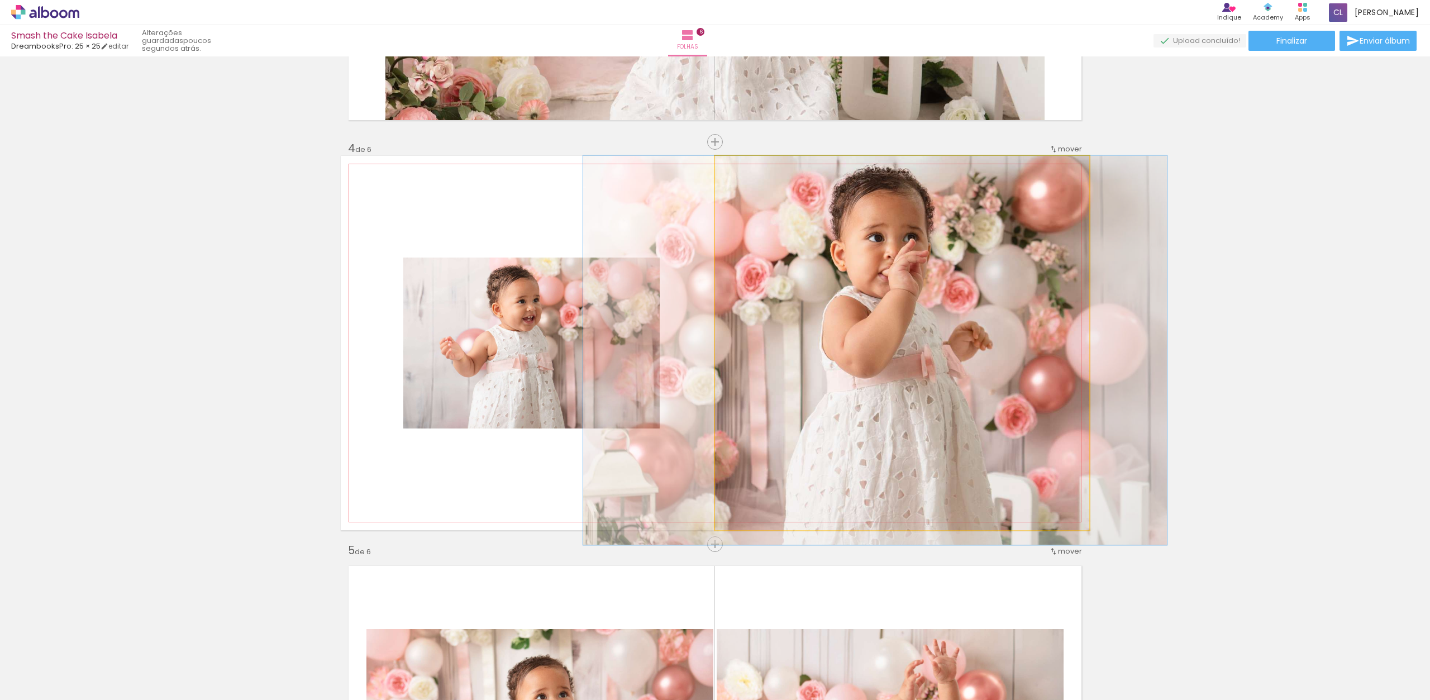
drag, startPoint x: 940, startPoint y: 321, endPoint x: 914, endPoint y: 353, distance: 41.3
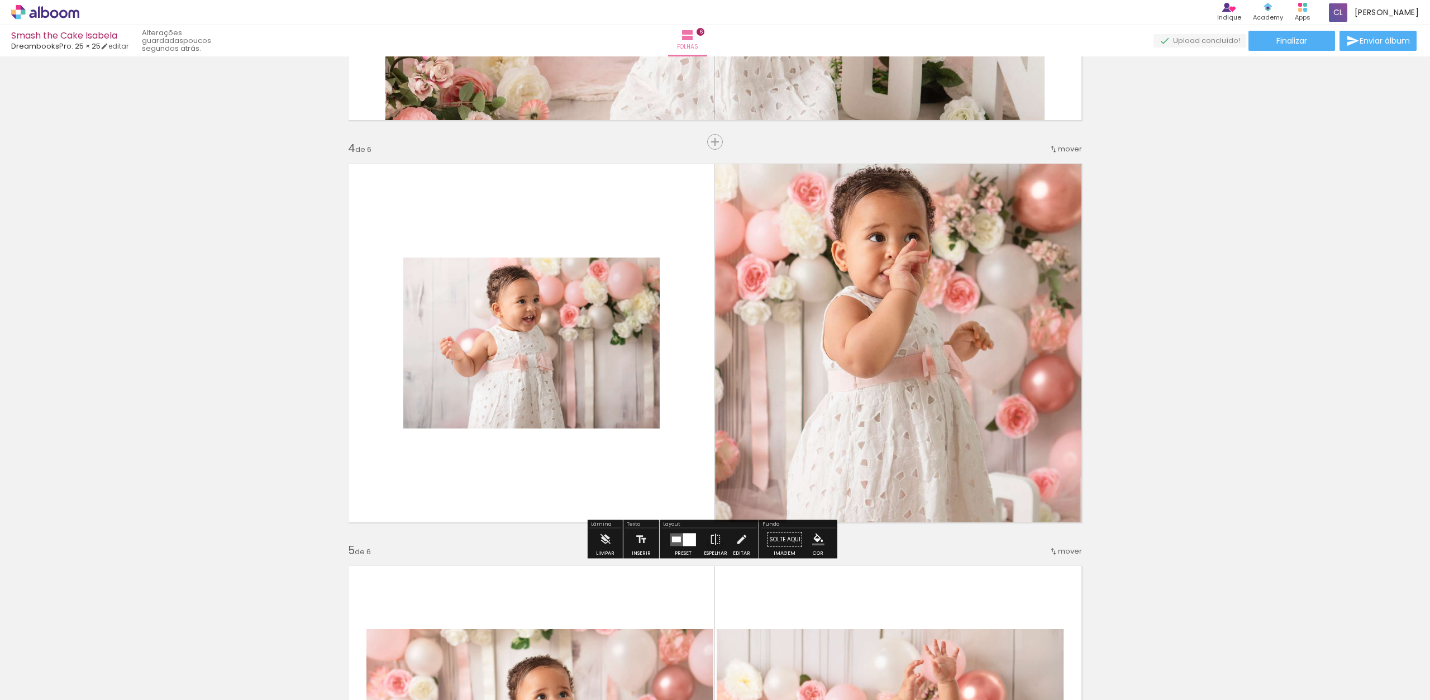
click at [1284, 338] on div "Inserir folha 1 de 6 Inserir folha 2 de 6 Inserir folha 3 de 6 Inserir folha 4 …" at bounding box center [715, 329] width 1430 height 2816
click at [1248, 461] on div "Inserir folha 1 de 6 Inserir folha 2 de 6 Inserir folha 3 de 6 Inserir folha 4 …" at bounding box center [715, 329] width 1430 height 2816
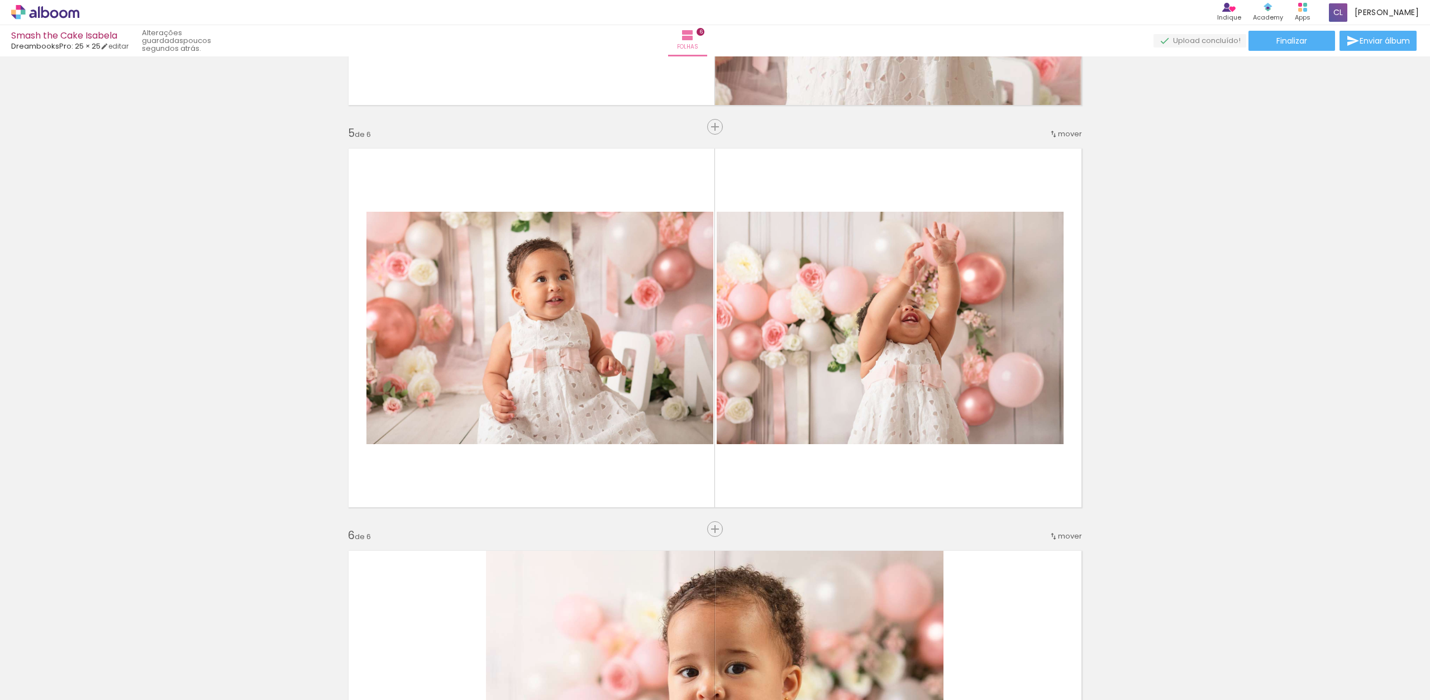
scroll to position [1558, 0]
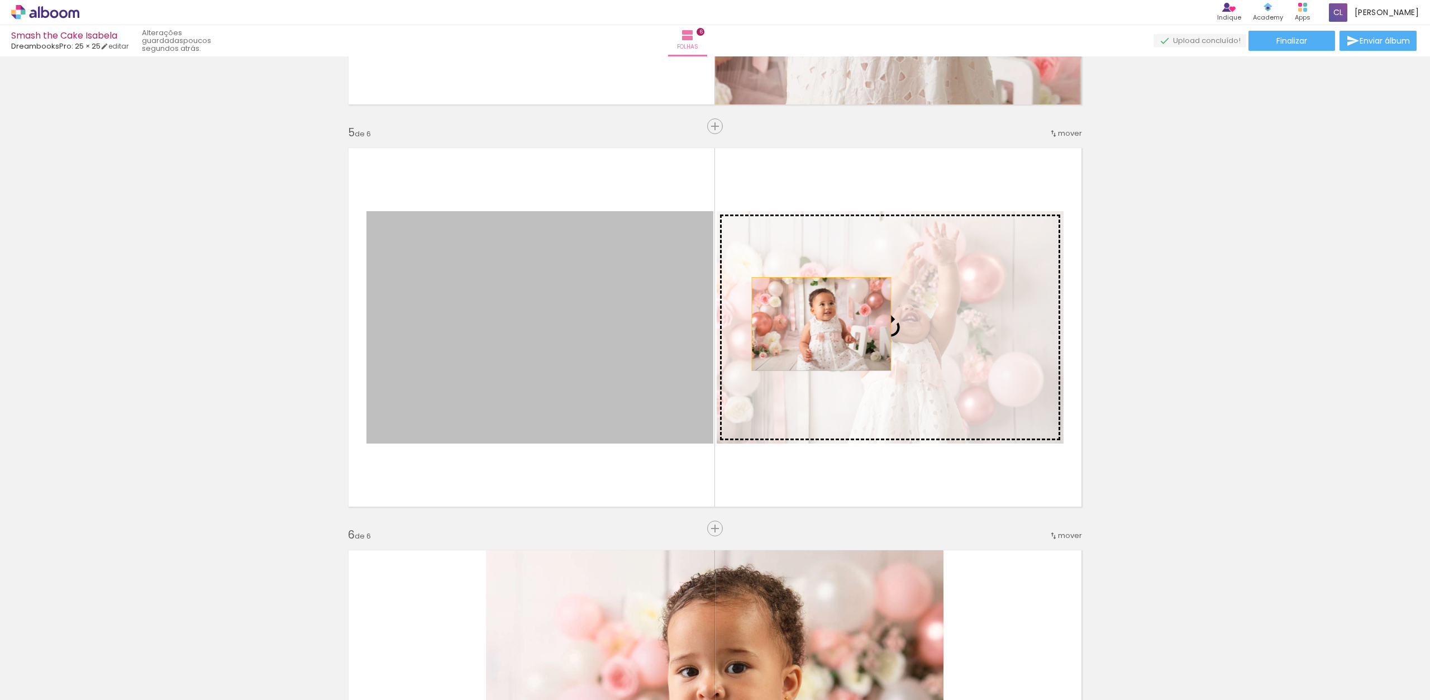
drag, startPoint x: 624, startPoint y: 322, endPoint x: 823, endPoint y: 326, distance: 199.5
click at [0, 0] on slot at bounding box center [0, 0] width 0 height 0
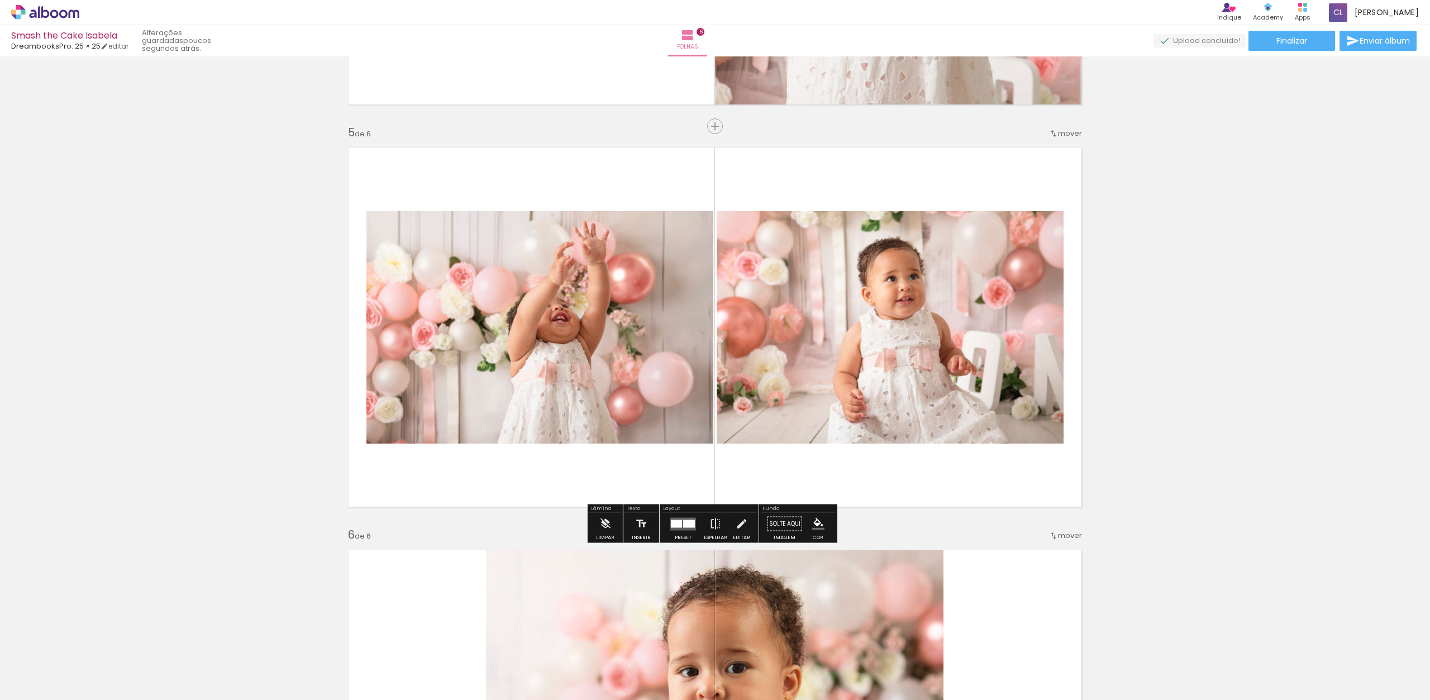
click at [686, 522] on div at bounding box center [689, 524] width 12 height 8
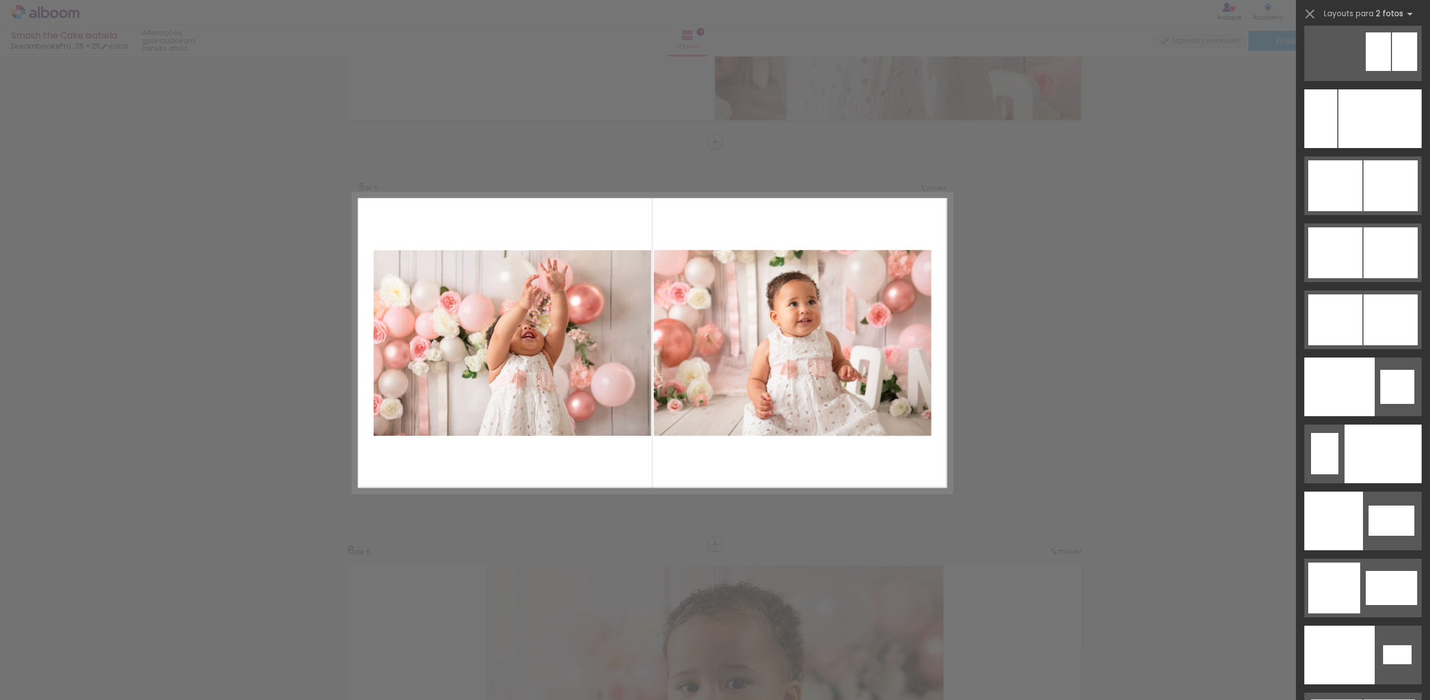
scroll to position [5520, 0]
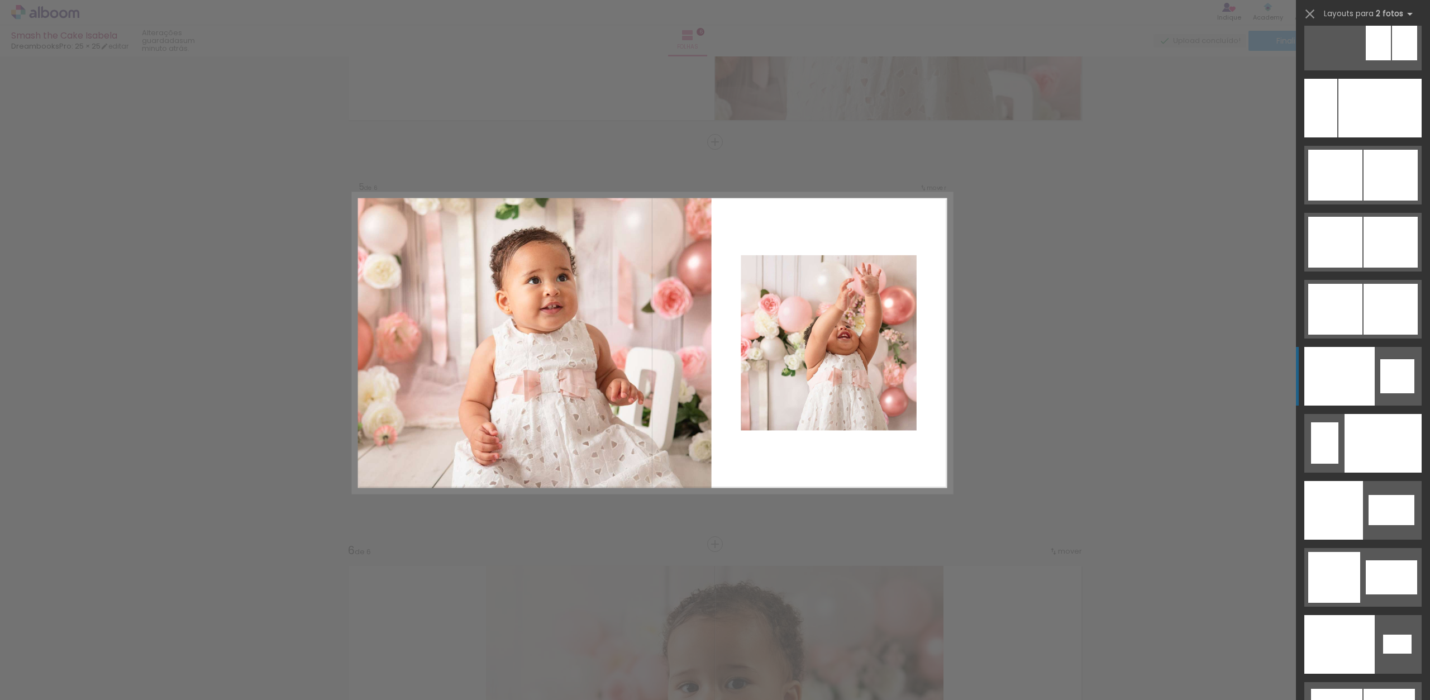
click at [1337, 390] on div at bounding box center [1340, 376] width 70 height 59
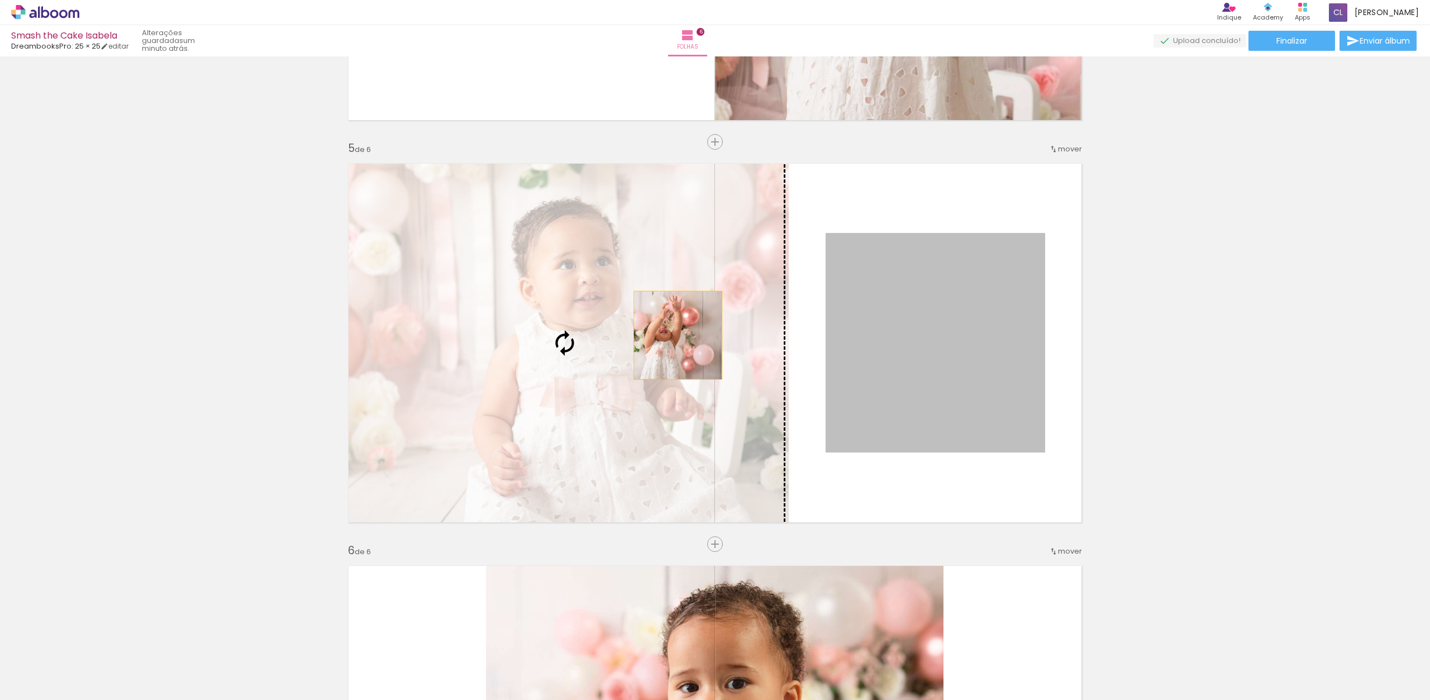
drag, startPoint x: 902, startPoint y: 343, endPoint x: 669, endPoint y: 335, distance: 232.6
click at [0, 0] on slot at bounding box center [0, 0] width 0 height 0
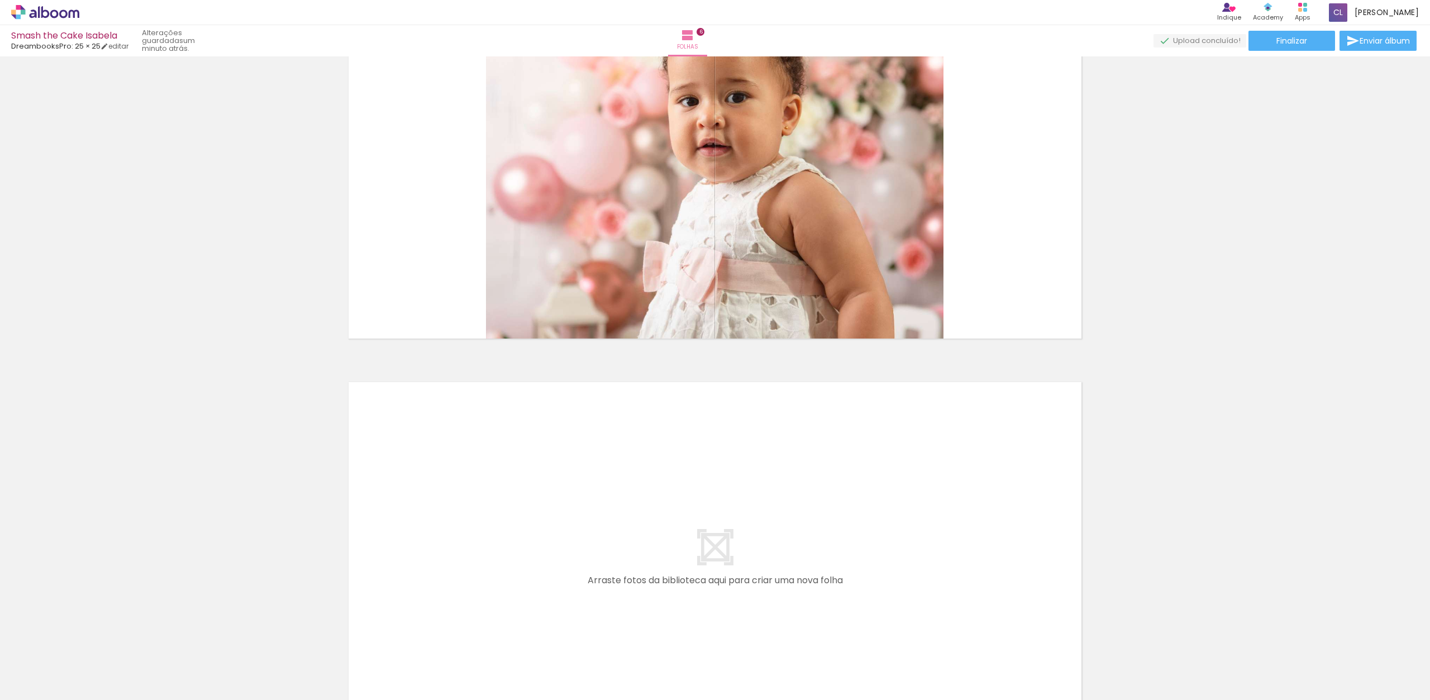
scroll to position [2286, 0]
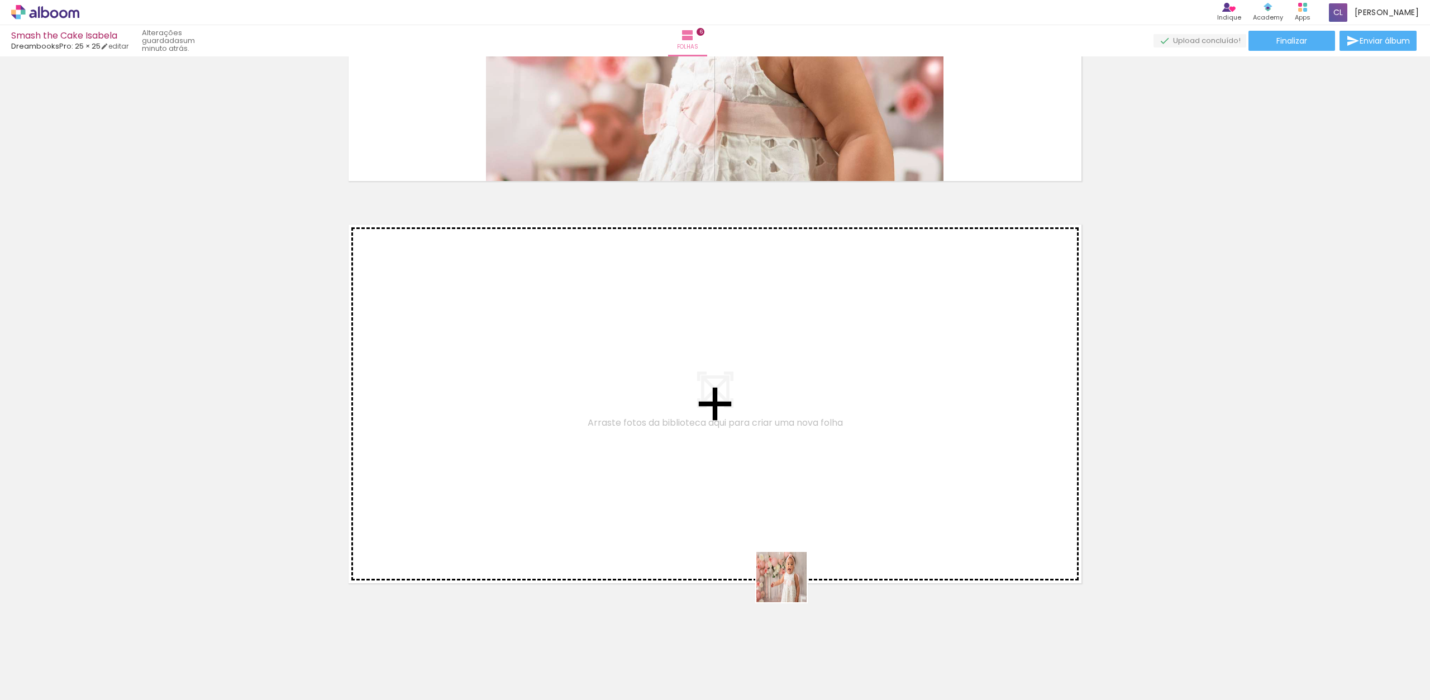
drag, startPoint x: 796, startPoint y: 621, endPoint x: 777, endPoint y: 479, distance: 143.1
click at [777, 479] on quentale-workspace at bounding box center [715, 350] width 1430 height 700
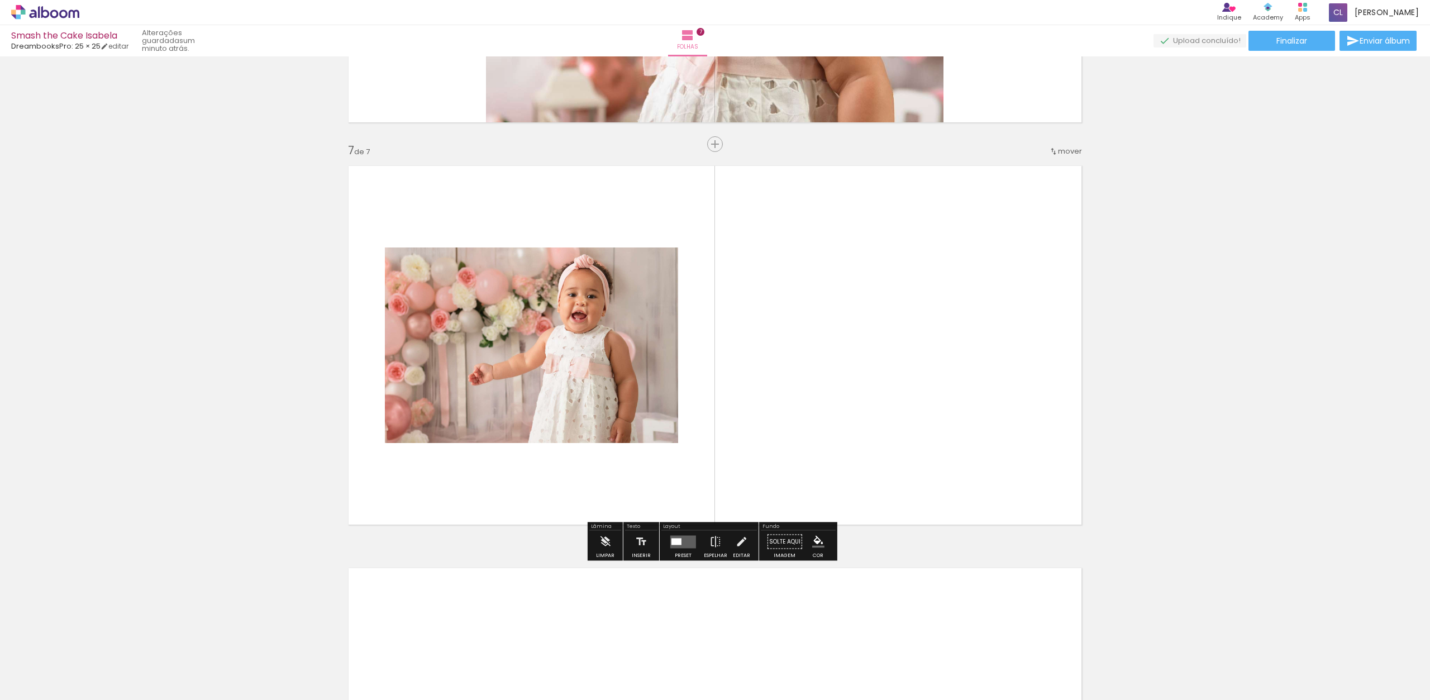
scroll to position [2347, 0]
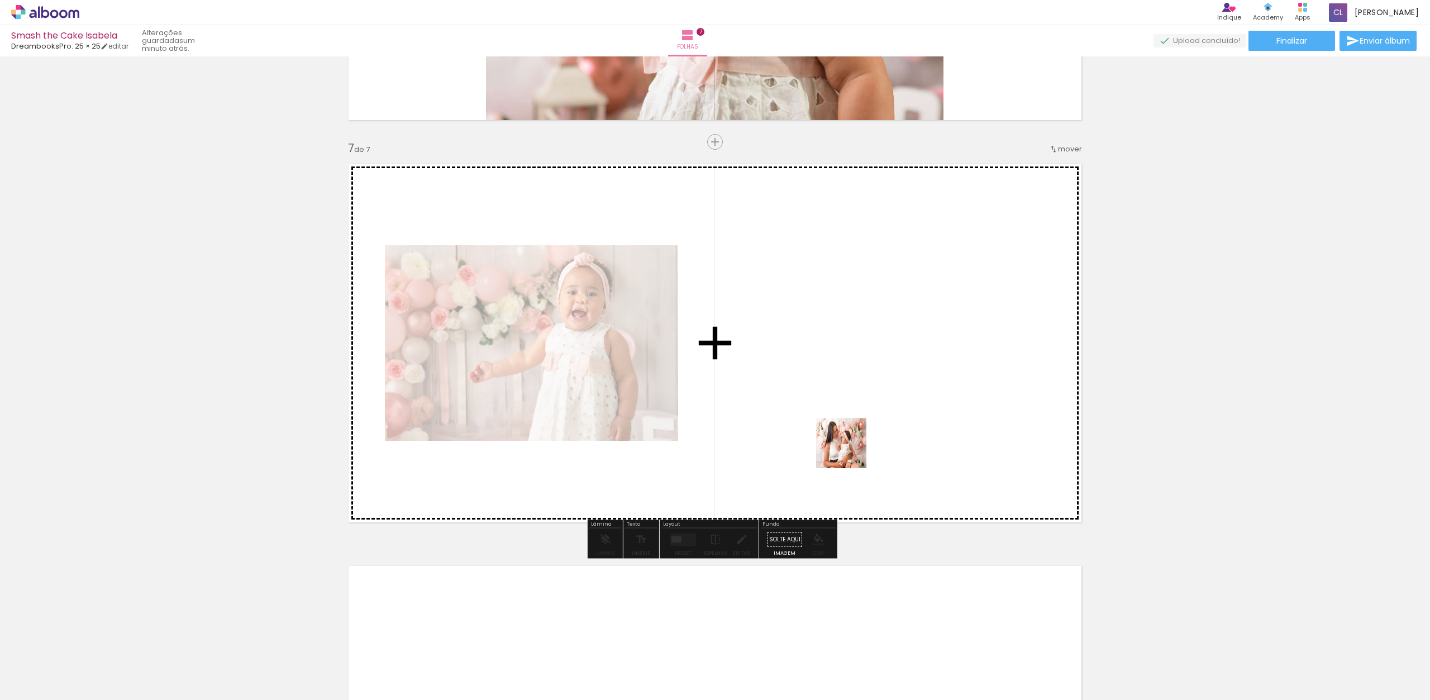
drag, startPoint x: 868, startPoint y: 675, endPoint x: 846, endPoint y: 402, distance: 274.0
click at [846, 402] on quentale-workspace at bounding box center [715, 350] width 1430 height 700
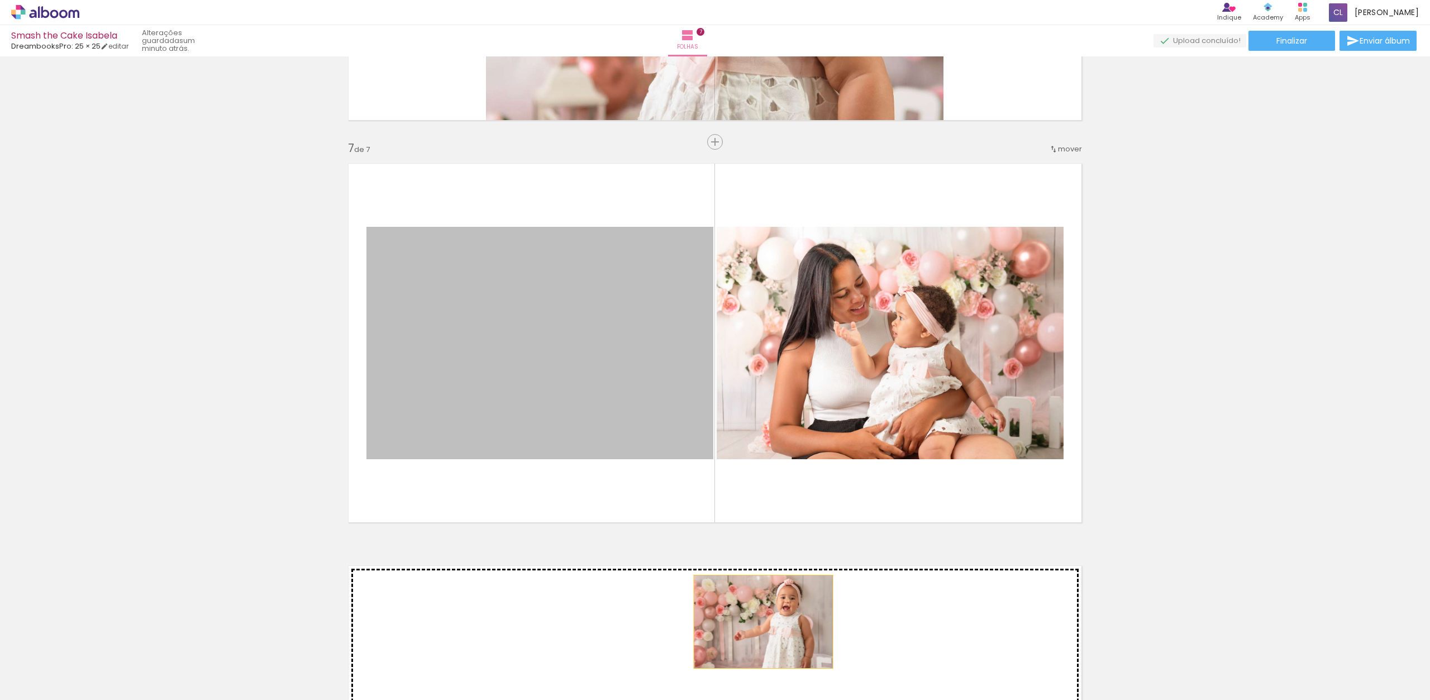
drag, startPoint x: 753, startPoint y: 517, endPoint x: 761, endPoint y: 624, distance: 106.5
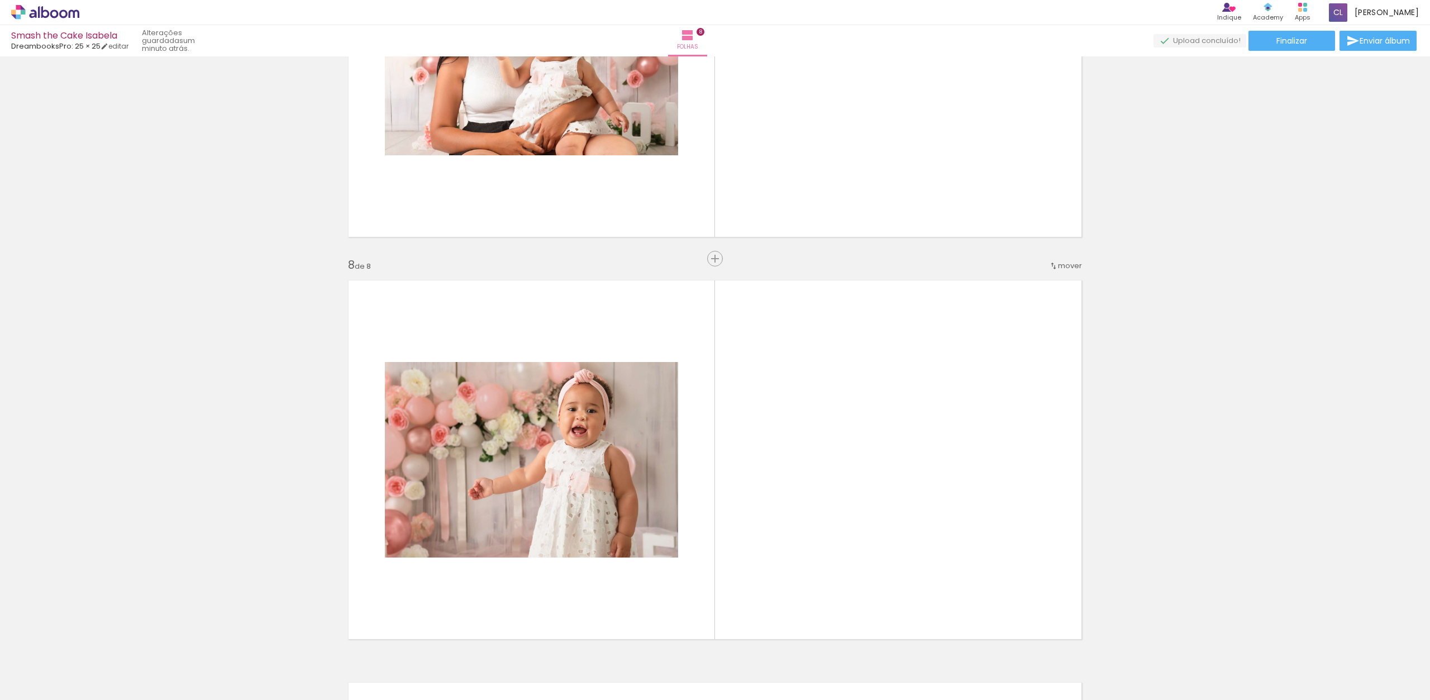
scroll to position [2633, 0]
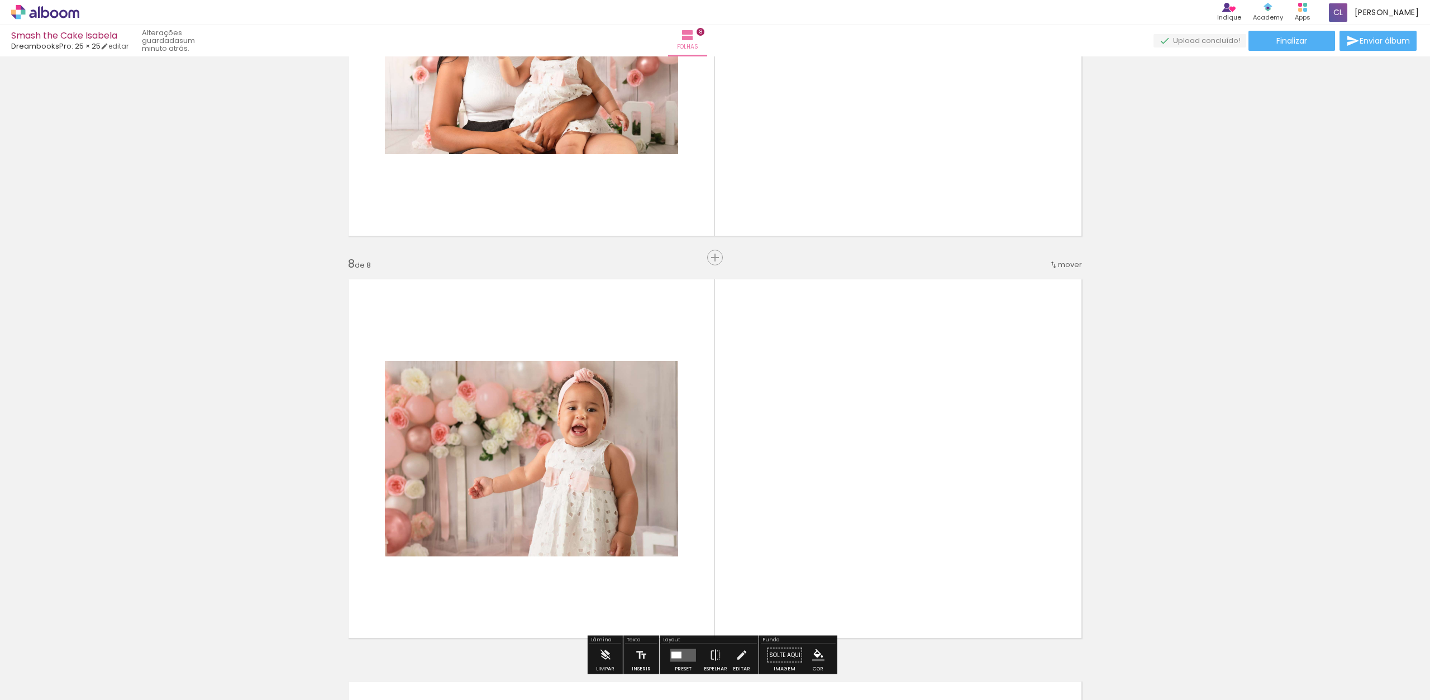
click at [137, 661] on div at bounding box center [112, 663] width 50 height 34
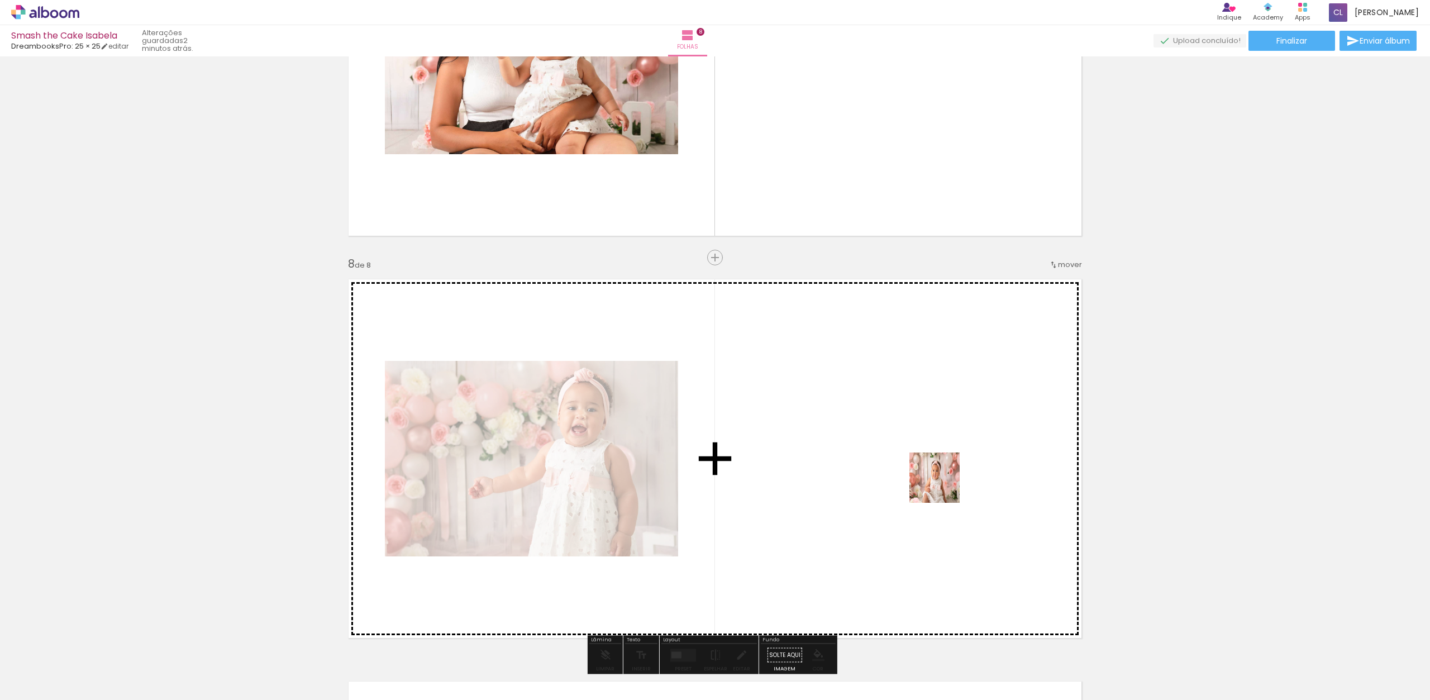
drag, startPoint x: 947, startPoint y: 503, endPoint x: 941, endPoint y: 464, distance: 39.0
click at [941, 464] on quentale-workspace at bounding box center [715, 350] width 1430 height 700
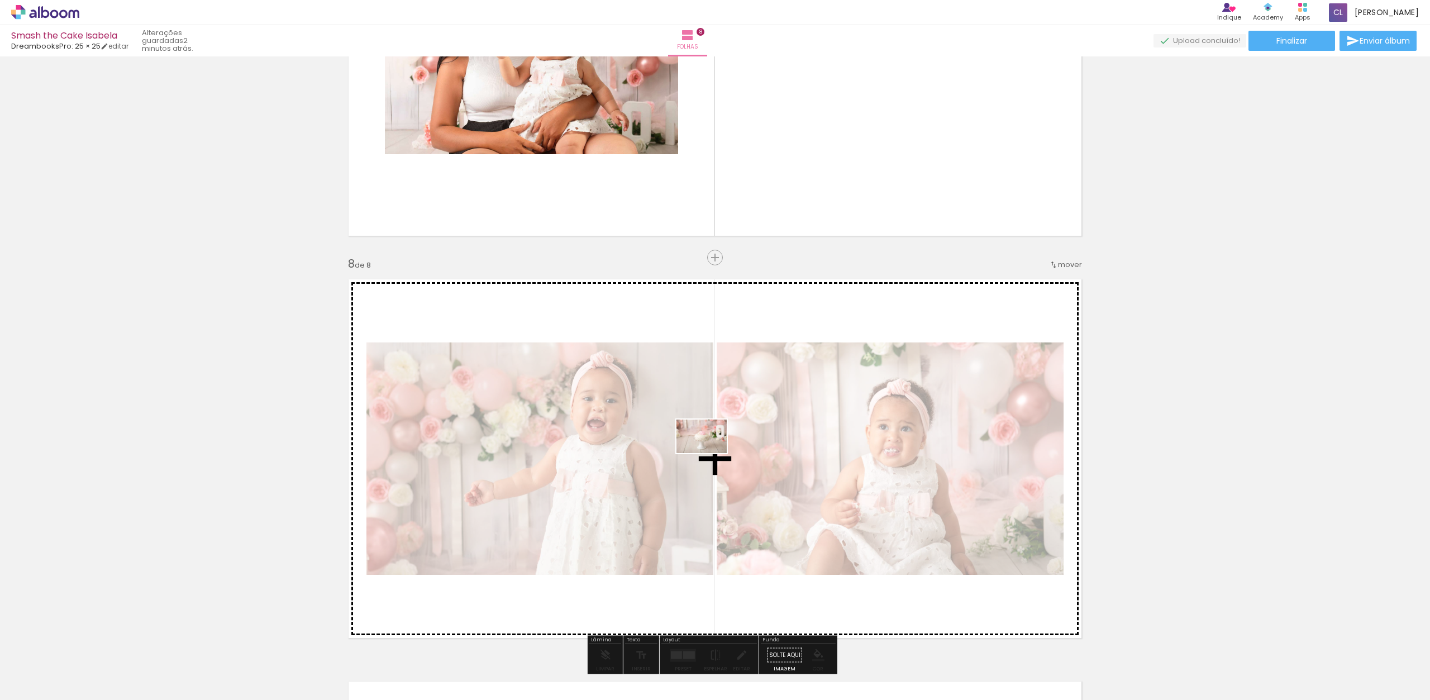
drag, startPoint x: 930, startPoint y: 646, endPoint x: 709, endPoint y: 450, distance: 294.9
click at [710, 451] on quentale-workspace at bounding box center [715, 350] width 1430 height 700
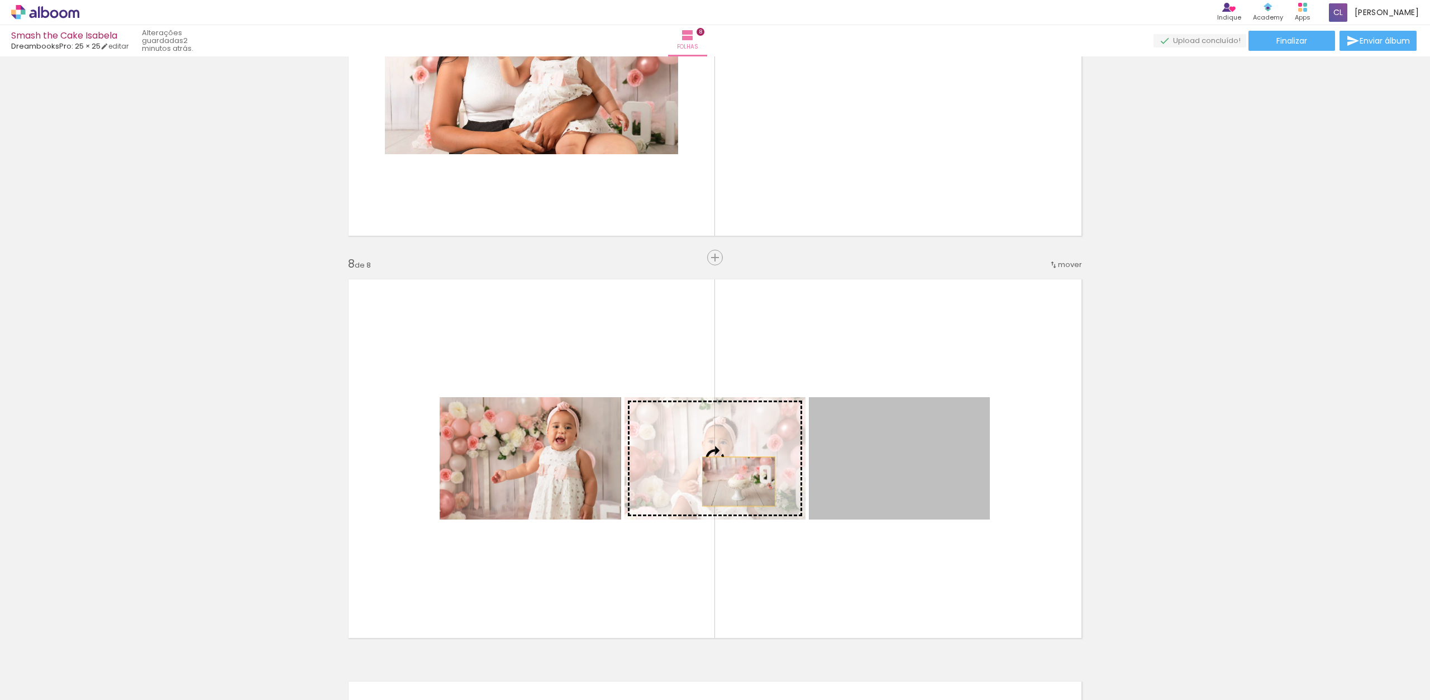
drag, startPoint x: 955, startPoint y: 471, endPoint x: 733, endPoint y: 479, distance: 222.5
click at [0, 0] on slot at bounding box center [0, 0] width 0 height 0
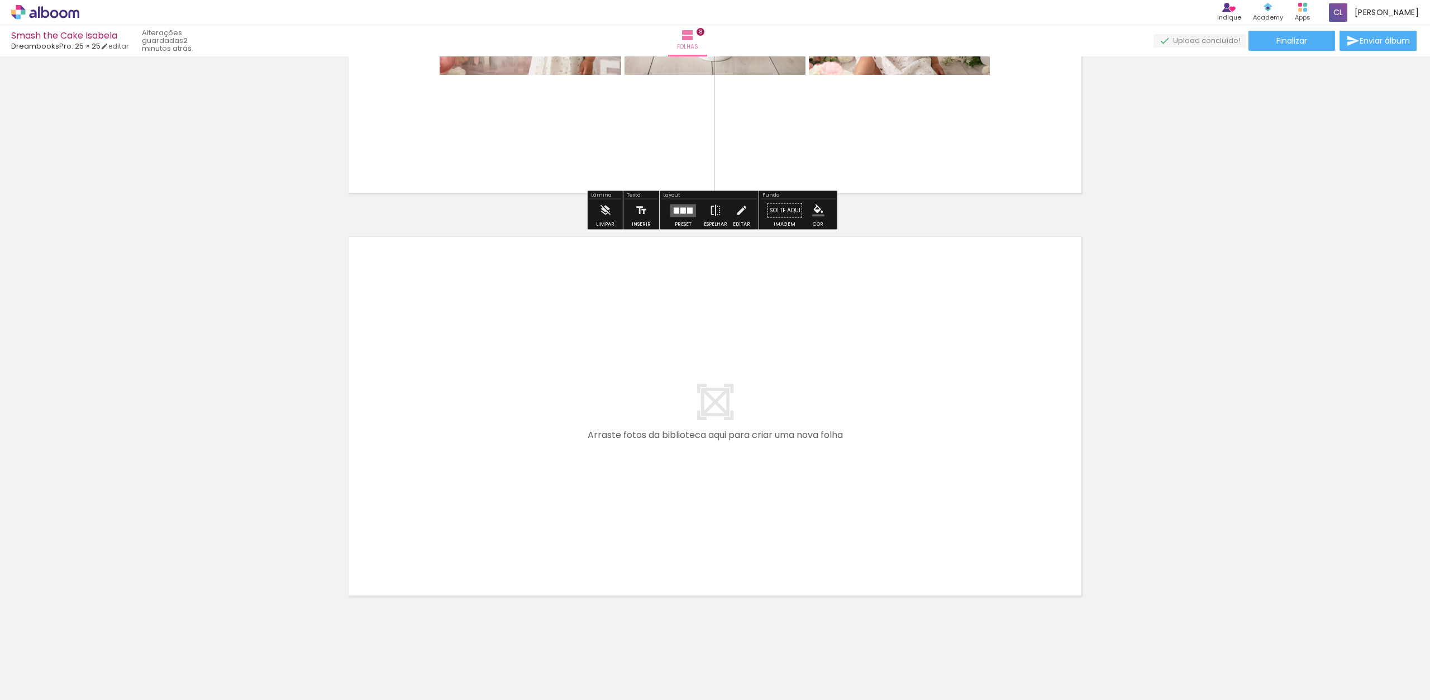
scroll to position [3090, 0]
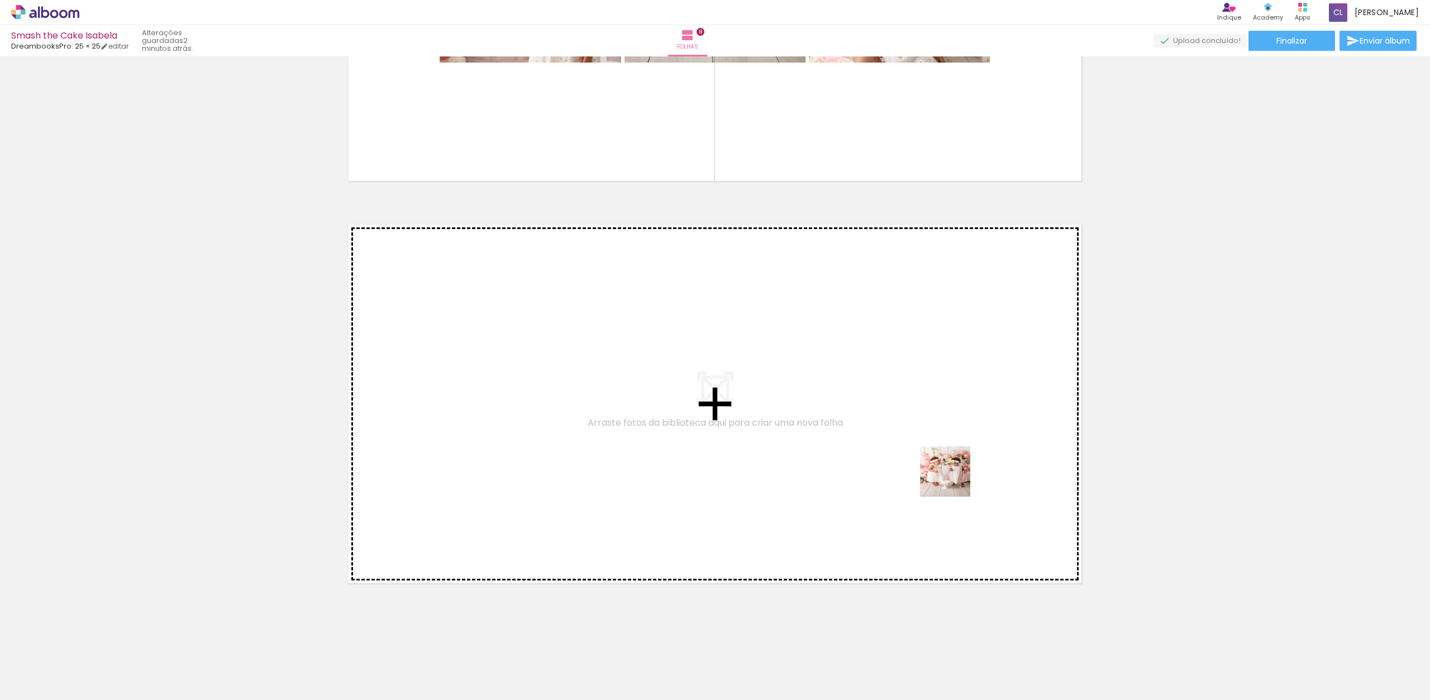
drag, startPoint x: 1004, startPoint y: 554, endPoint x: 940, endPoint y: 448, distance: 124.1
click at [940, 448] on quentale-workspace at bounding box center [715, 350] width 1430 height 700
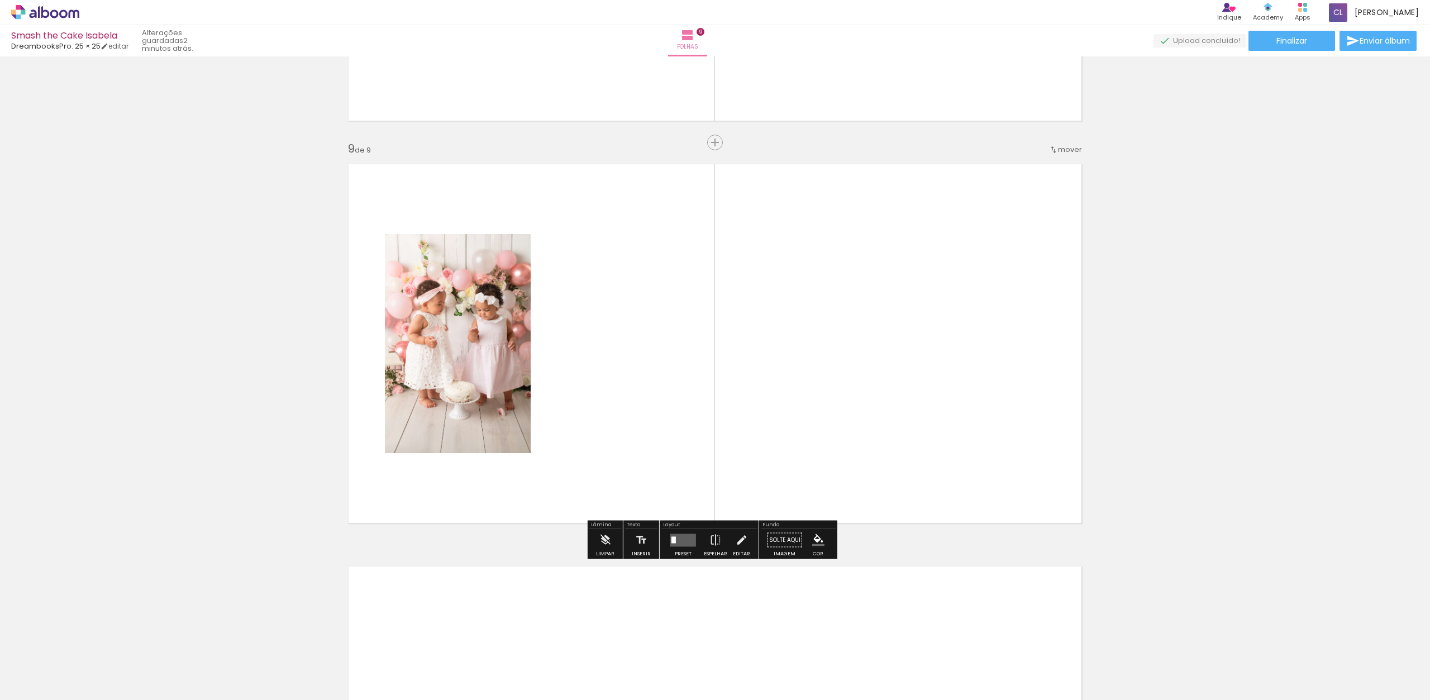
scroll to position [3151, 0]
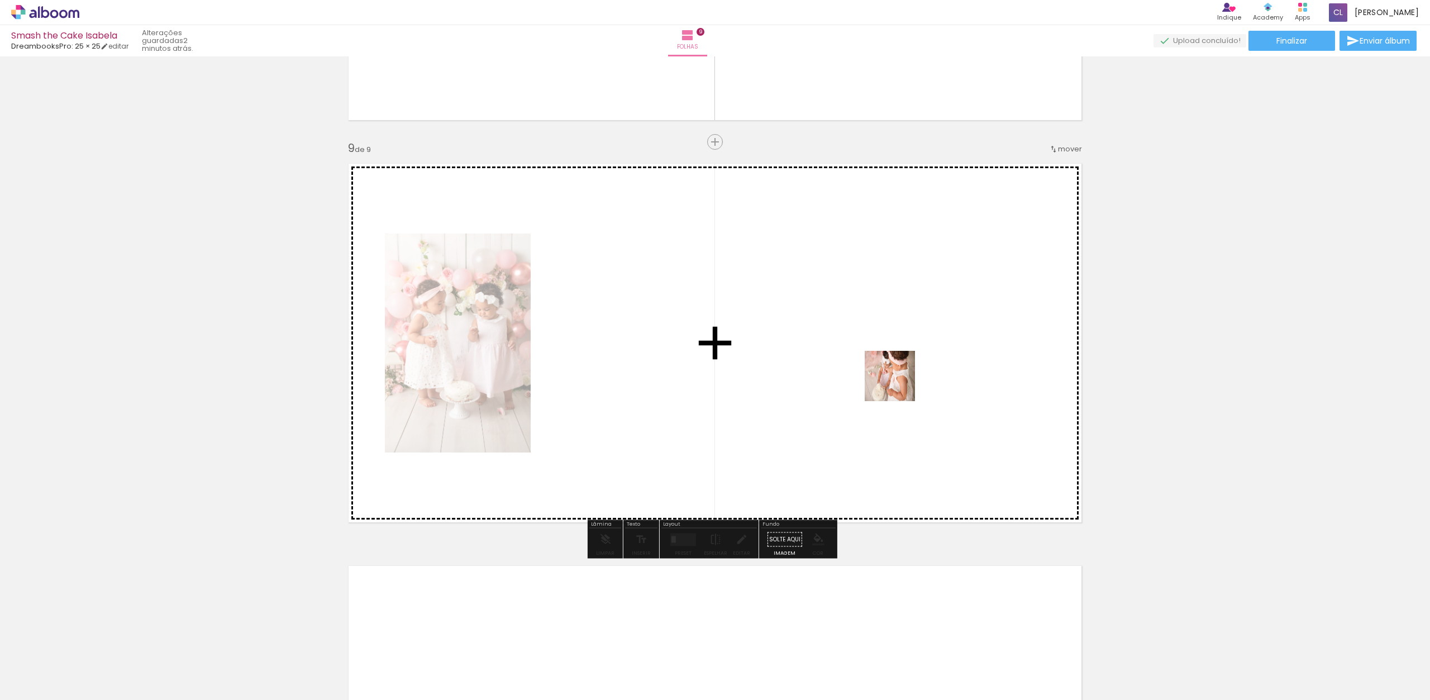
drag, startPoint x: 1128, startPoint y: 656, endPoint x: 874, endPoint y: 354, distance: 395.0
click at [874, 354] on quentale-workspace at bounding box center [715, 350] width 1430 height 700
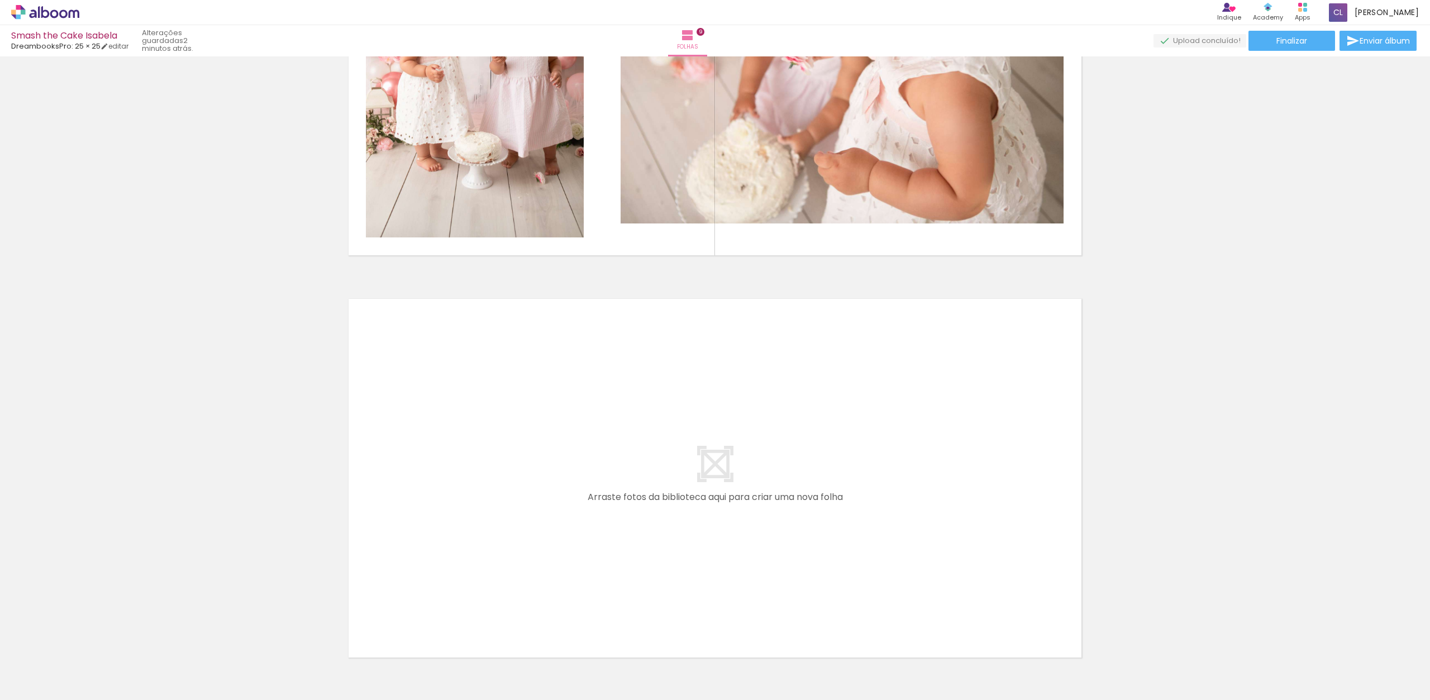
scroll to position [3493, 0]
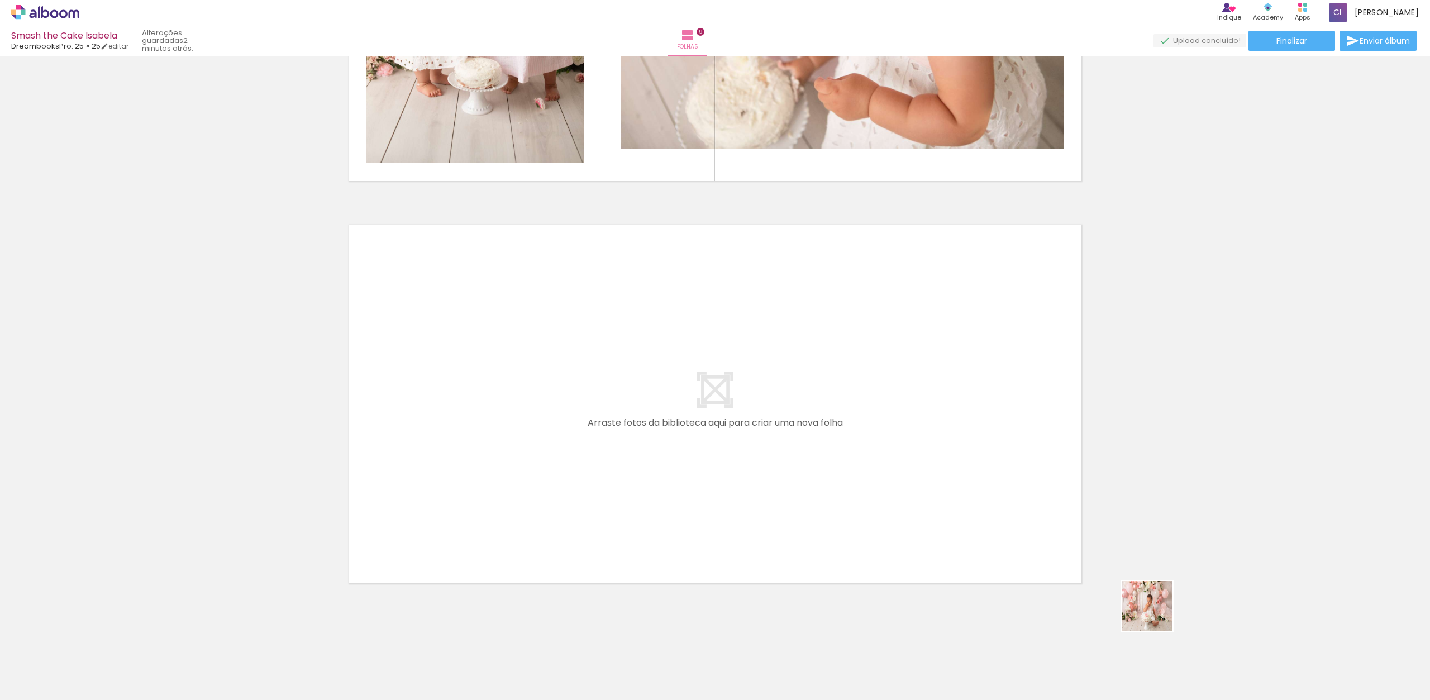
drag, startPoint x: 1162, startPoint y: 624, endPoint x: 915, endPoint y: 412, distance: 325.7
click at [915, 412] on quentale-workspace at bounding box center [715, 350] width 1430 height 700
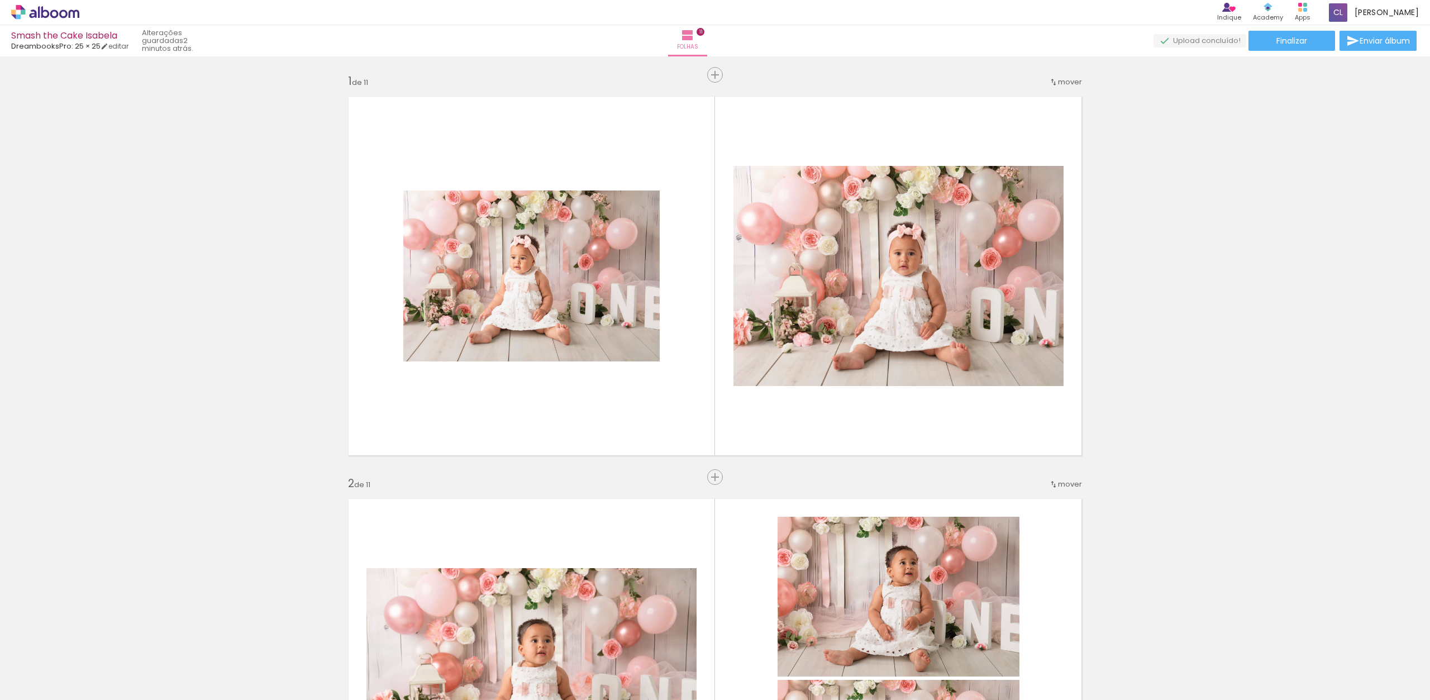
scroll to position [5520, 0]
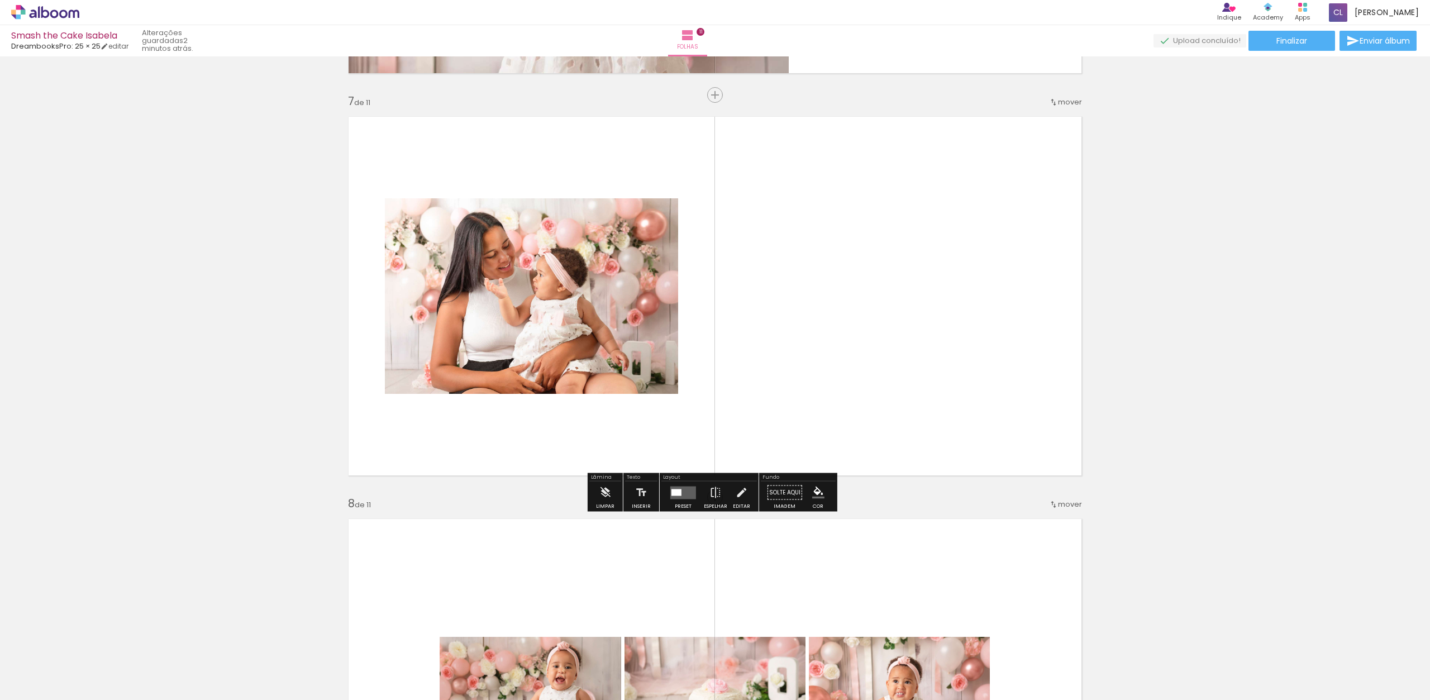
click at [654, 232] on quentale-photo at bounding box center [531, 296] width 293 height 196
click at [683, 496] on quentale-layouter at bounding box center [683, 492] width 26 height 13
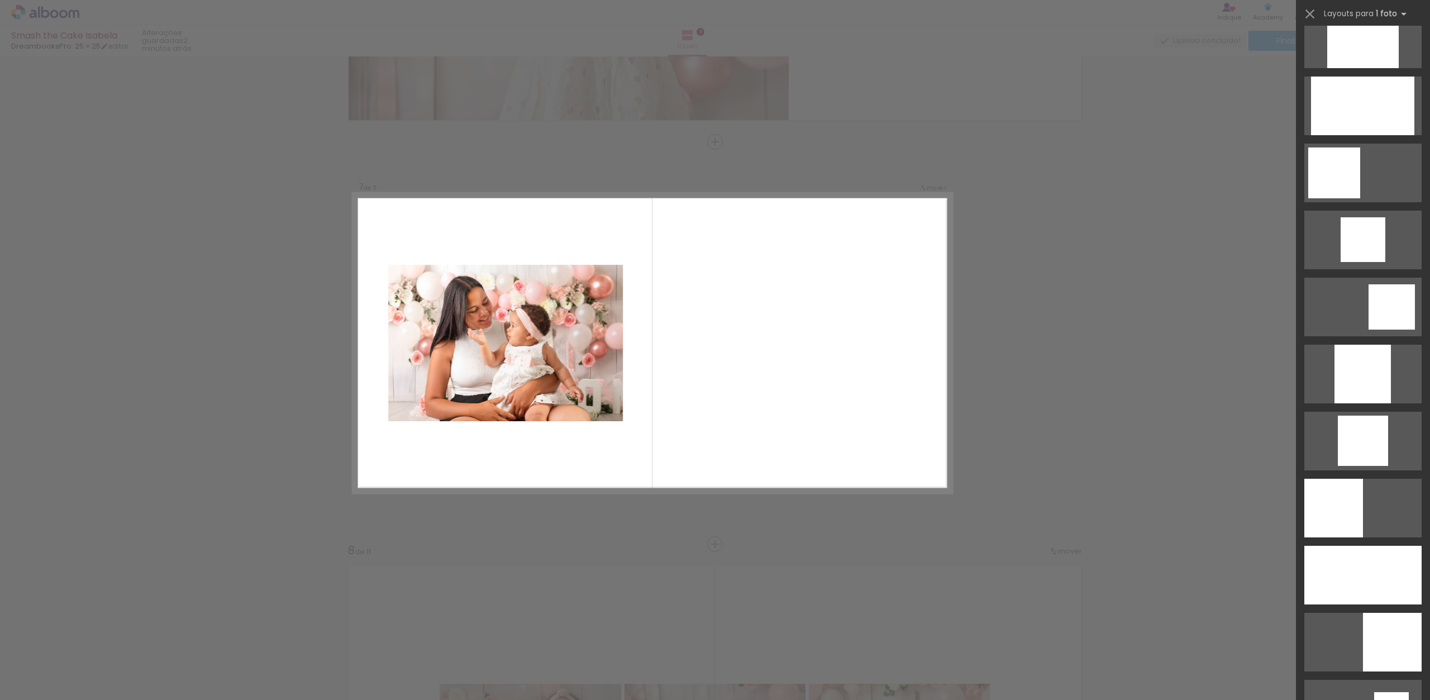
scroll to position [694, 0]
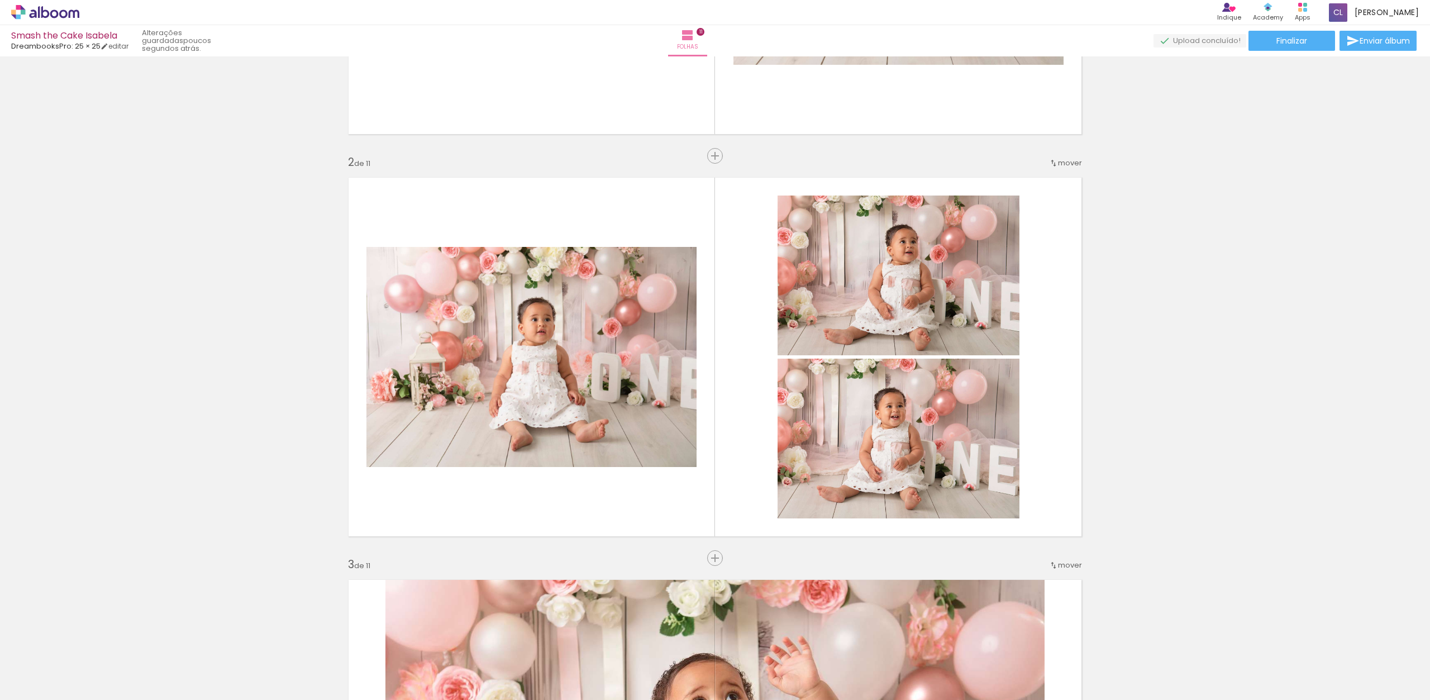
scroll to position [320, 0]
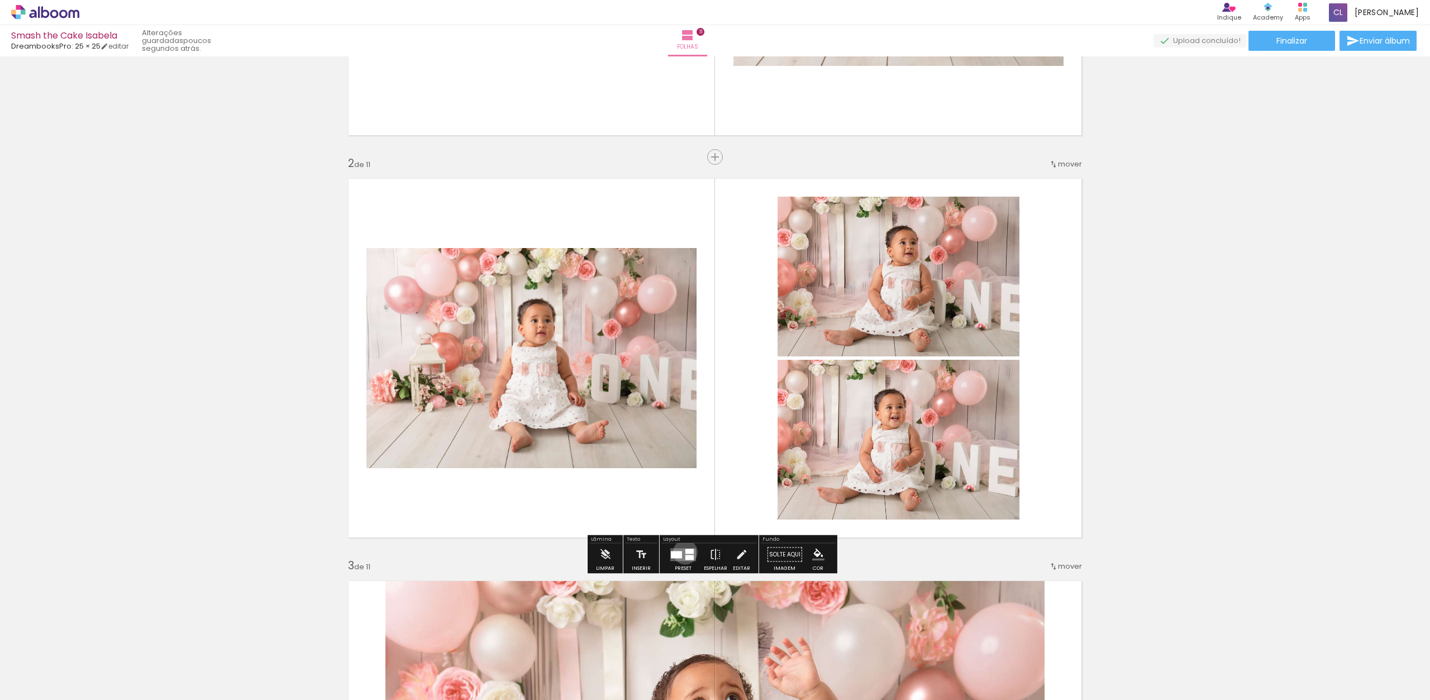
click at [686, 552] on div at bounding box center [690, 551] width 8 height 5
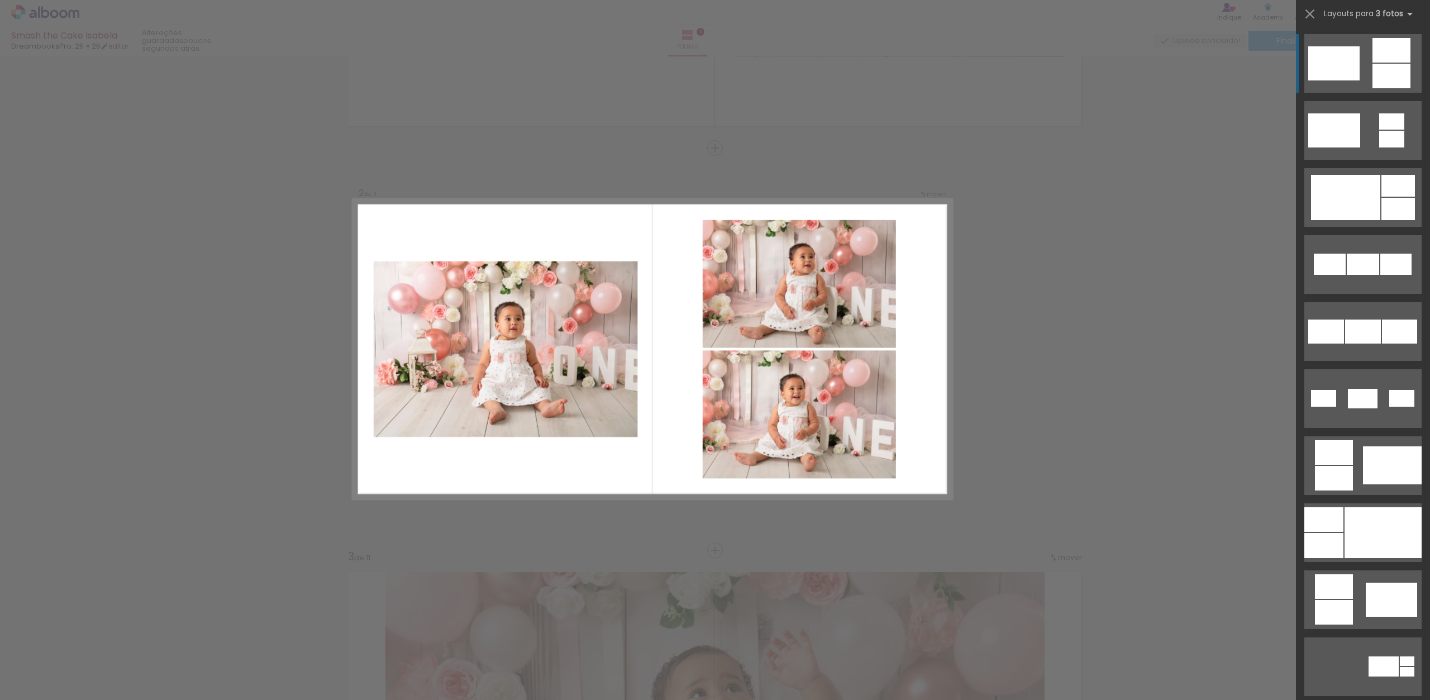
scroll to position [335, 0]
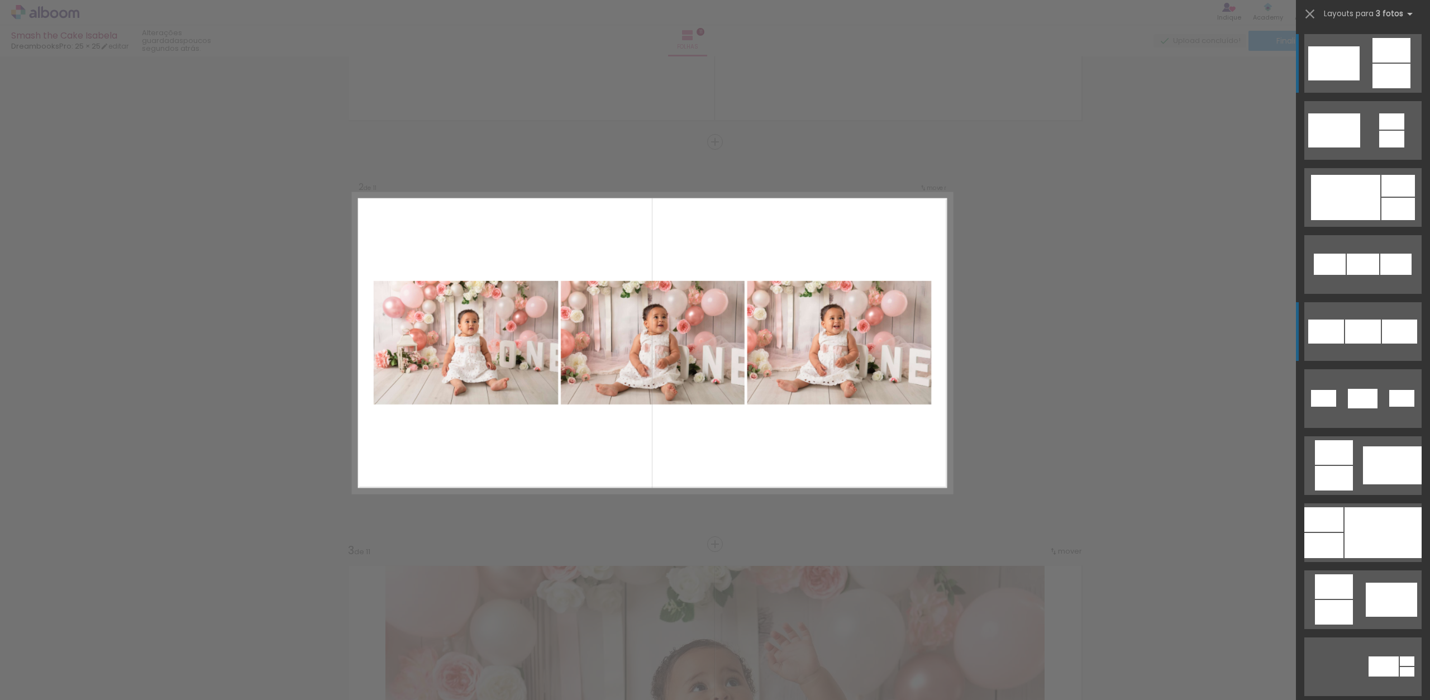
click at [1354, 275] on div at bounding box center [1363, 264] width 32 height 21
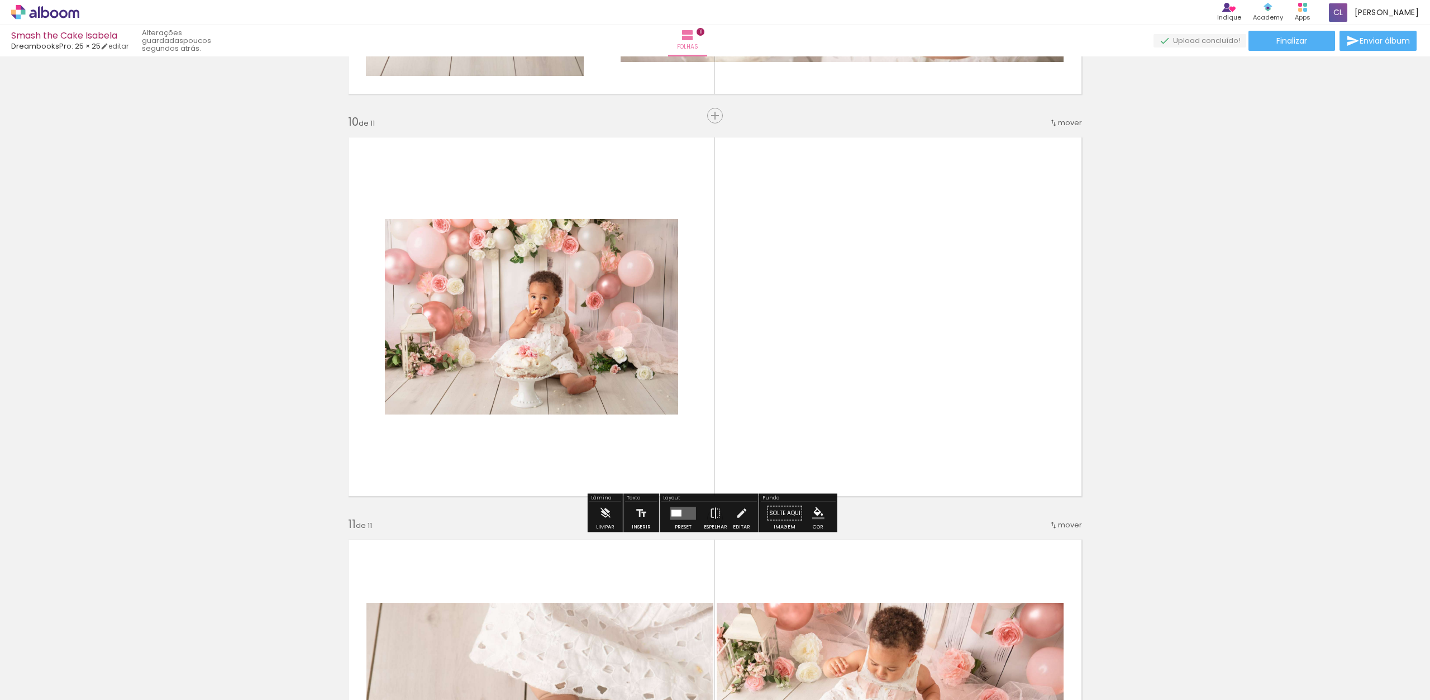
scroll to position [3569, 0]
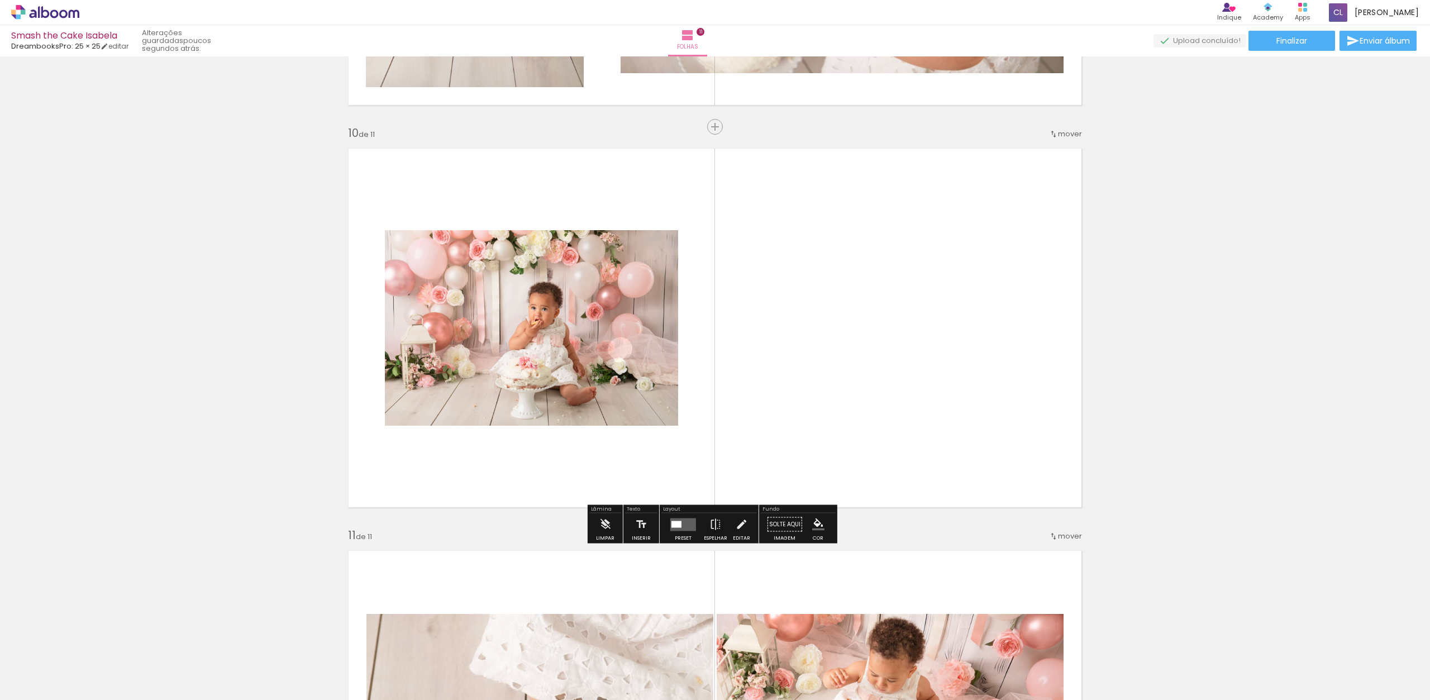
click at [601, 318] on quentale-photo at bounding box center [531, 328] width 293 height 196
click at [685, 525] on quentale-layouter at bounding box center [683, 524] width 26 height 13
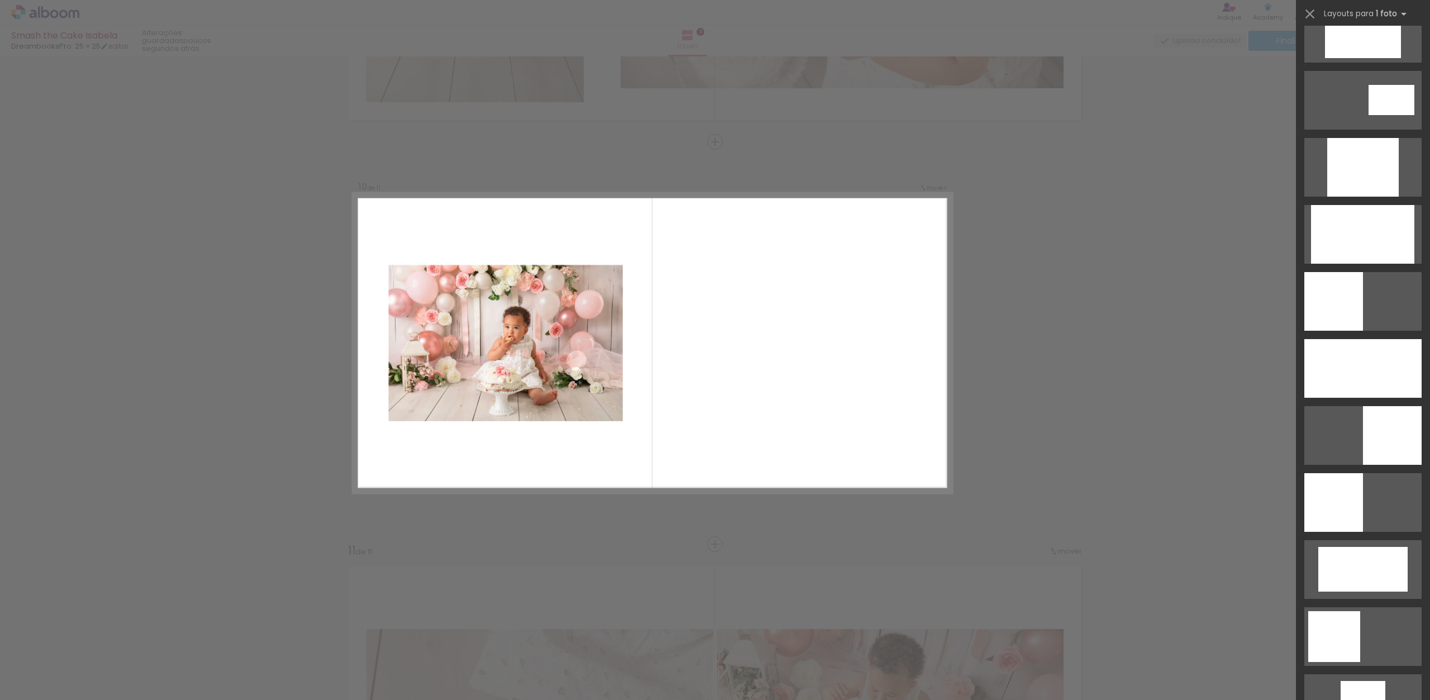
scroll to position [567, 0]
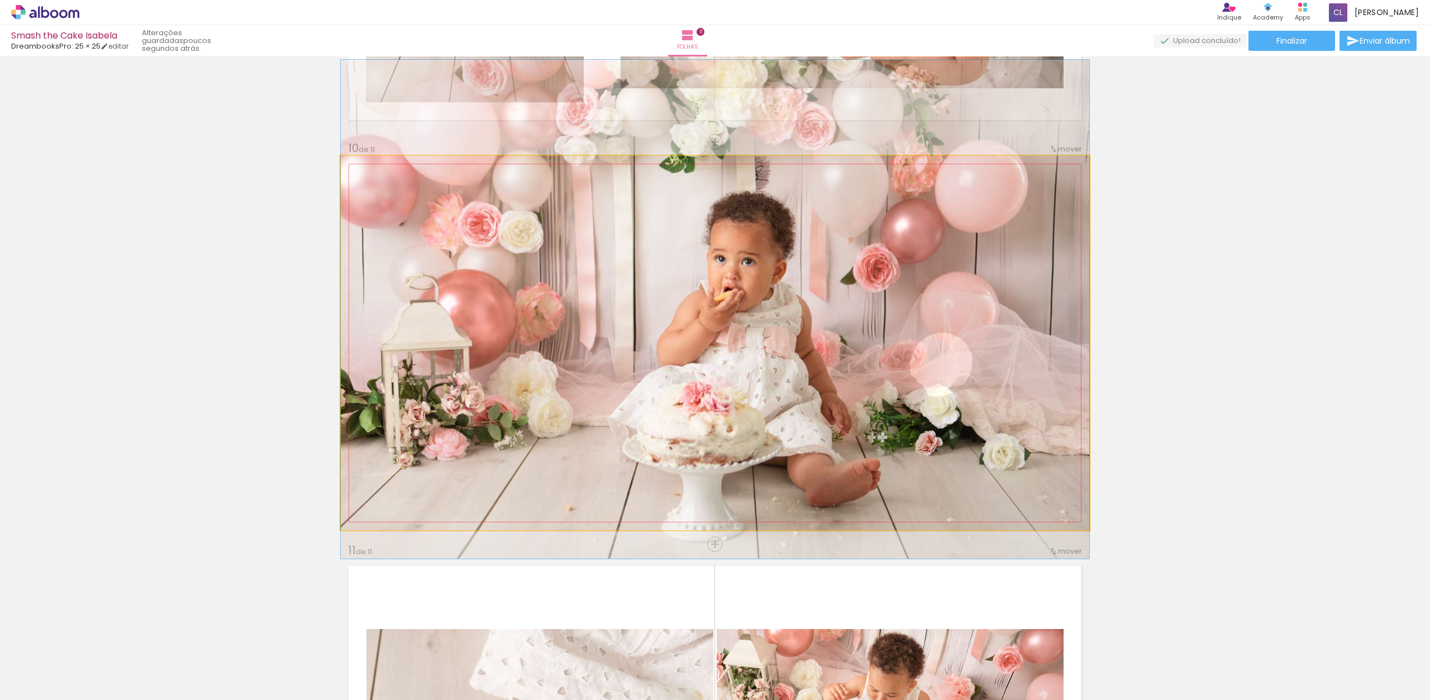
drag, startPoint x: 802, startPoint y: 359, endPoint x: 828, endPoint y: 329, distance: 40.1
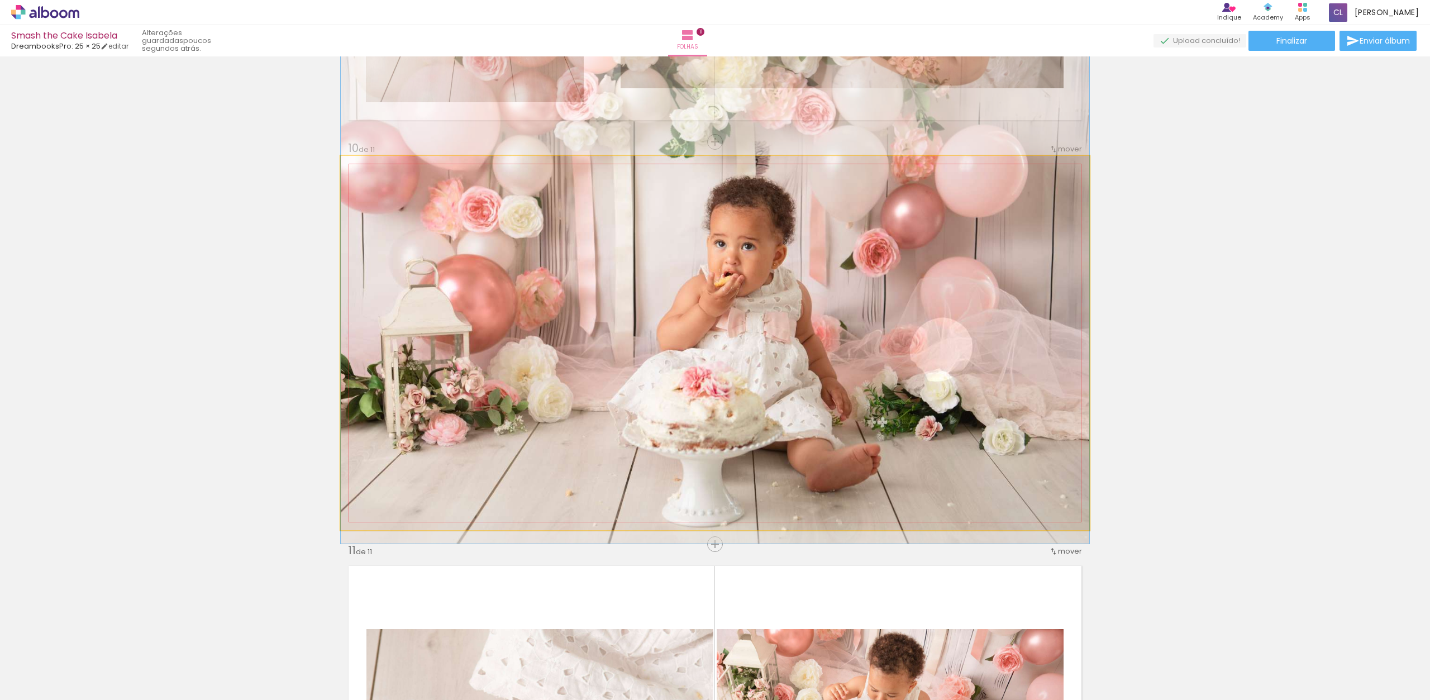
drag, startPoint x: 828, startPoint y: 340, endPoint x: 830, endPoint y: 327, distance: 12.4
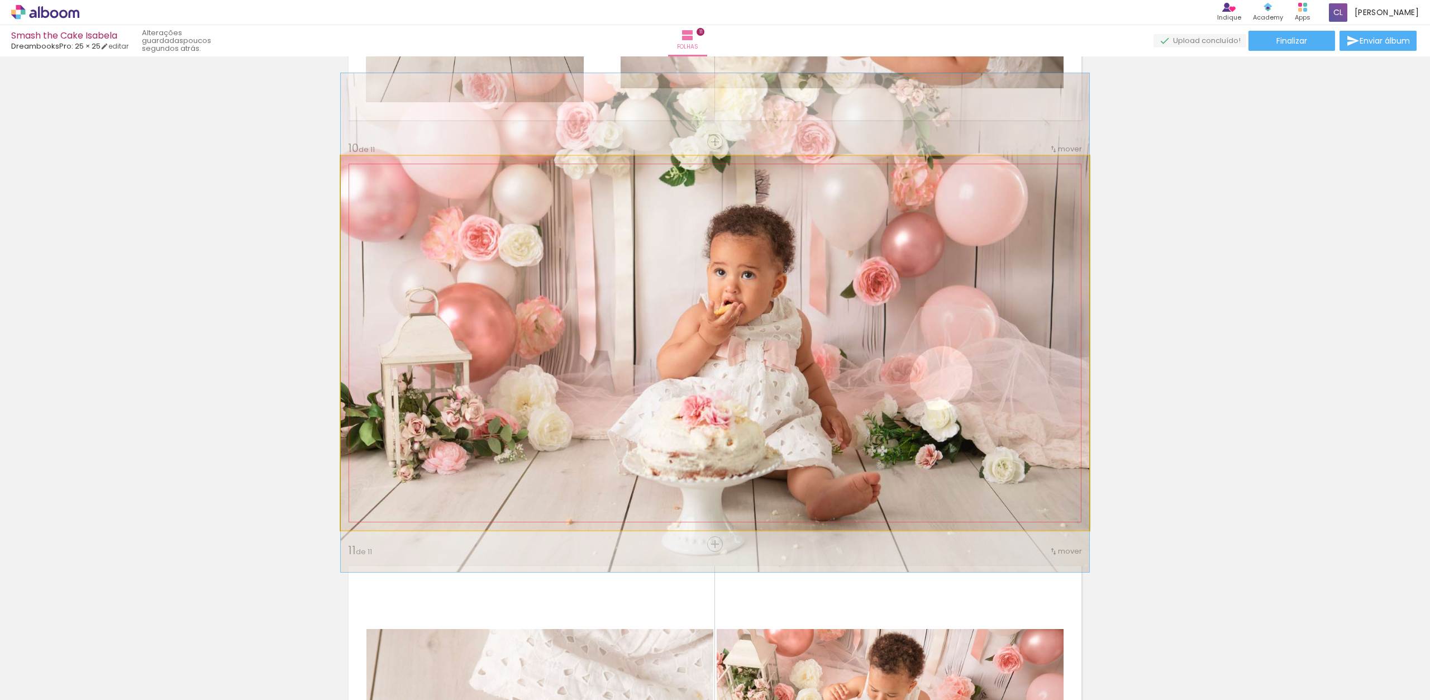
drag, startPoint x: 840, startPoint y: 327, endPoint x: 848, endPoint y: 351, distance: 26.0
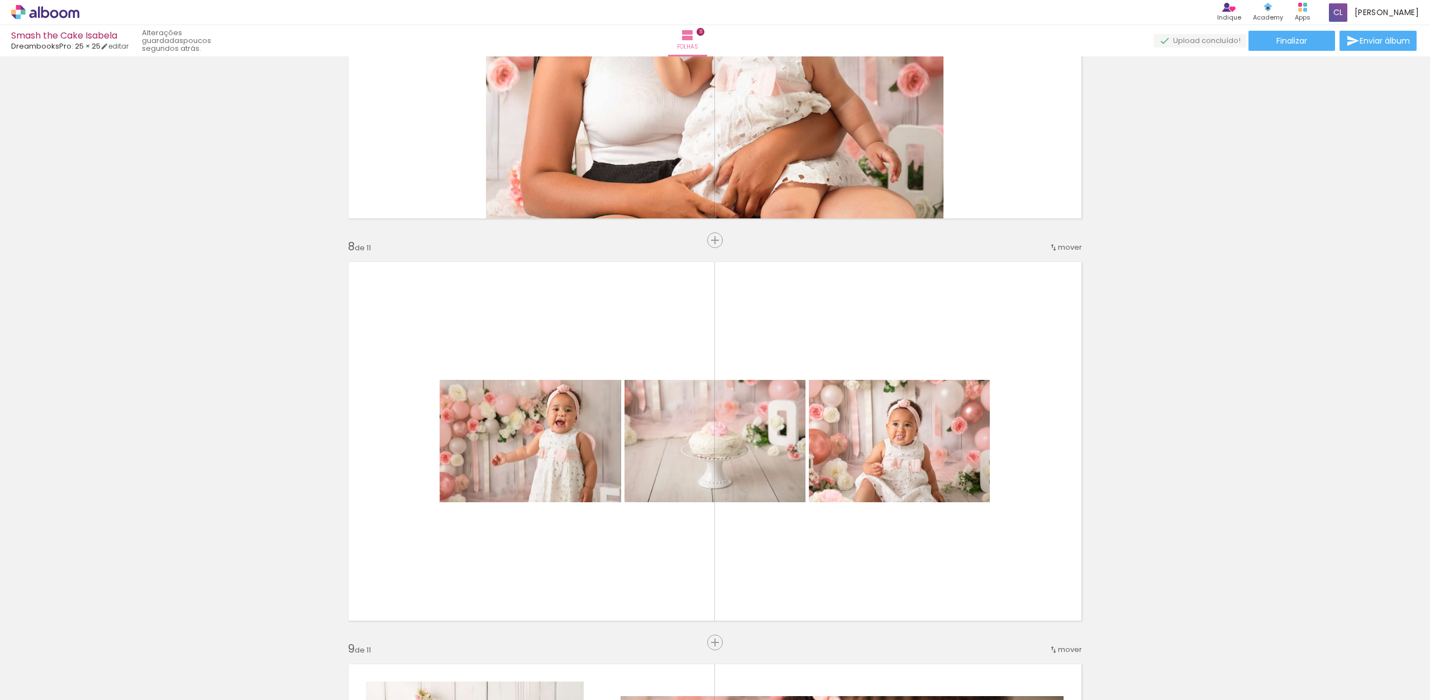
scroll to position [2649, 0]
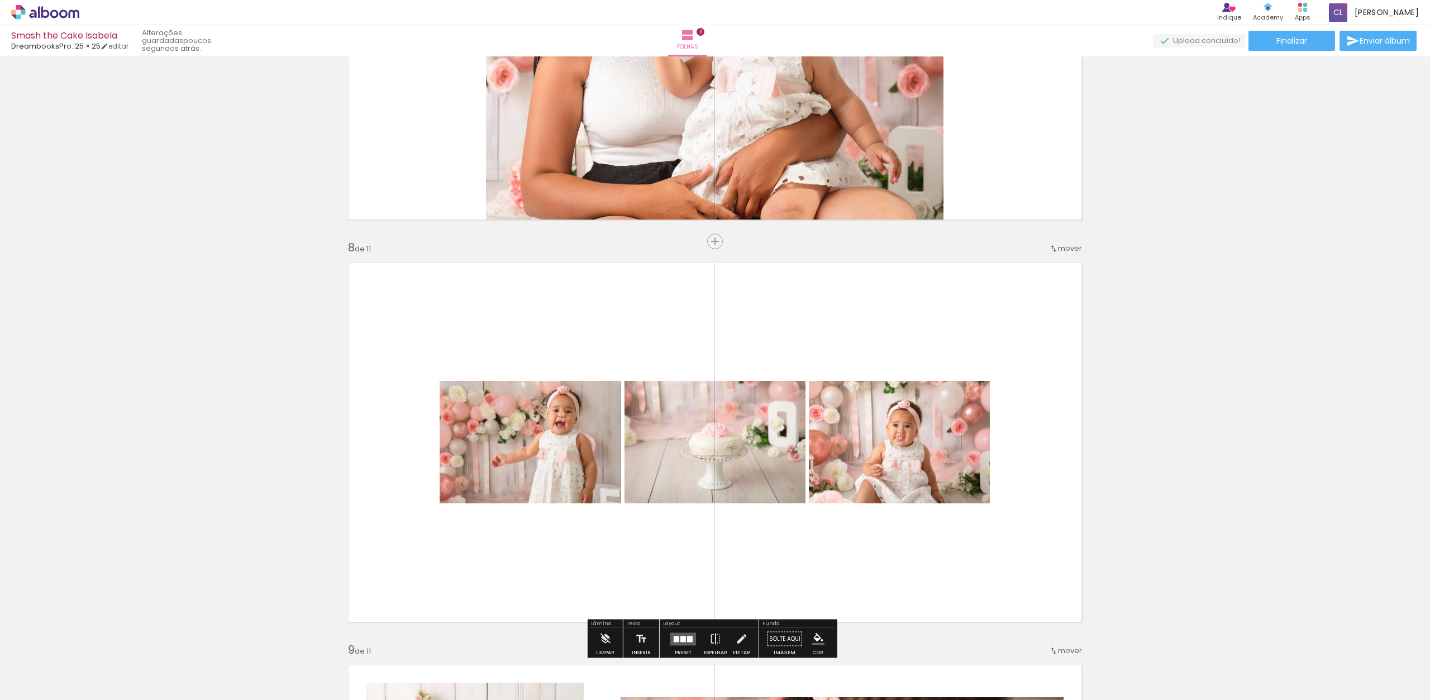
click at [867, 335] on quentale-layouter at bounding box center [715, 442] width 749 height 374
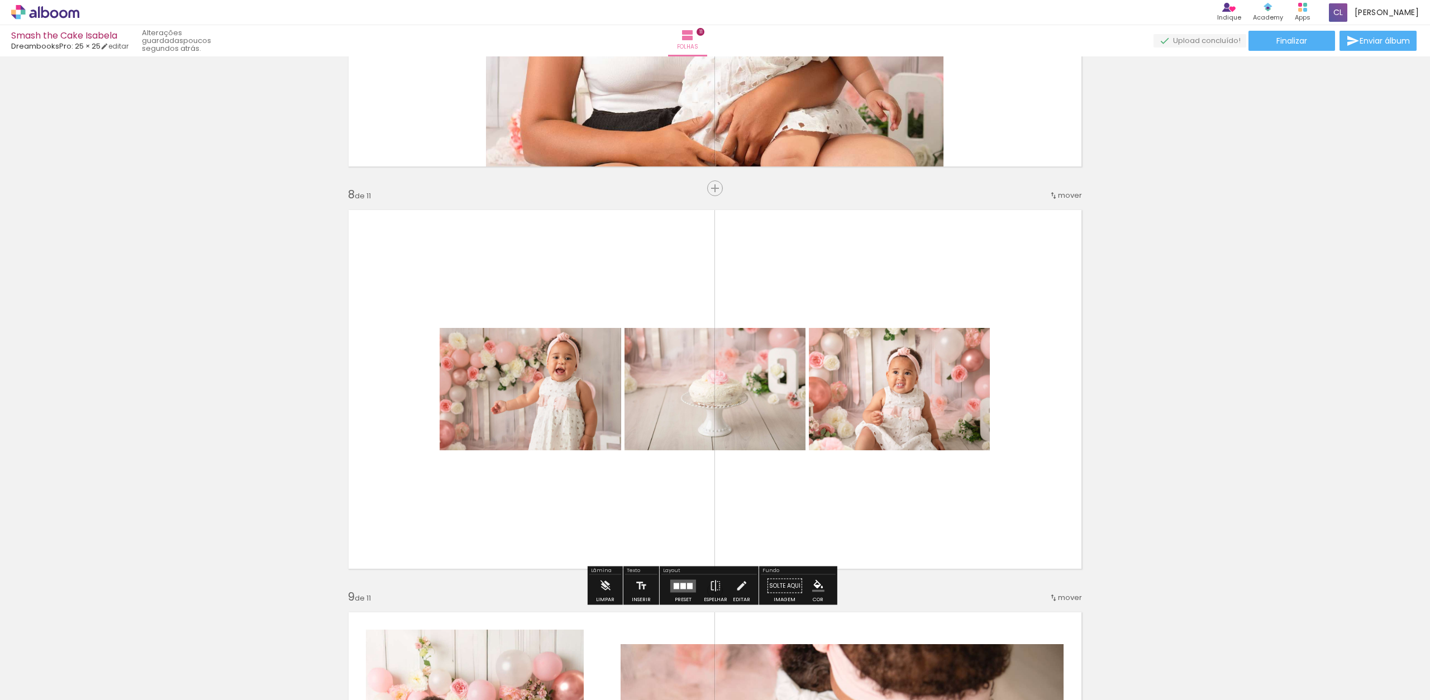
scroll to position [2710, 0]
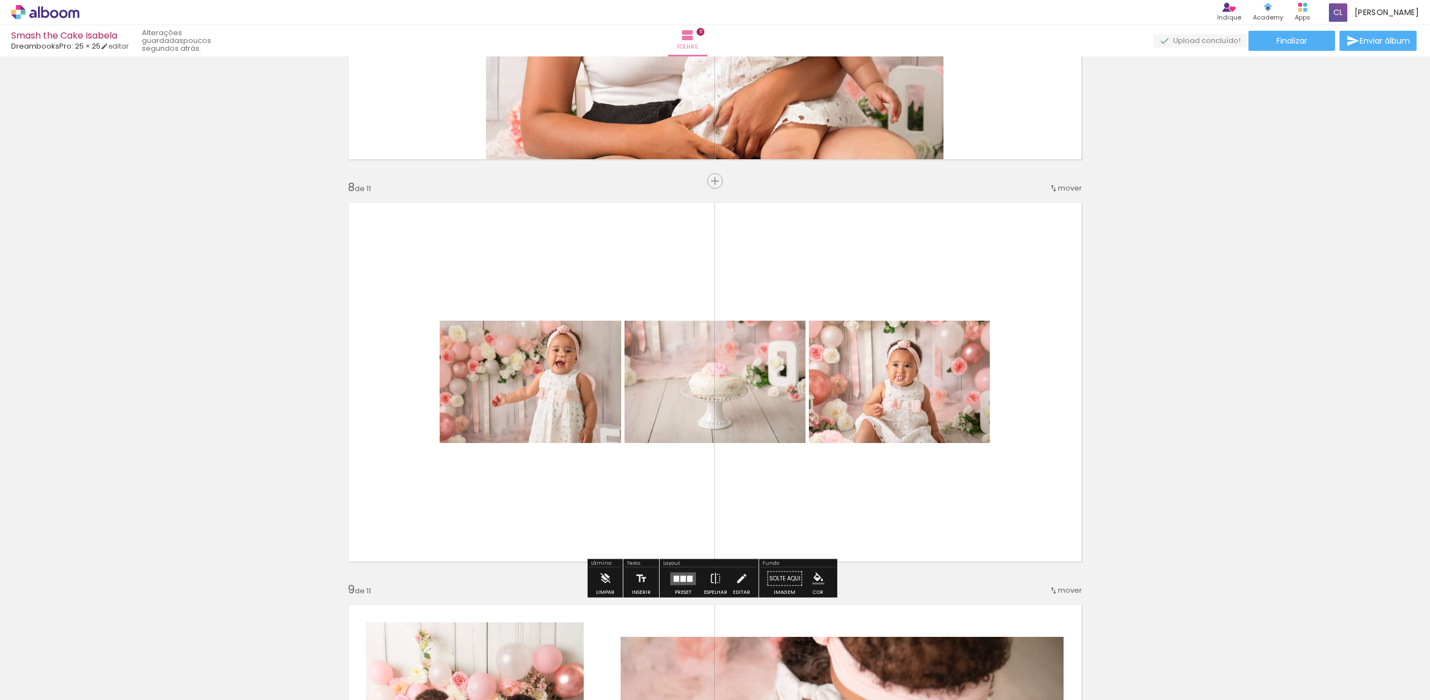
click at [688, 581] on quentale-layouter at bounding box center [683, 578] width 26 height 13
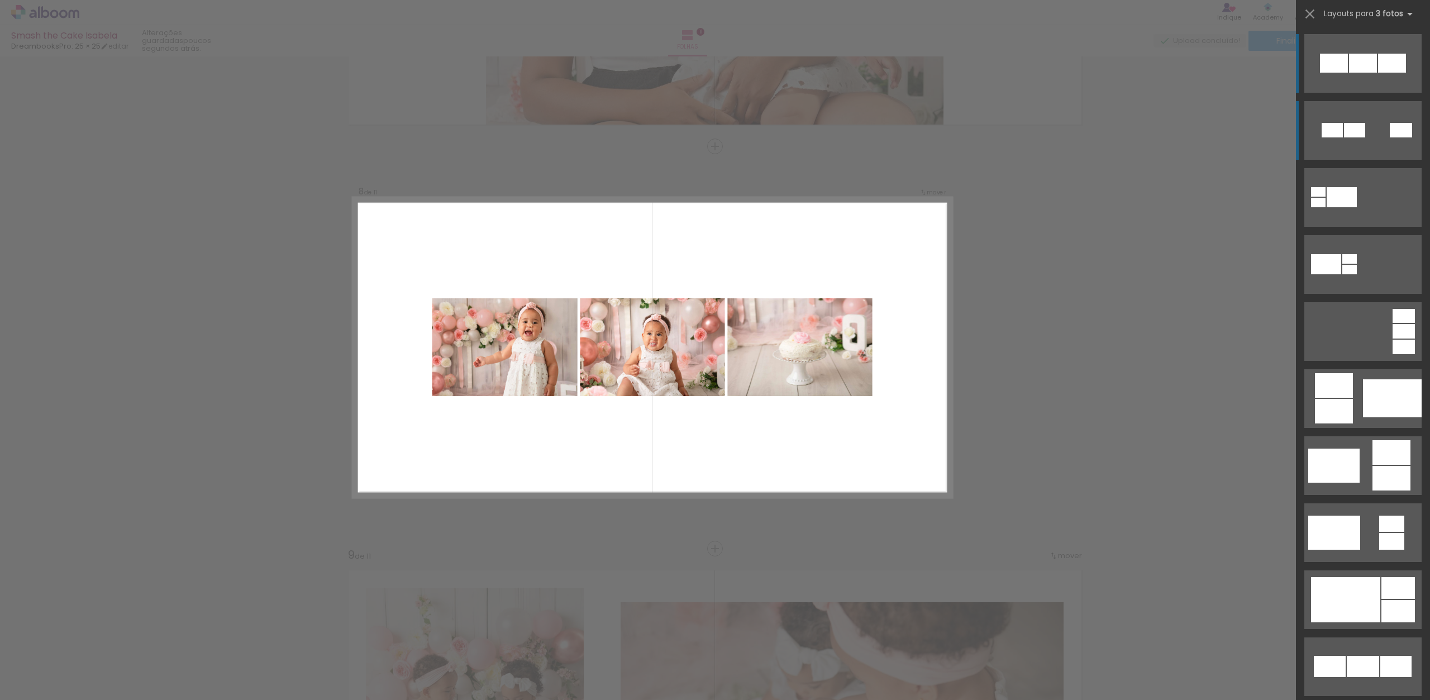
scroll to position [2749, 0]
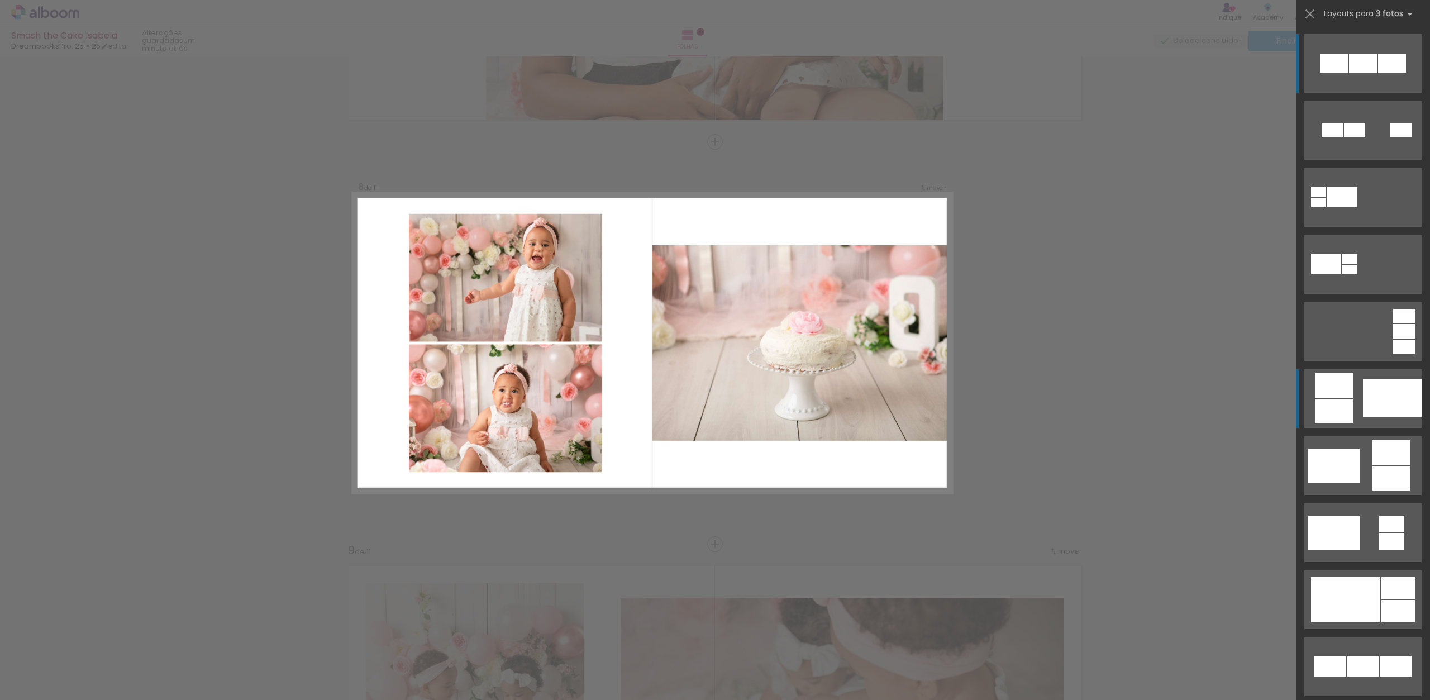
click at [1366, 416] on div at bounding box center [1392, 398] width 59 height 38
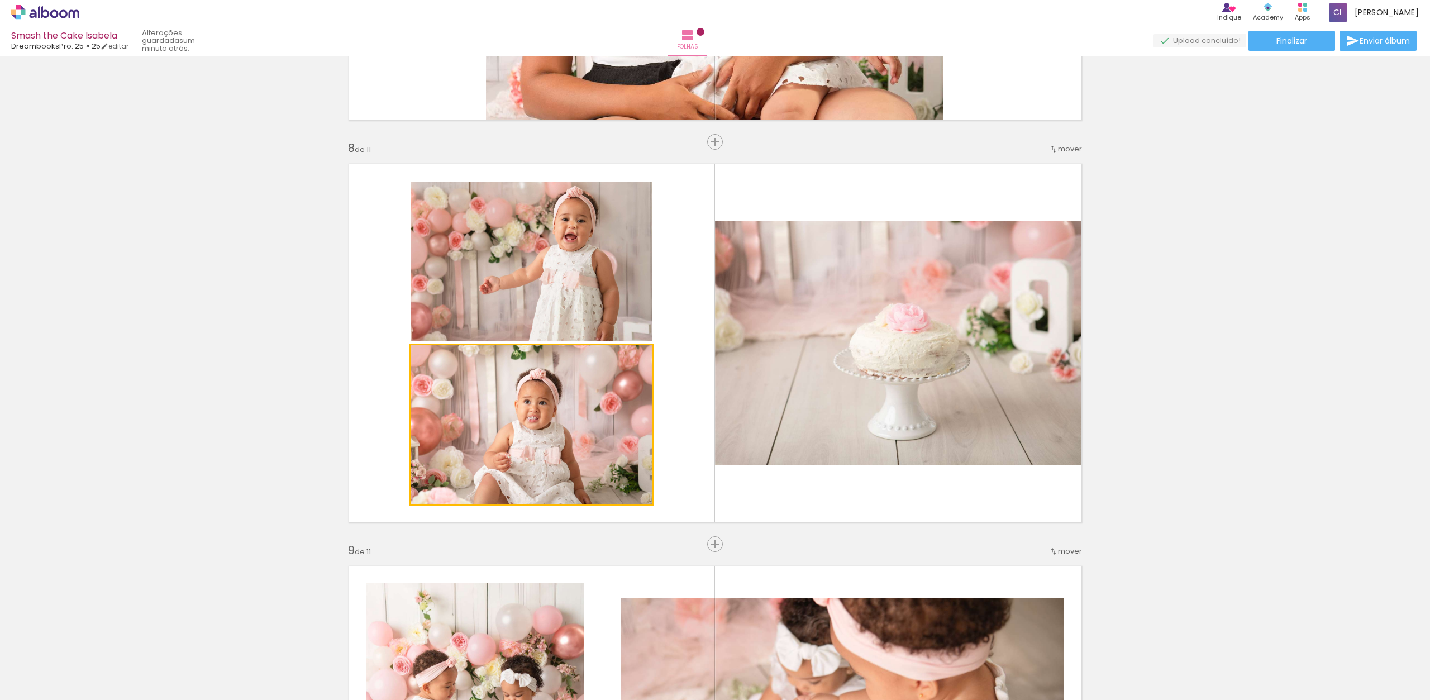
drag, startPoint x: 576, startPoint y: 446, endPoint x: 839, endPoint y: 378, distance: 271.7
click at [0, 0] on slot at bounding box center [0, 0] width 0 height 0
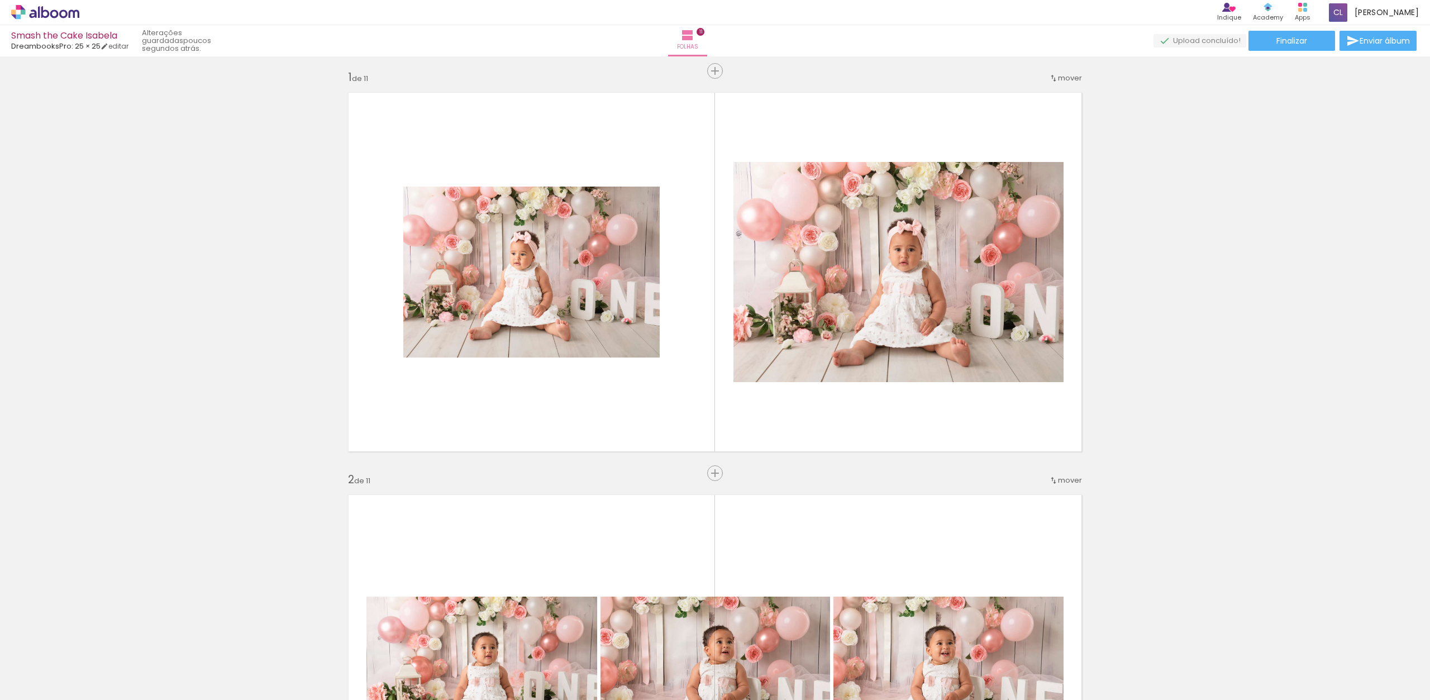
scroll to position [0, 0]
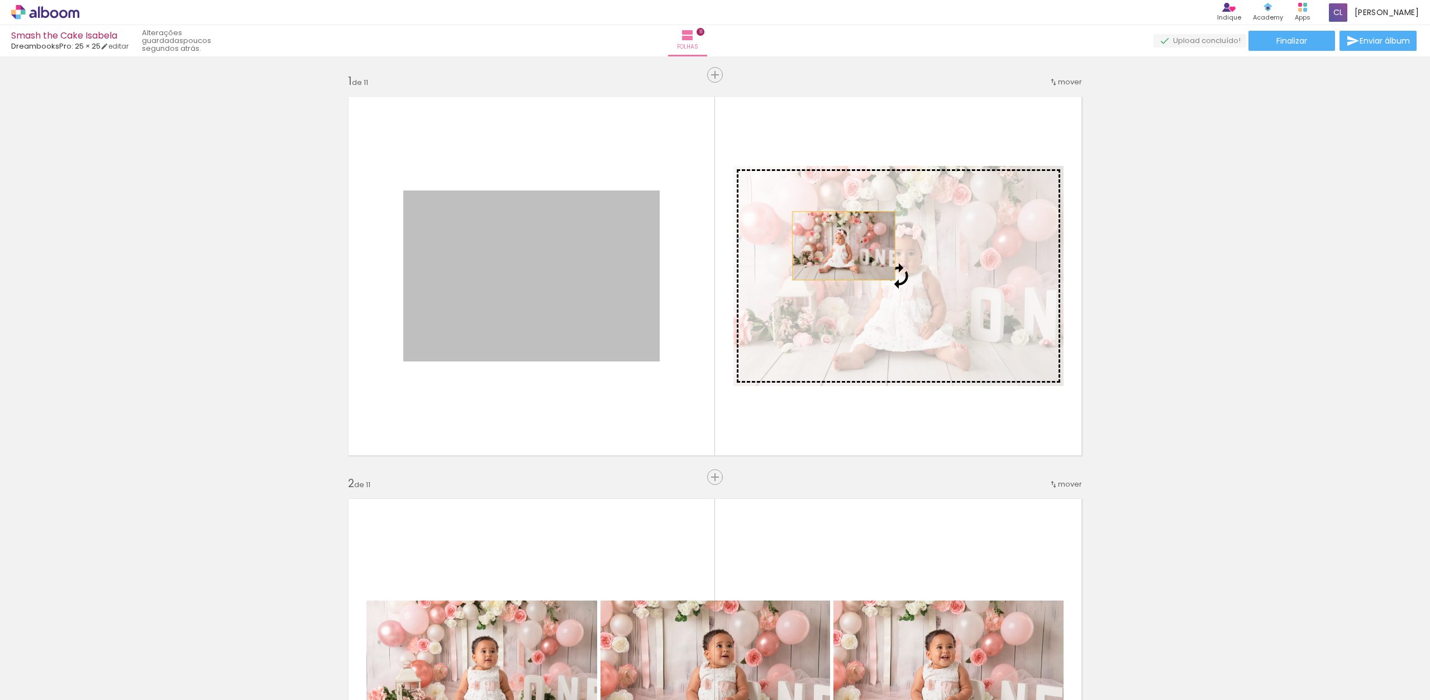
drag, startPoint x: 630, startPoint y: 272, endPoint x: 836, endPoint y: 248, distance: 207.6
click at [0, 0] on slot at bounding box center [0, 0] width 0 height 0
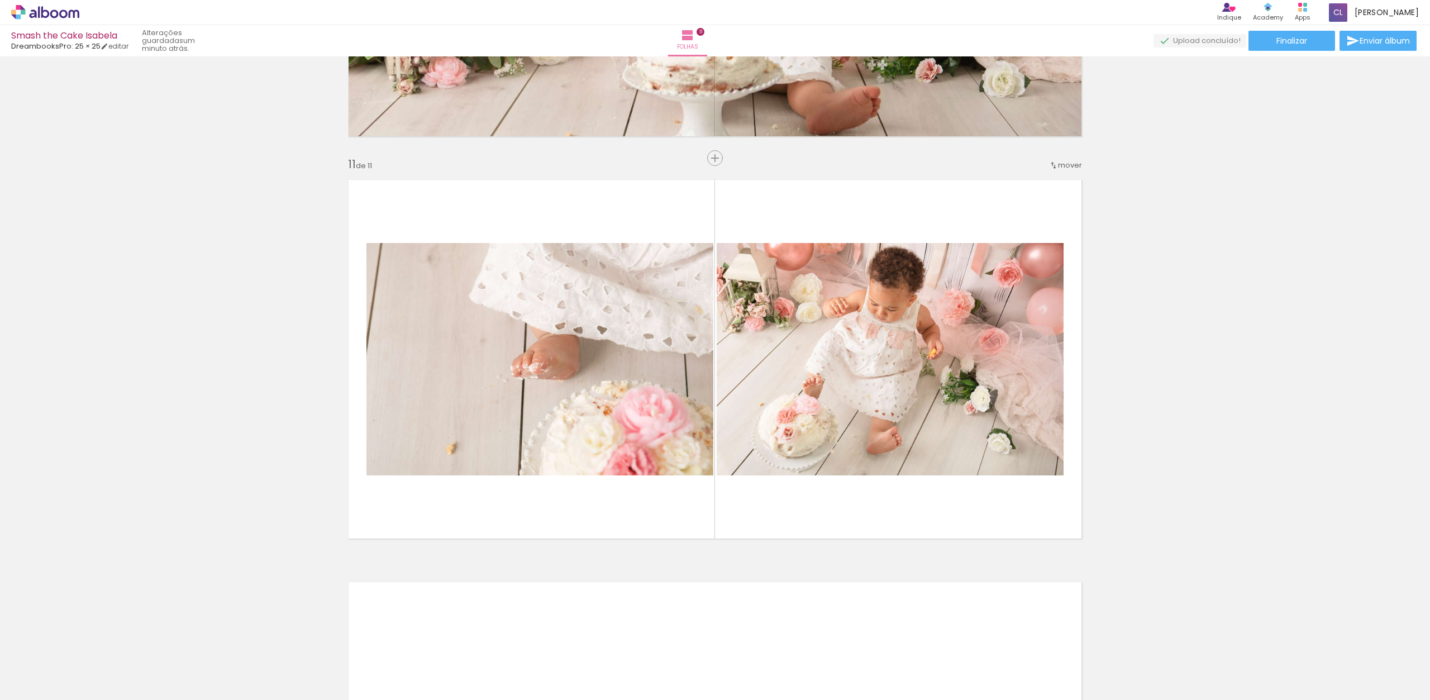
scroll to position [3935, 0]
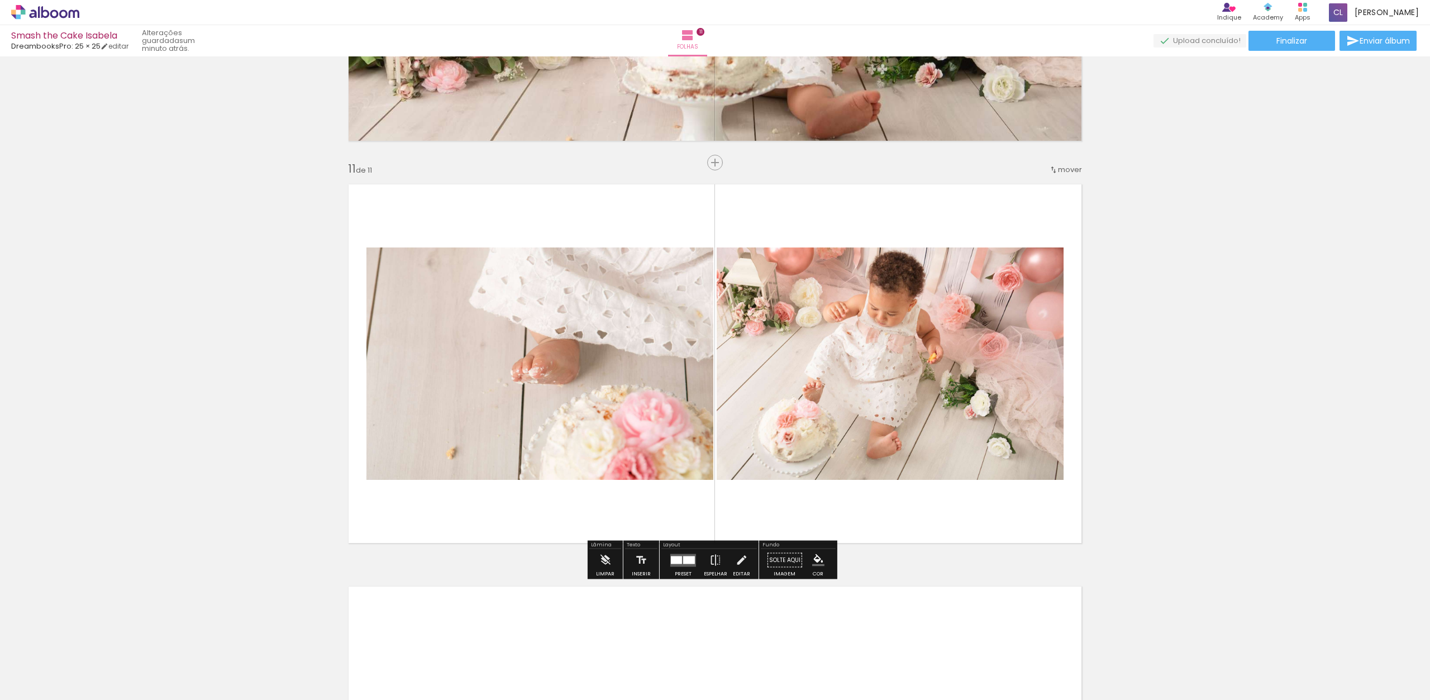
drag, startPoint x: 984, startPoint y: 231, endPoint x: 976, endPoint y: 231, distance: 7.8
click at [984, 231] on quentale-layouter at bounding box center [715, 364] width 749 height 374
click at [683, 558] on div at bounding box center [689, 560] width 12 height 8
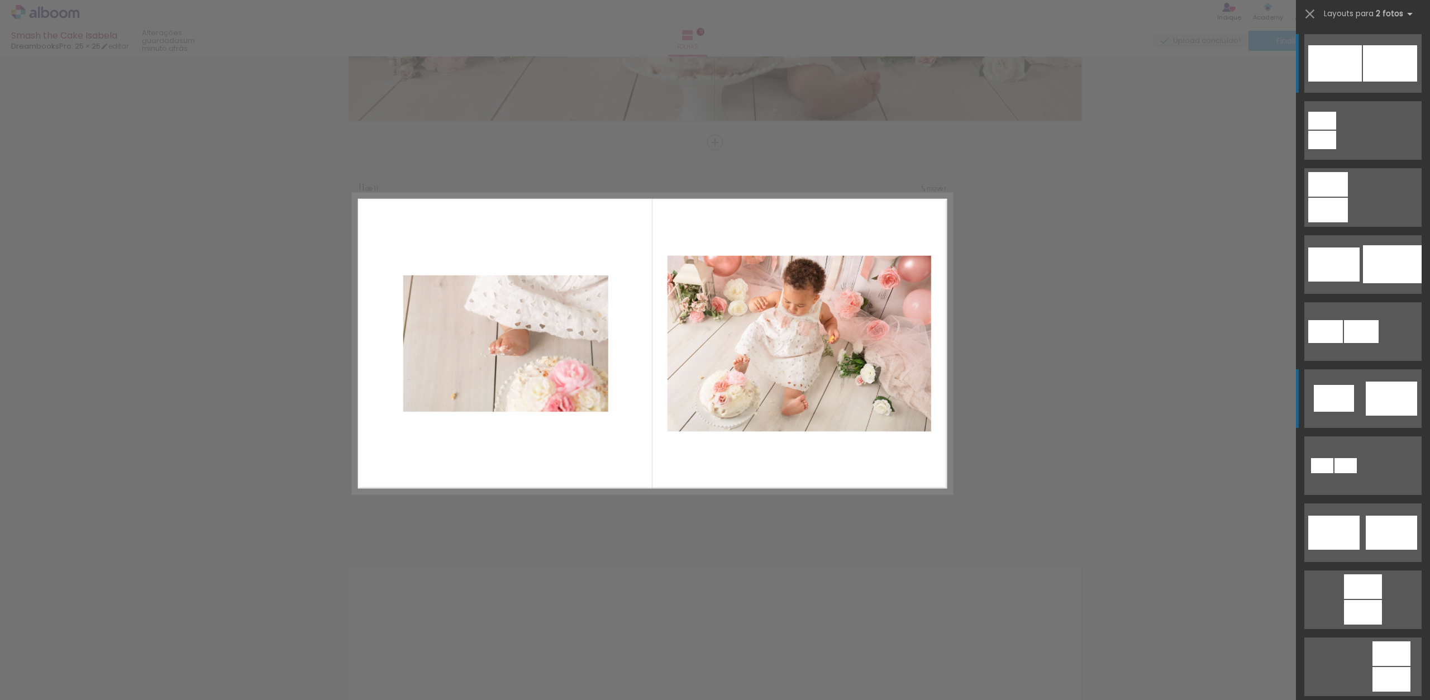
scroll to position [3956, 0]
click at [1336, 149] on div at bounding box center [1323, 140] width 28 height 18
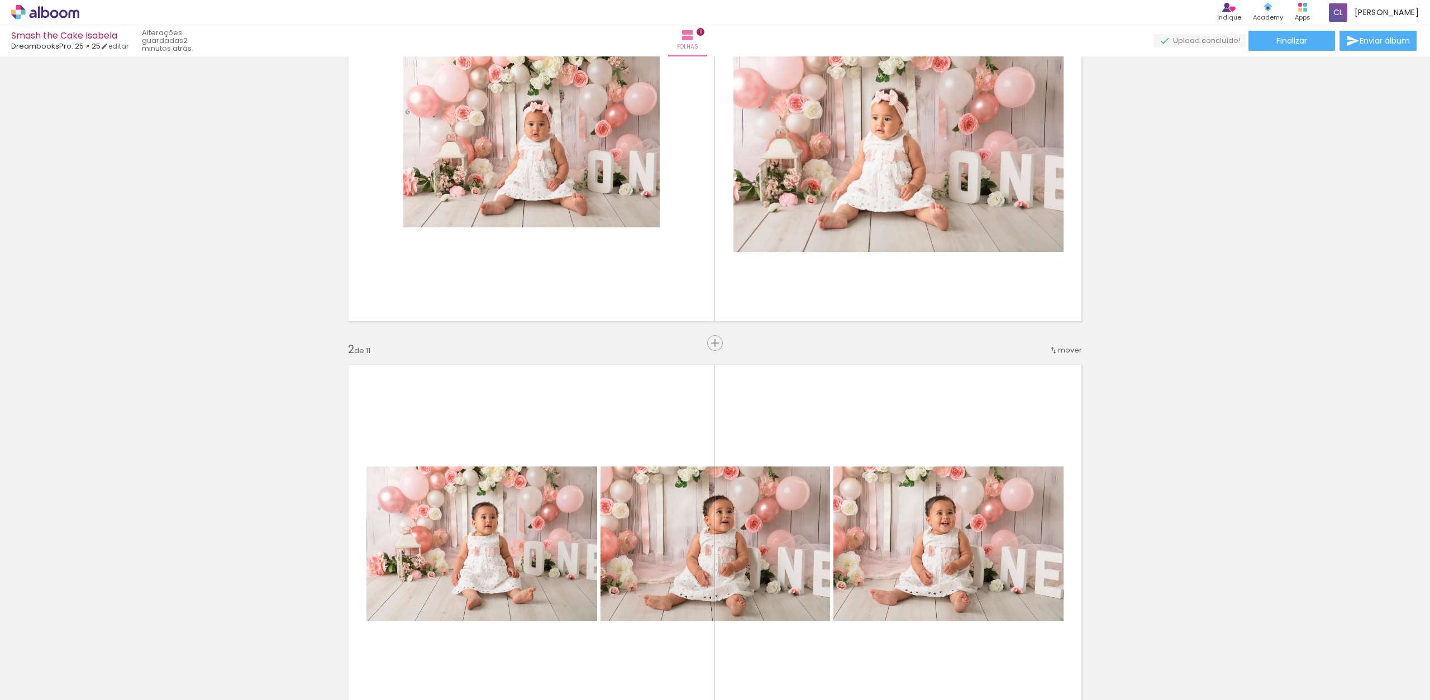
scroll to position [0, 0]
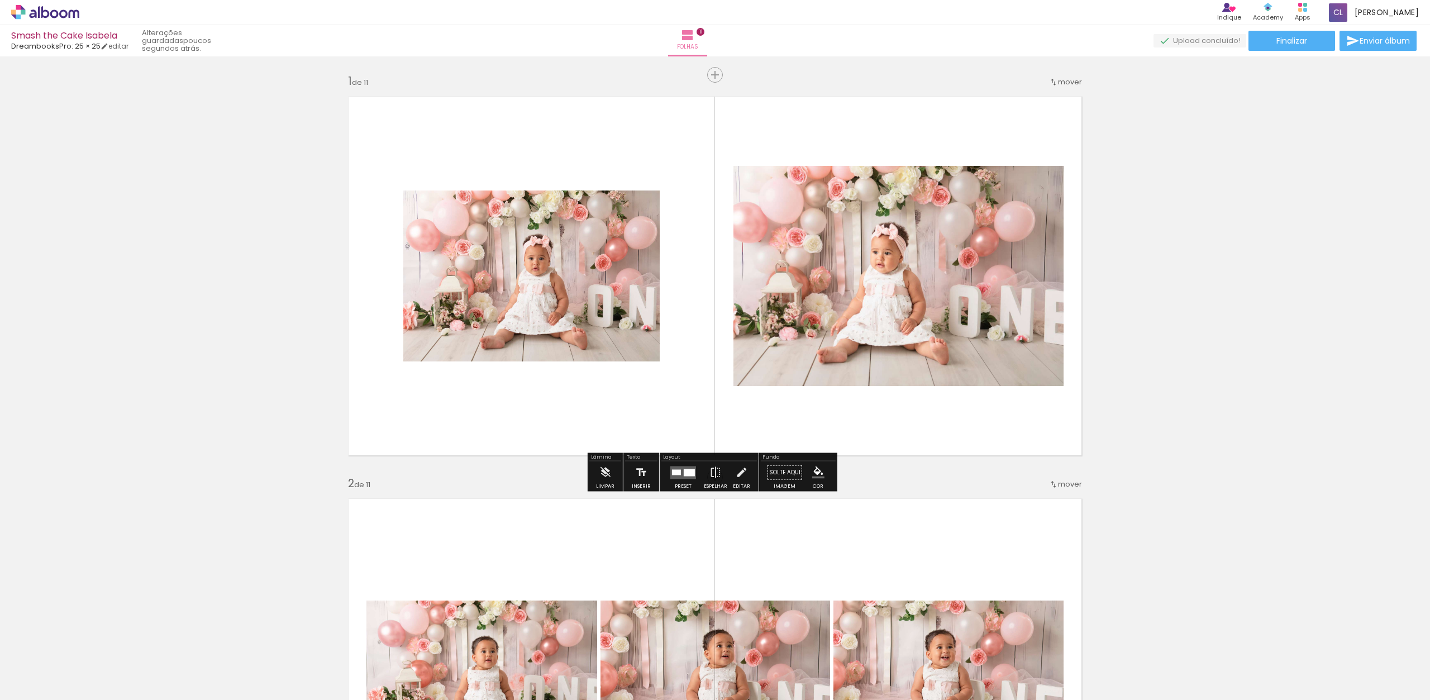
click at [678, 469] on div at bounding box center [676, 472] width 9 height 6
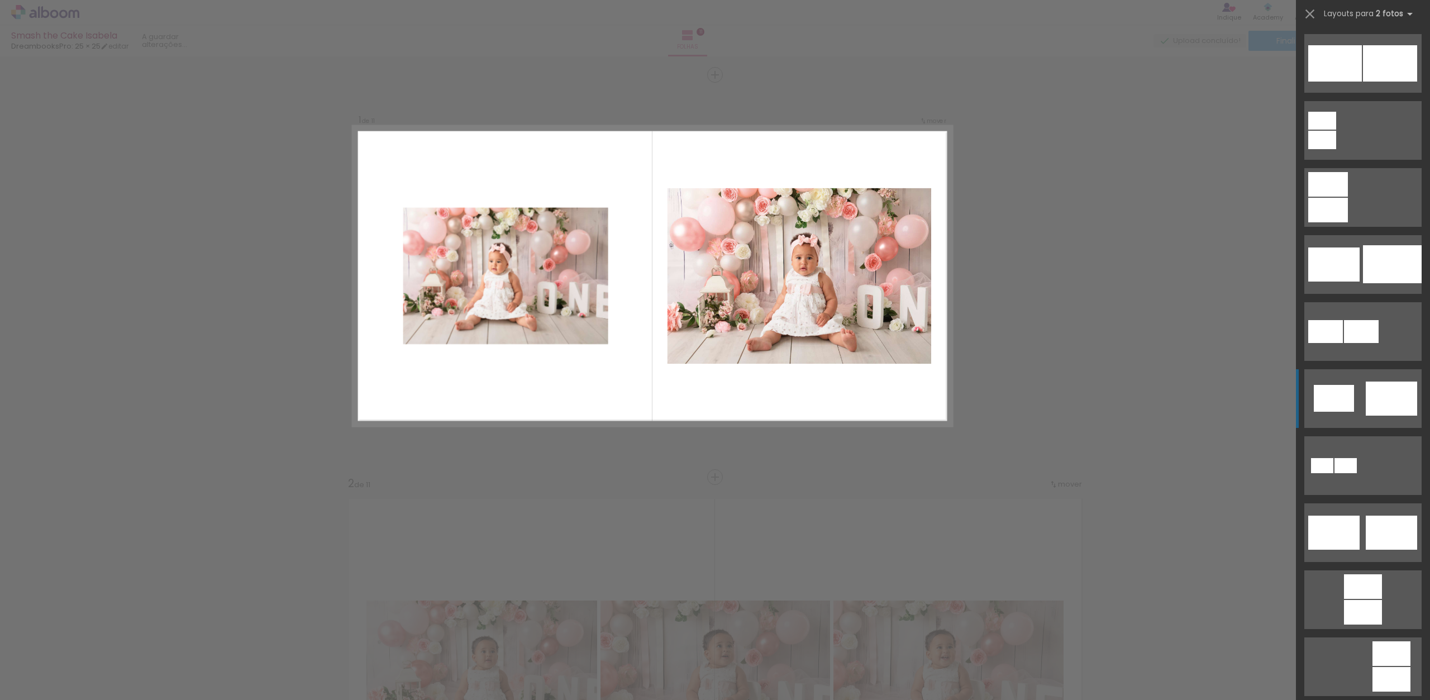
scroll to position [335, 0]
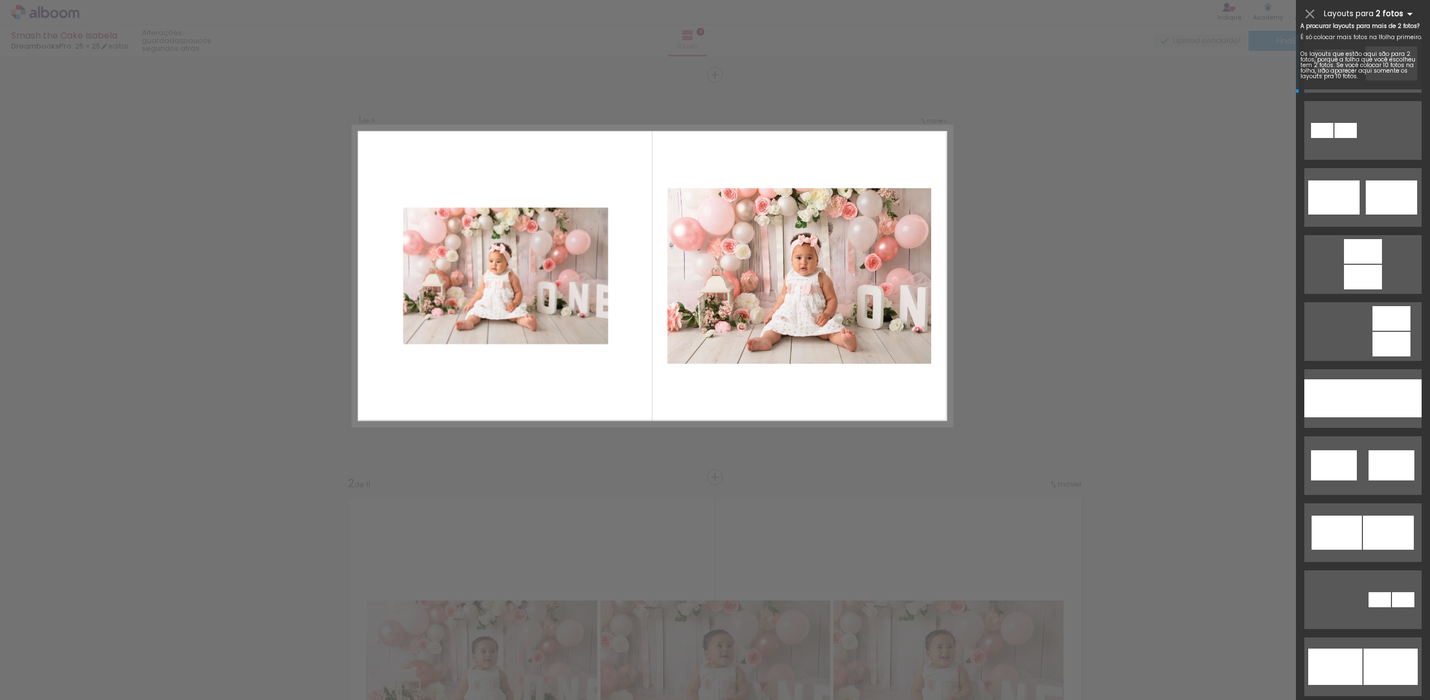
click at [1407, 12] on iron-icon at bounding box center [1409, 13] width 13 height 13
click at [1407, 15] on iron-icon at bounding box center [1409, 13] width 13 height 13
click at [1364, 12] on span "Layouts para" at bounding box center [1349, 13] width 50 height 11
drag, startPoint x: 1406, startPoint y: 13, endPoint x: 1357, endPoint y: 26, distance: 51.0
click at [1406, 13] on iron-icon at bounding box center [1409, 13] width 13 height 13
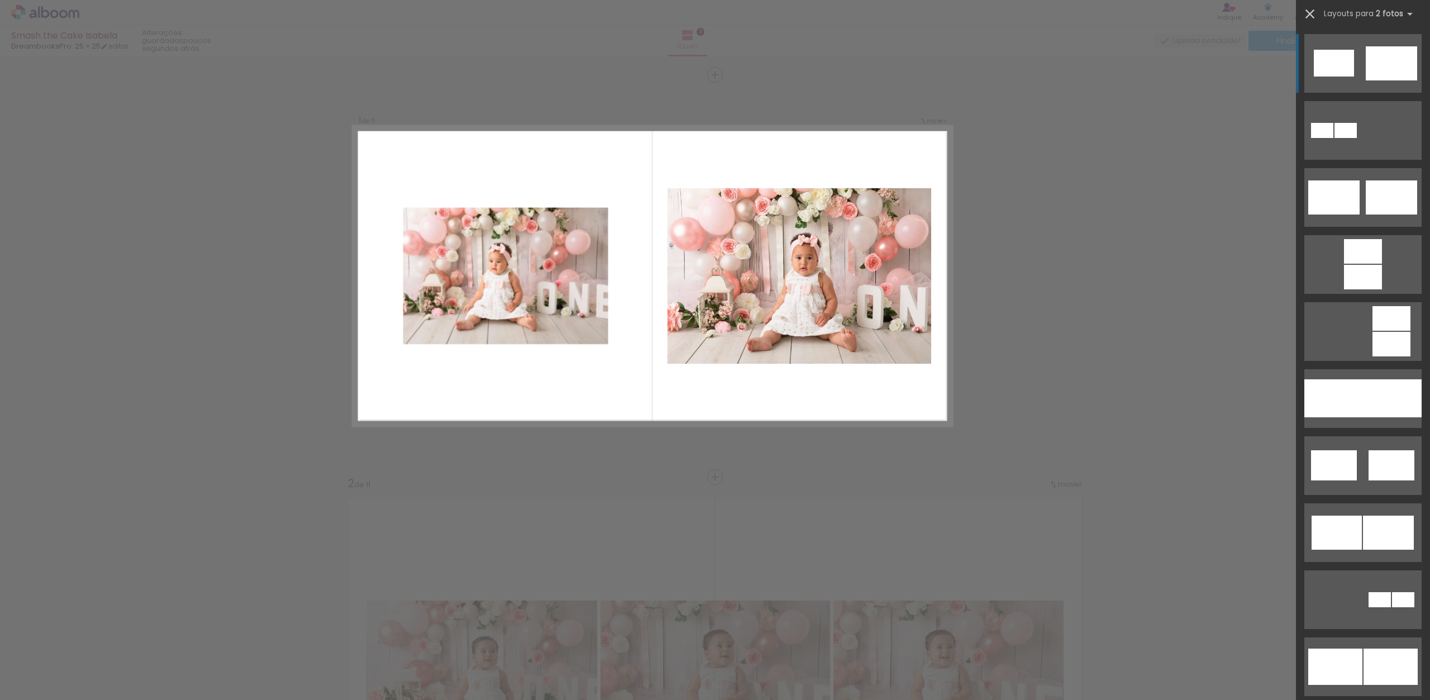
click at [1308, 14] on iron-icon at bounding box center [1310, 14] width 16 height 16
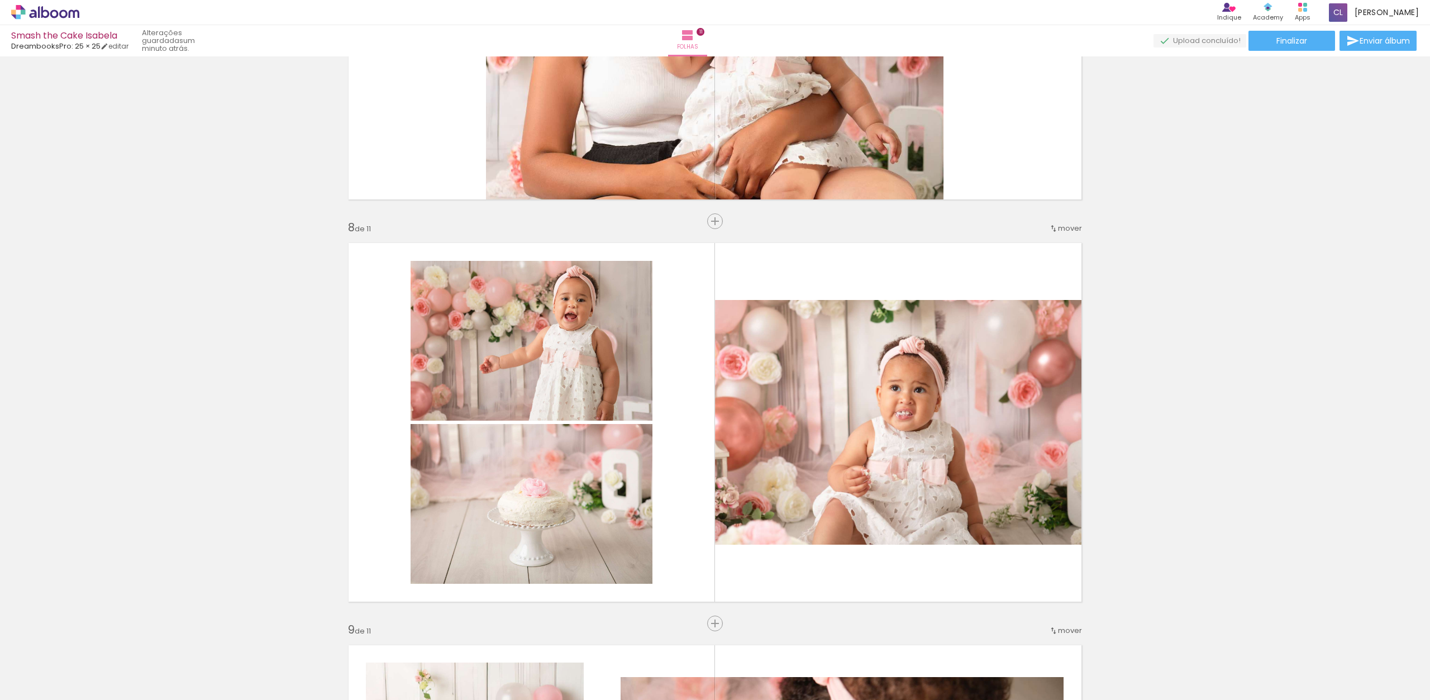
scroll to position [2666, 0]
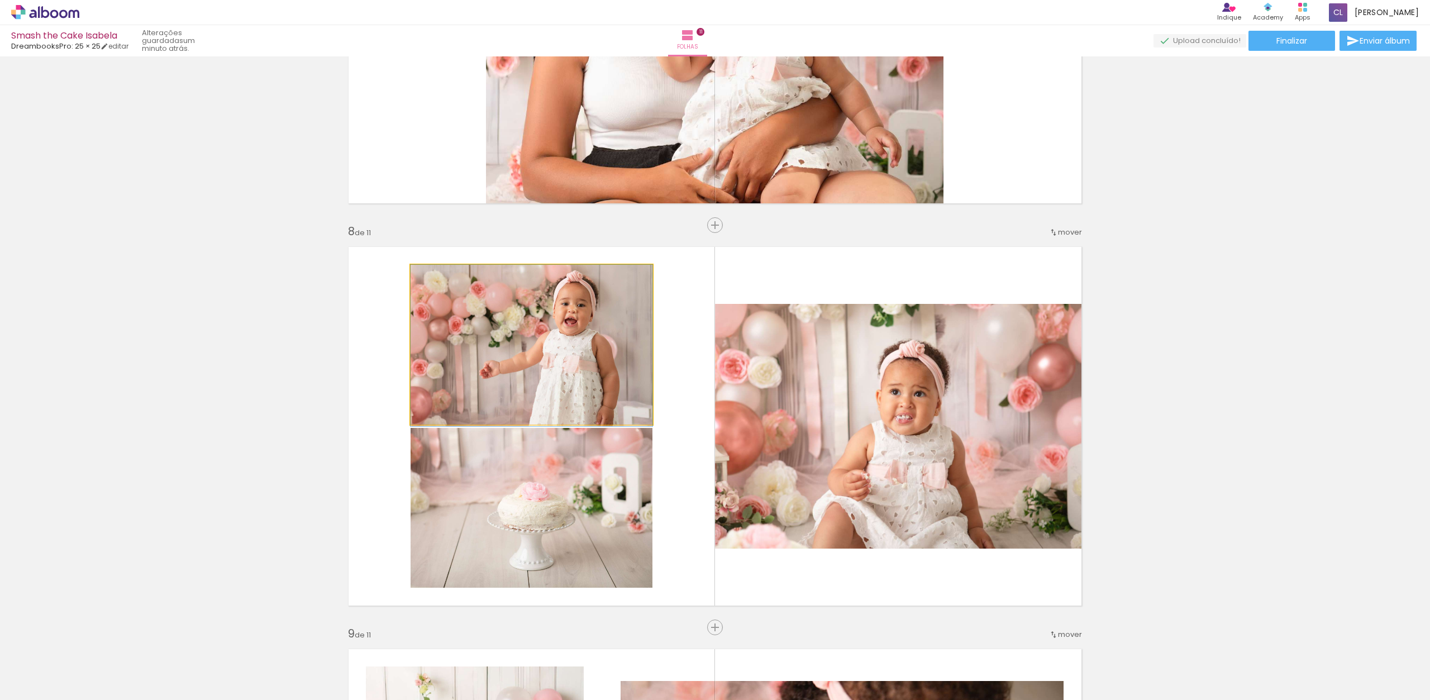
drag, startPoint x: 569, startPoint y: 326, endPoint x: 459, endPoint y: 335, distance: 109.8
drag, startPoint x: 589, startPoint y: 367, endPoint x: 598, endPoint y: 365, distance: 9.6
click at [590, 367] on quentale-photo at bounding box center [532, 345] width 242 height 160
drag, startPoint x: 606, startPoint y: 326, endPoint x: 592, endPoint y: 361, distance: 37.7
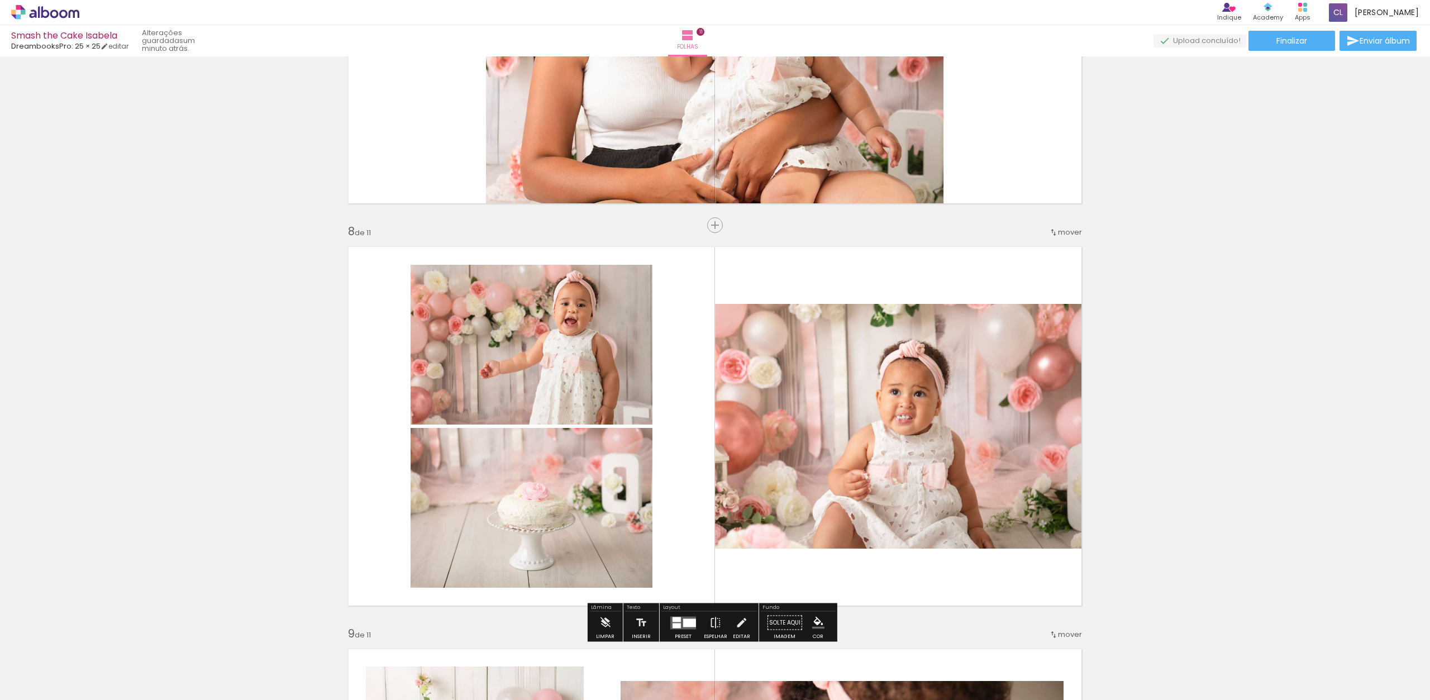
click at [601, 375] on quentale-photo at bounding box center [532, 345] width 242 height 160
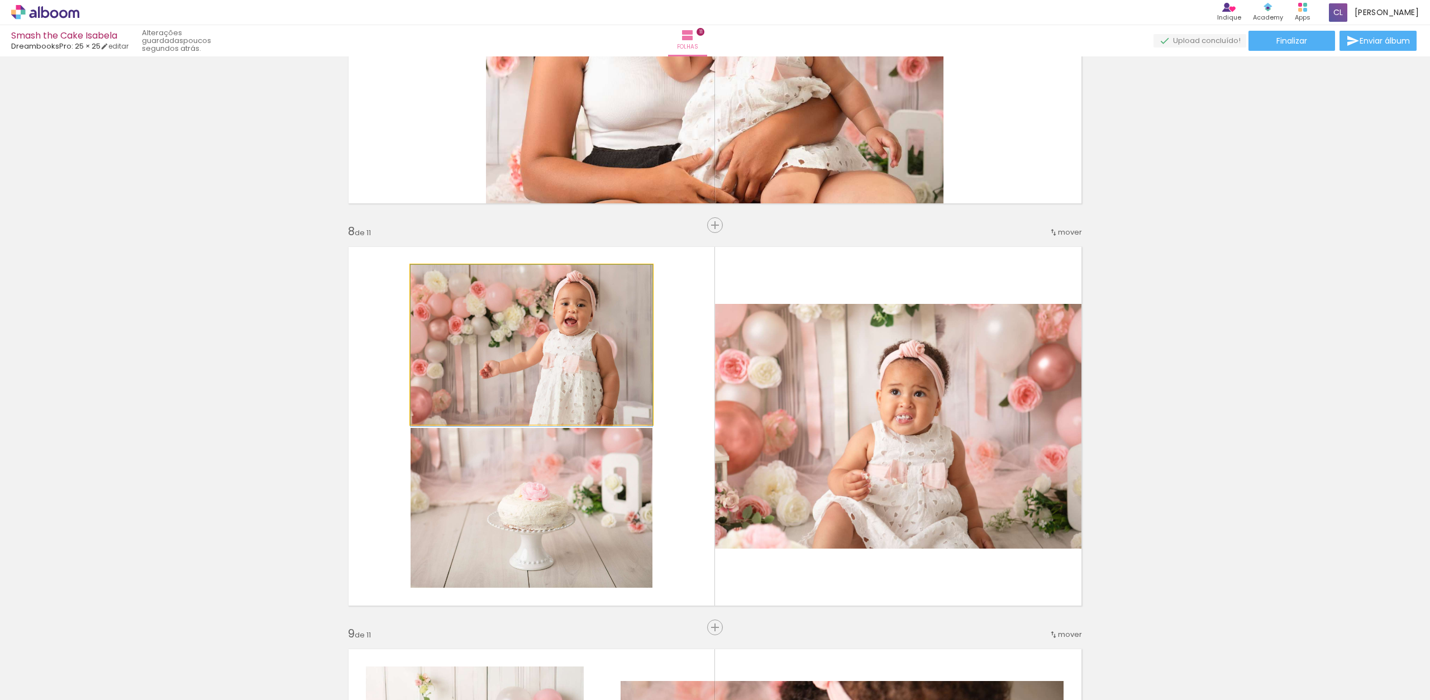
click at [608, 361] on quentale-photo at bounding box center [532, 345] width 242 height 160
click at [620, 339] on quentale-photo at bounding box center [532, 345] width 242 height 160
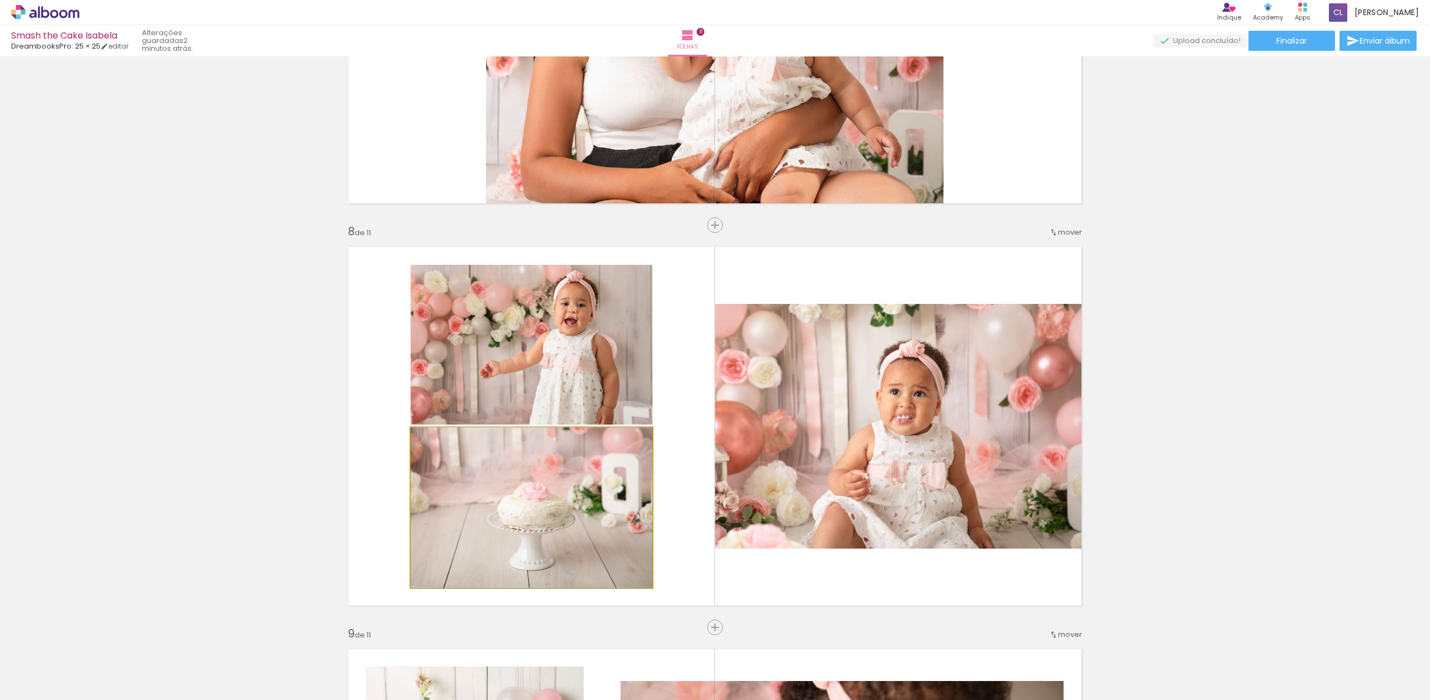
click at [443, 437] on div at bounding box center [437, 440] width 18 height 18
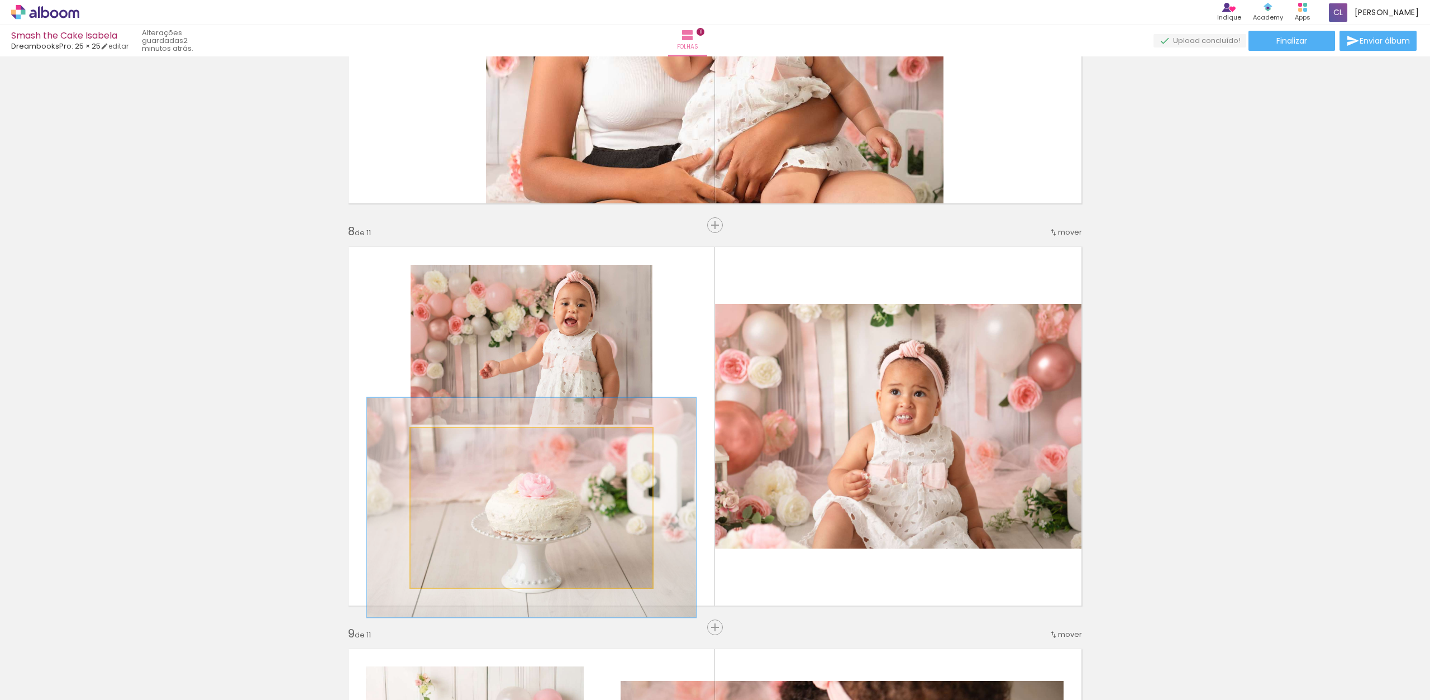
drag, startPoint x: 436, startPoint y: 436, endPoint x: 449, endPoint y: 435, distance: 12.9
type paper-slider "136"
click at [449, 435] on div at bounding box center [453, 440] width 10 height 10
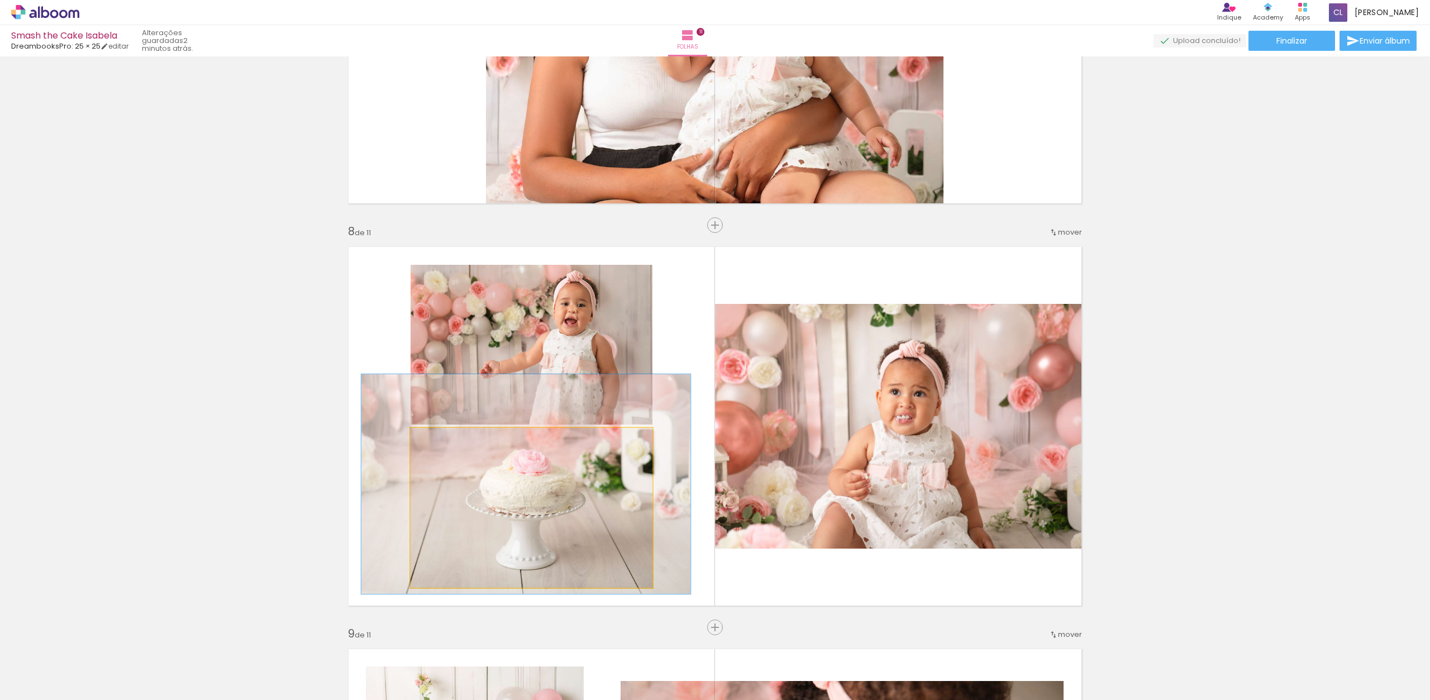
drag, startPoint x: 526, startPoint y: 525, endPoint x: 519, endPoint y: 508, distance: 18.6
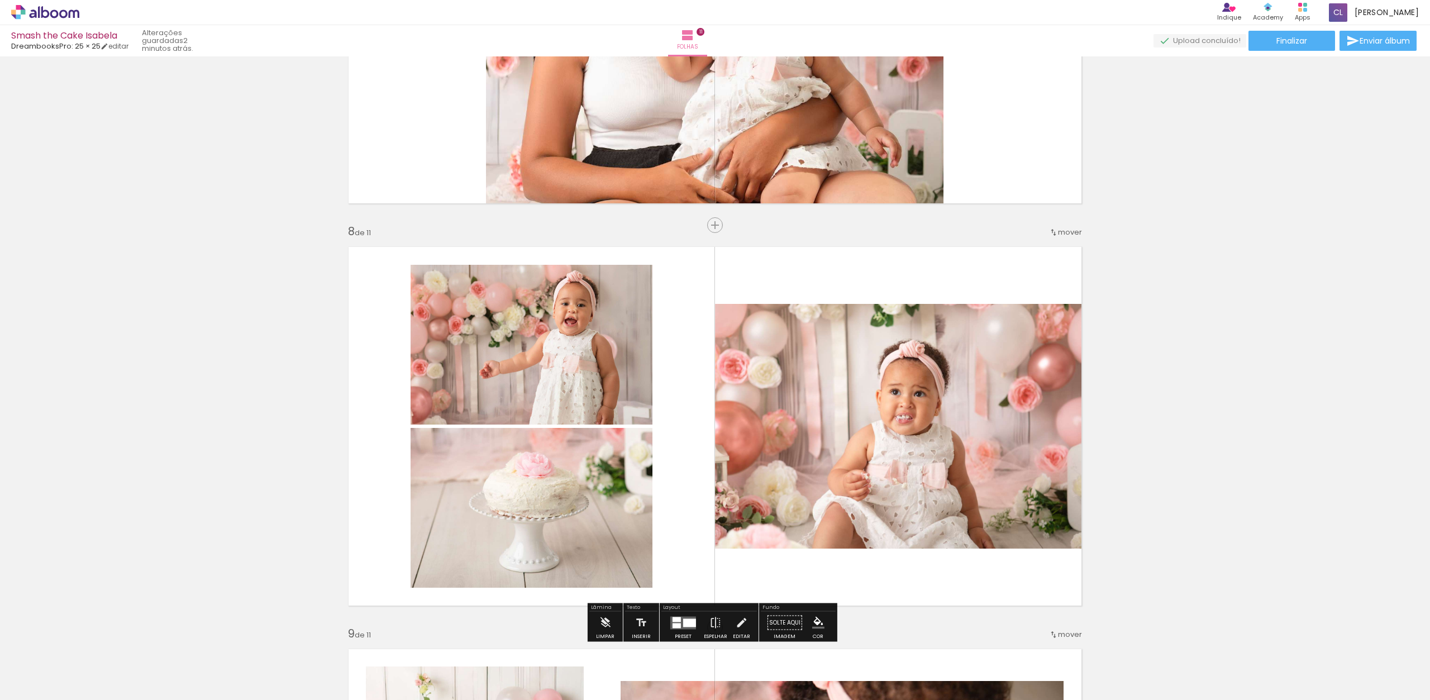
click at [546, 325] on quentale-photo at bounding box center [532, 345] width 242 height 160
drag, startPoint x: 650, startPoint y: 268, endPoint x: 644, endPoint y: 278, distance: 12.1
click at [643, 278] on quentale-layouter at bounding box center [715, 426] width 749 height 374
click at [640, 281] on quentale-photo at bounding box center [532, 345] width 242 height 160
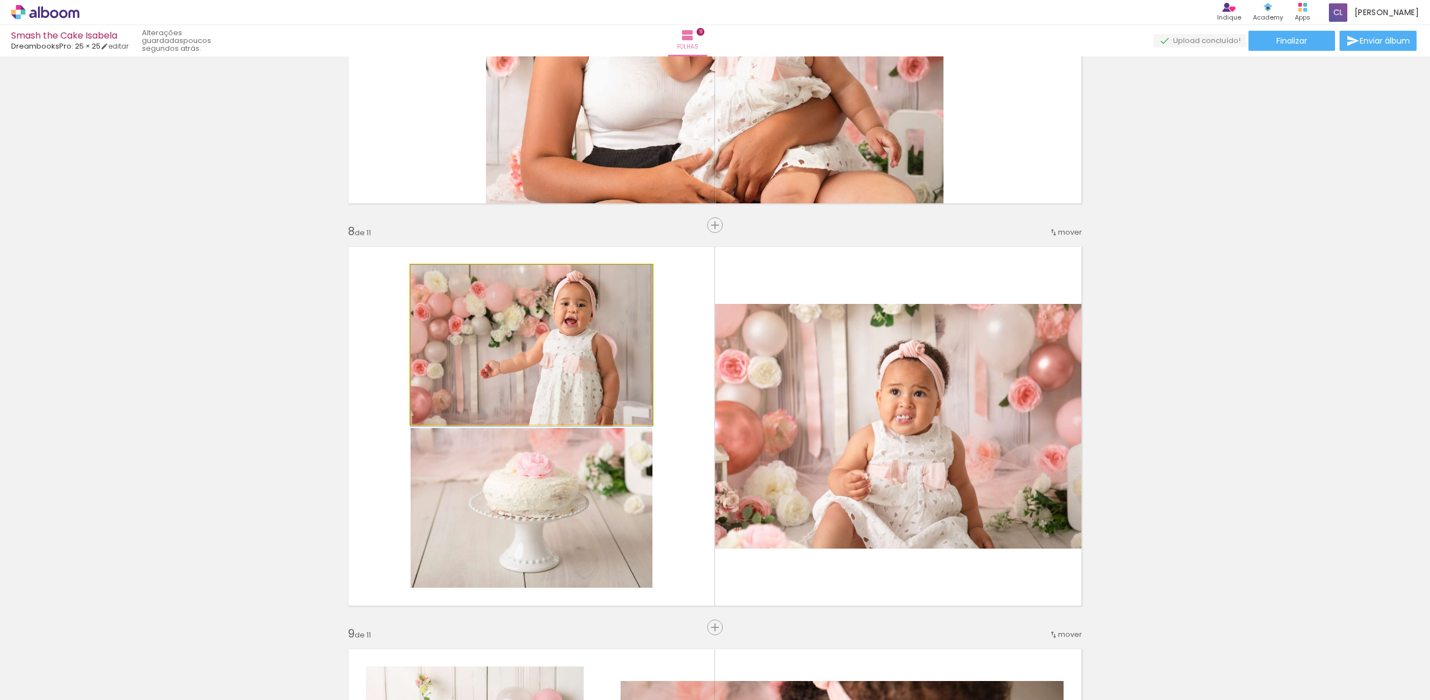
click at [641, 294] on quentale-photo at bounding box center [532, 345] width 242 height 160
drag, startPoint x: 640, startPoint y: 298, endPoint x: 603, endPoint y: 321, distance: 43.2
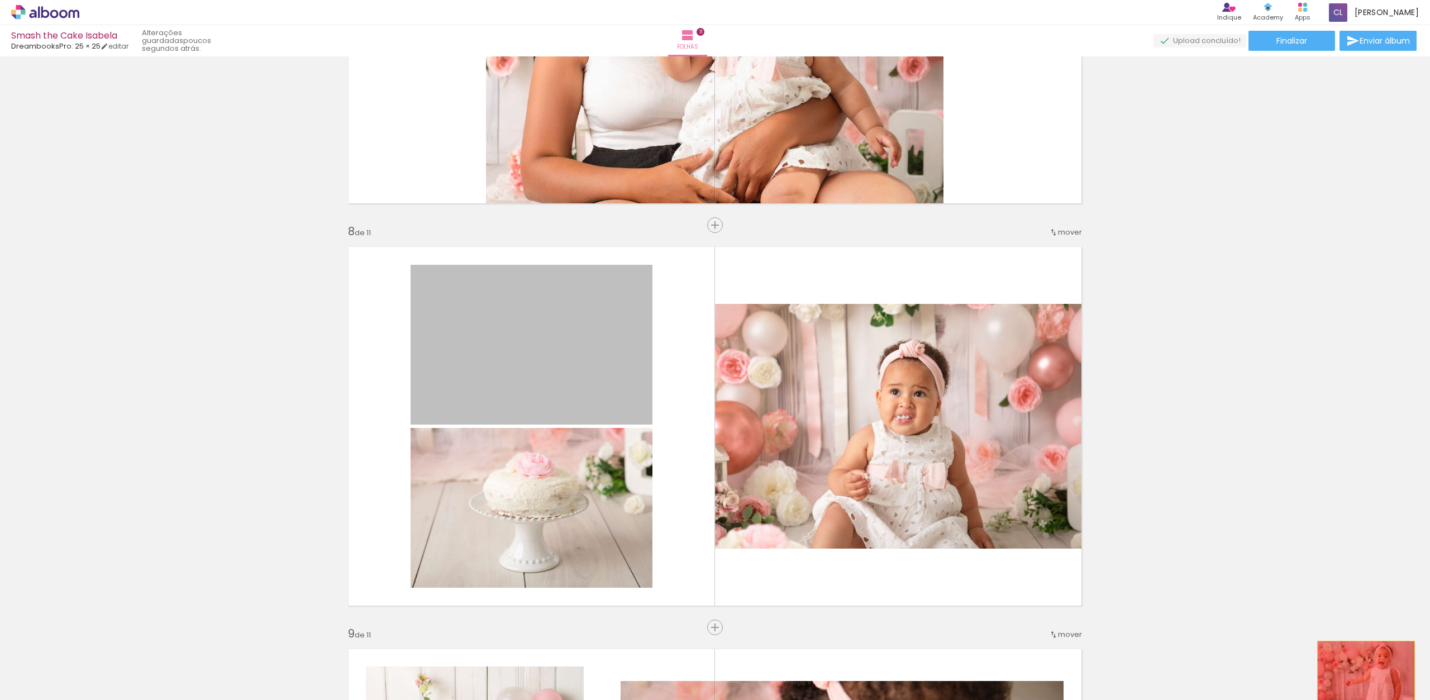
drag, startPoint x: 620, startPoint y: 311, endPoint x: 1374, endPoint y: 677, distance: 838.4
click at [1359, 671] on quentale-workspace at bounding box center [715, 350] width 1430 height 700
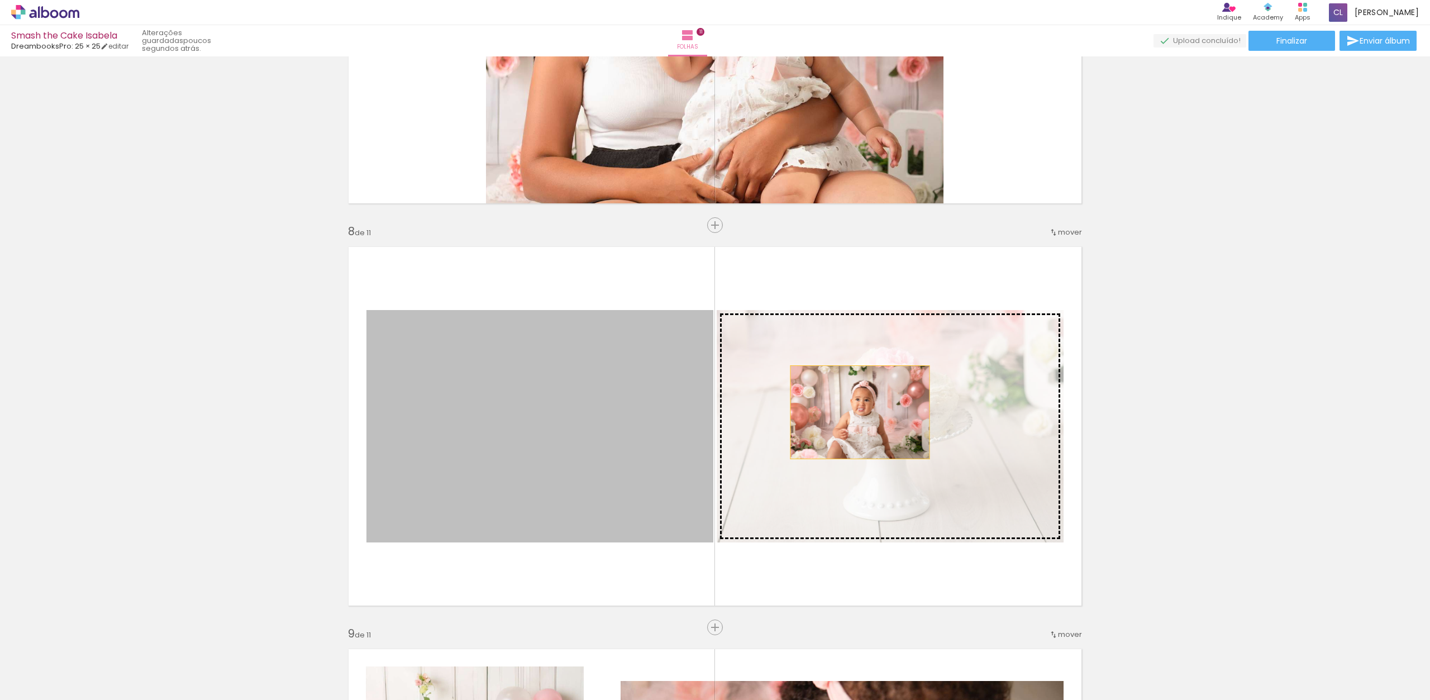
drag, startPoint x: 596, startPoint y: 407, endPoint x: 853, endPoint y: 410, distance: 257.0
click at [0, 0] on slot at bounding box center [0, 0] width 0 height 0
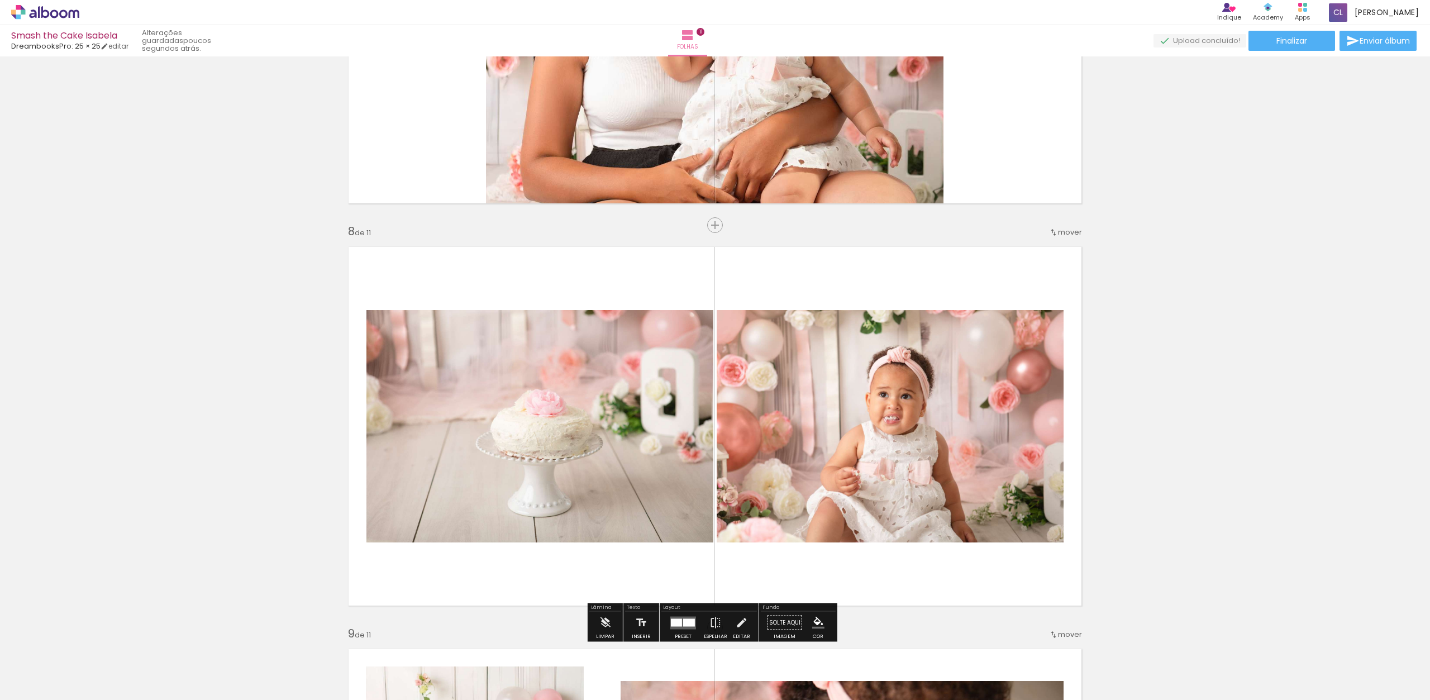
click at [683, 621] on div at bounding box center [689, 623] width 12 height 8
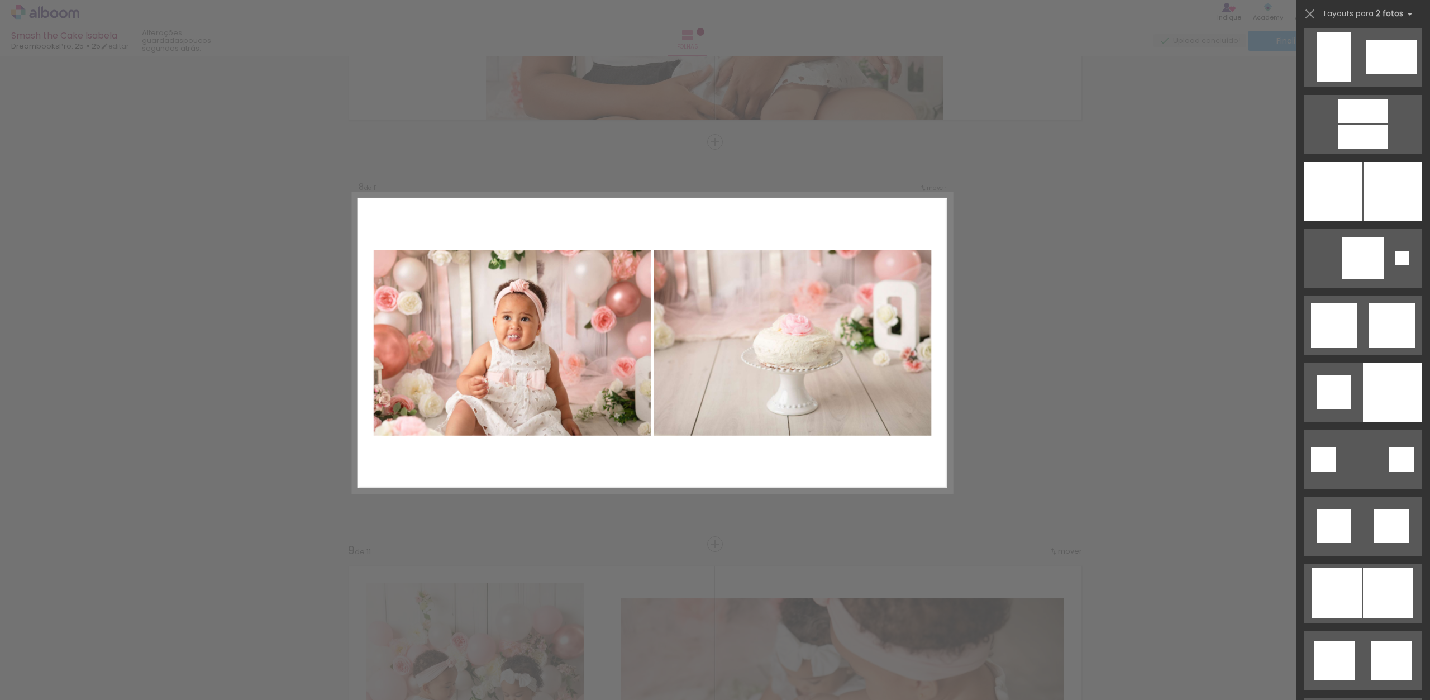
scroll to position [2720, 0]
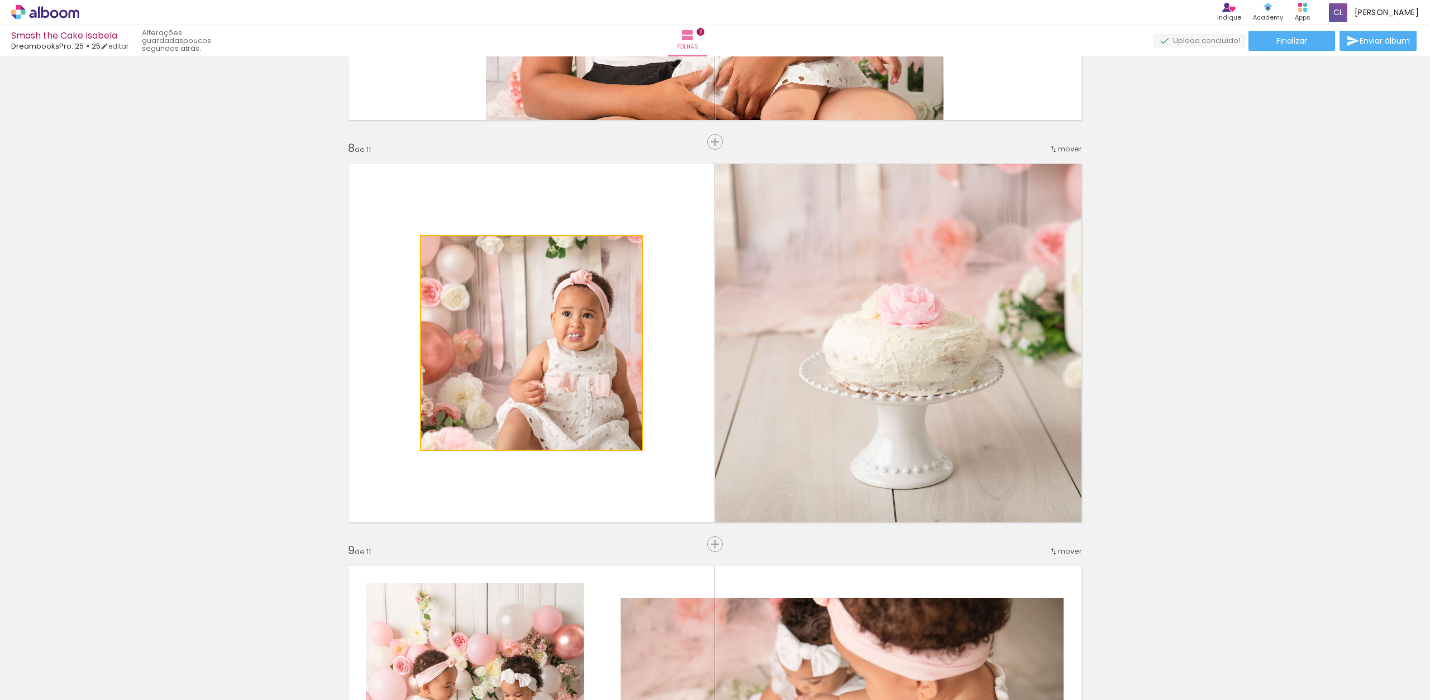
drag, startPoint x: 586, startPoint y: 343, endPoint x: 854, endPoint y: 349, distance: 268.2
click at [0, 0] on slot at bounding box center [0, 0] width 0 height 0
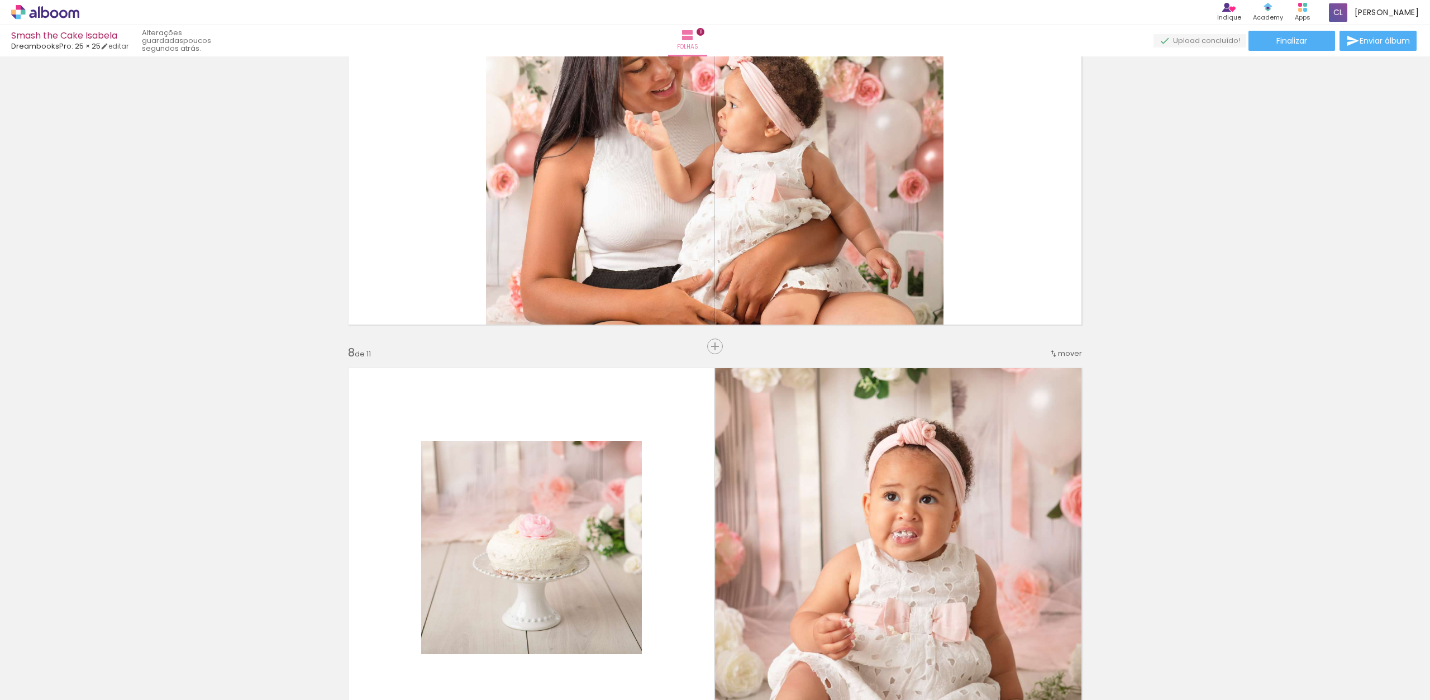
scroll to position [2549, 0]
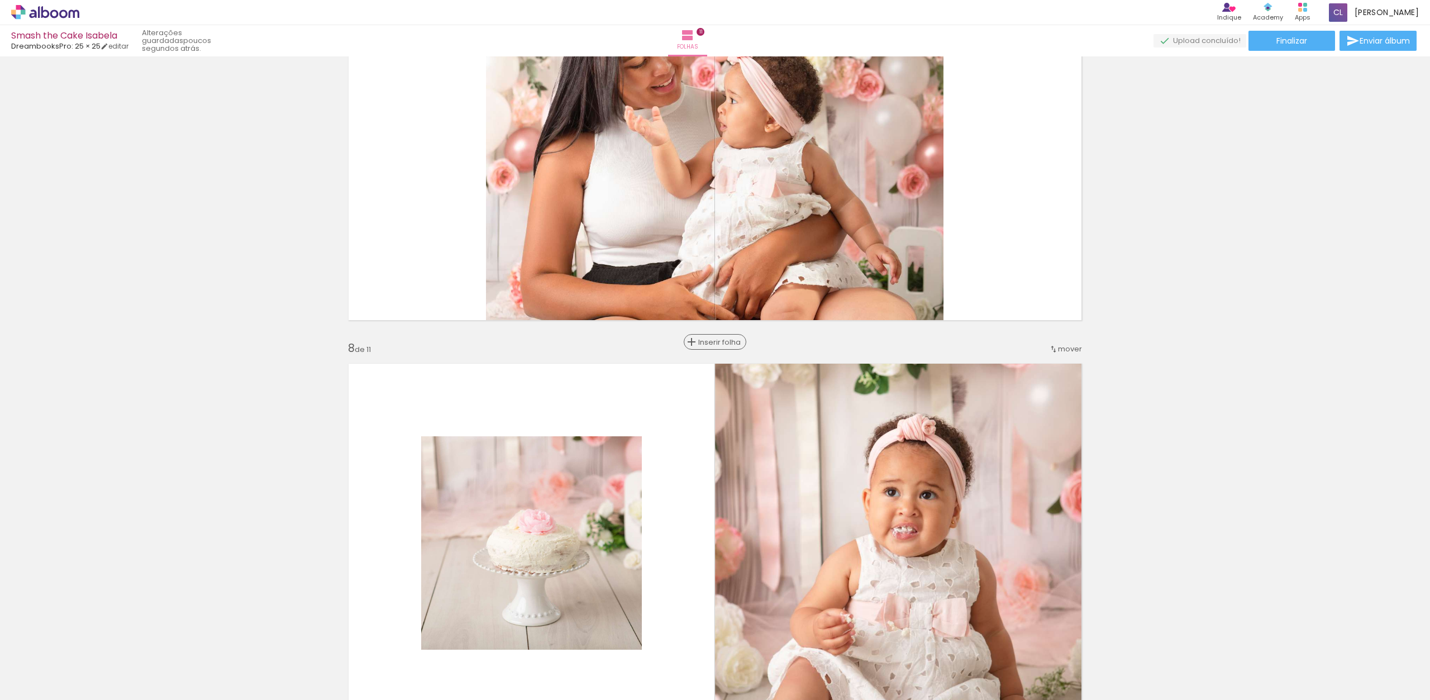
click at [712, 340] on span "Inserir folha" at bounding box center [720, 342] width 44 height 7
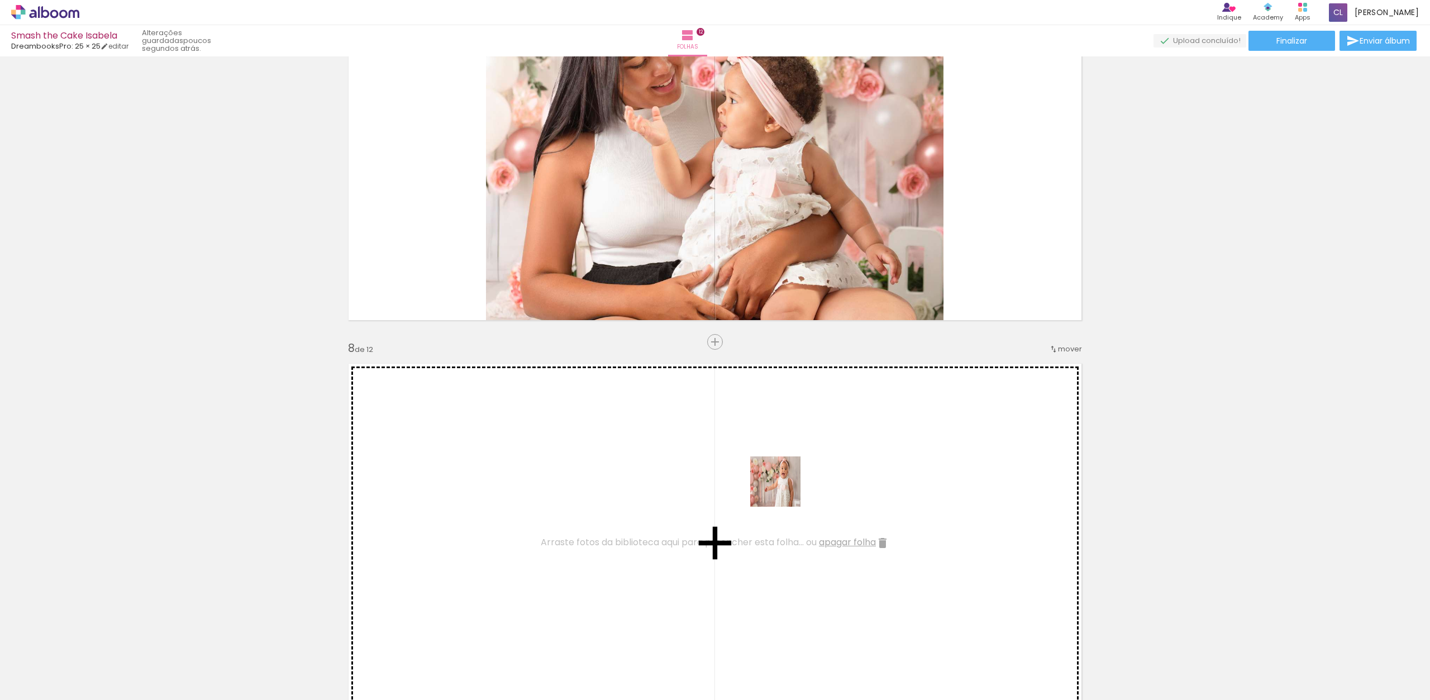
drag, startPoint x: 803, startPoint y: 666, endPoint x: 796, endPoint y: 455, distance: 210.7
click at [784, 487] on quentale-workspace at bounding box center [715, 350] width 1430 height 700
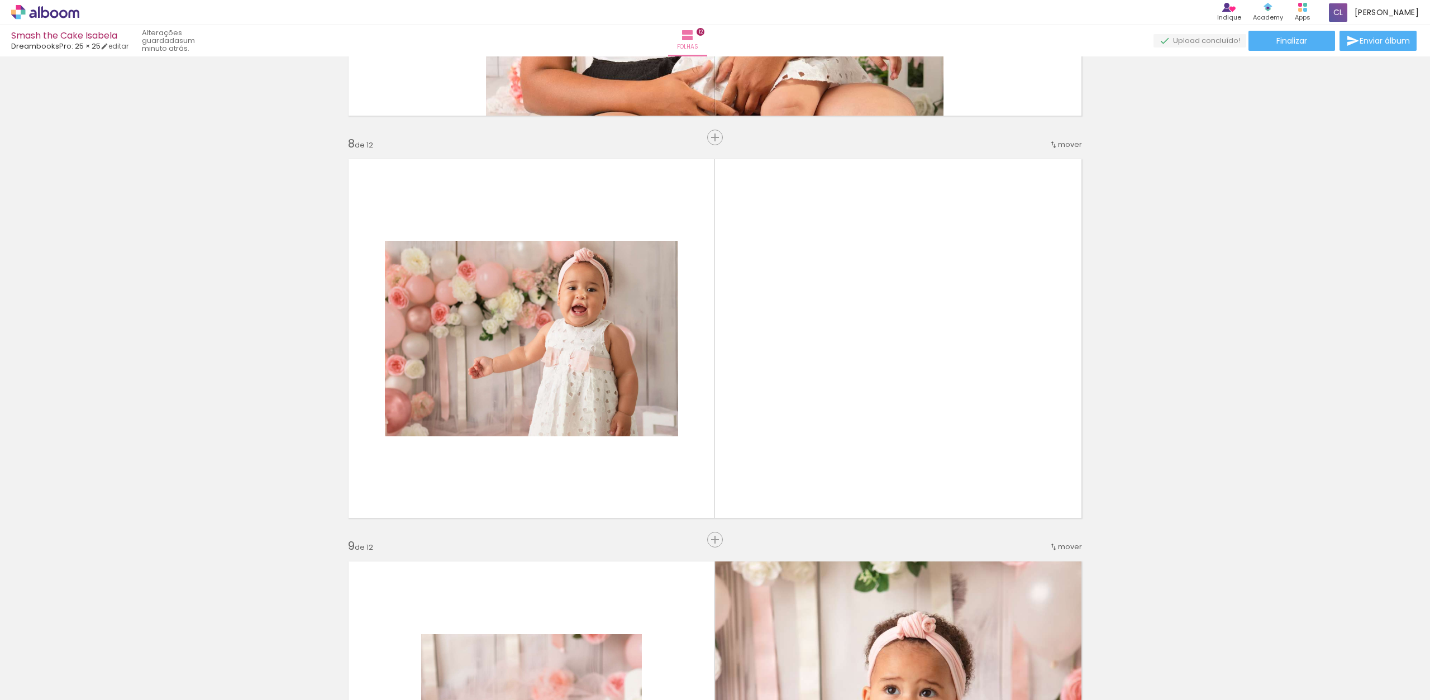
scroll to position [2758, 0]
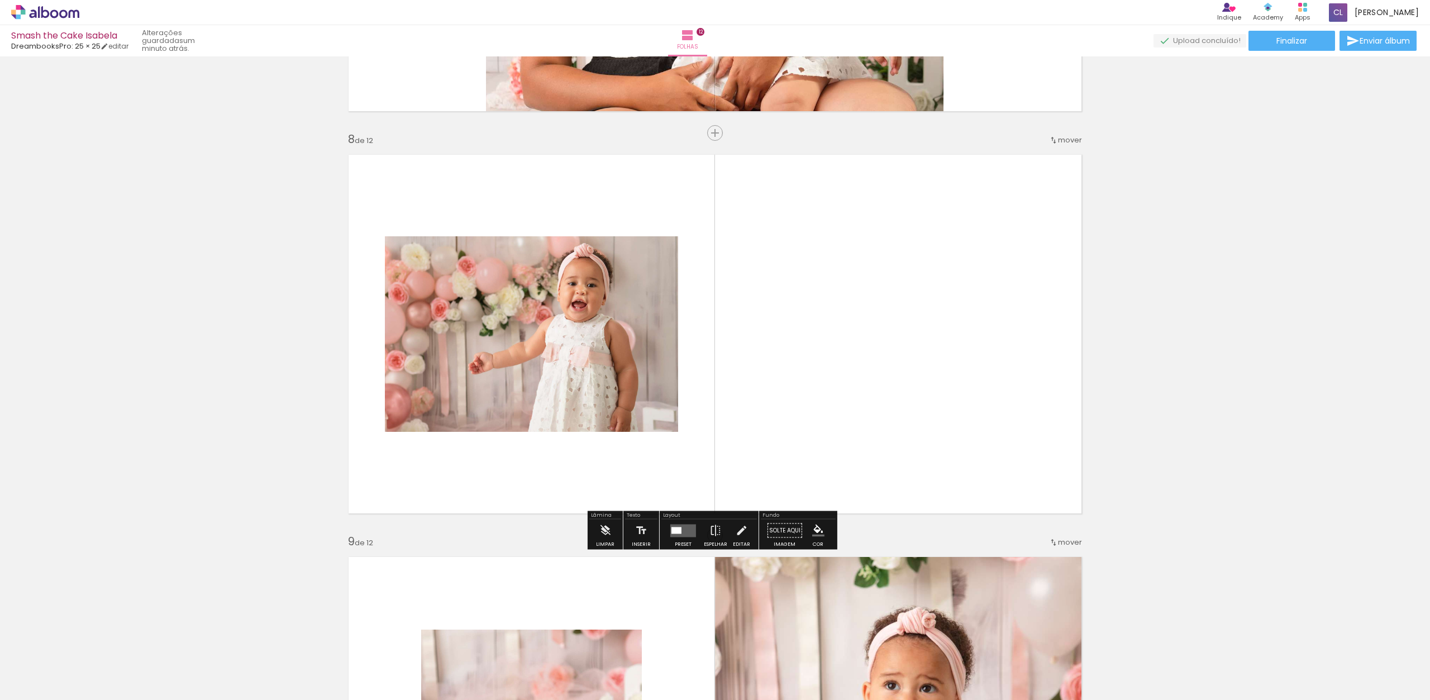
click at [658, 331] on quentale-photo at bounding box center [531, 334] width 293 height 196
click at [680, 525] on quentale-layouter at bounding box center [683, 530] width 26 height 13
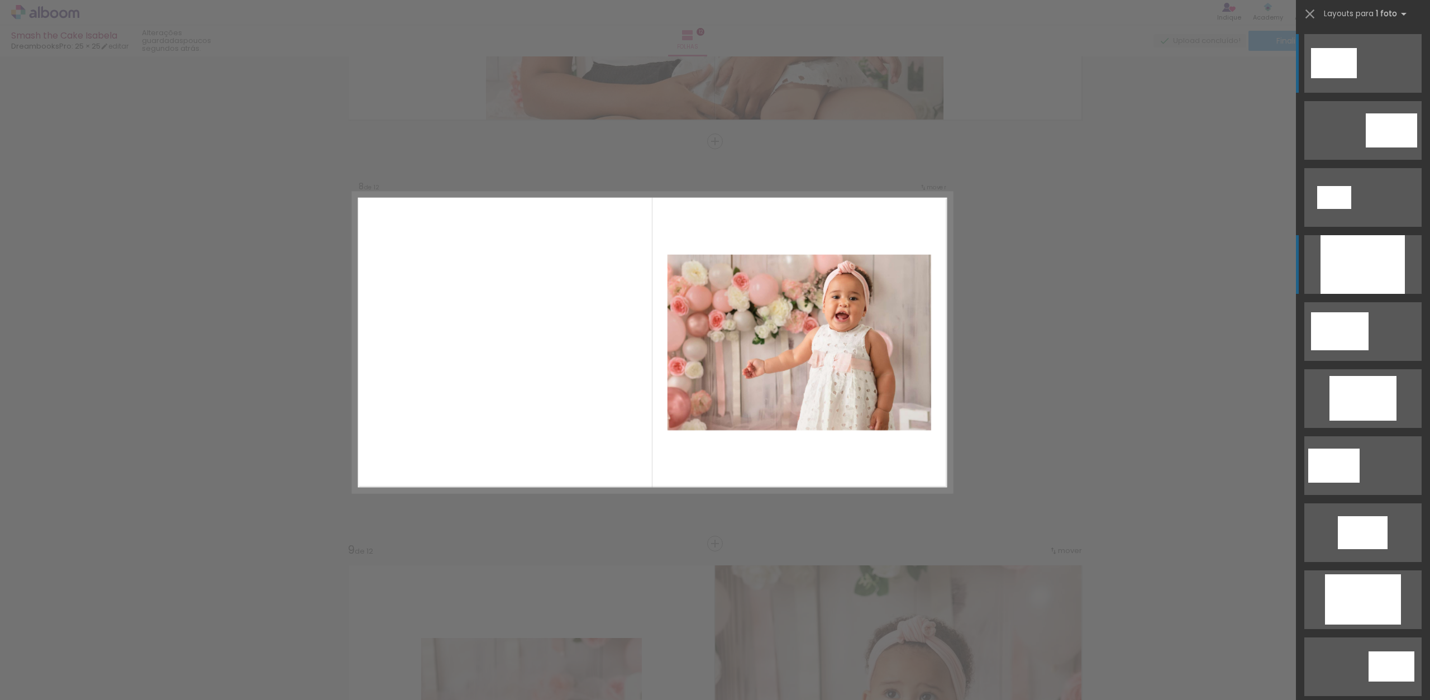
scroll to position [2749, 0]
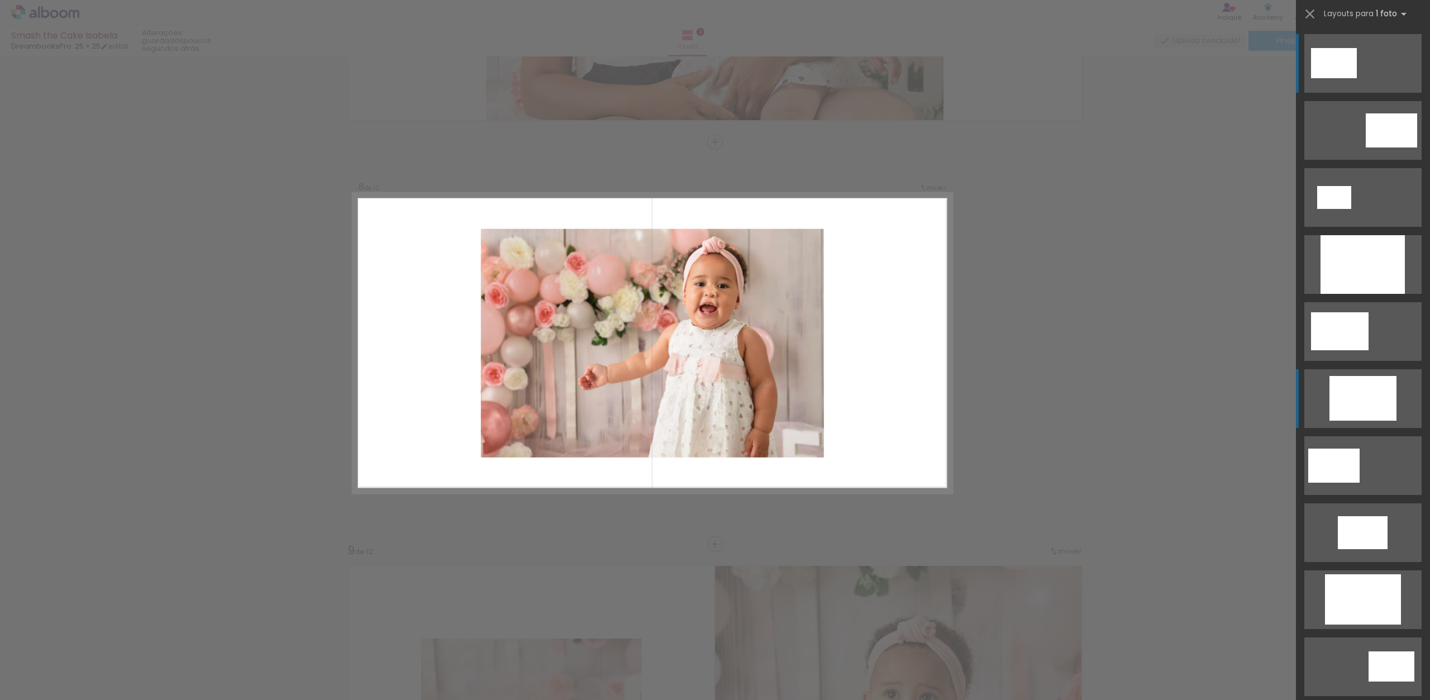
click at [1369, 294] on div at bounding box center [1363, 264] width 84 height 59
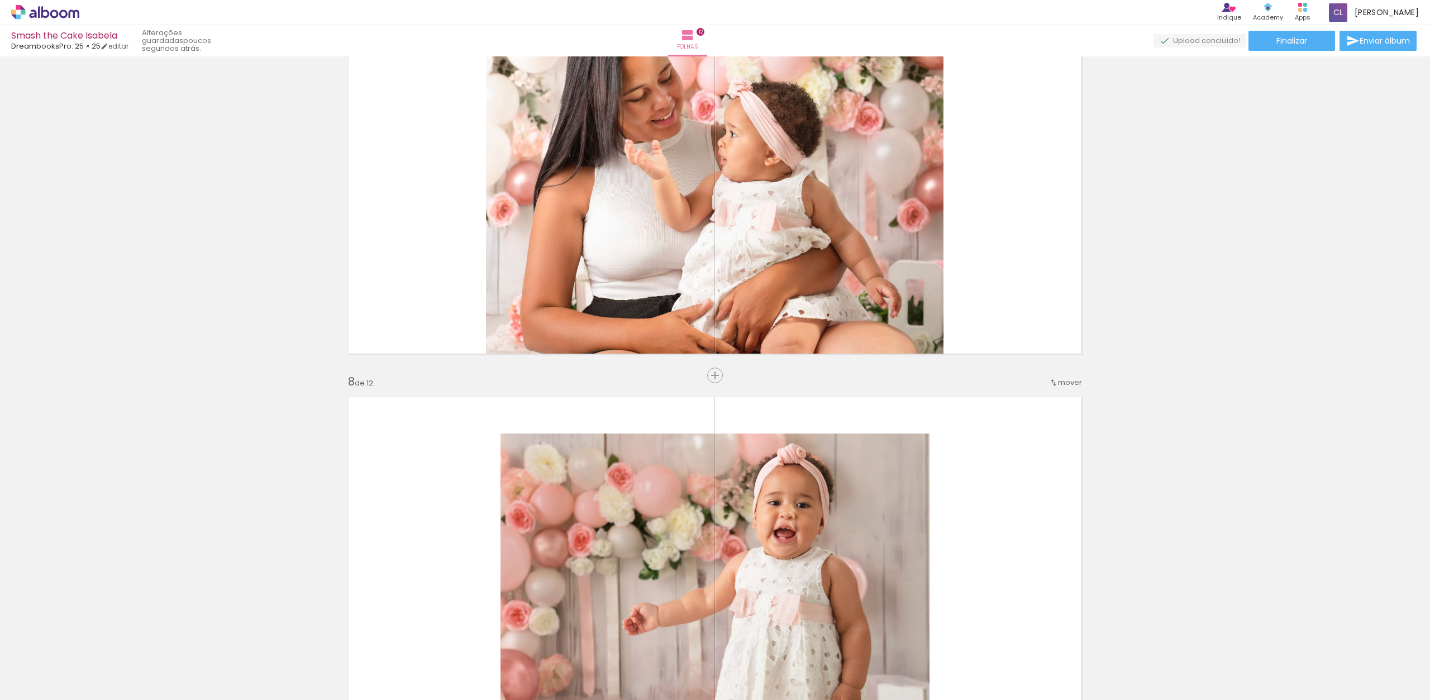
scroll to position [2608, 0]
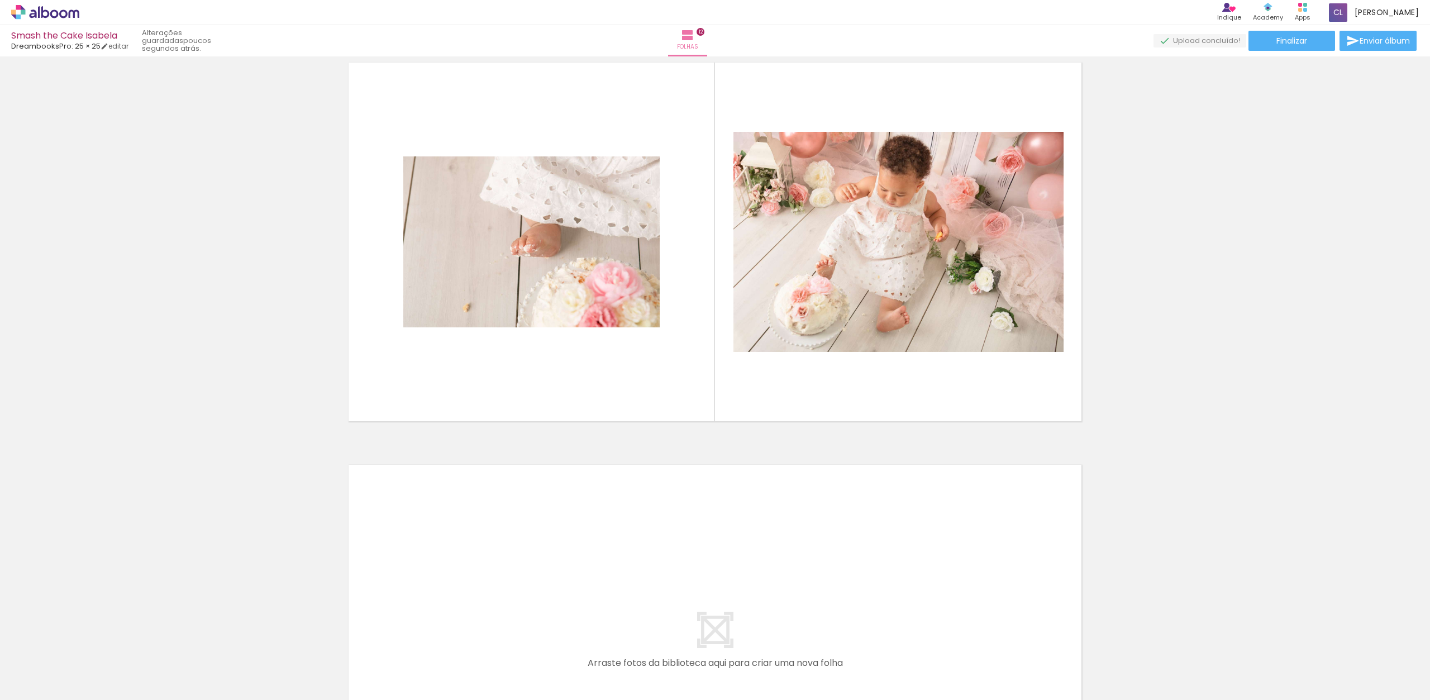
scroll to position [4699, 0]
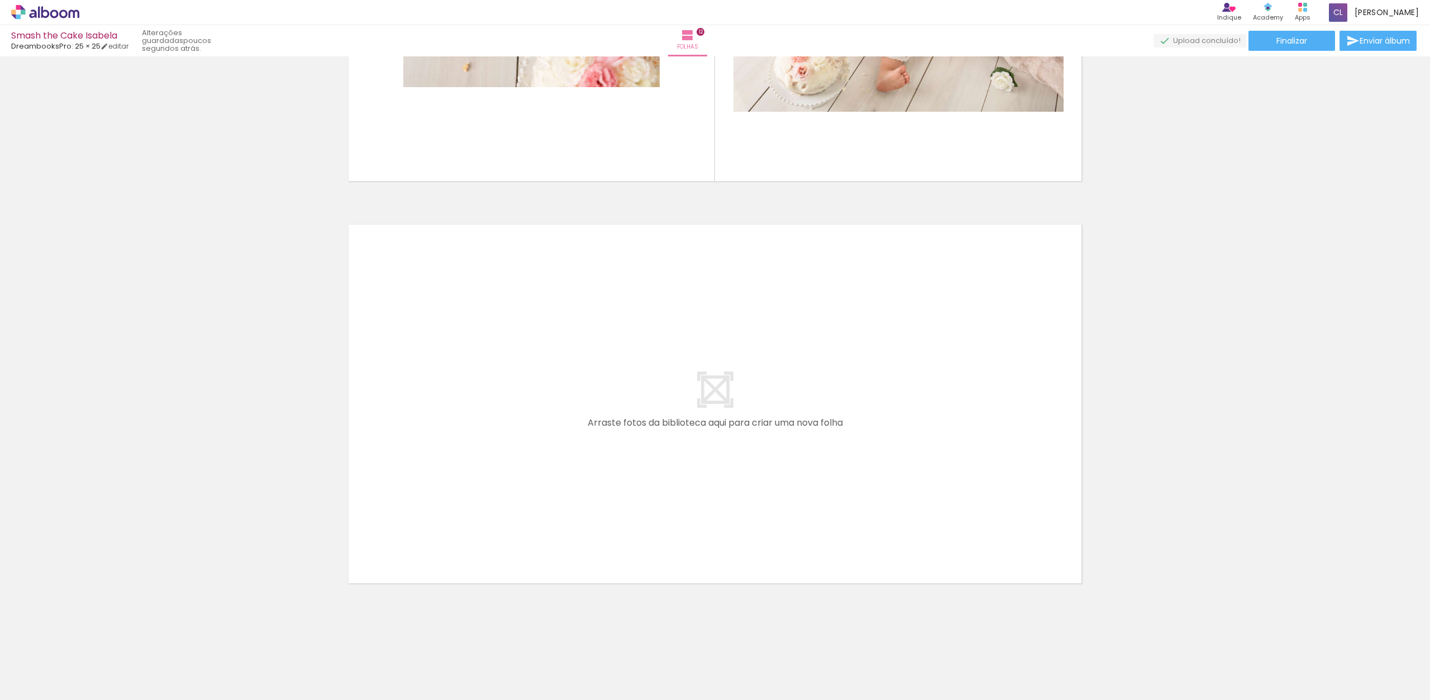
click at [1053, 370] on quentale-layouter at bounding box center [715, 404] width 749 height 374
drag, startPoint x: 941, startPoint y: 336, endPoint x: 943, endPoint y: 431, distance: 95.6
click at [940, 422] on quentale-layouter at bounding box center [715, 404] width 749 height 374
drag, startPoint x: 1007, startPoint y: 310, endPoint x: 890, endPoint y: 371, distance: 132.0
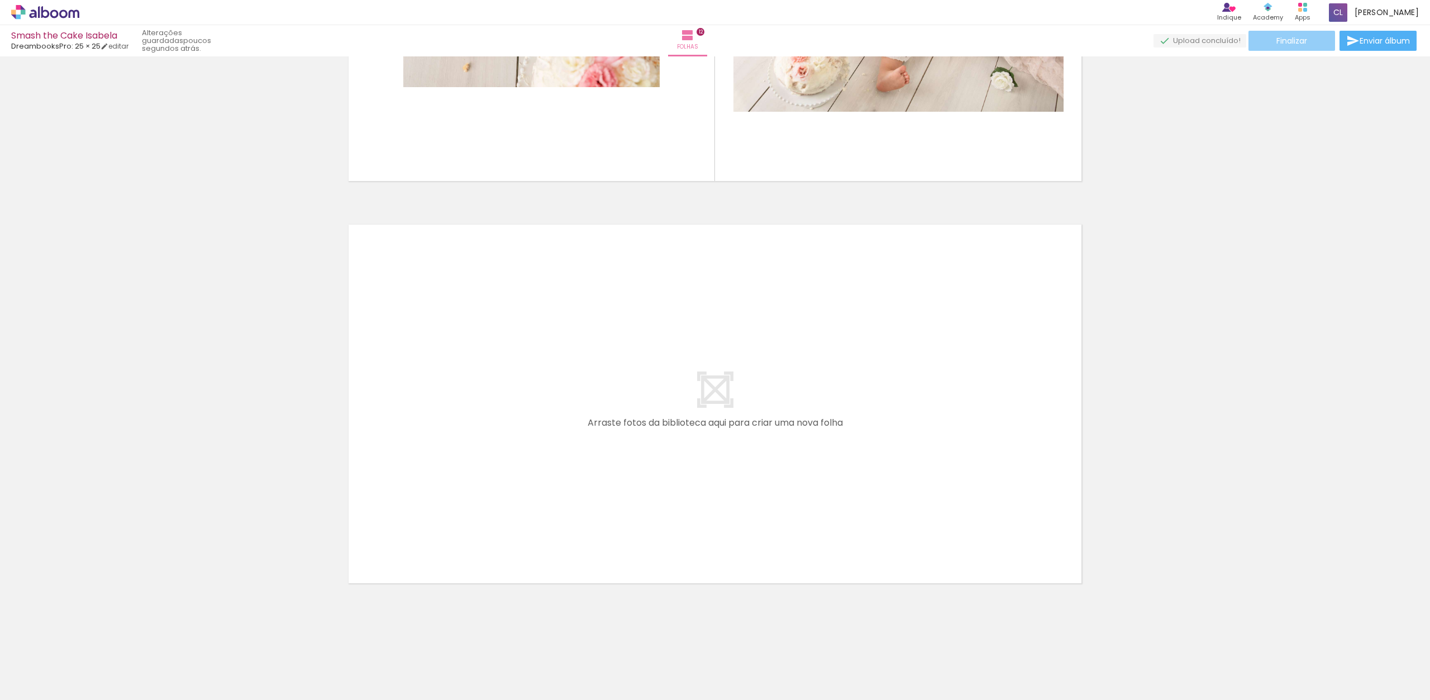
click at [1296, 41] on span "Finalizar" at bounding box center [1292, 41] width 31 height 8
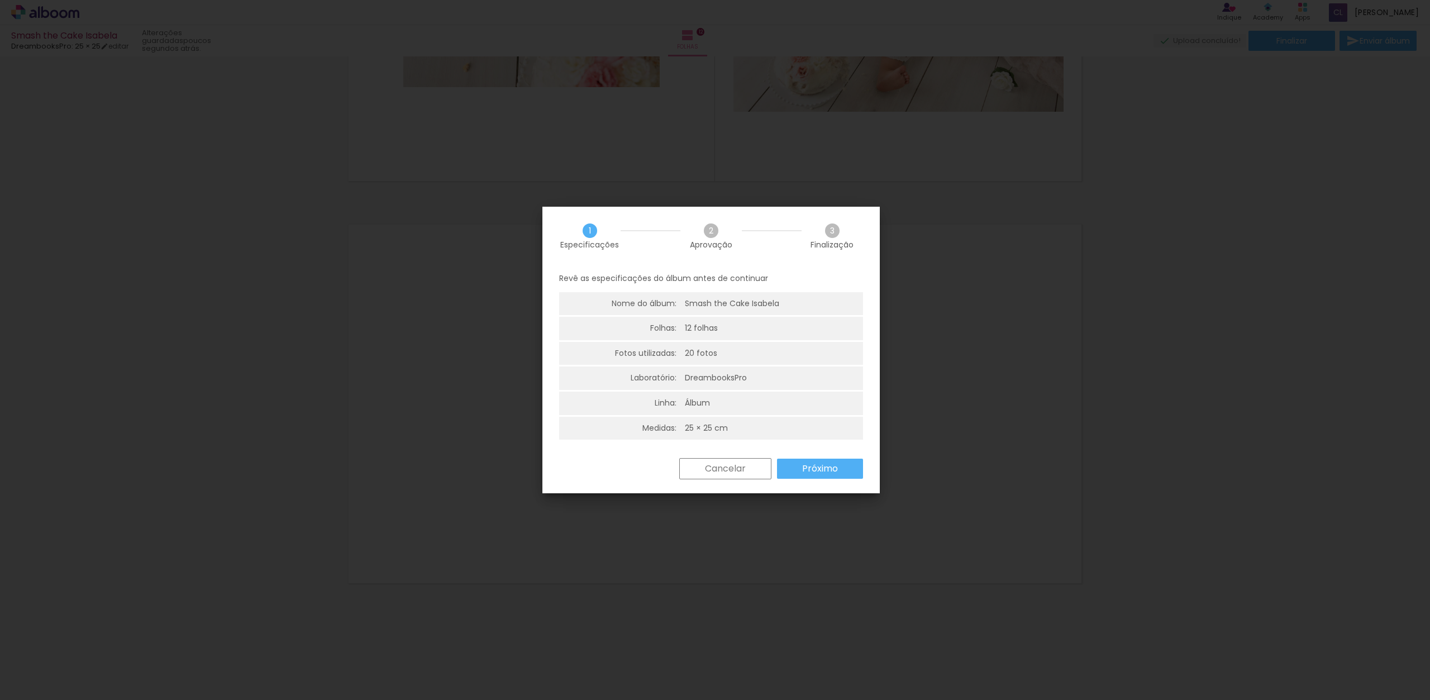
click at [0, 0] on slot "Próximo" at bounding box center [0, 0] width 0 height 0
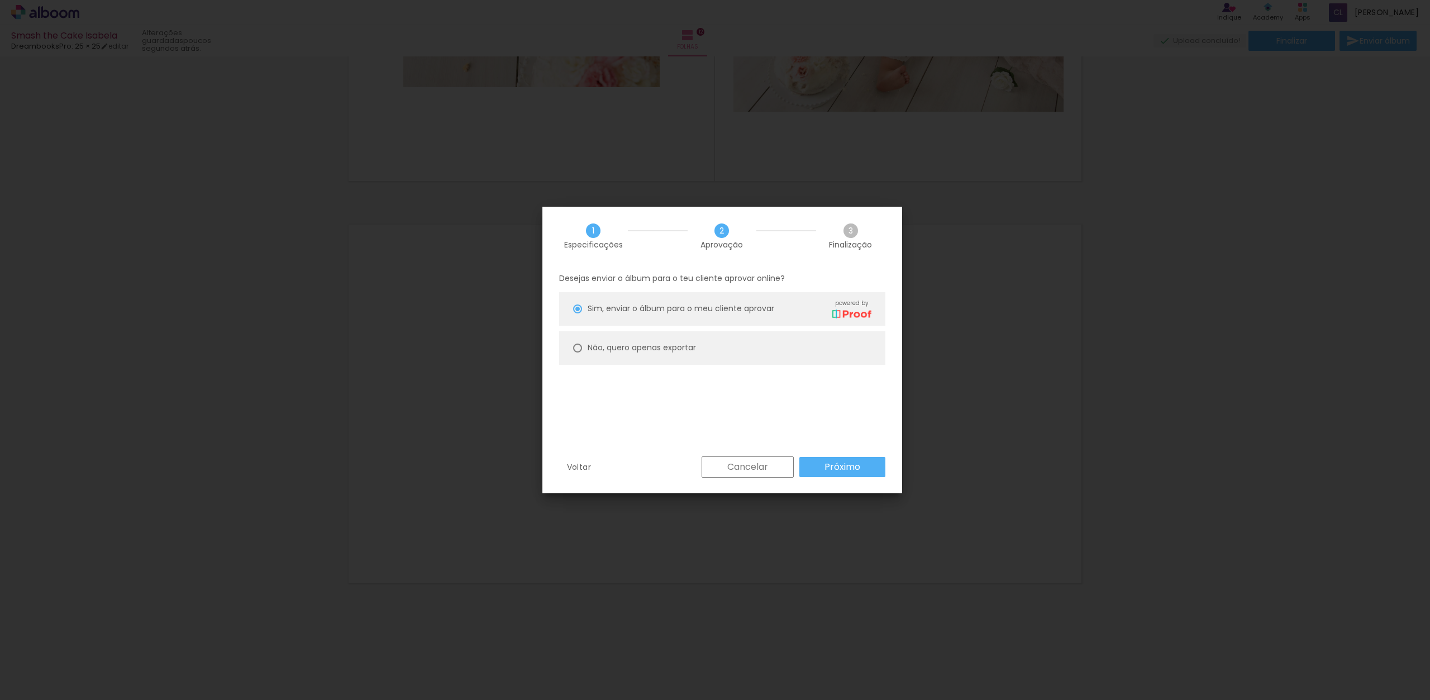
click at [863, 465] on paper-button "Próximo" at bounding box center [843, 467] width 86 height 20
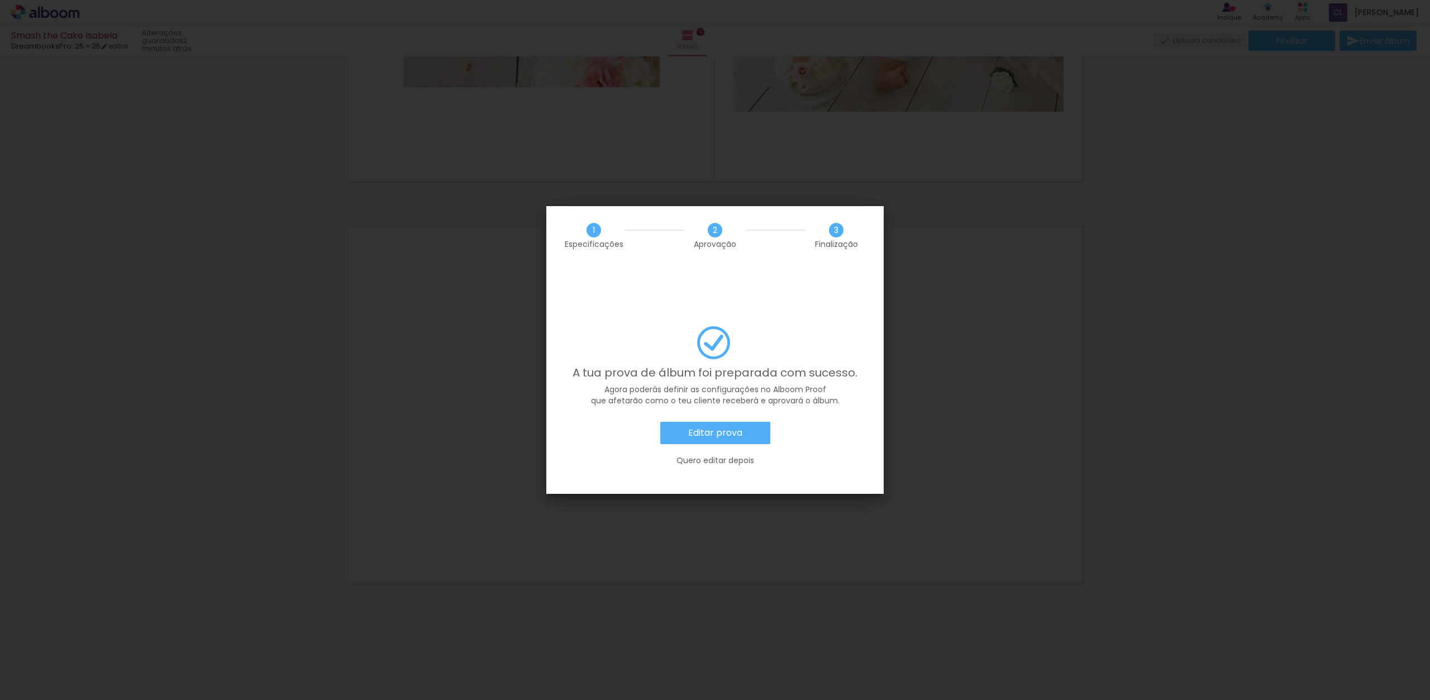
click at [0, 0] on slot "Editar prova" at bounding box center [0, 0] width 0 height 0
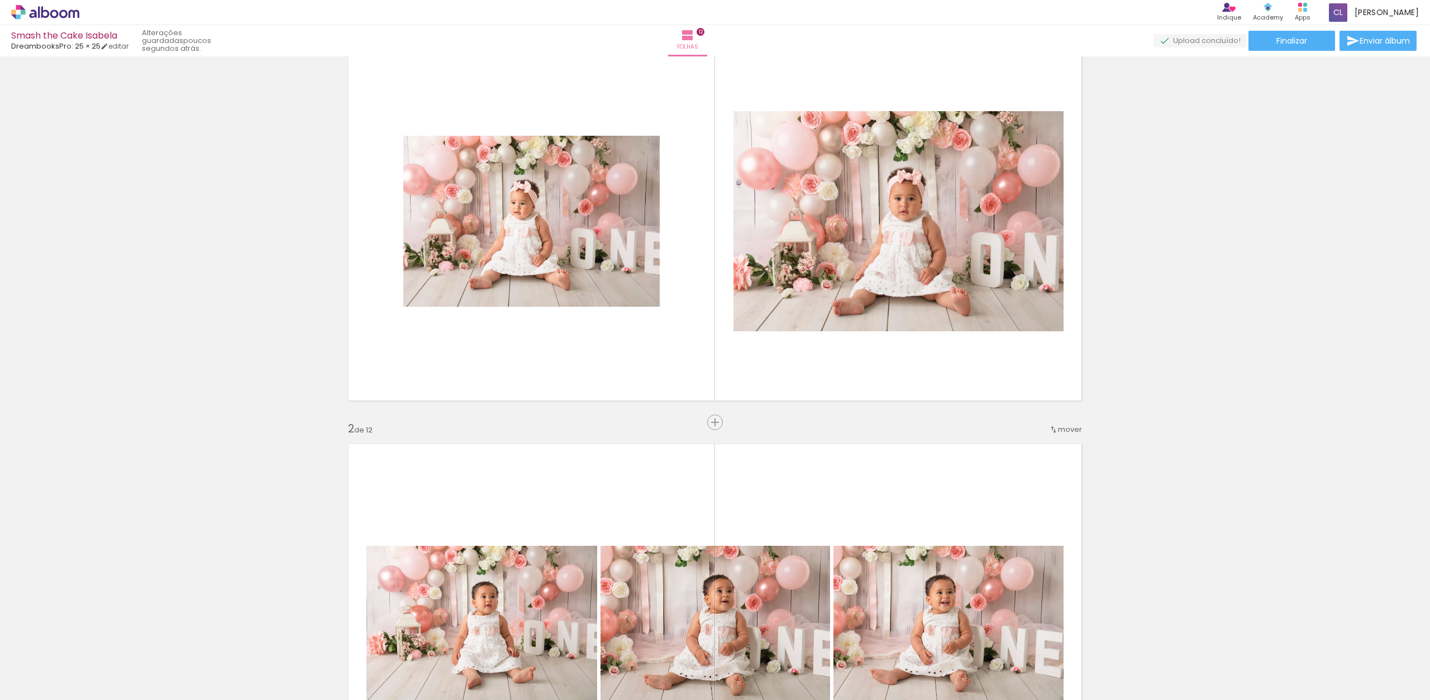
scroll to position [0, 0]
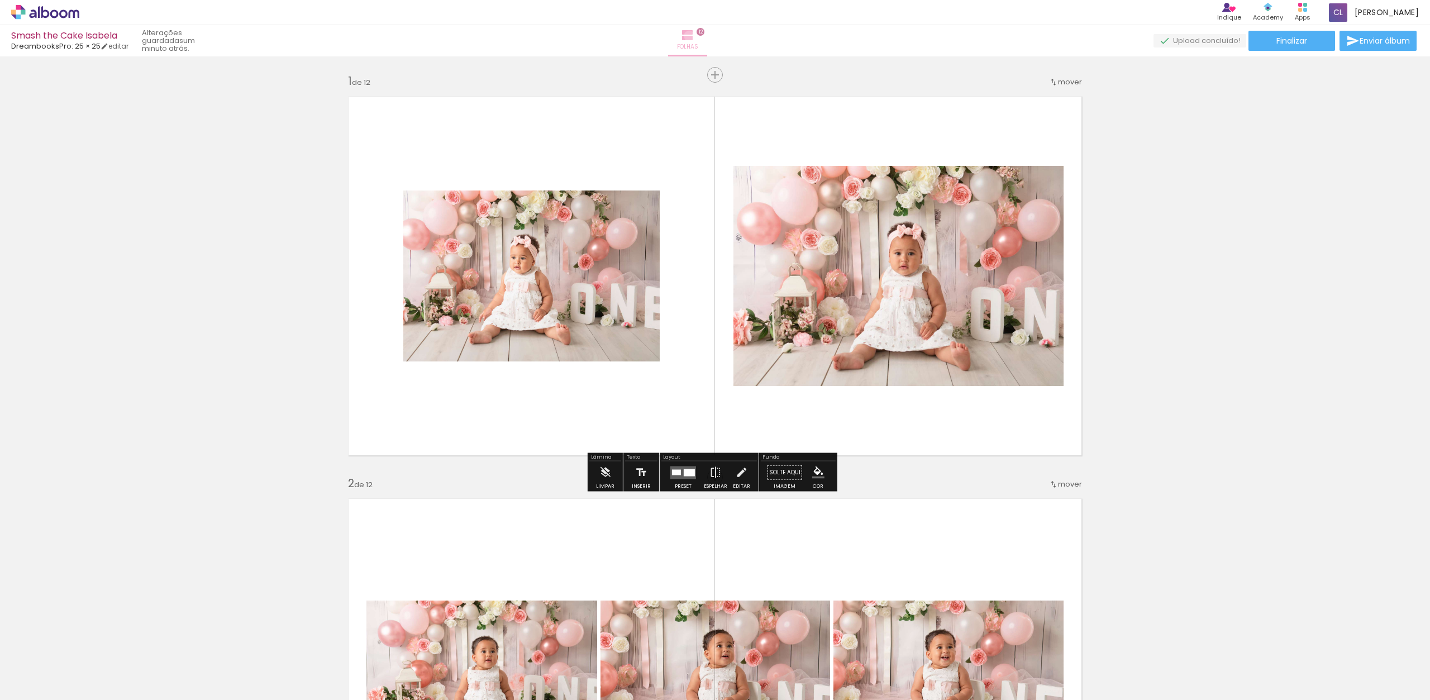
click at [694, 36] on iron-icon at bounding box center [687, 34] width 13 height 13
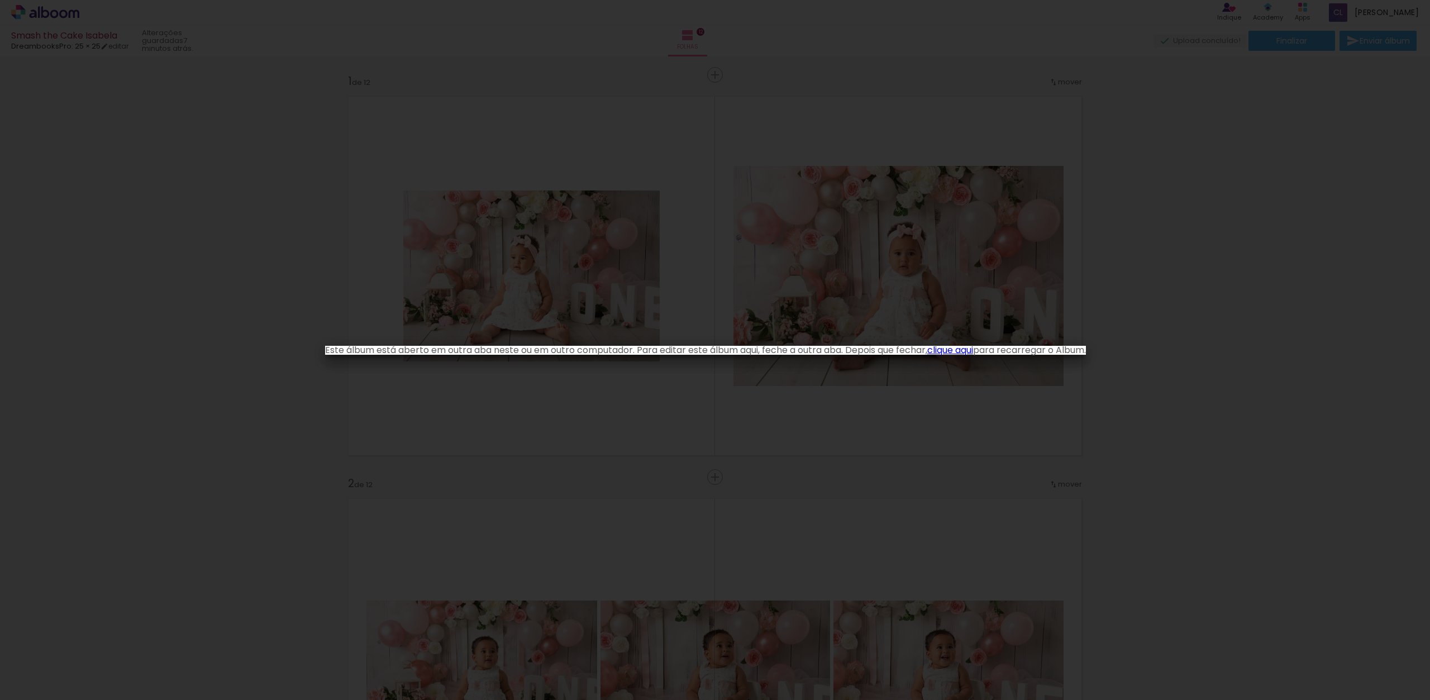
click at [960, 69] on iron-overlay-backdrop at bounding box center [715, 350] width 1430 height 700
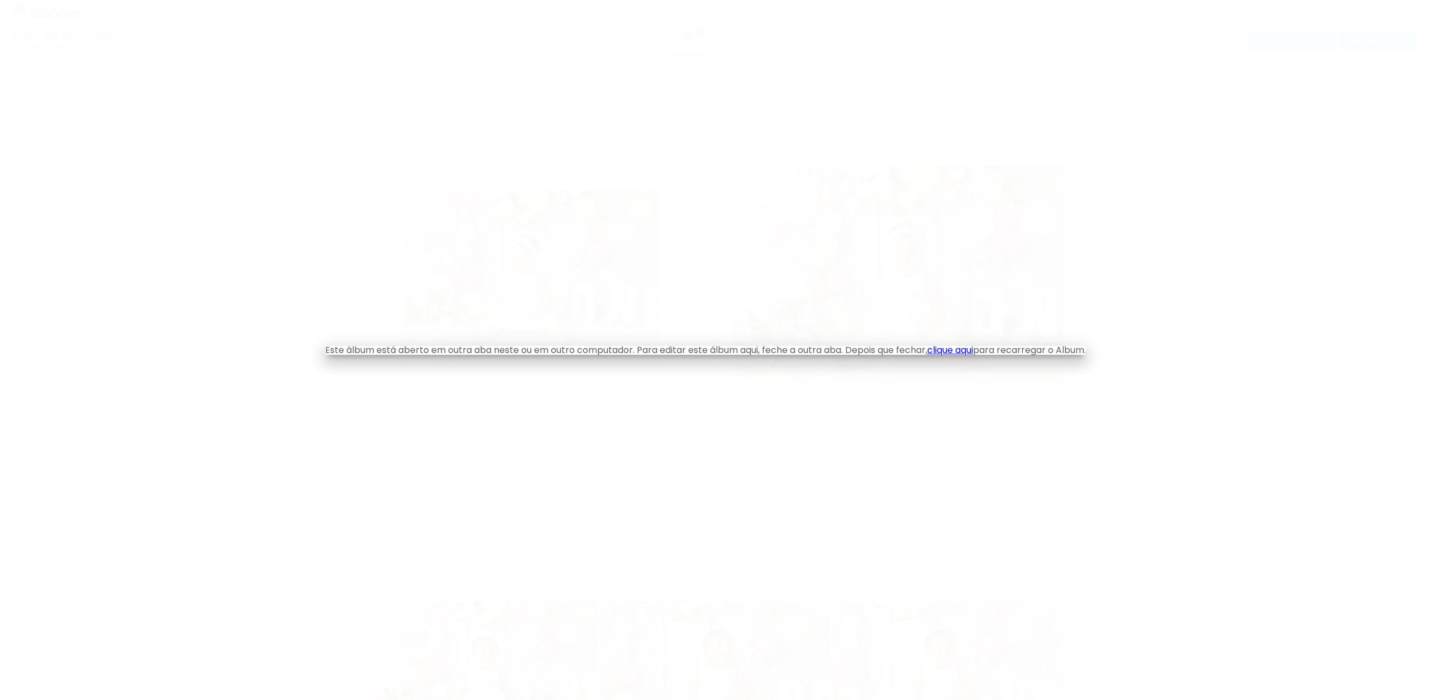
click at [973, 351] on link "clique aqui" at bounding box center [950, 350] width 46 height 13
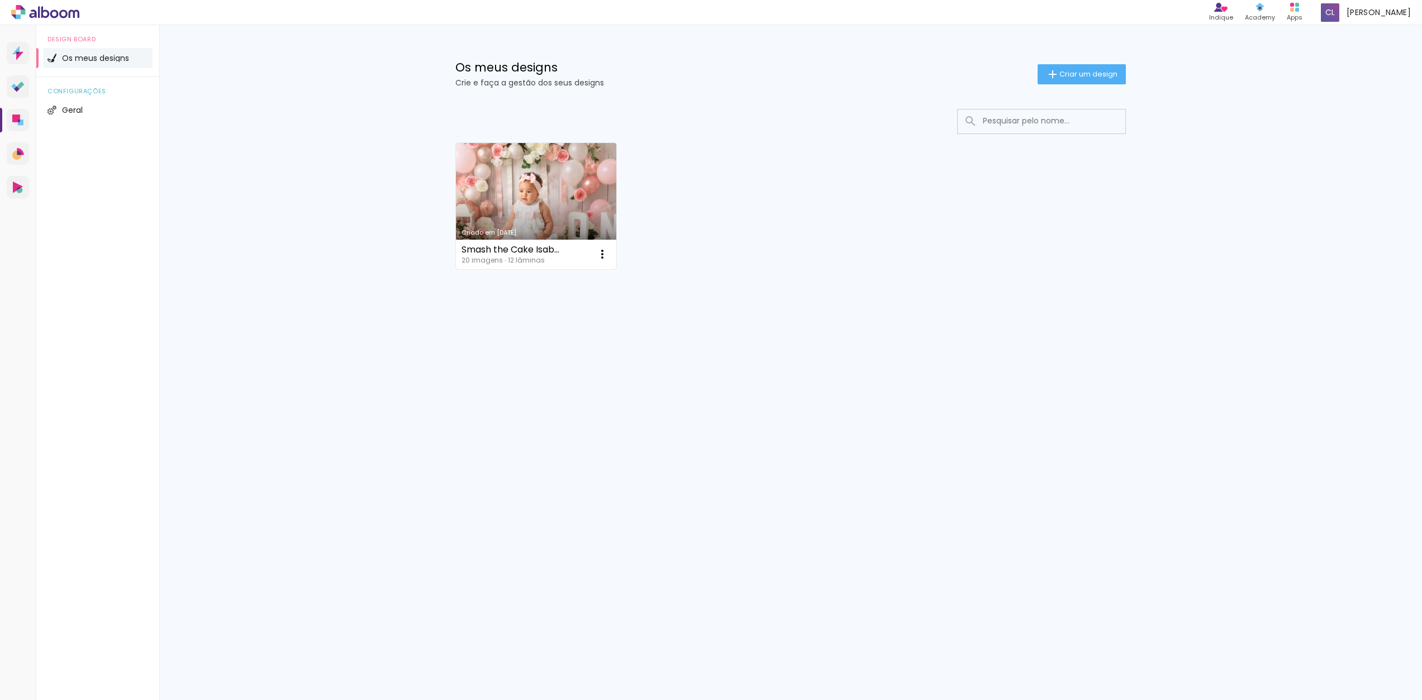
click at [591, 195] on link "Criado em [DATE]" at bounding box center [536, 206] width 160 height 126
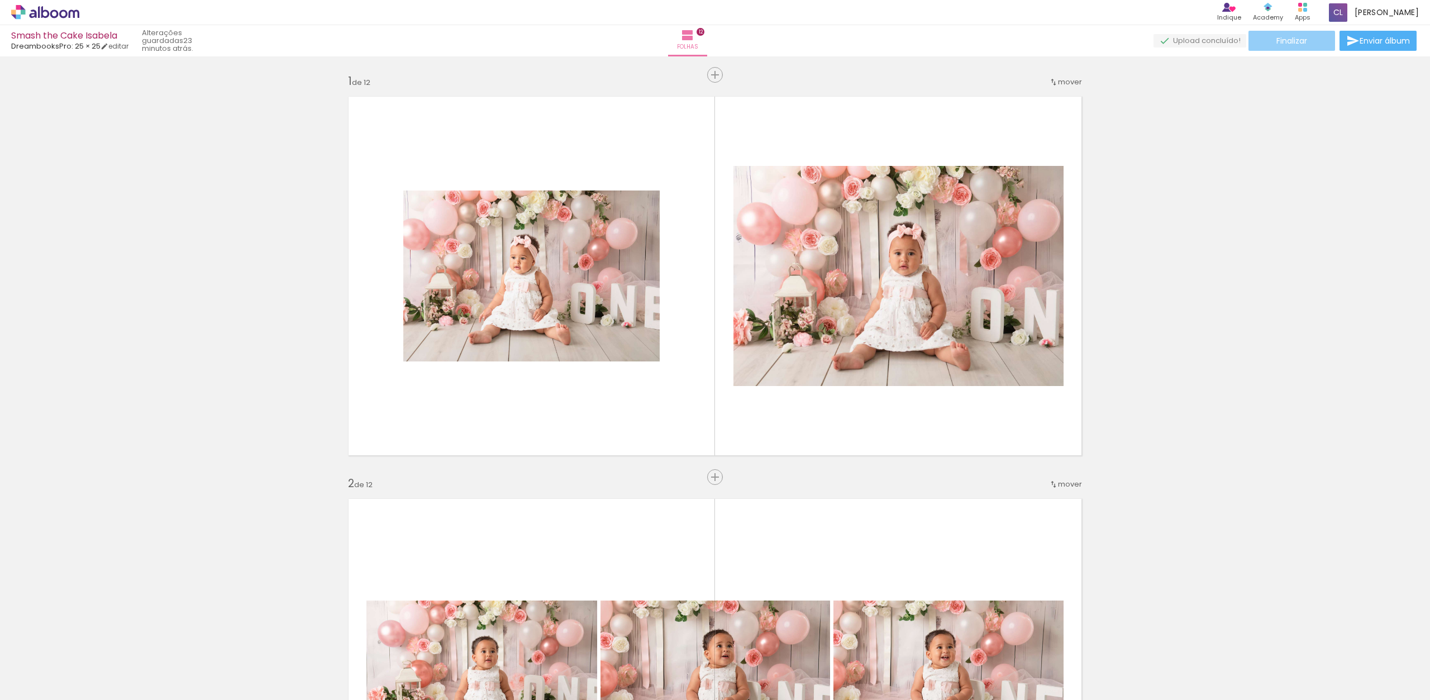
click at [1297, 42] on span "Finalizar" at bounding box center [1292, 41] width 31 height 8
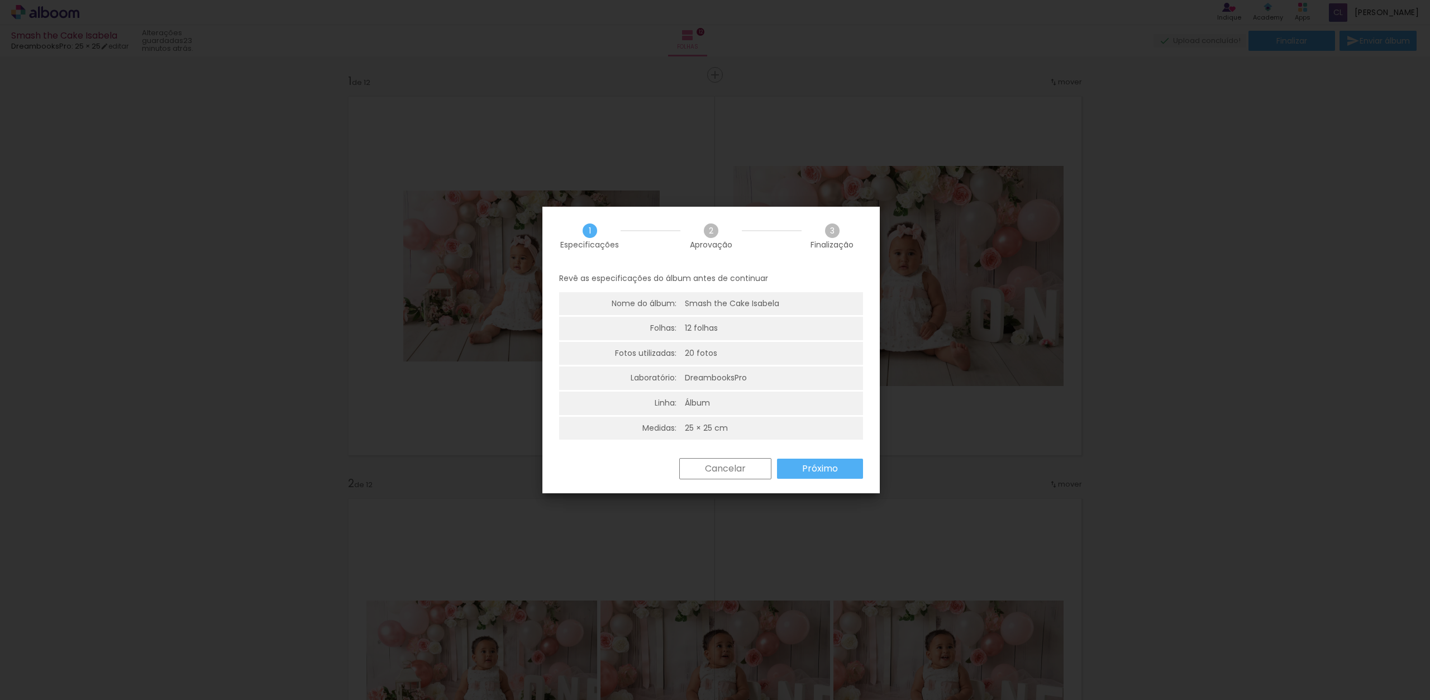
click at [0, 0] on slot "Próximo" at bounding box center [0, 0] width 0 height 0
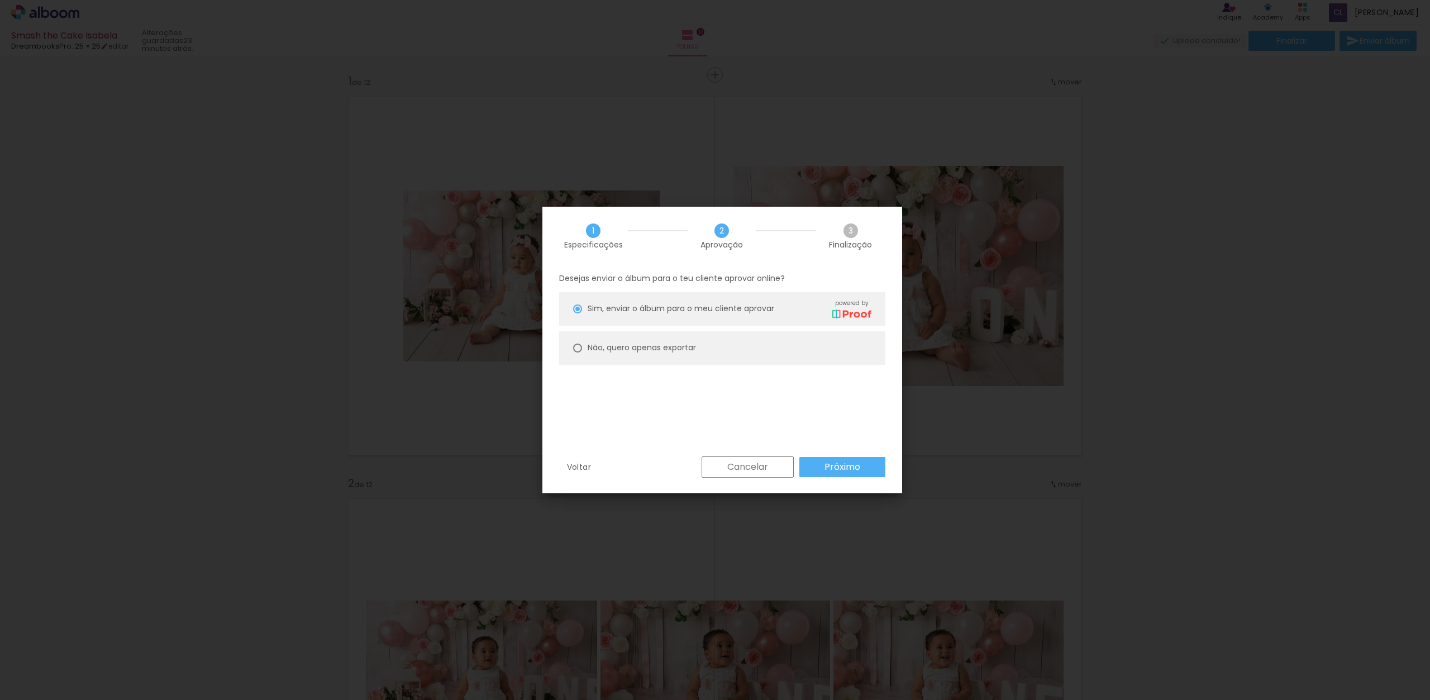
drag, startPoint x: 579, startPoint y: 346, endPoint x: 626, endPoint y: 349, distance: 47.0
click at [579, 313] on div at bounding box center [577, 309] width 9 height 9
type paper-radio-button "on"
click at [0, 0] on slot "Próximo" at bounding box center [0, 0] width 0 height 0
type input "Alta, 300 DPI"
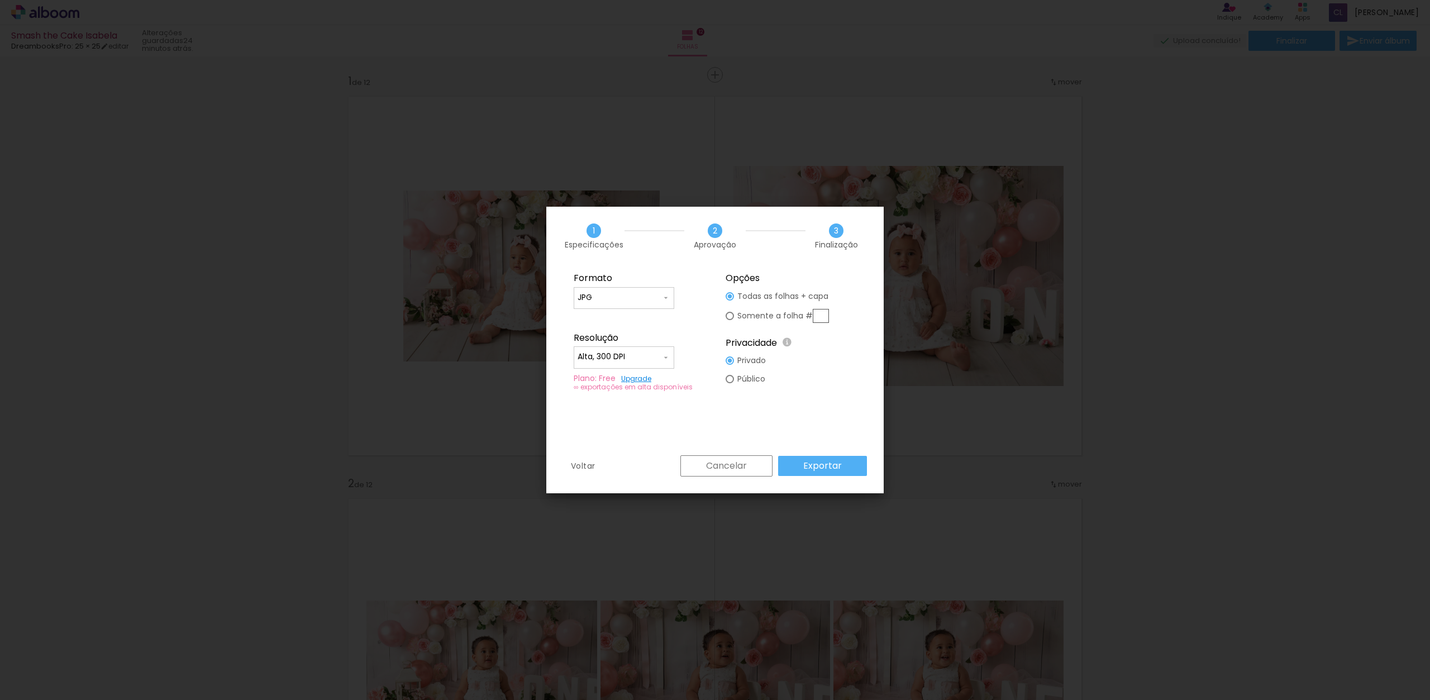
click at [0, 0] on slot "Exportar" at bounding box center [0, 0] width 0 height 0
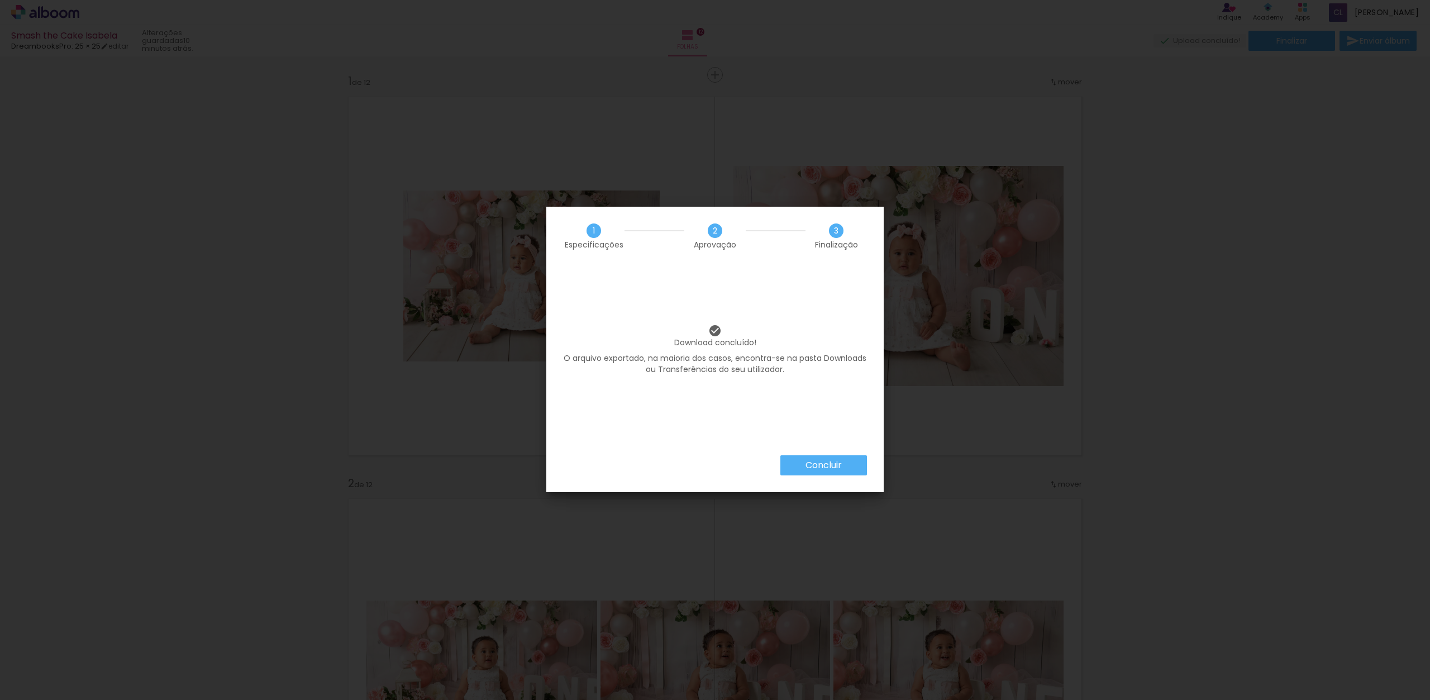
click at [0, 0] on slot "Concluir" at bounding box center [0, 0] width 0 height 0
